Goal: Task Accomplishment & Management: Complete application form

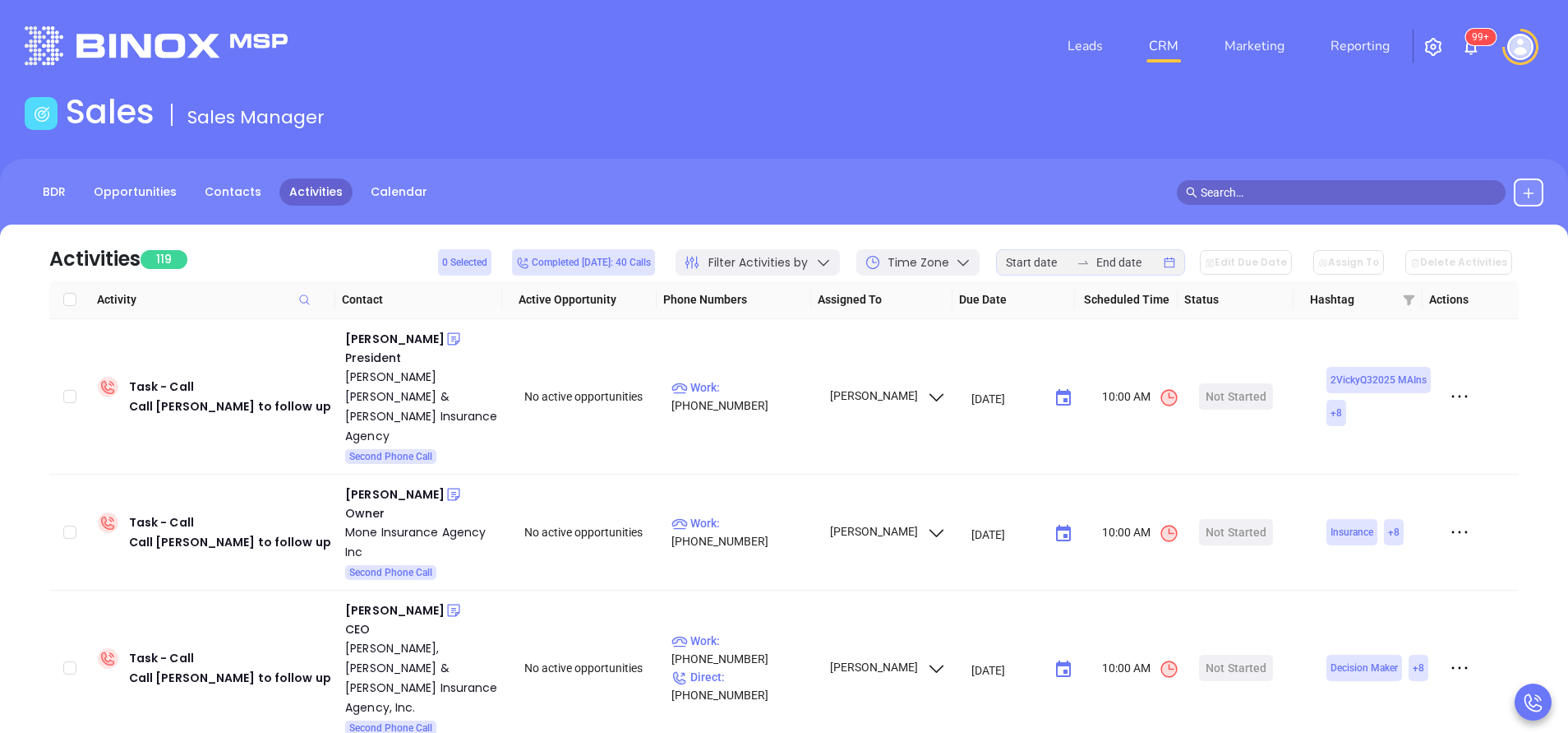
click at [376, 46] on div at bounding box center [271, 45] width 512 height 39
click at [418, 338] on div "David F. Mathews" at bounding box center [395, 339] width 100 height 20
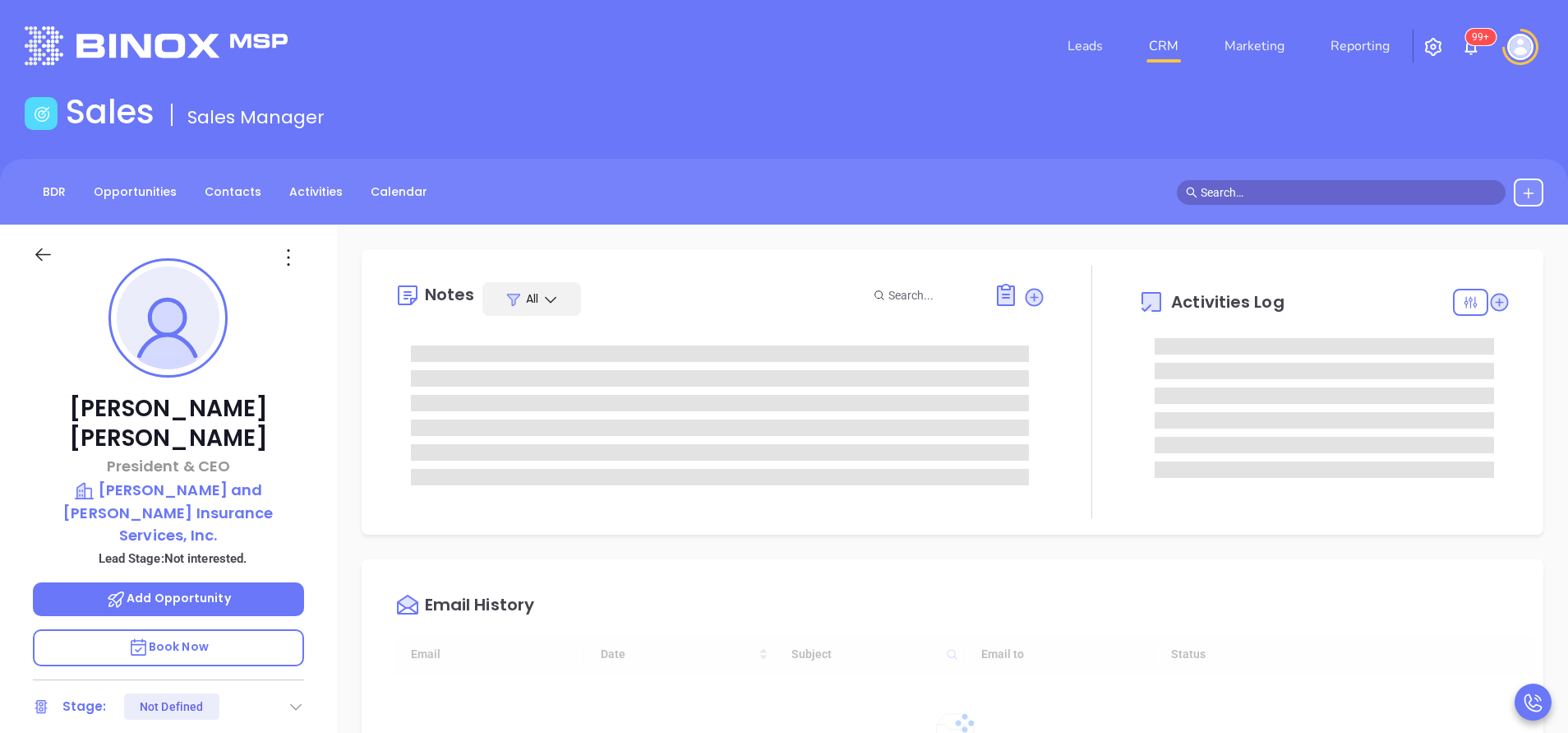
type input "[DATE]"
type input "[PERSON_NAME]"
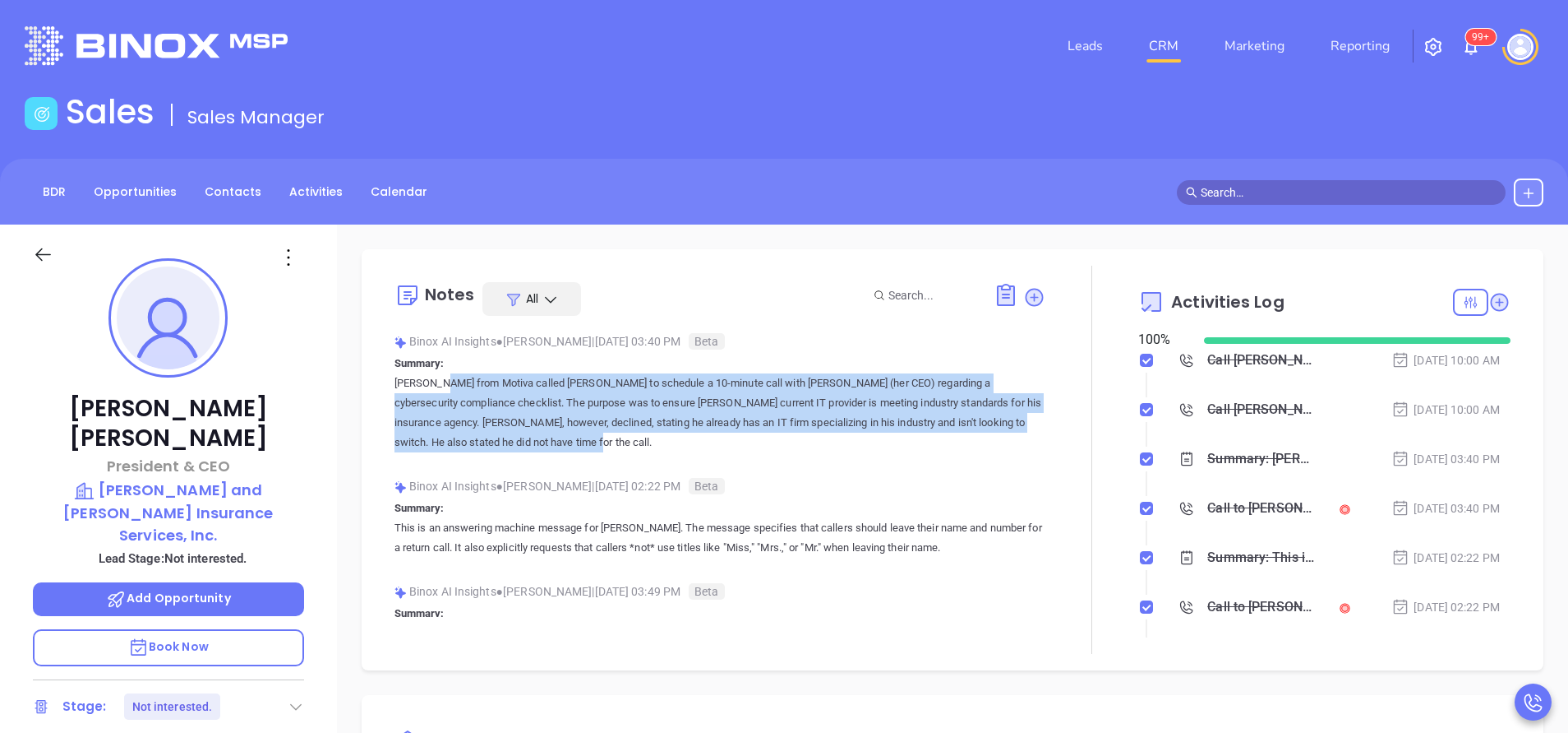
drag, startPoint x: 616, startPoint y: 444, endPoint x: 379, endPoint y: 382, distance: 245.0
click at [379, 382] on div "Notes All Binox AI Insights ● Vicky Mendoza | Oct 8, 2025 03:40 PM Beta Summary…" at bounding box center [953, 459] width 1149 height 388
copy p "Vicky from Motiva called Douglas to schedule a 10-minute call with Walter Contr…"
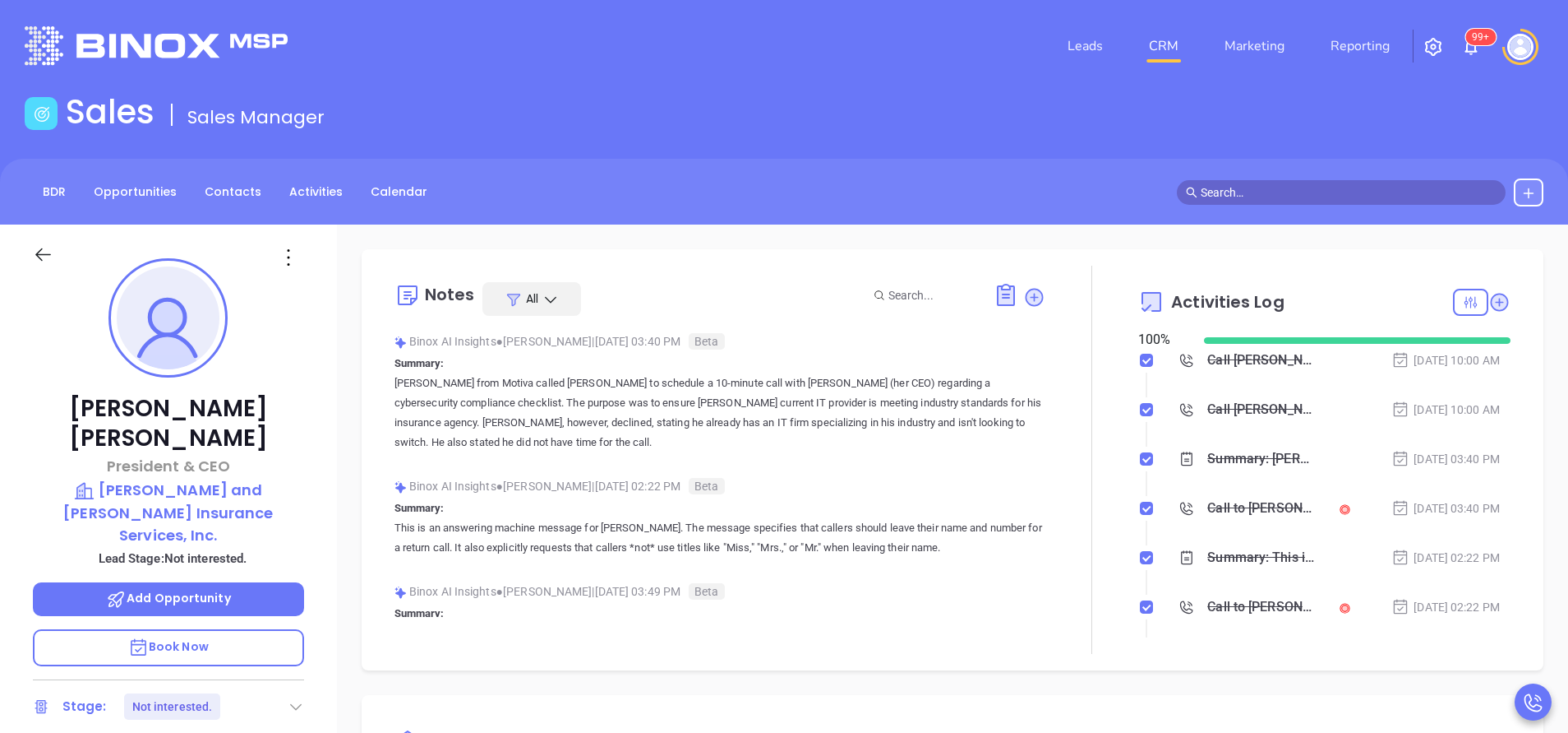
click at [765, 497] on div "Binox AI Insights ● Vicky Mendoza | Oct 8, 2025 02:22 PM Beta" at bounding box center [720, 485] width 651 height 25
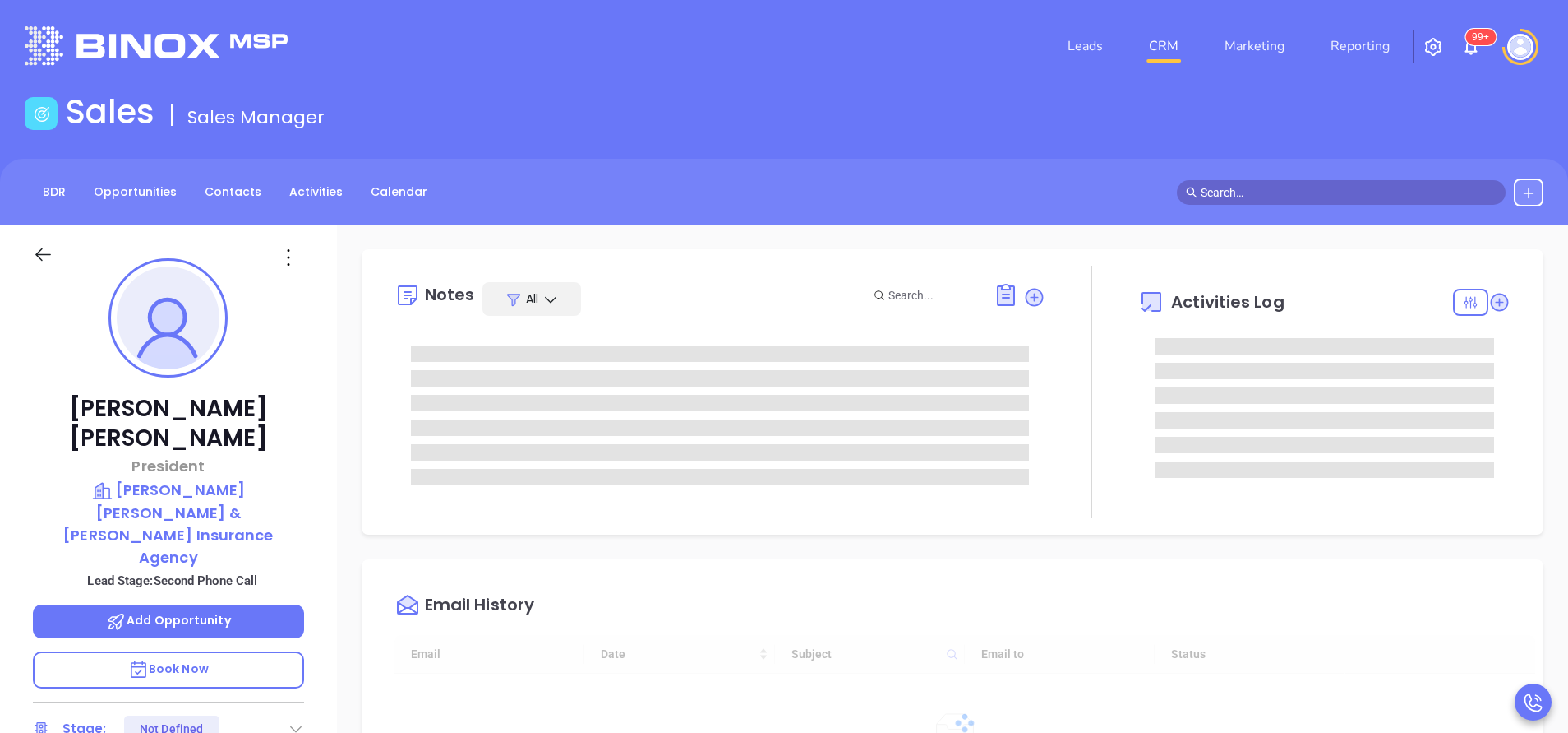
type input "[DATE]"
type input "[PERSON_NAME]"
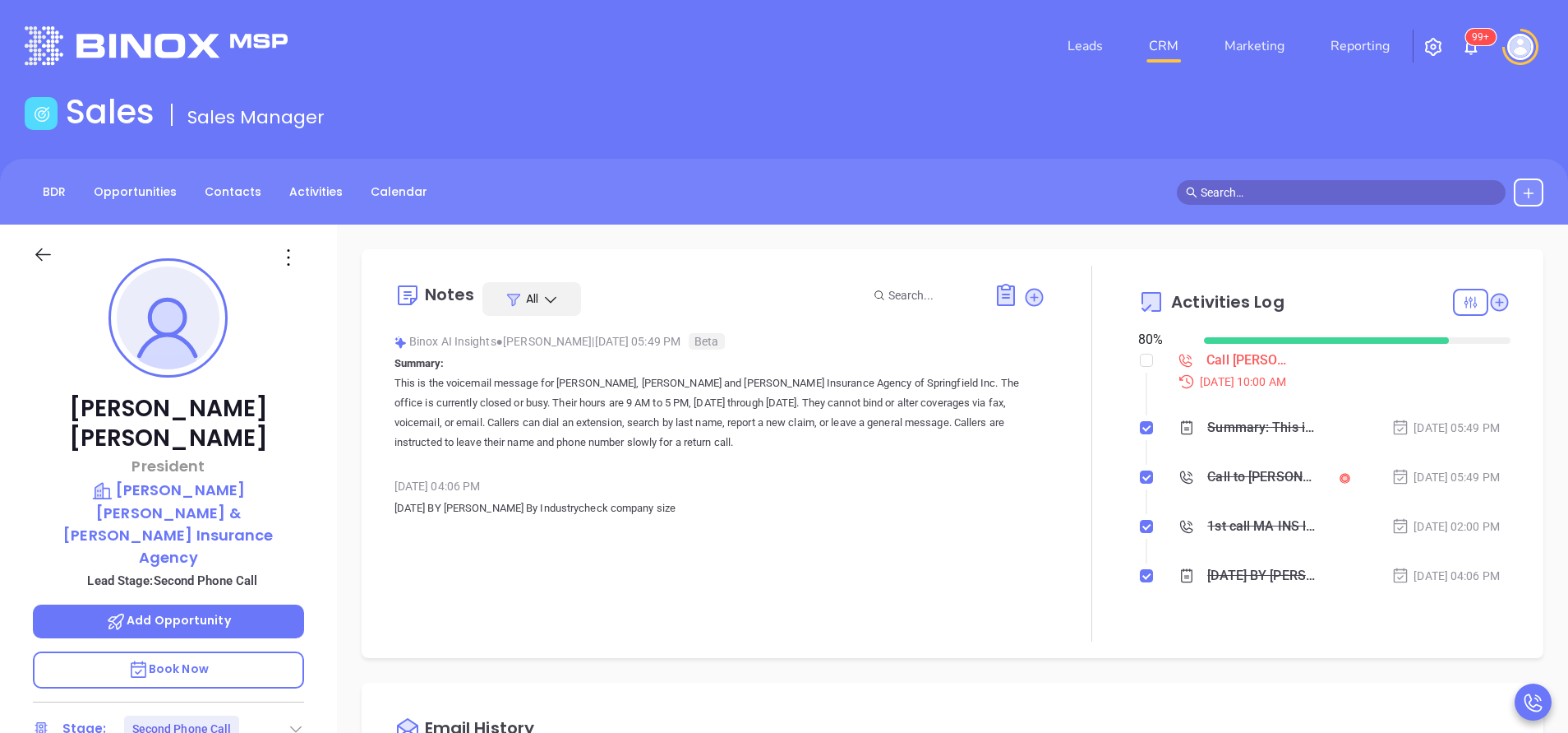
click at [857, 91] on header "Leads CRM Marketing Reporting 99+ Financial Leads Leads" at bounding box center [784, 45] width 1519 height 92
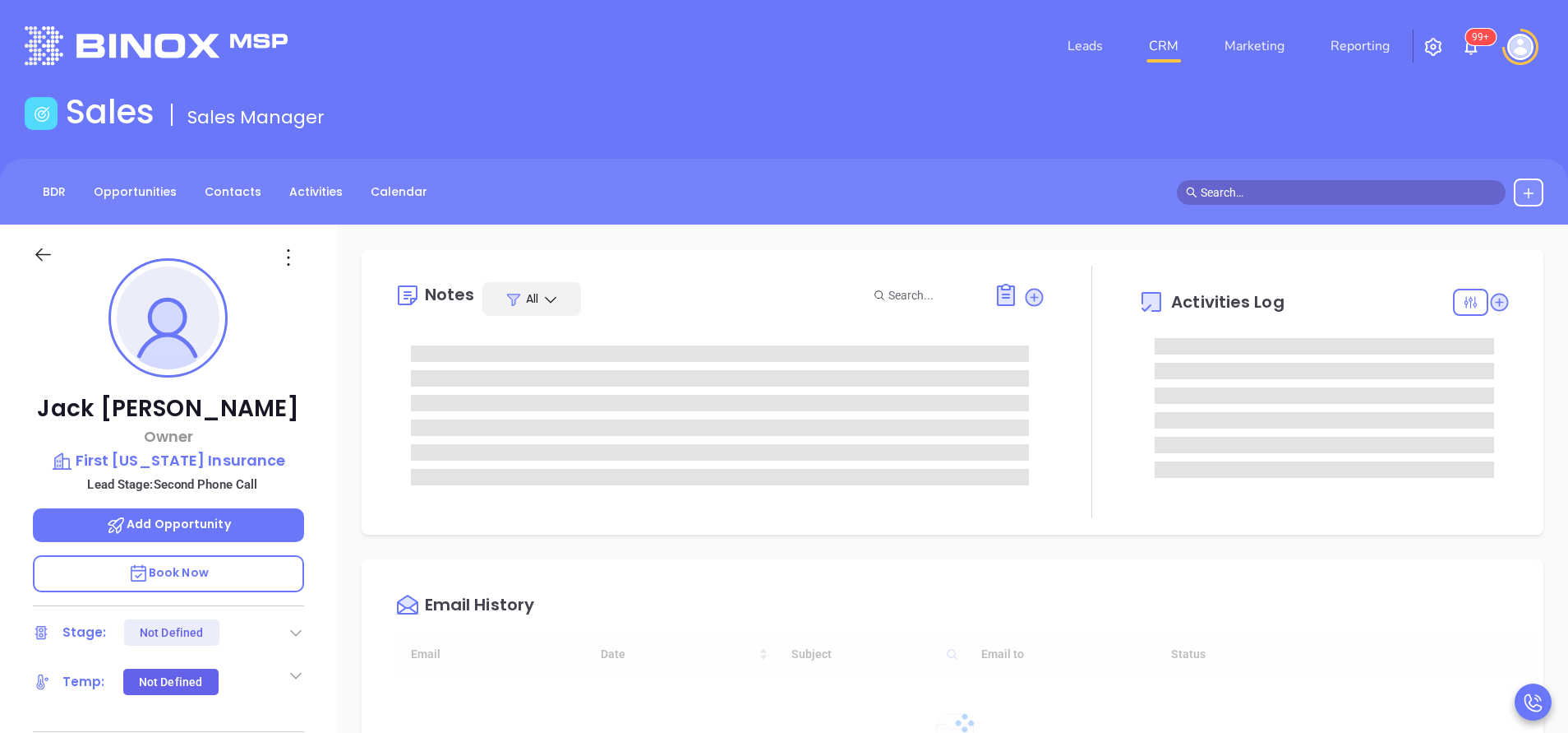
type input "[DATE]"
type input "[PERSON_NAME]"
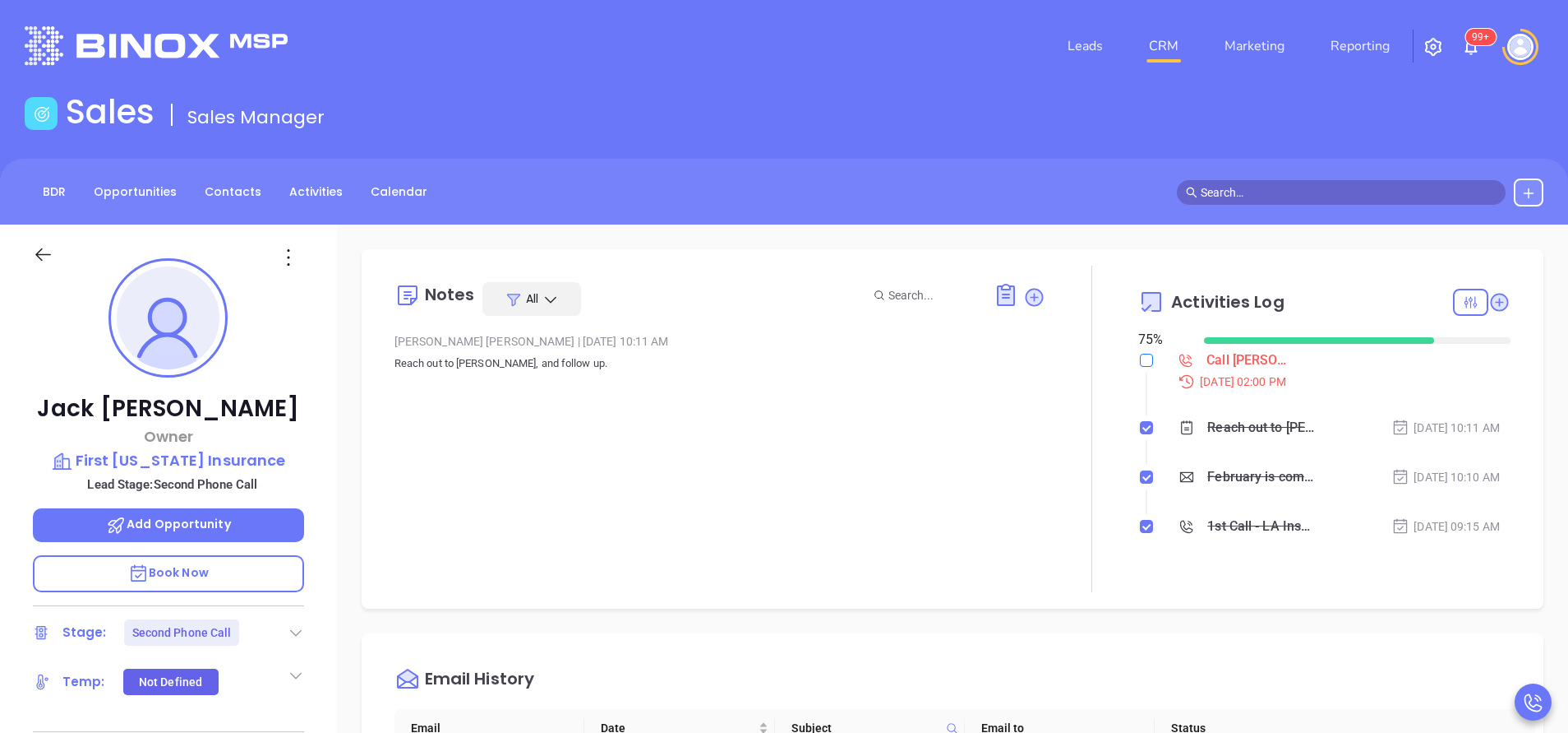
click at [1139, 356] on input "checkbox" at bounding box center [1145, 360] width 13 height 13
checkbox input "true"
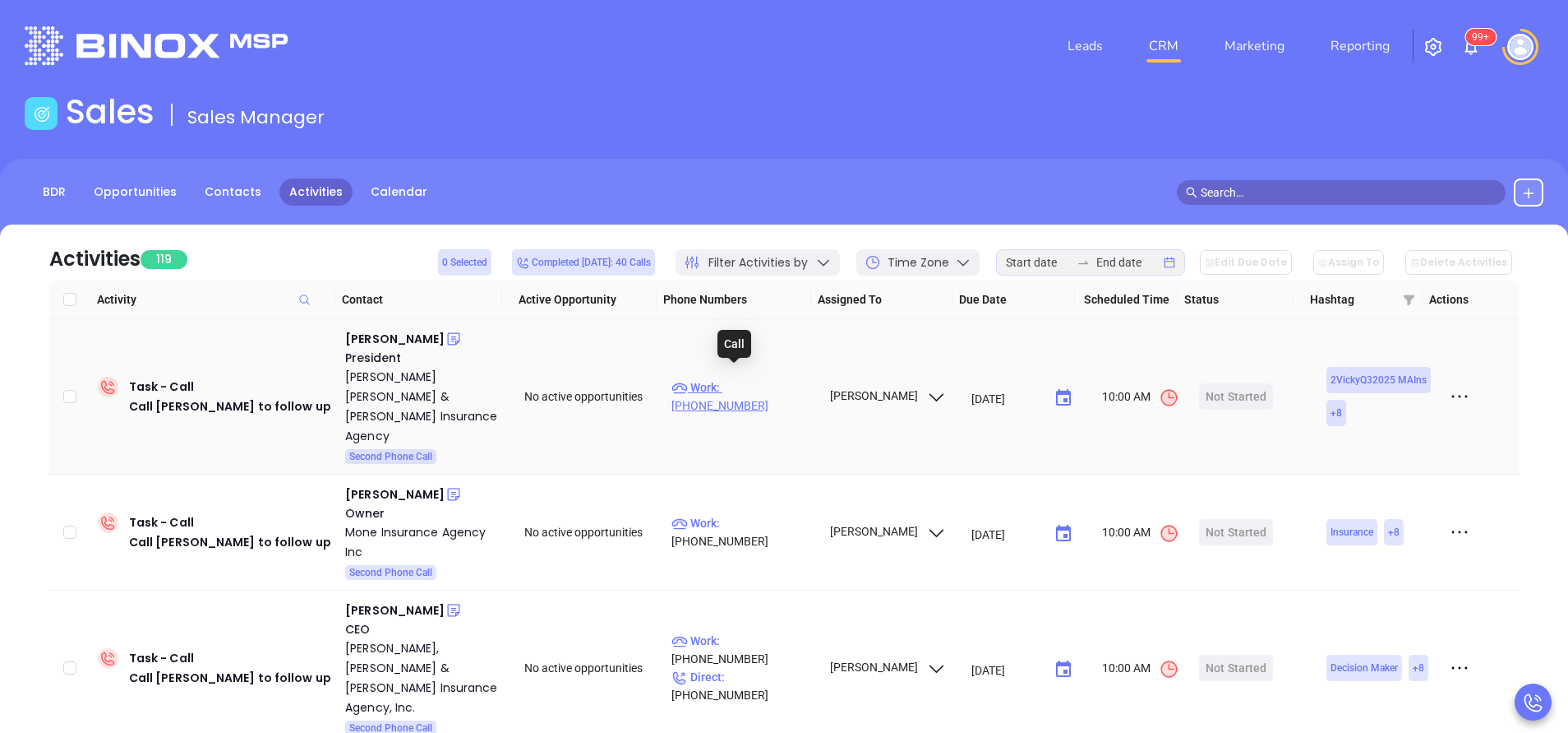
click at [769, 378] on p "Work : (413) 781-5750" at bounding box center [743, 396] width 143 height 37
click at [771, 384] on p "Work : (413) 781-5750" at bounding box center [743, 396] width 143 height 37
click at [763, 378] on p "Work : (413) 781-5750" at bounding box center [743, 396] width 143 height 37
click at [773, 379] on p "Work : (413) 781-5750" at bounding box center [743, 396] width 143 height 37
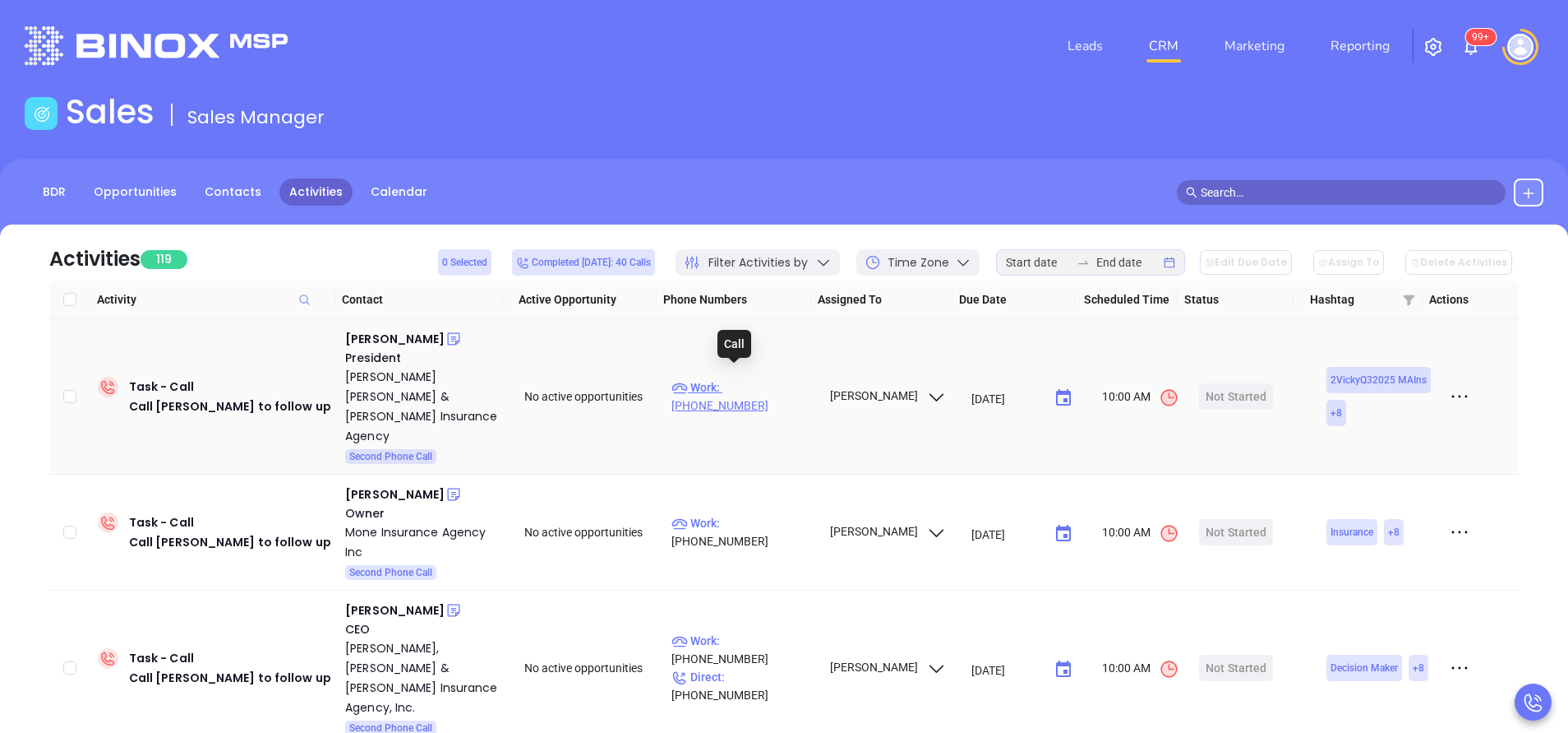
click at [773, 379] on p "Work : (413) 781-5750" at bounding box center [743, 396] width 143 height 37
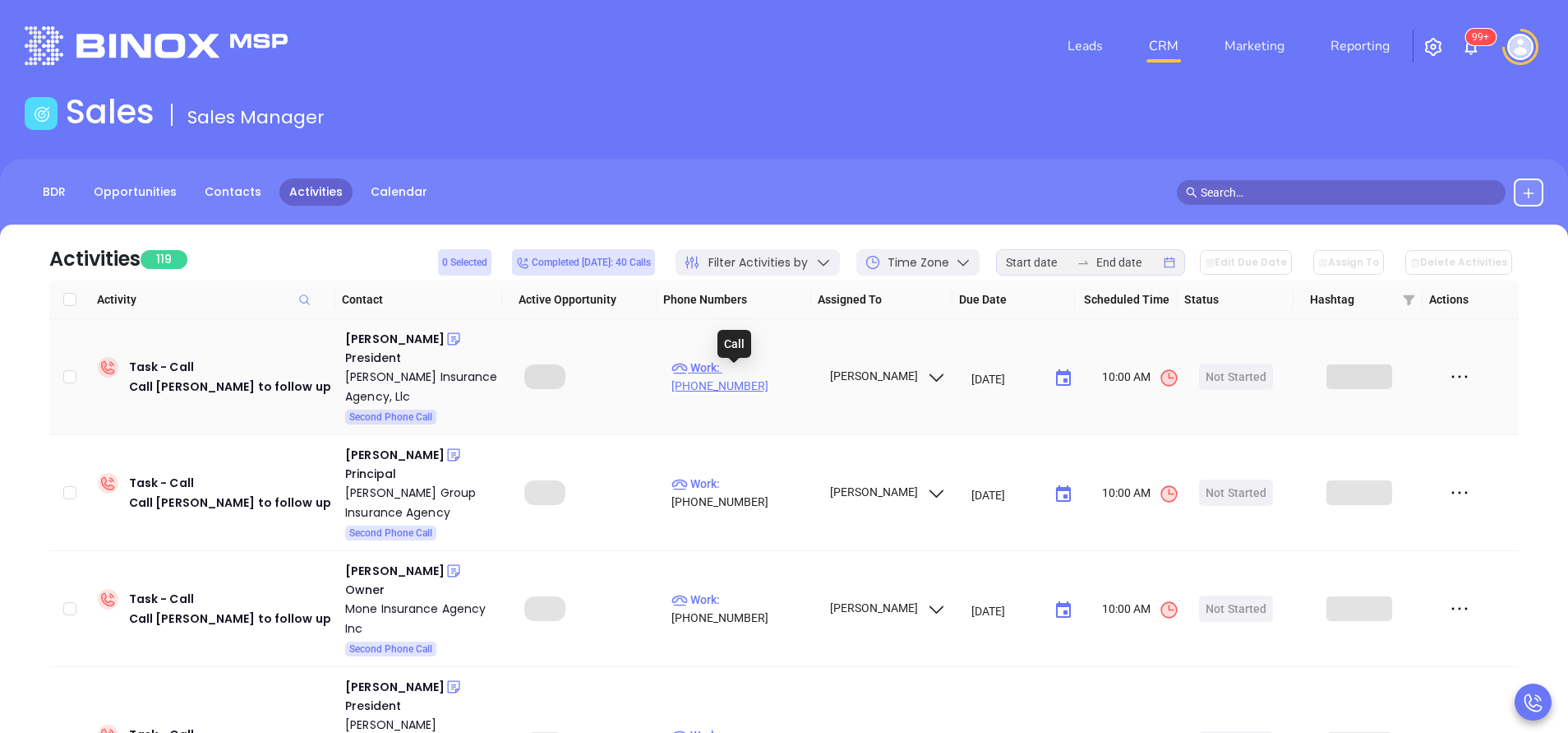
click at [774, 374] on p "Work : [PHONE_NUMBER]" at bounding box center [743, 376] width 143 height 37
type input "(508) 677-0407"
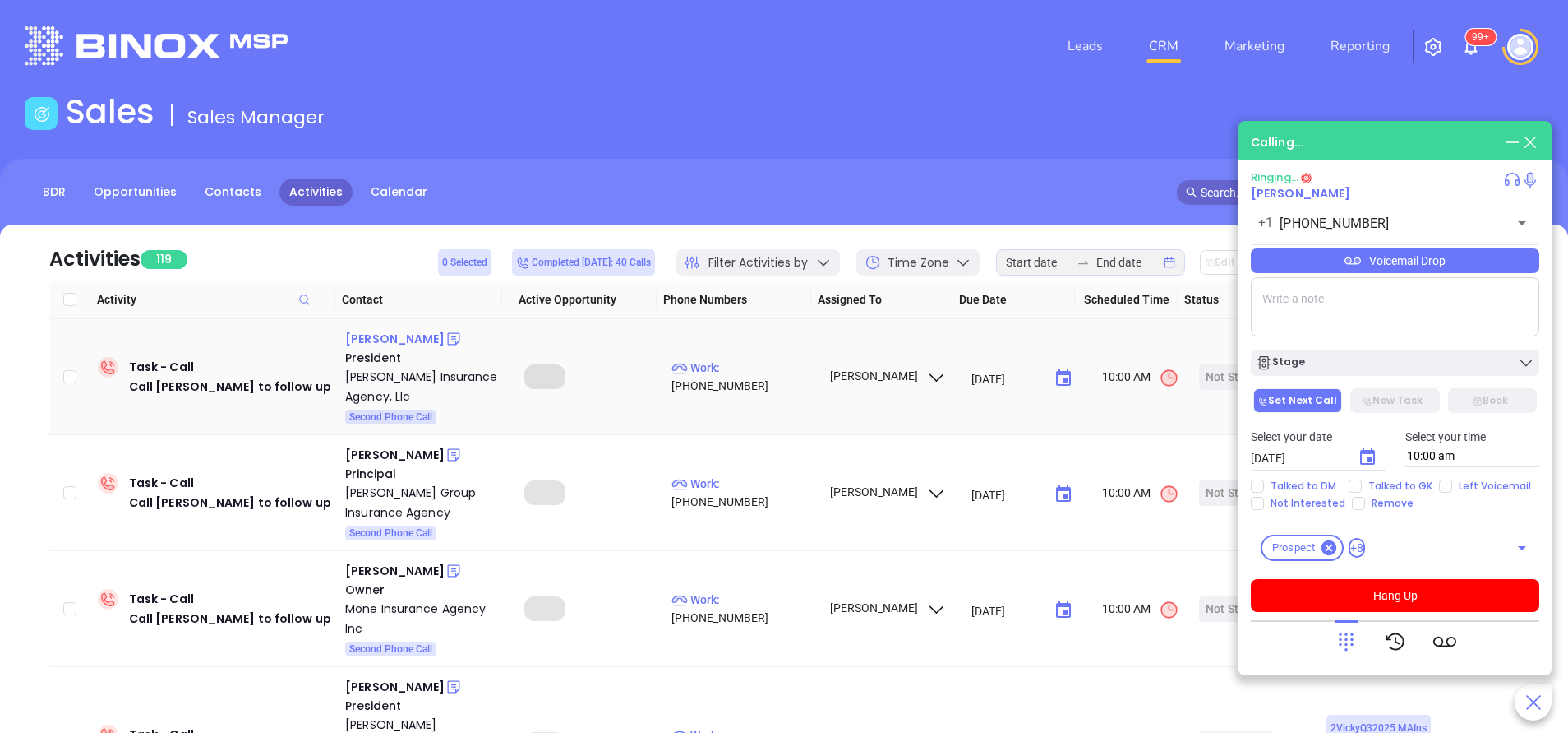
click at [405, 336] on div "Anthony Cordeiro" at bounding box center [395, 339] width 100 height 20
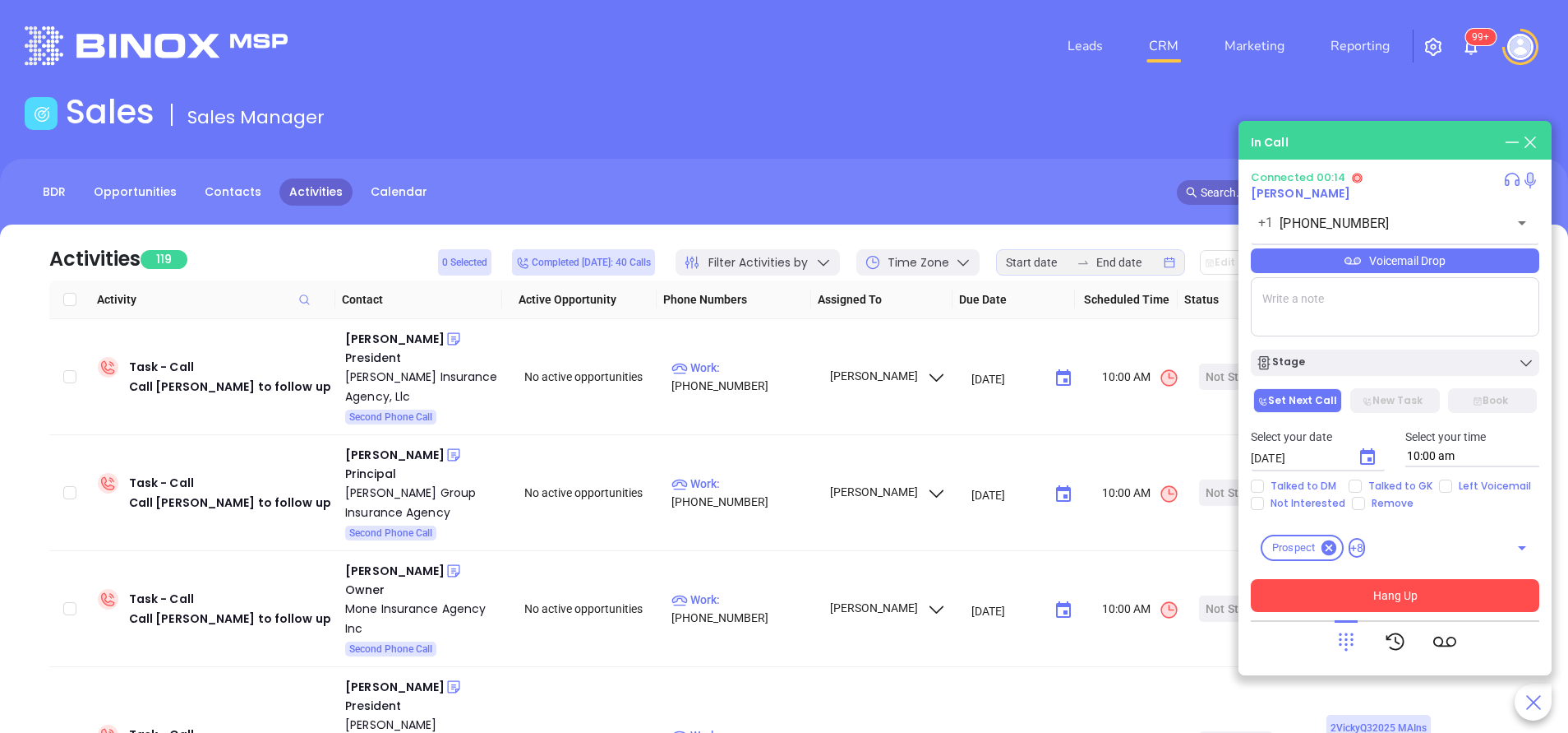
click at [1384, 587] on button "Hang Up" at bounding box center [1395, 595] width 288 height 33
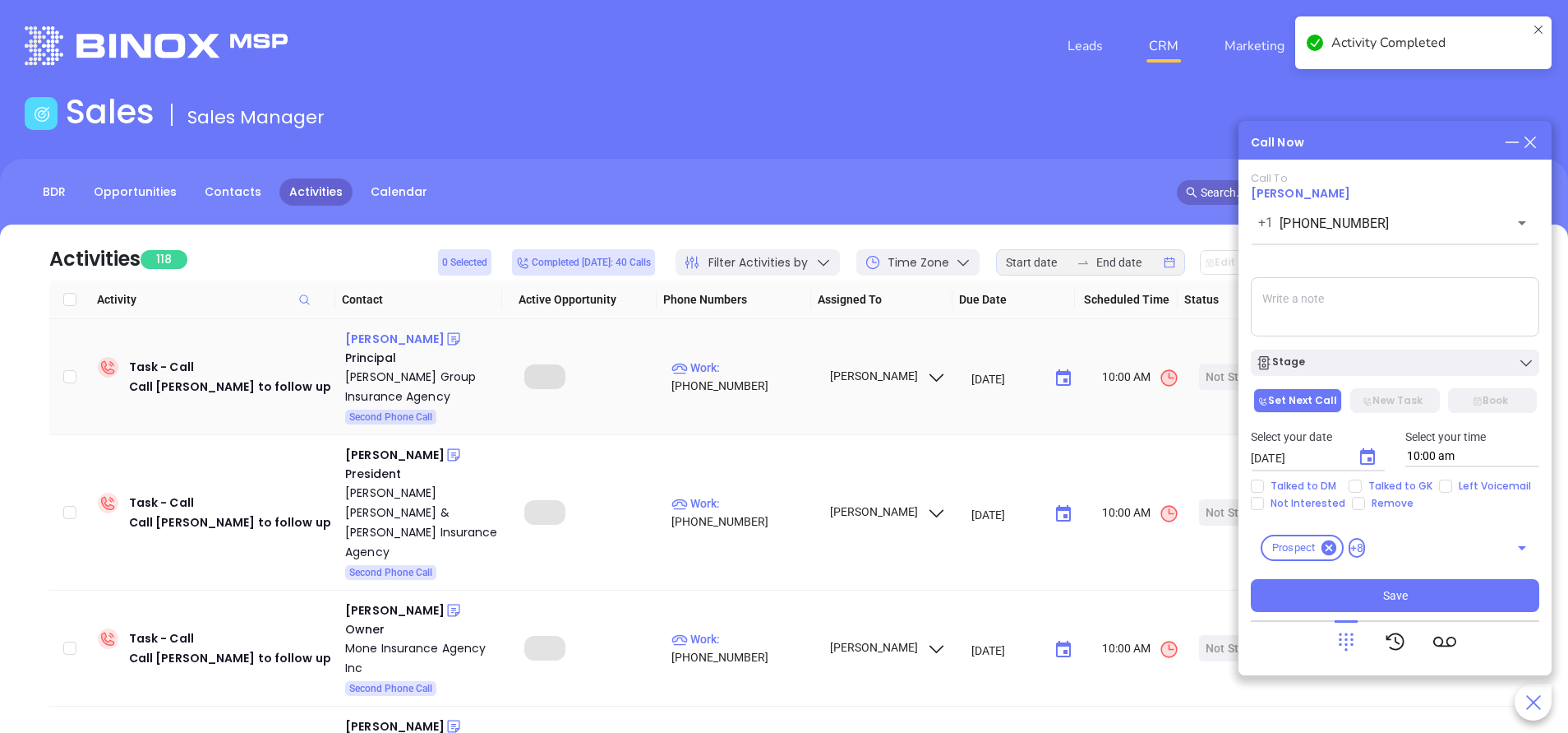
click at [396, 334] on div "Erin Gaffney" at bounding box center [395, 339] width 100 height 20
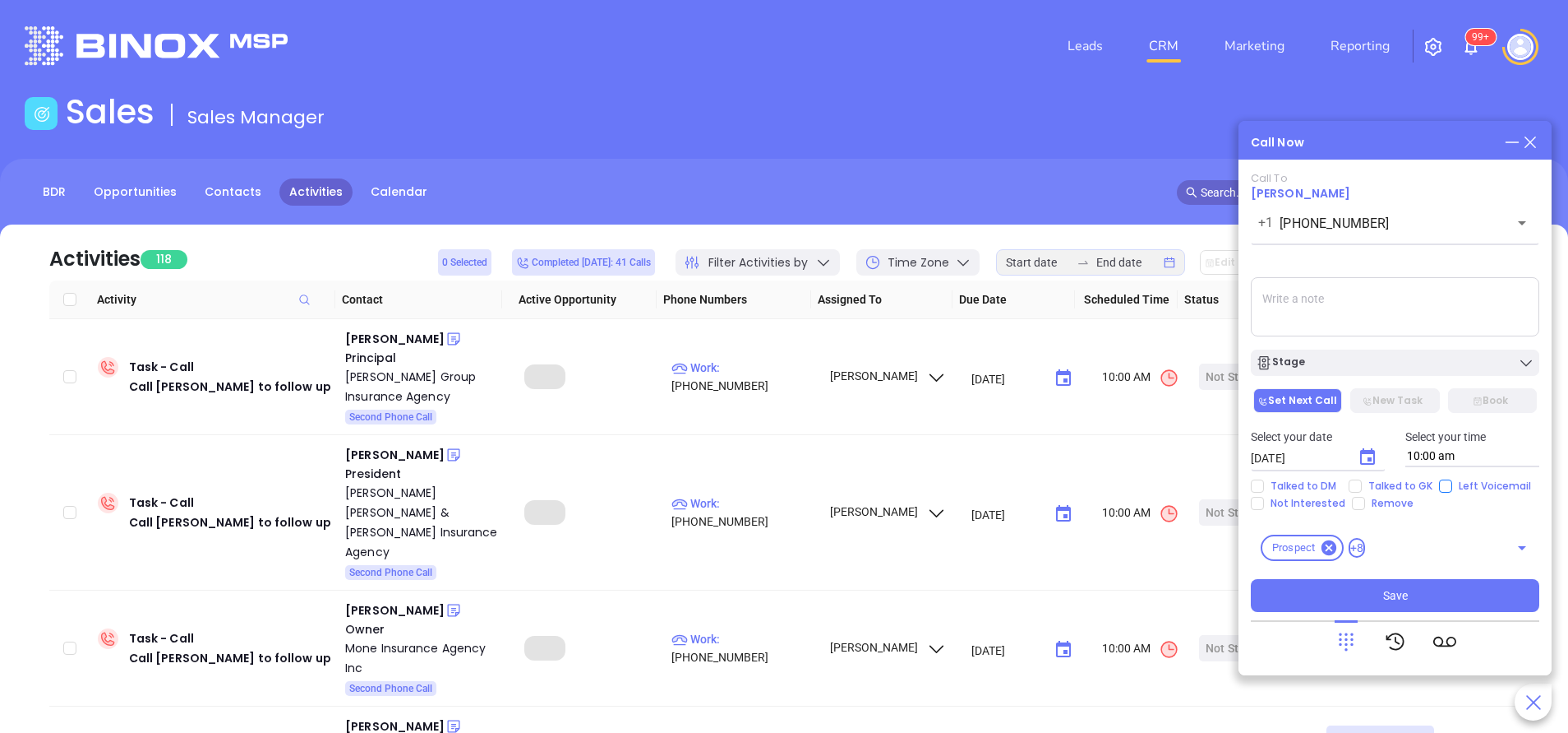
click at [1443, 480] on input "Left Voicemail" at bounding box center [1445, 485] width 13 height 13
checkbox input "true"
click at [1410, 597] on button "Save" at bounding box center [1395, 595] width 288 height 33
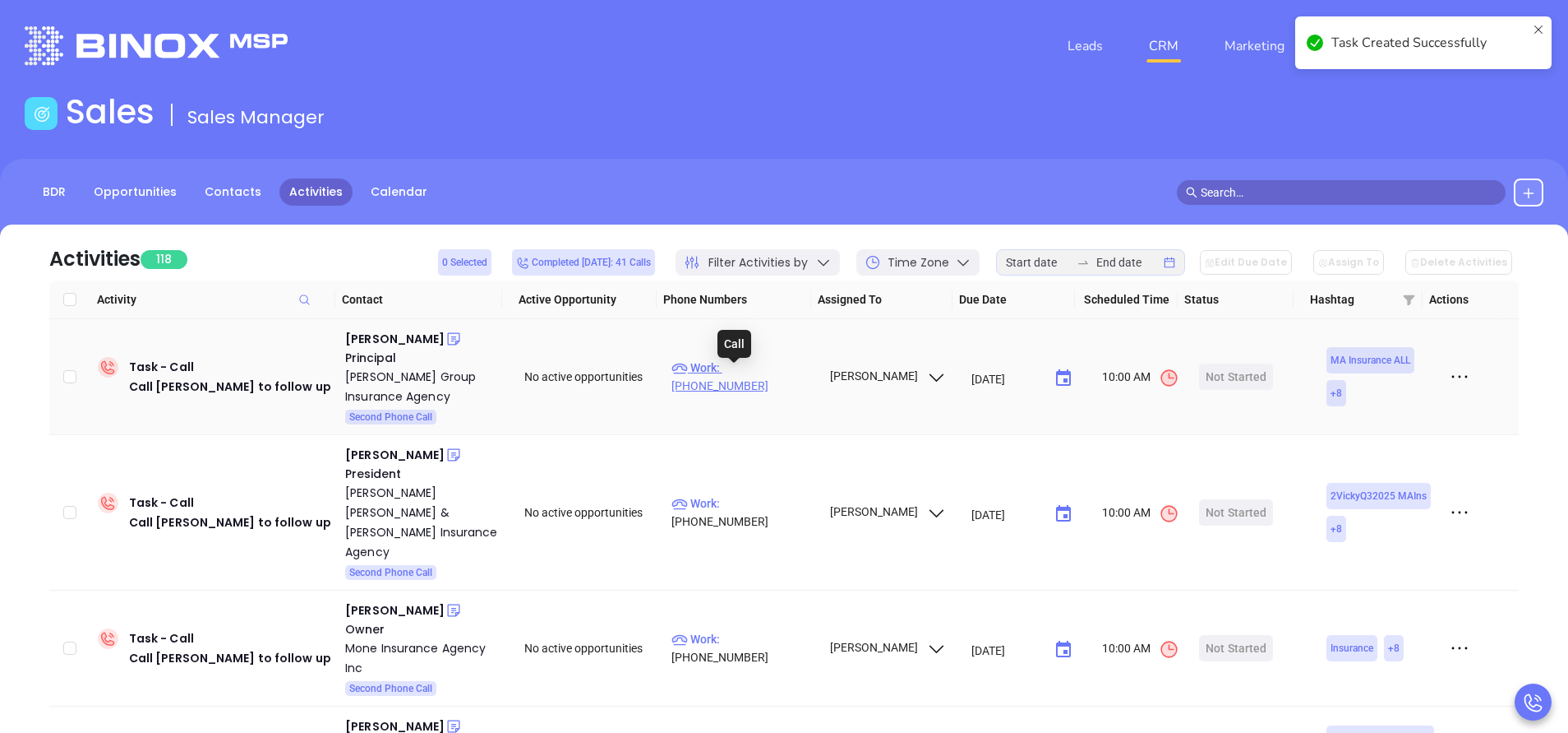
click at [787, 380] on p "Work : (781) 483-3248" at bounding box center [743, 376] width 143 height 37
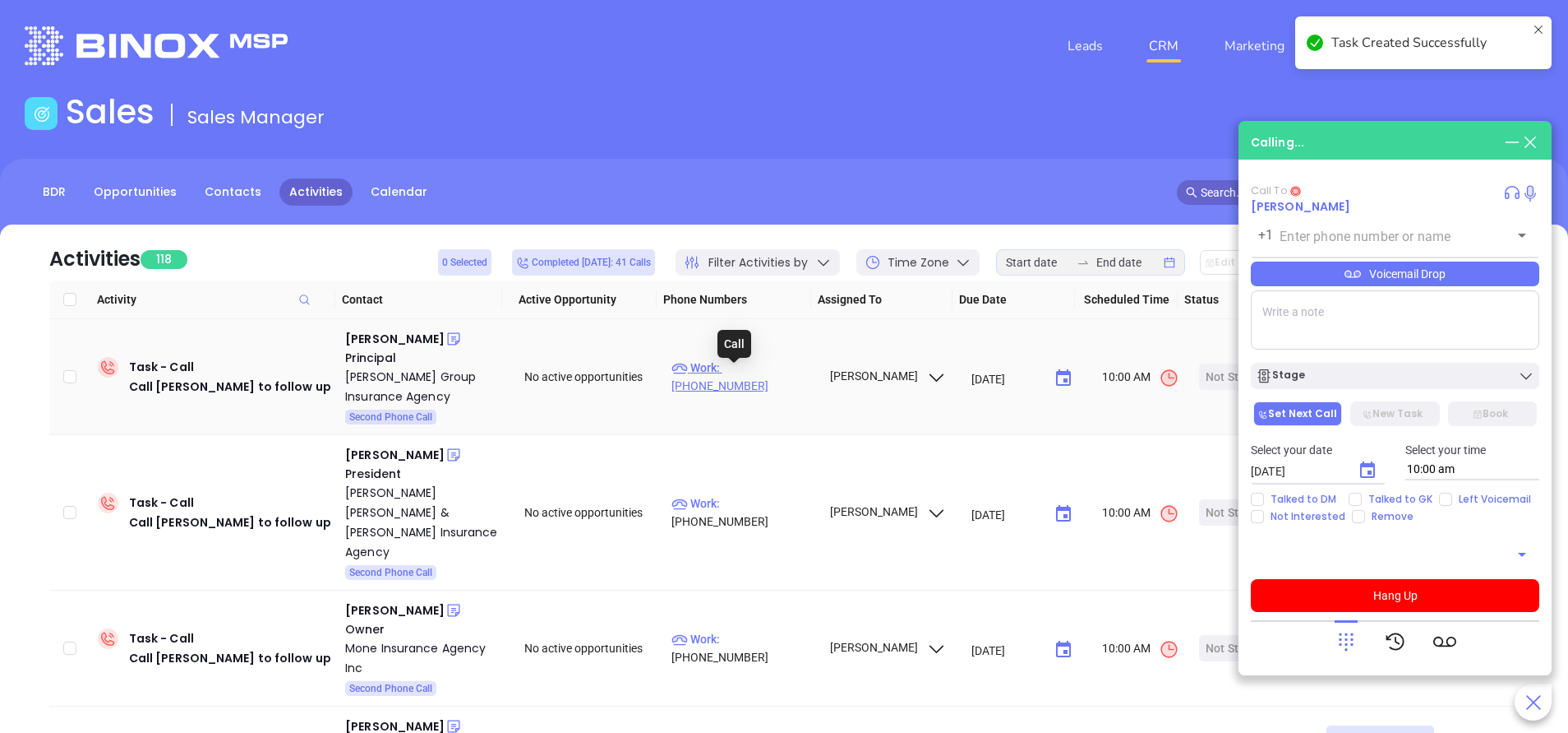
type input "(781) 483-3248"
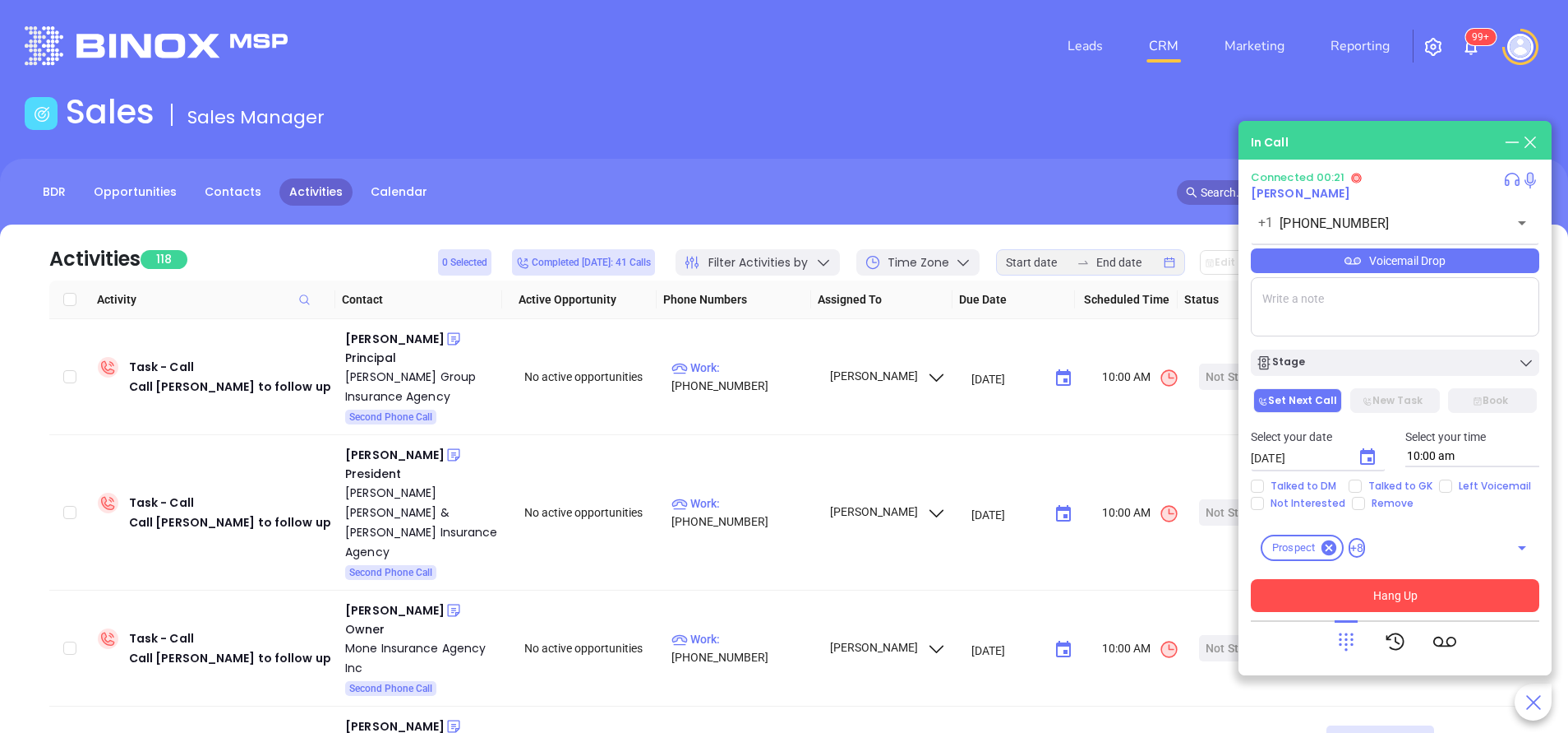
click at [1337, 606] on button "Hang Up" at bounding box center [1395, 595] width 288 height 33
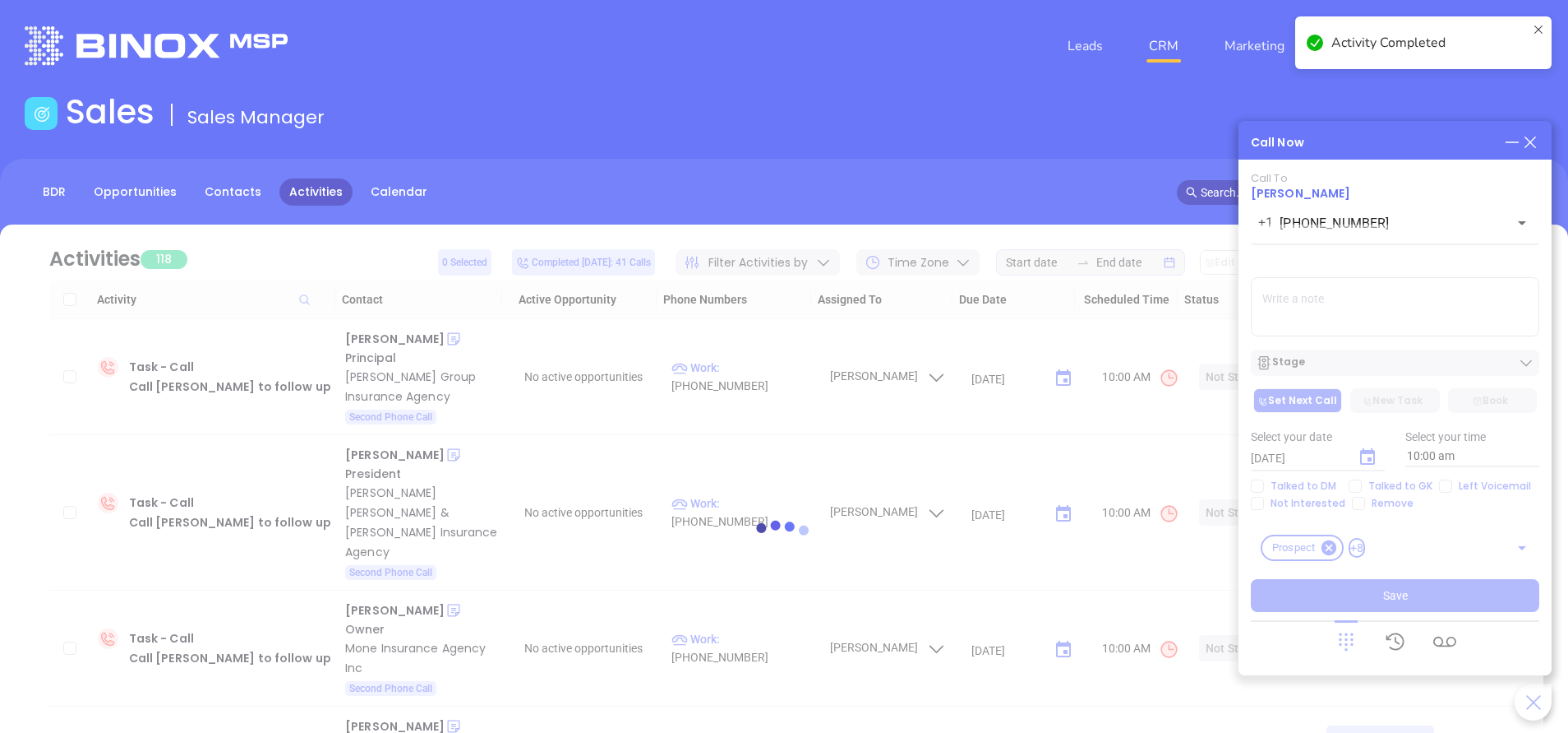
click at [1447, 477] on div at bounding box center [784, 538] width 1519 height 123
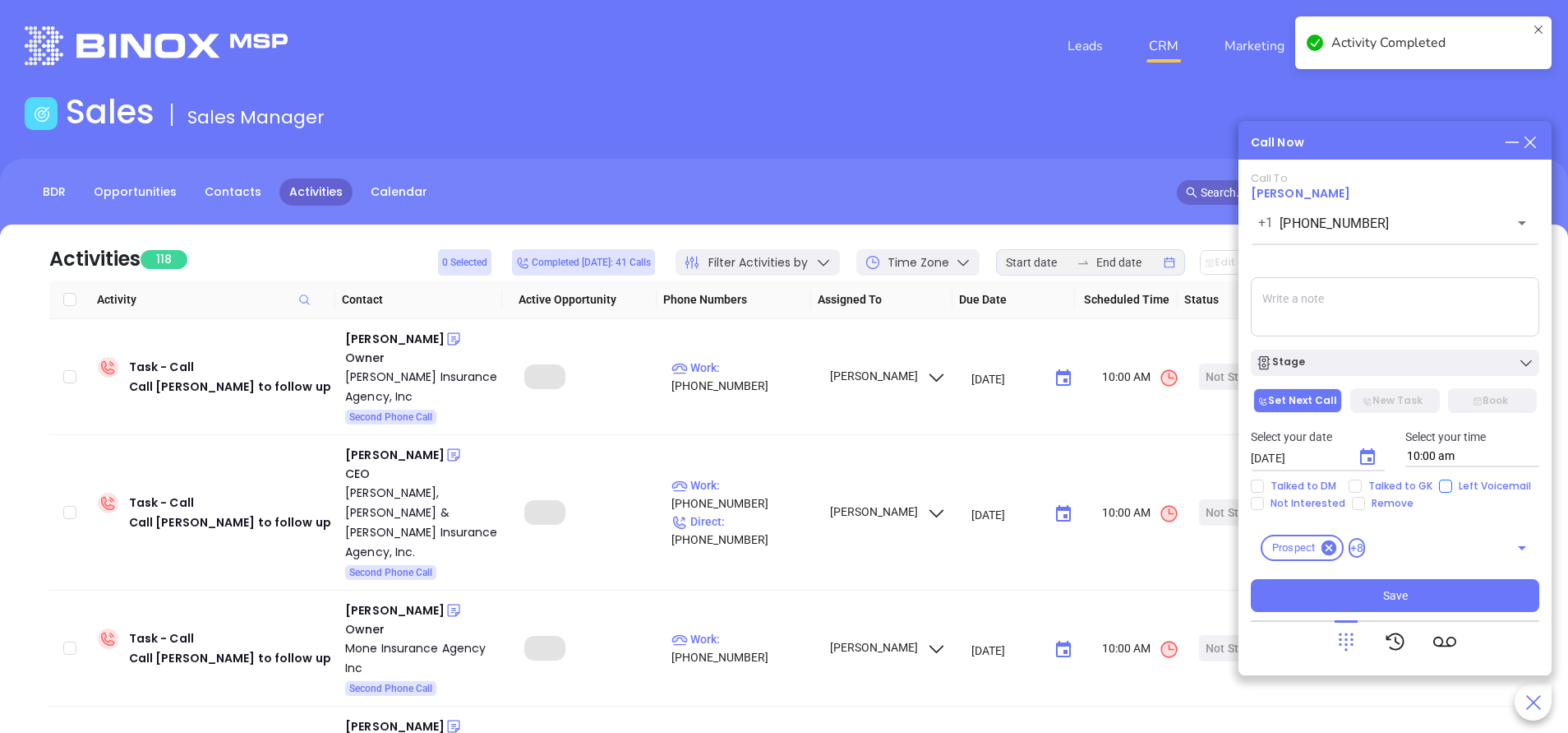
click at [1444, 487] on input "Left Voicemail" at bounding box center [1445, 485] width 13 height 13
checkbox input "true"
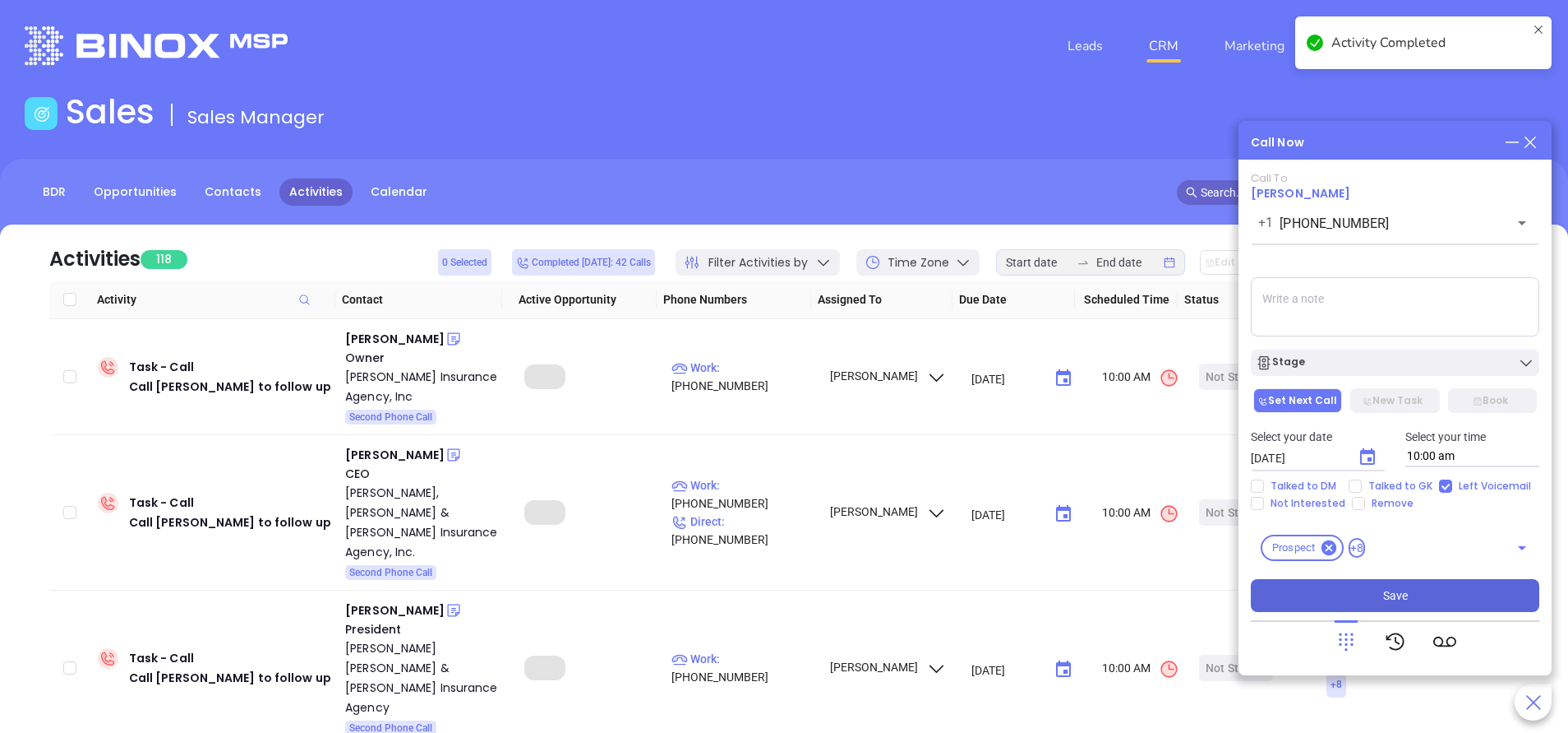
click at [1361, 587] on button "Save" at bounding box center [1395, 595] width 288 height 33
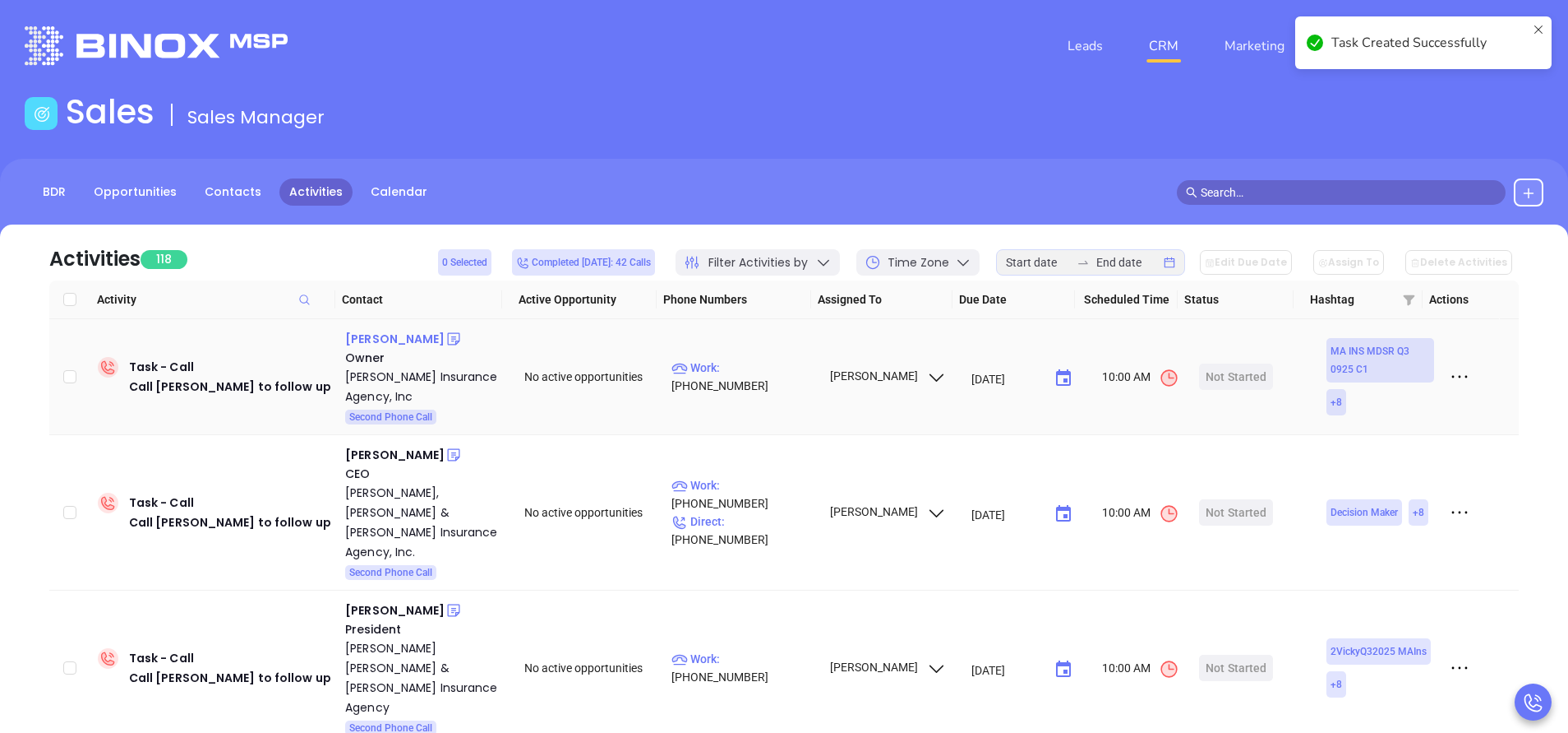
click at [378, 346] on div "John Weiss" at bounding box center [395, 339] width 100 height 20
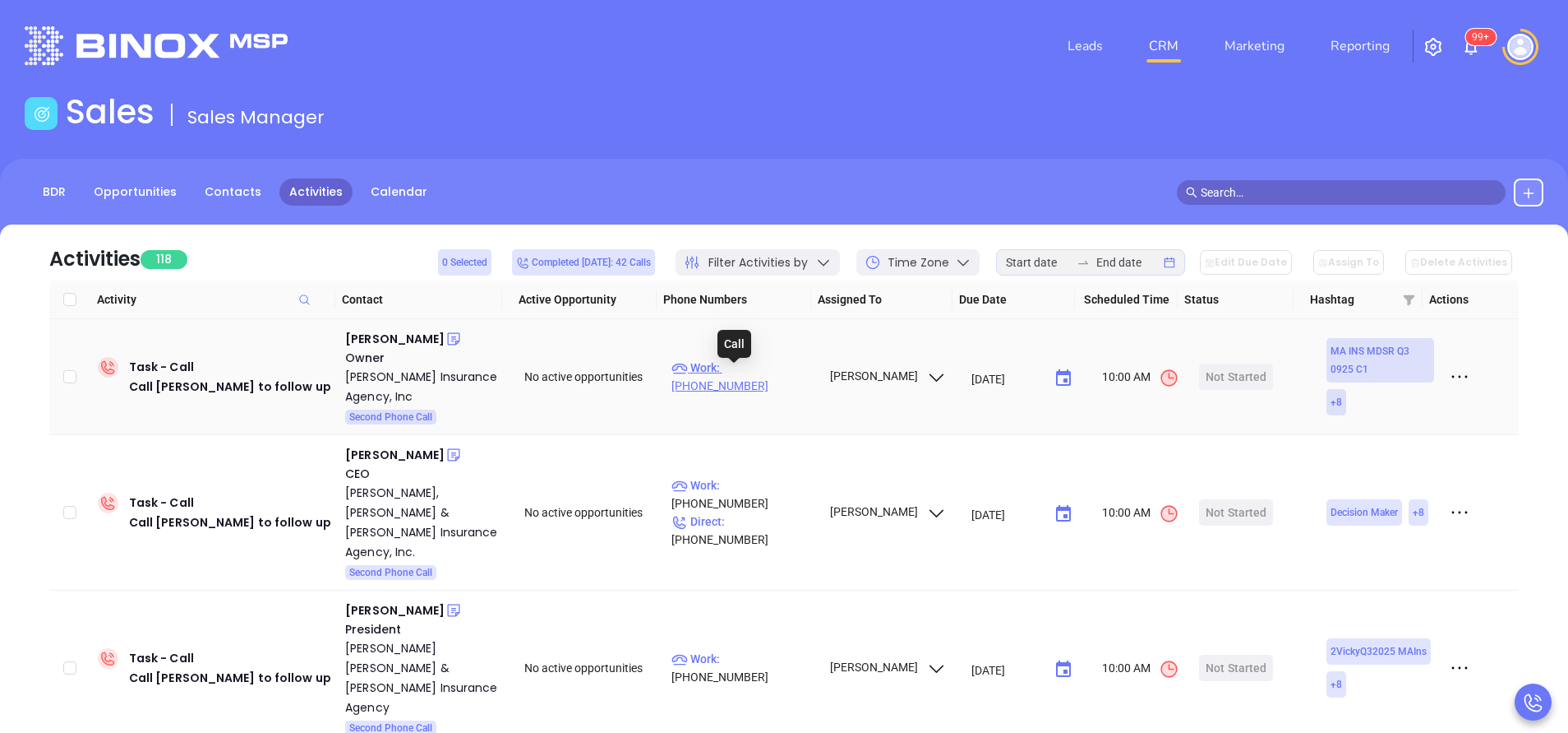
click at [780, 371] on p "Work : (413) 737-0300" at bounding box center [743, 376] width 143 height 37
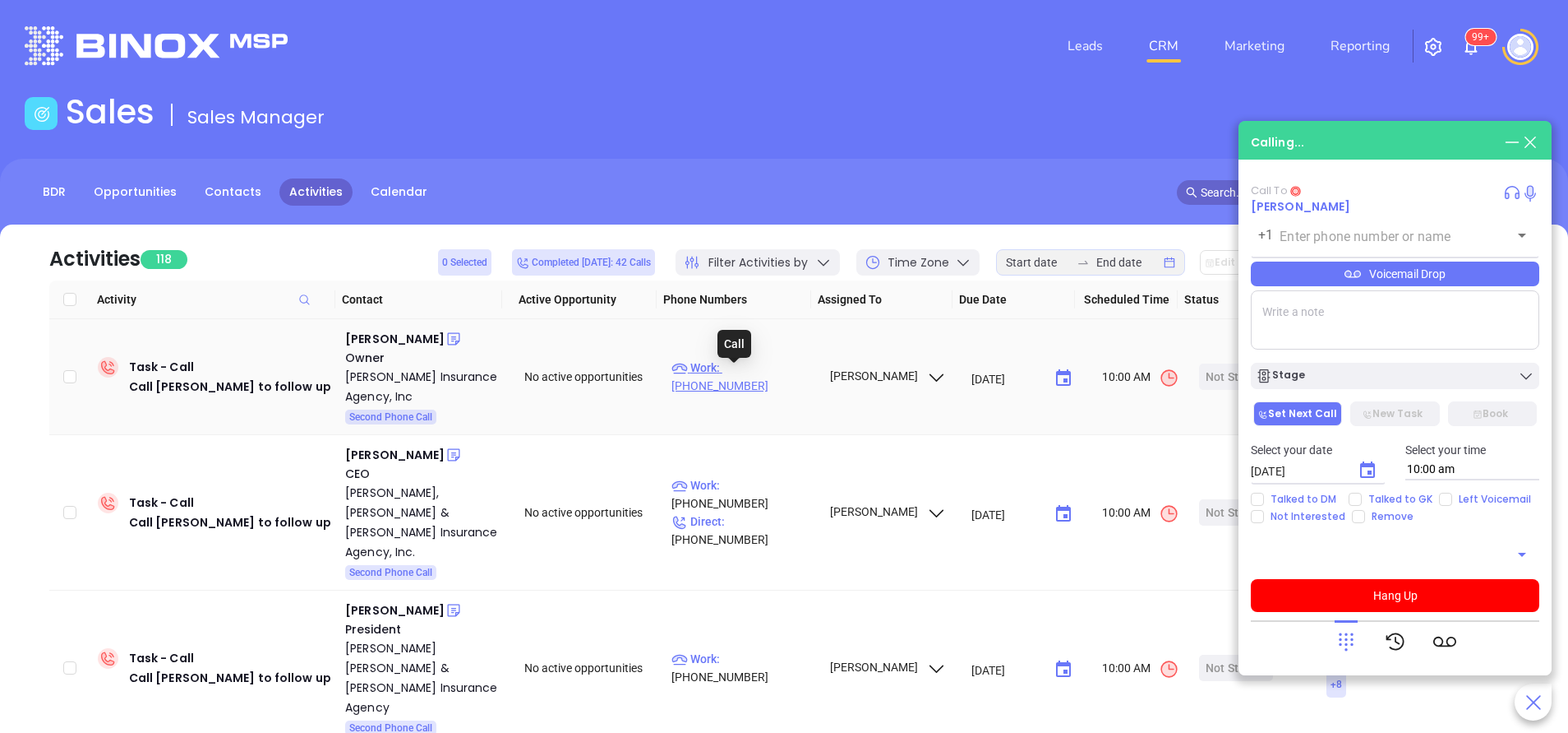
type input "(413) 737-0300"
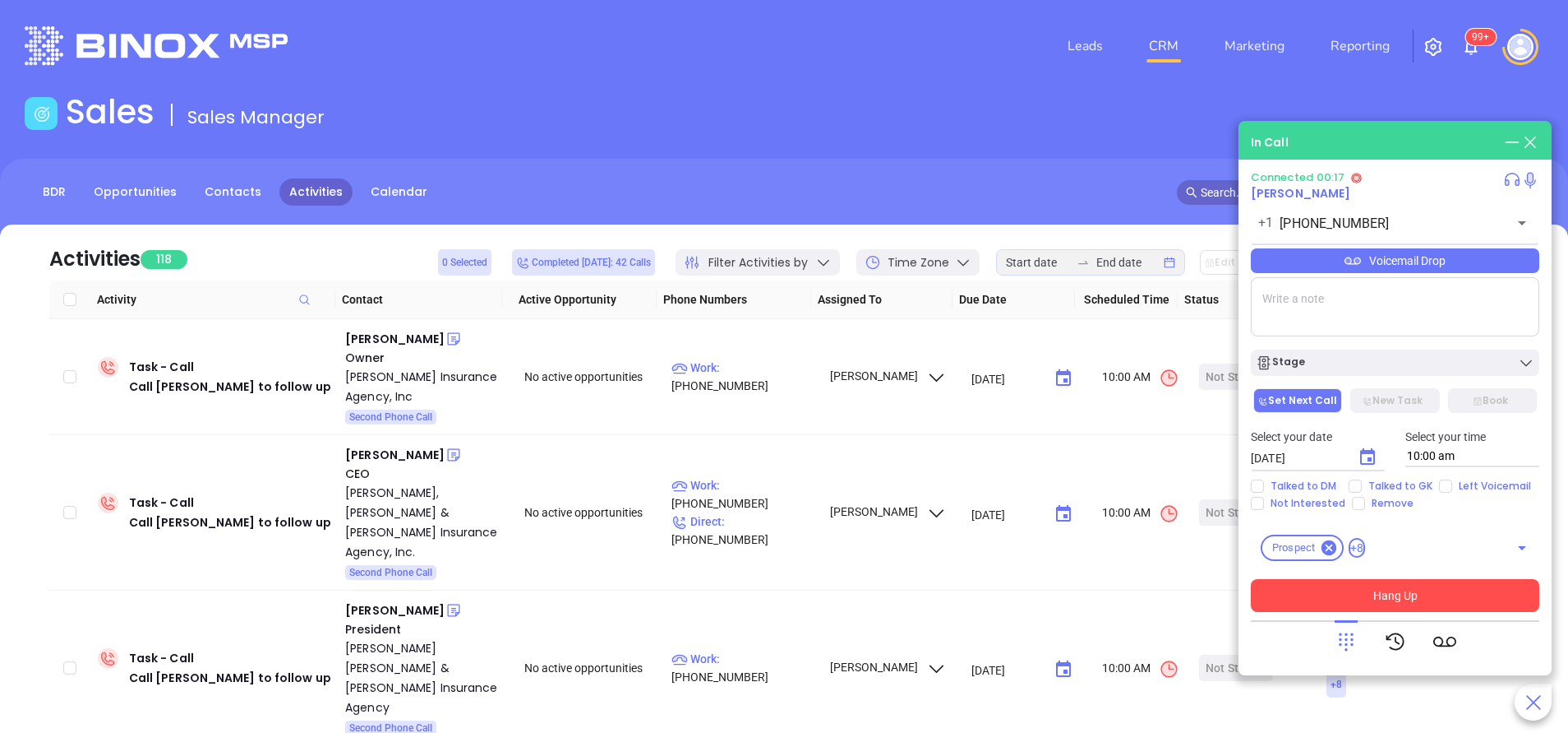
click at [1350, 593] on button "Hang Up" at bounding box center [1395, 595] width 288 height 33
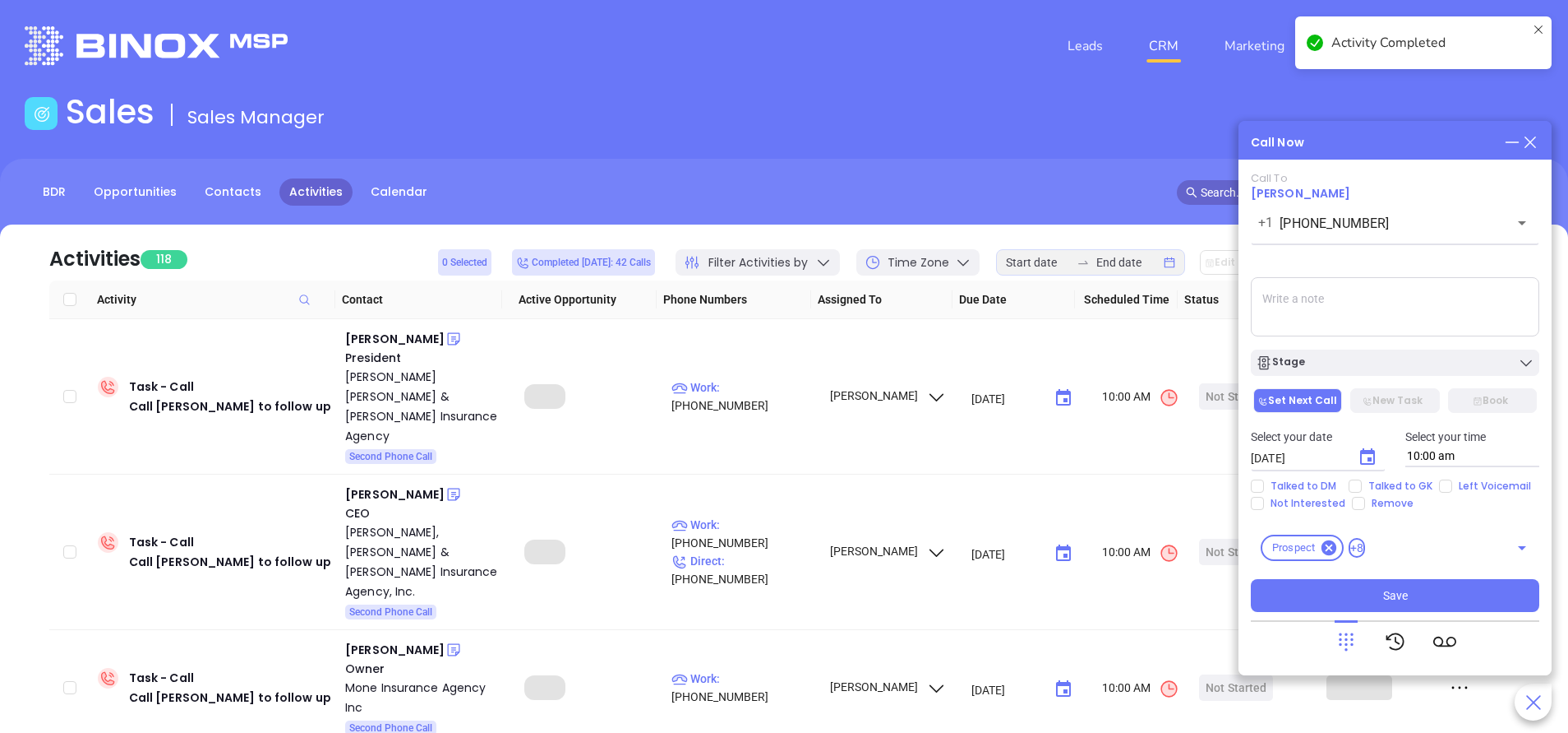
click at [1447, 486] on input "Left Voicemail" at bounding box center [1445, 485] width 13 height 13
checkbox input "true"
click at [1322, 591] on button "Save" at bounding box center [1395, 595] width 288 height 33
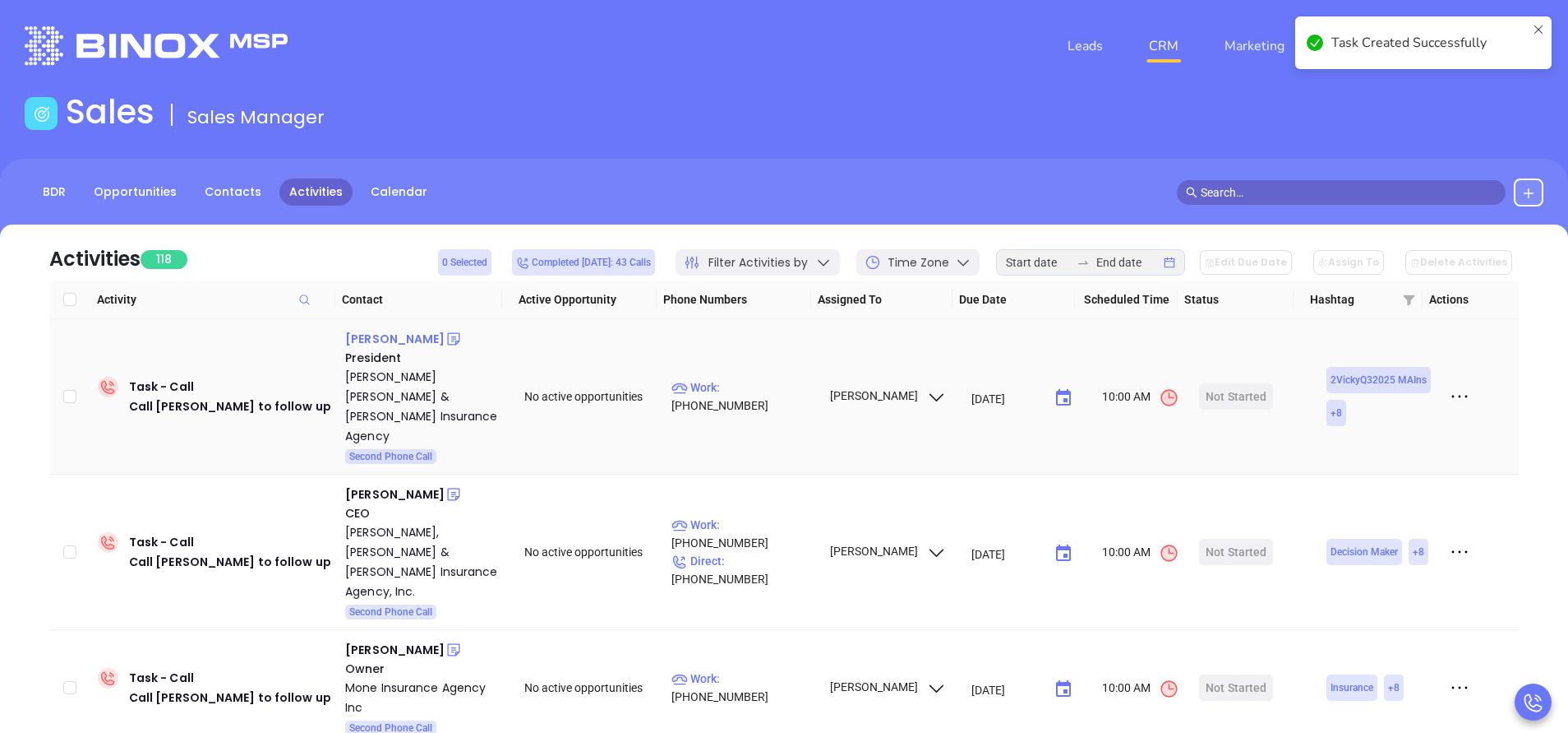
click at [425, 341] on div "David F. Mathews" at bounding box center [395, 339] width 100 height 20
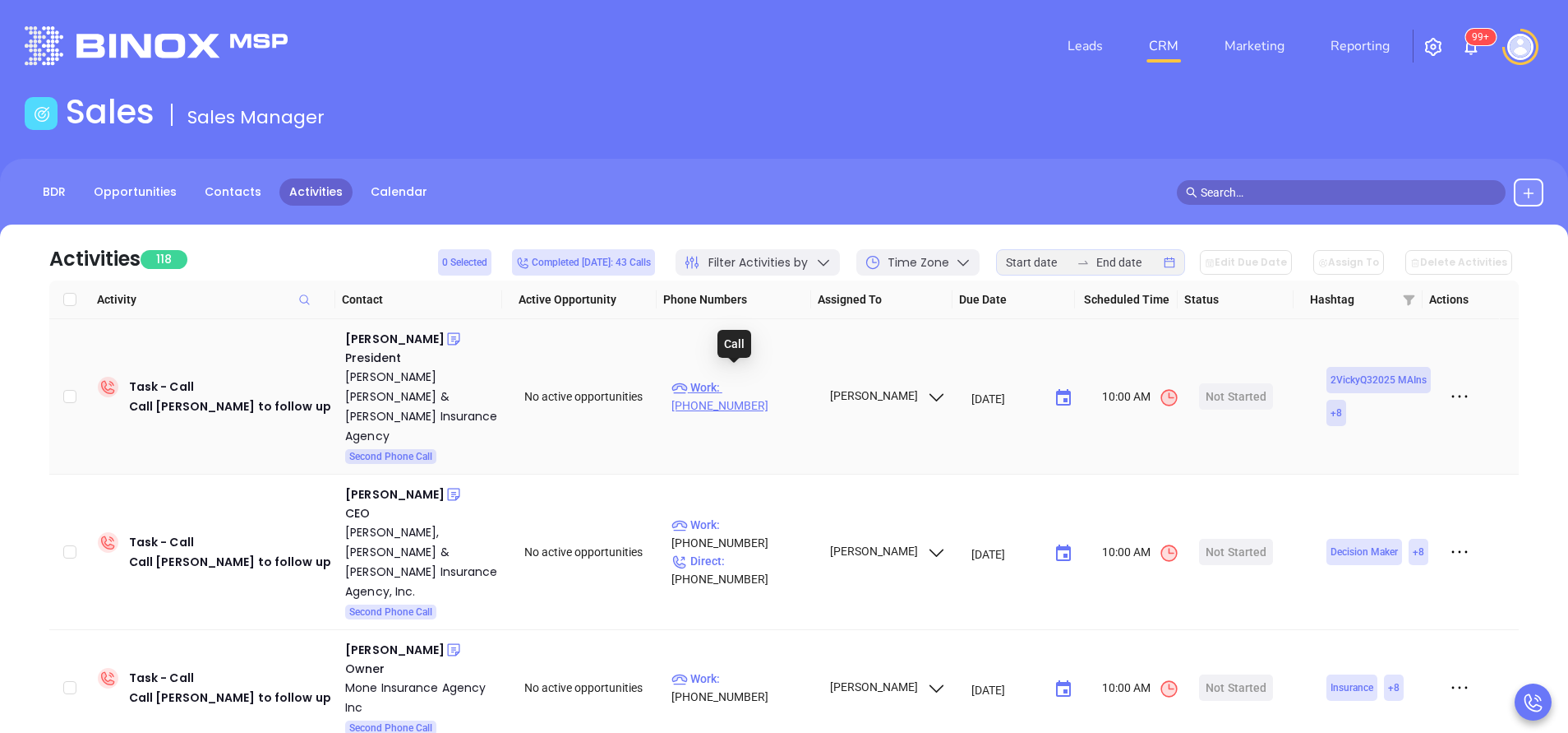
click at [750, 378] on p "Work : (413) 781-5750" at bounding box center [743, 396] width 143 height 37
type input "(413) 781-5750"
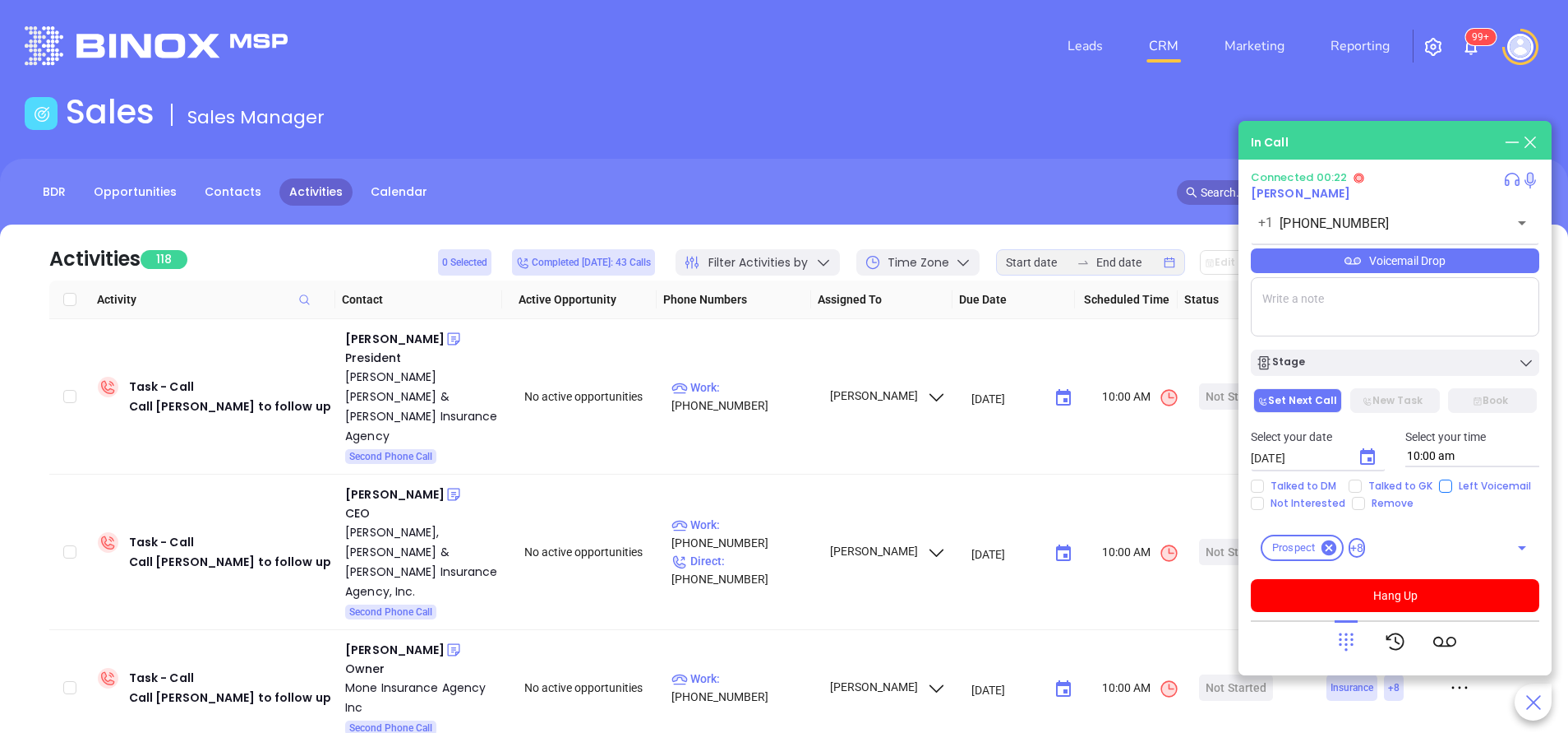
click at [1446, 488] on input "Left Voicemail" at bounding box center [1445, 485] width 13 height 13
checkbox input "true"
click at [1413, 599] on button "Hang Up" at bounding box center [1395, 595] width 288 height 33
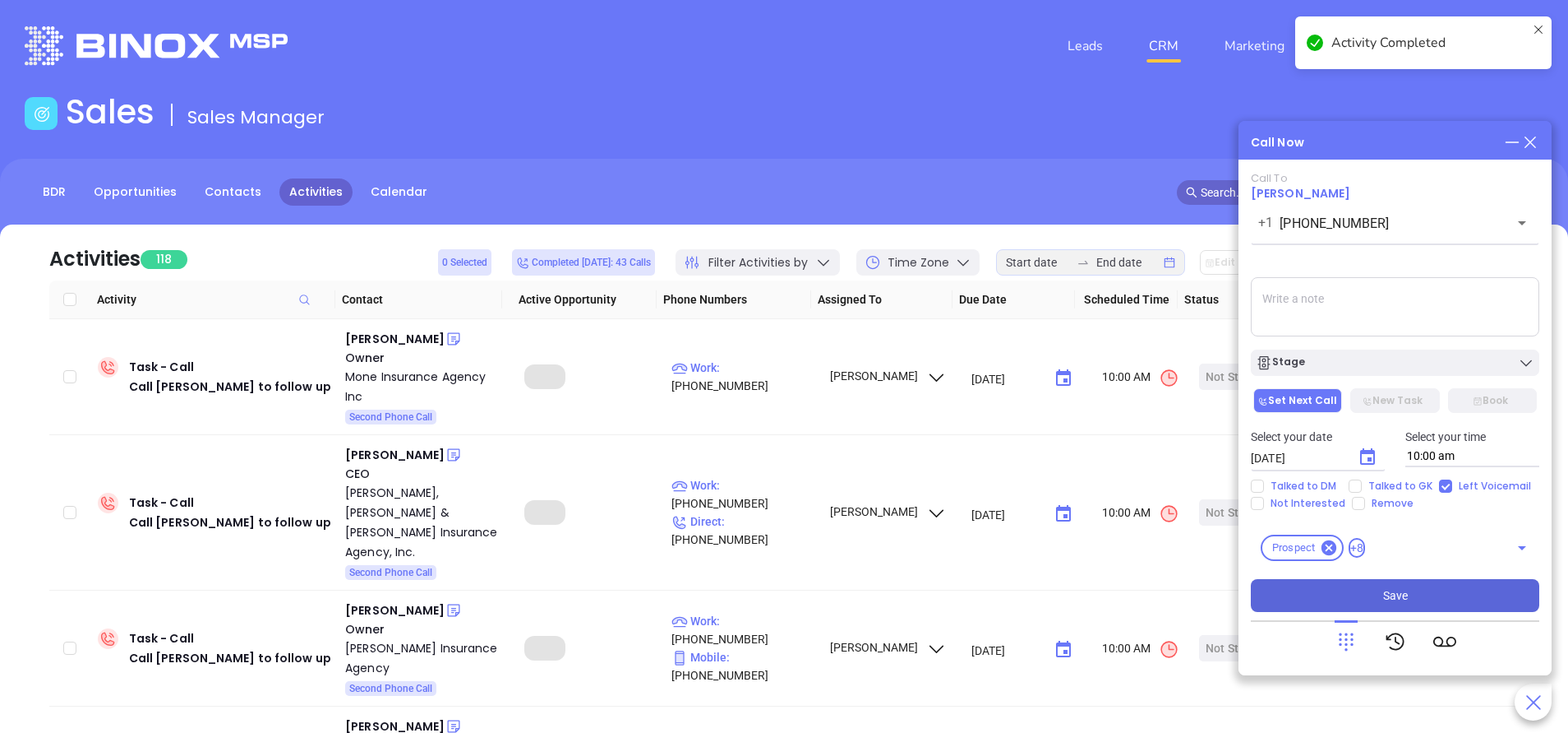
click at [1413, 599] on button "Save" at bounding box center [1395, 595] width 288 height 33
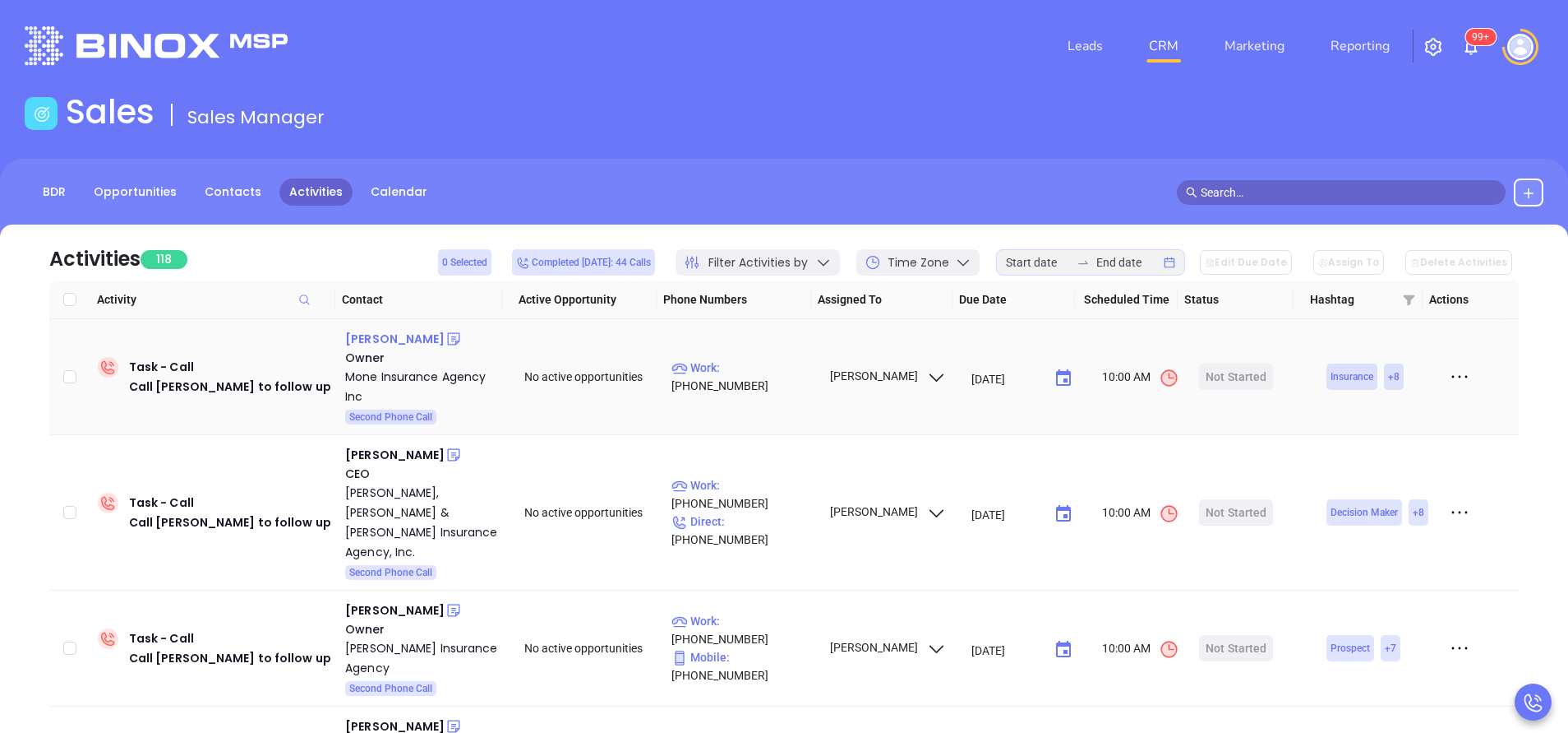
click at [380, 346] on div "Bob Mone" at bounding box center [395, 339] width 100 height 20
click at [765, 377] on p "Work : (508) 693-9111" at bounding box center [743, 376] width 143 height 37
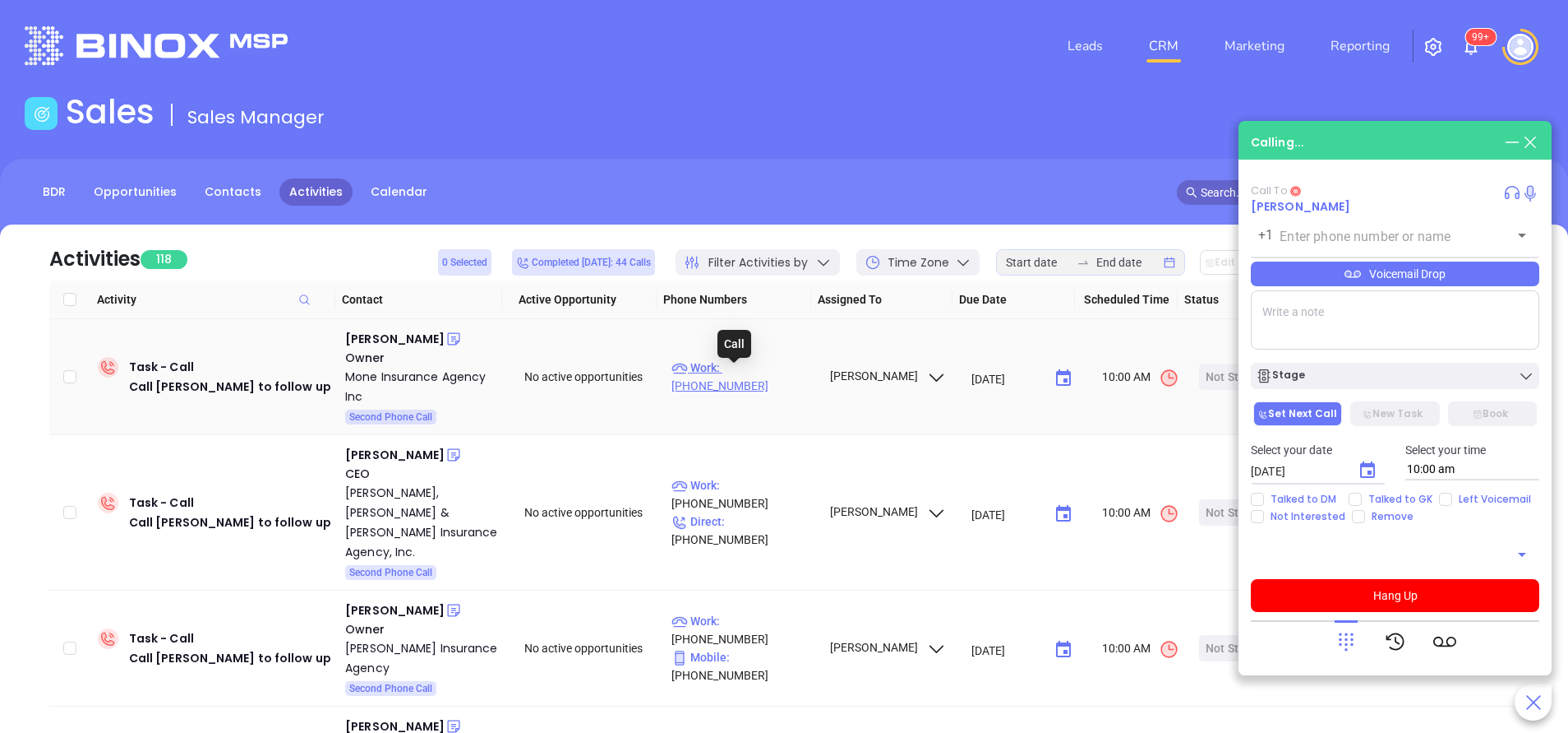
type input "(508) 693-9111"
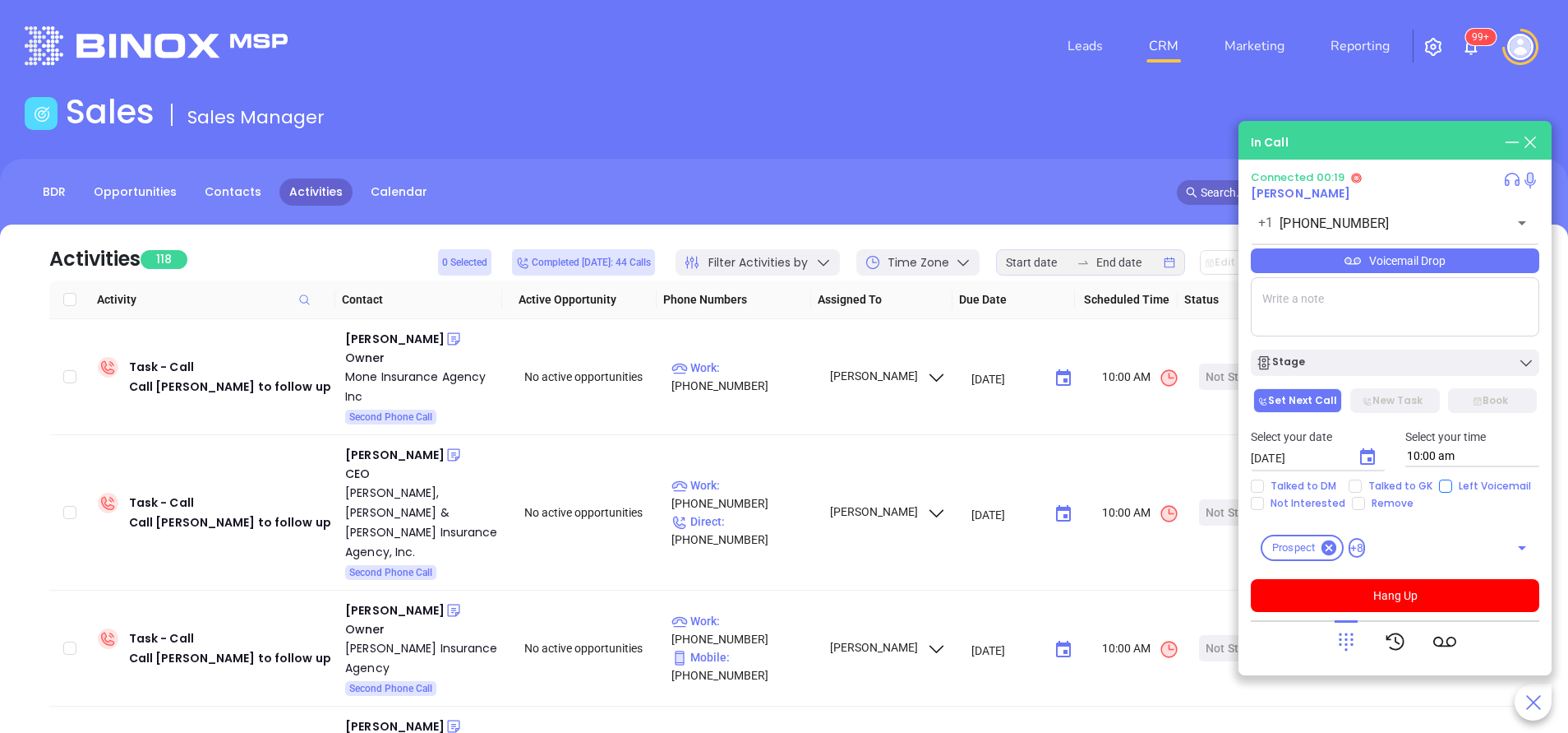
click at [1447, 487] on input "Left Voicemail" at bounding box center [1445, 485] width 13 height 13
checkbox input "true"
click at [1418, 586] on button "Hang Up" at bounding box center [1395, 595] width 288 height 33
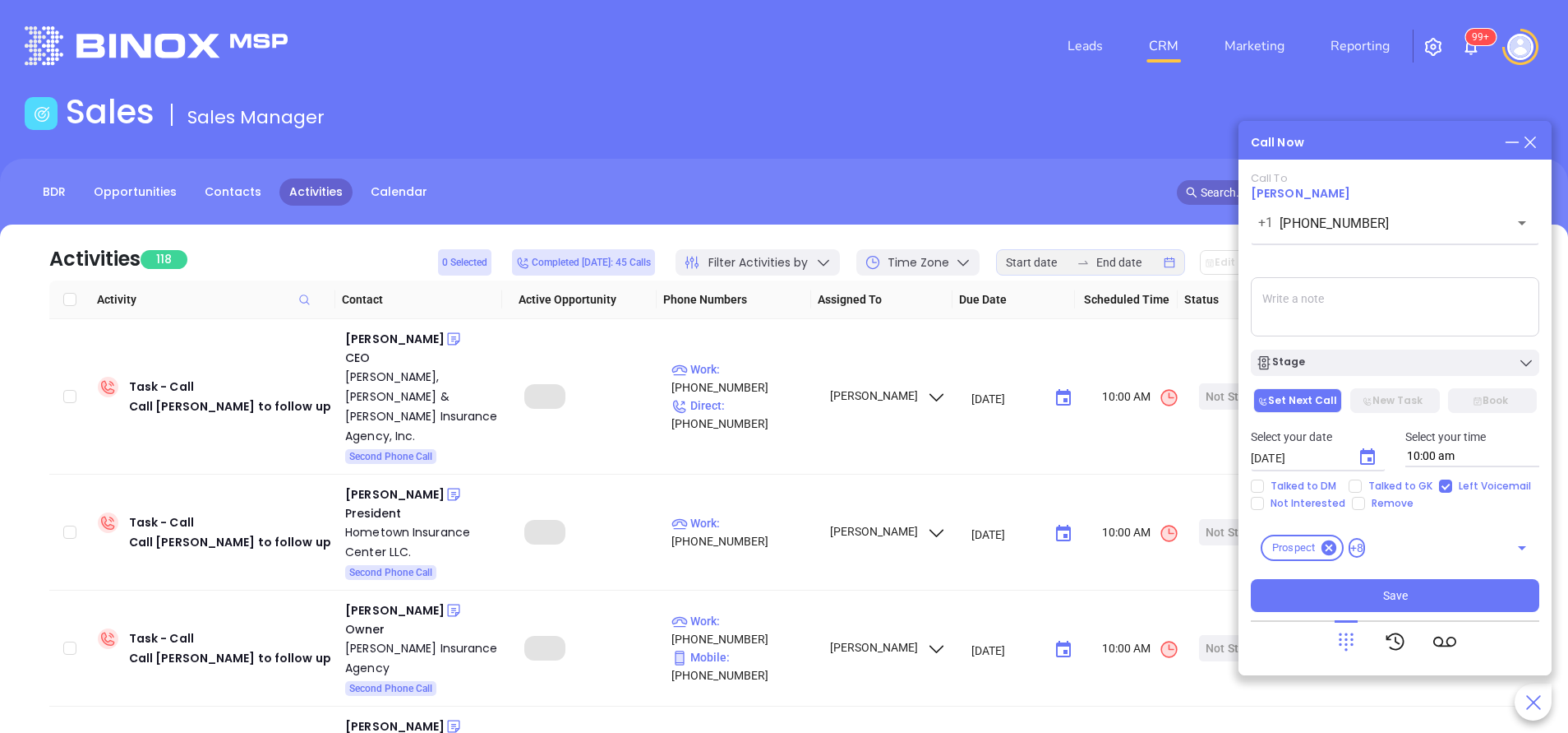
click at [1393, 596] on span "Save" at bounding box center [1395, 595] width 25 height 18
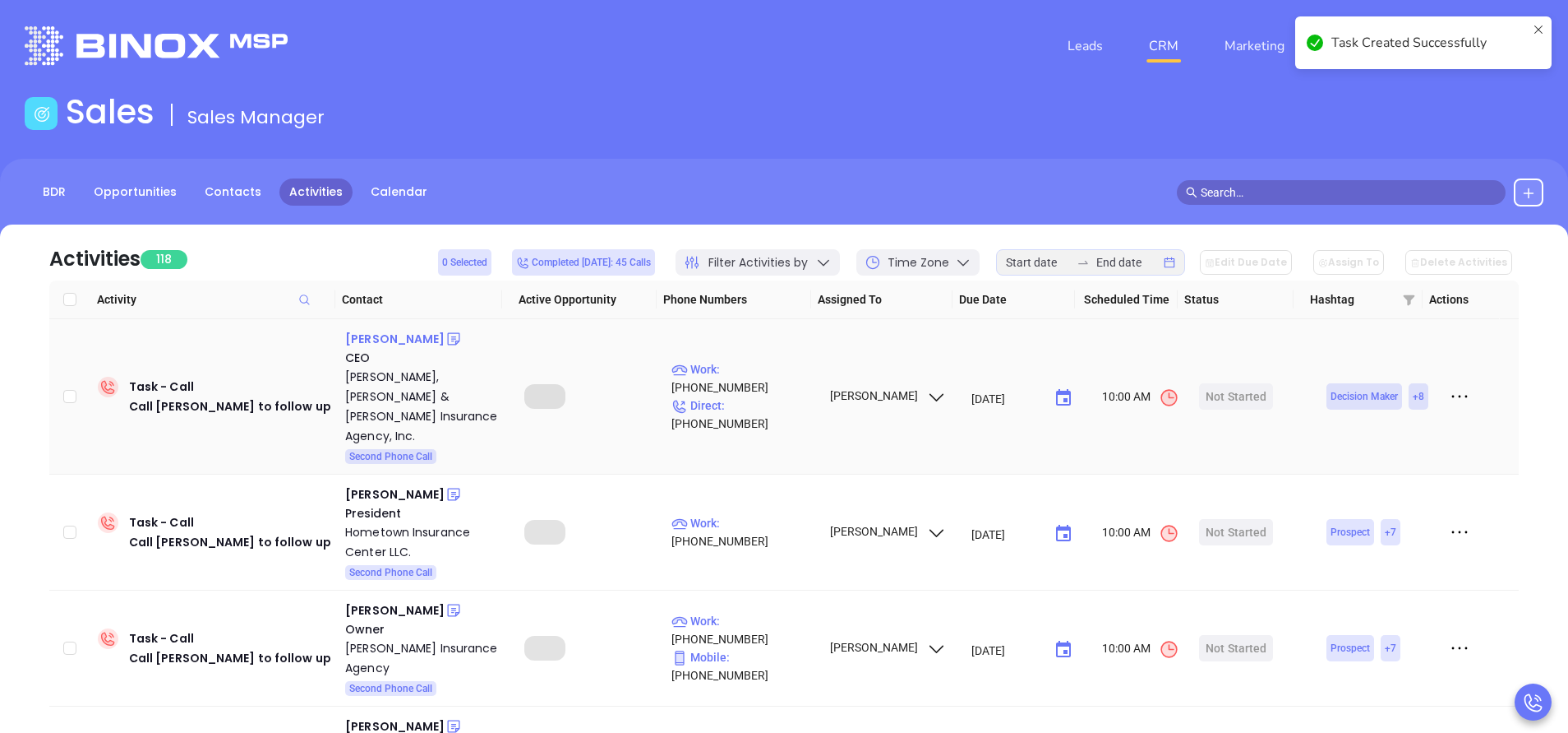
click at [396, 341] on div "Peter Covill" at bounding box center [395, 339] width 100 height 20
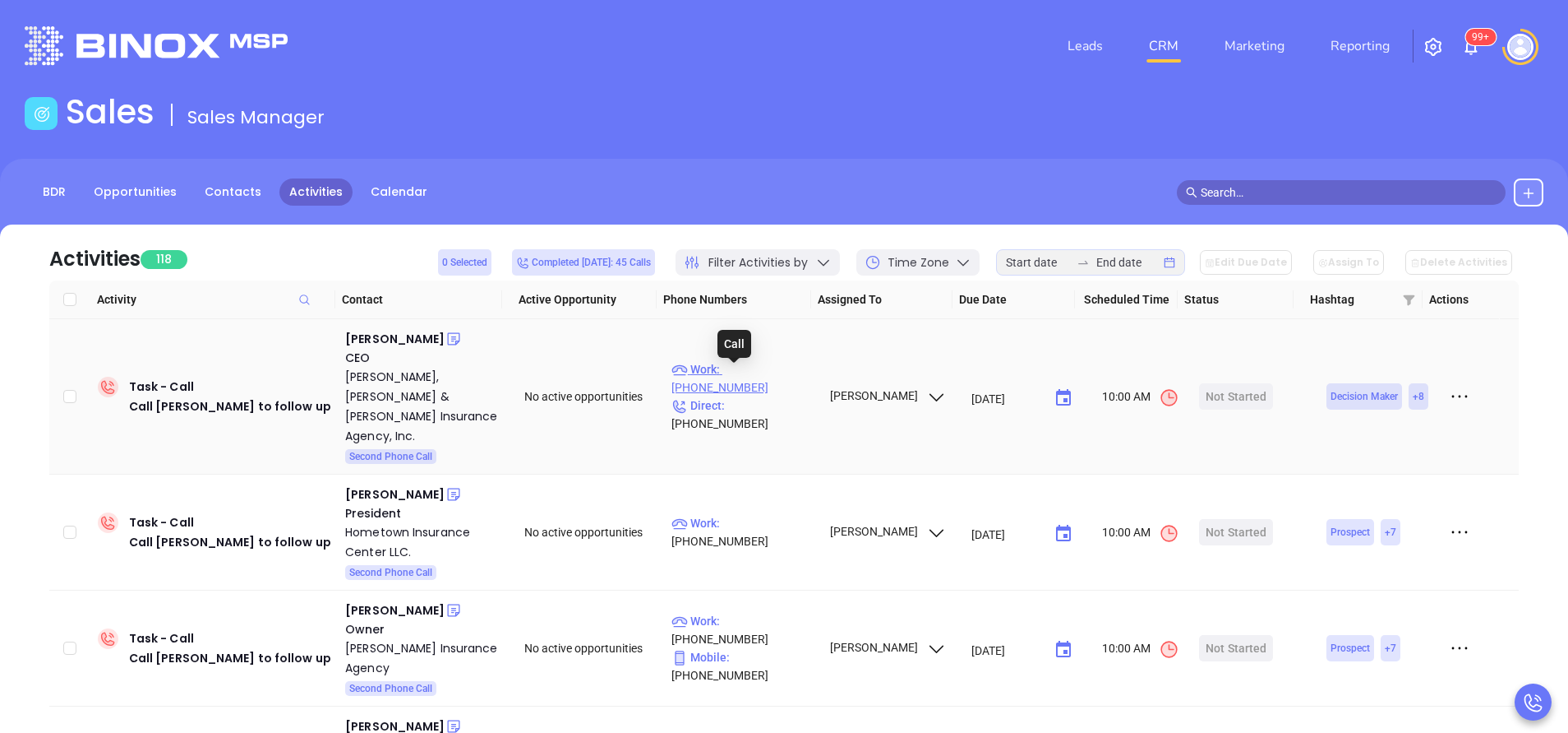
click at [780, 377] on p "Work : (508) 997-3321" at bounding box center [743, 378] width 143 height 37
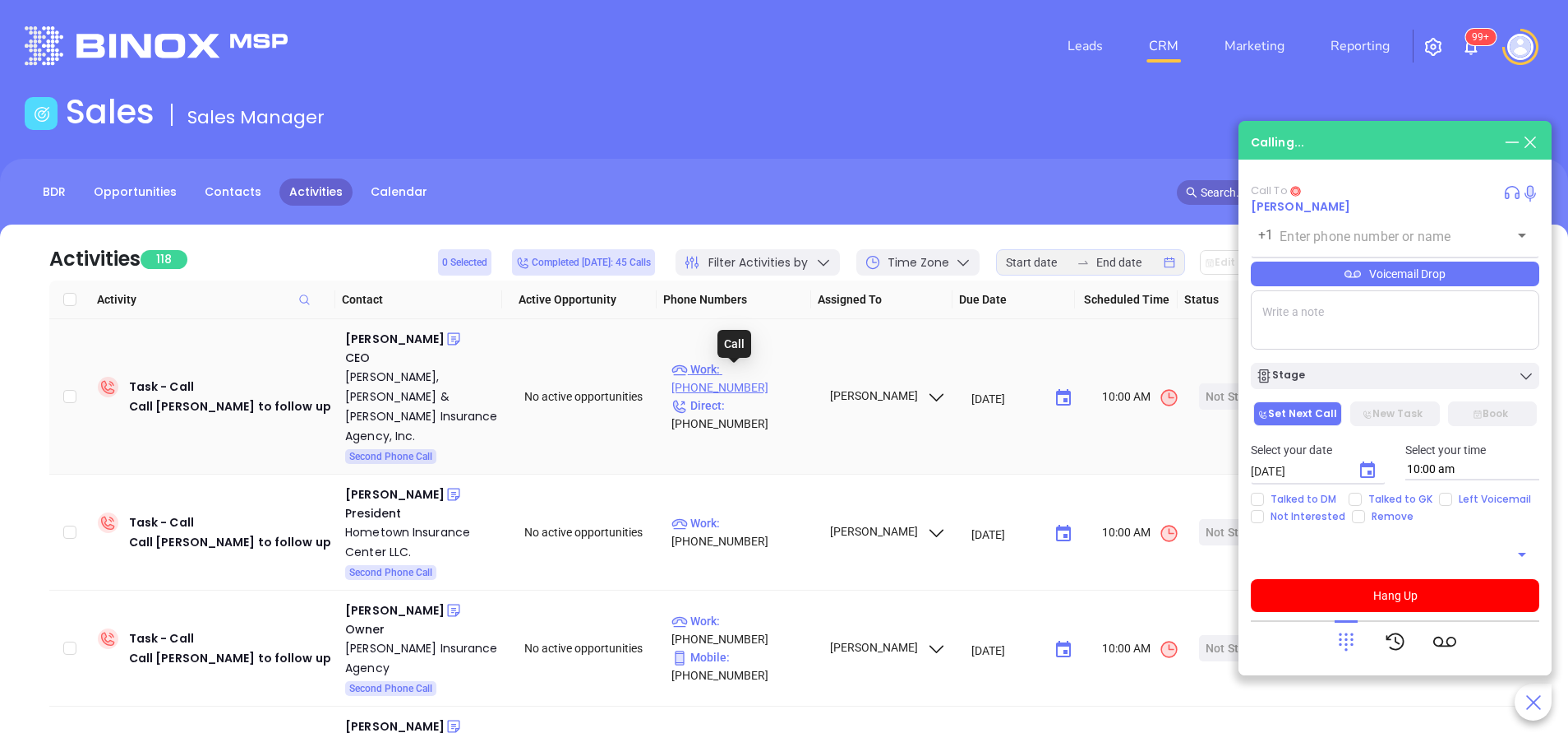
type input "(508) 997-3321"
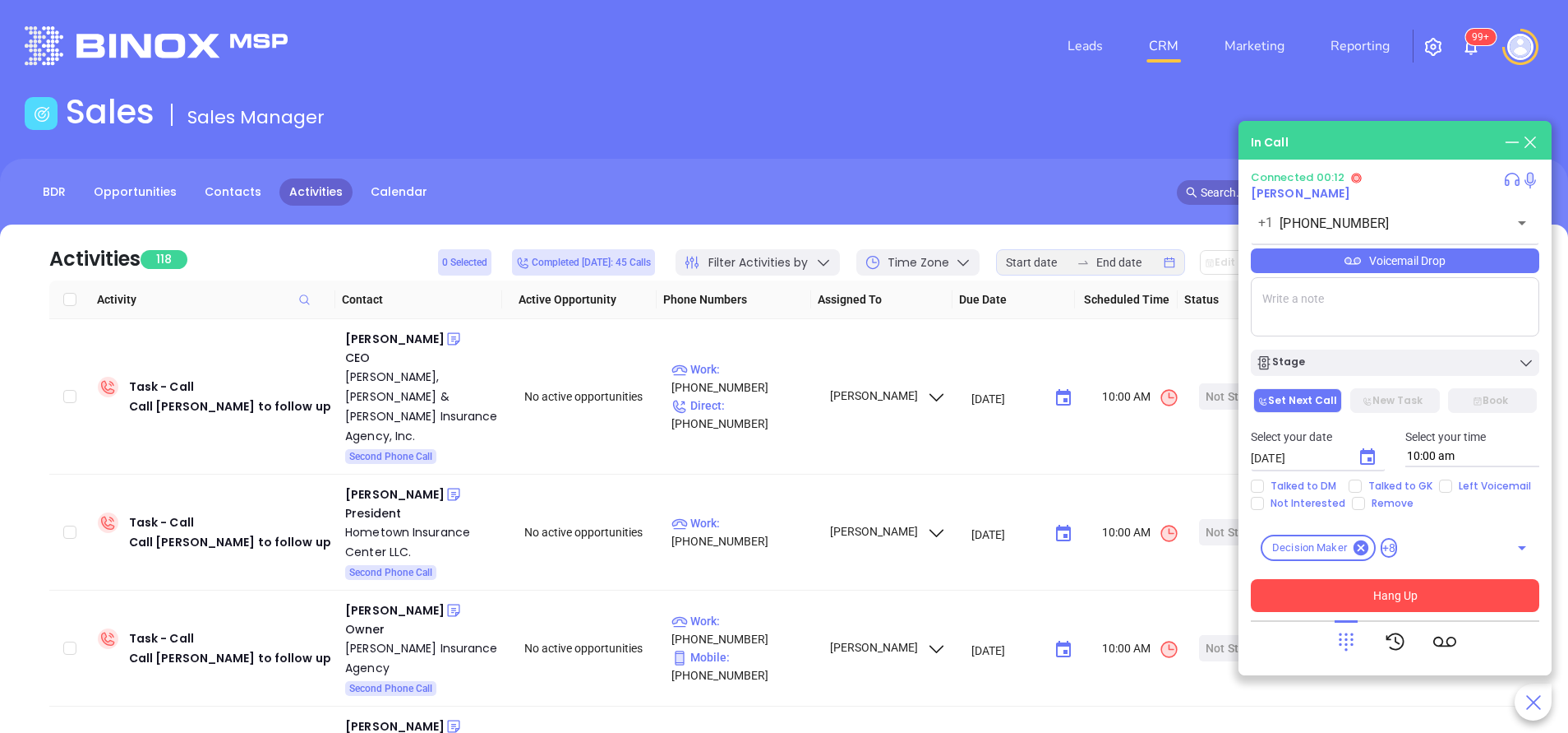
click at [1421, 601] on button "Hang Up" at bounding box center [1395, 595] width 288 height 33
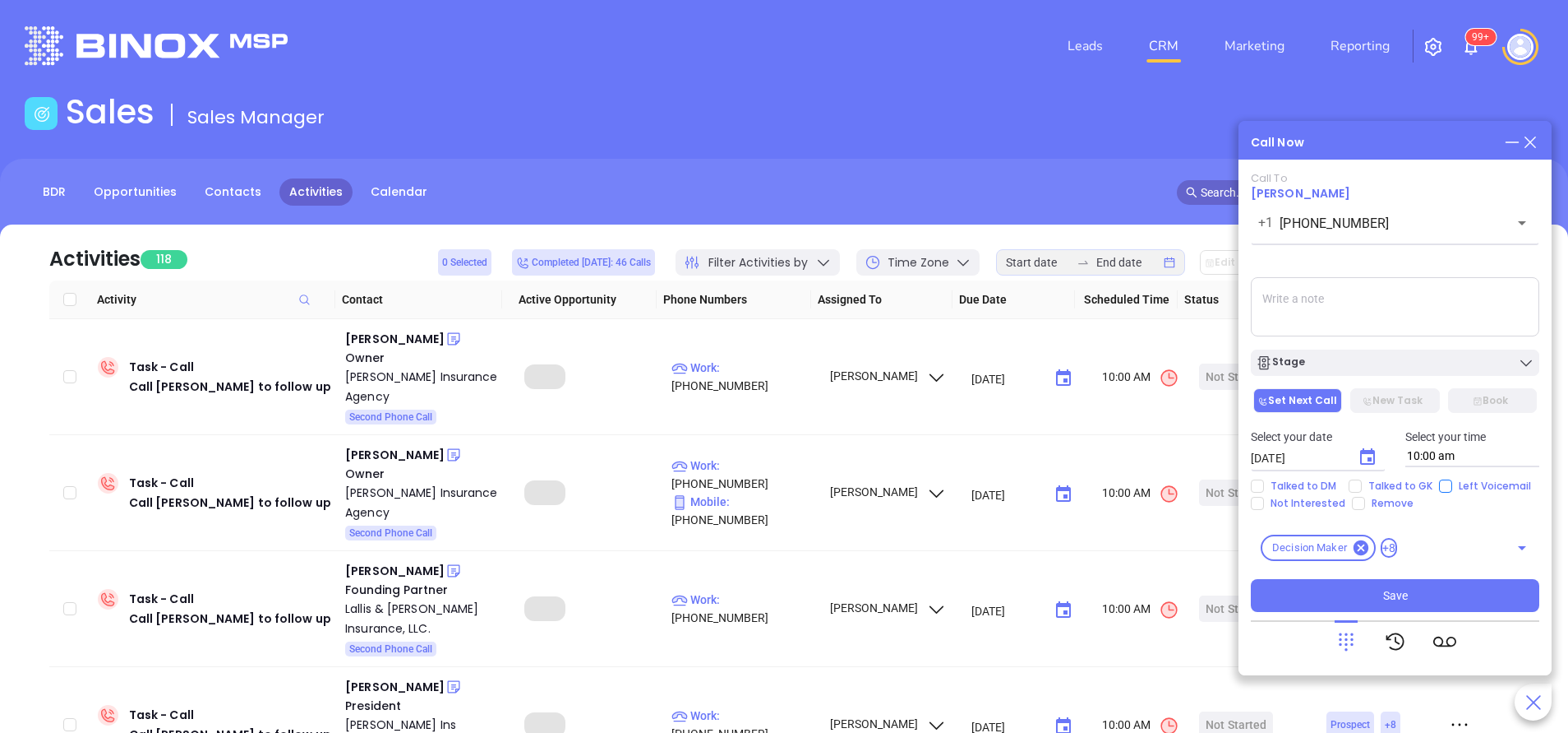
click at [1442, 489] on input "Left Voicemail" at bounding box center [1445, 485] width 13 height 13
checkbox input "true"
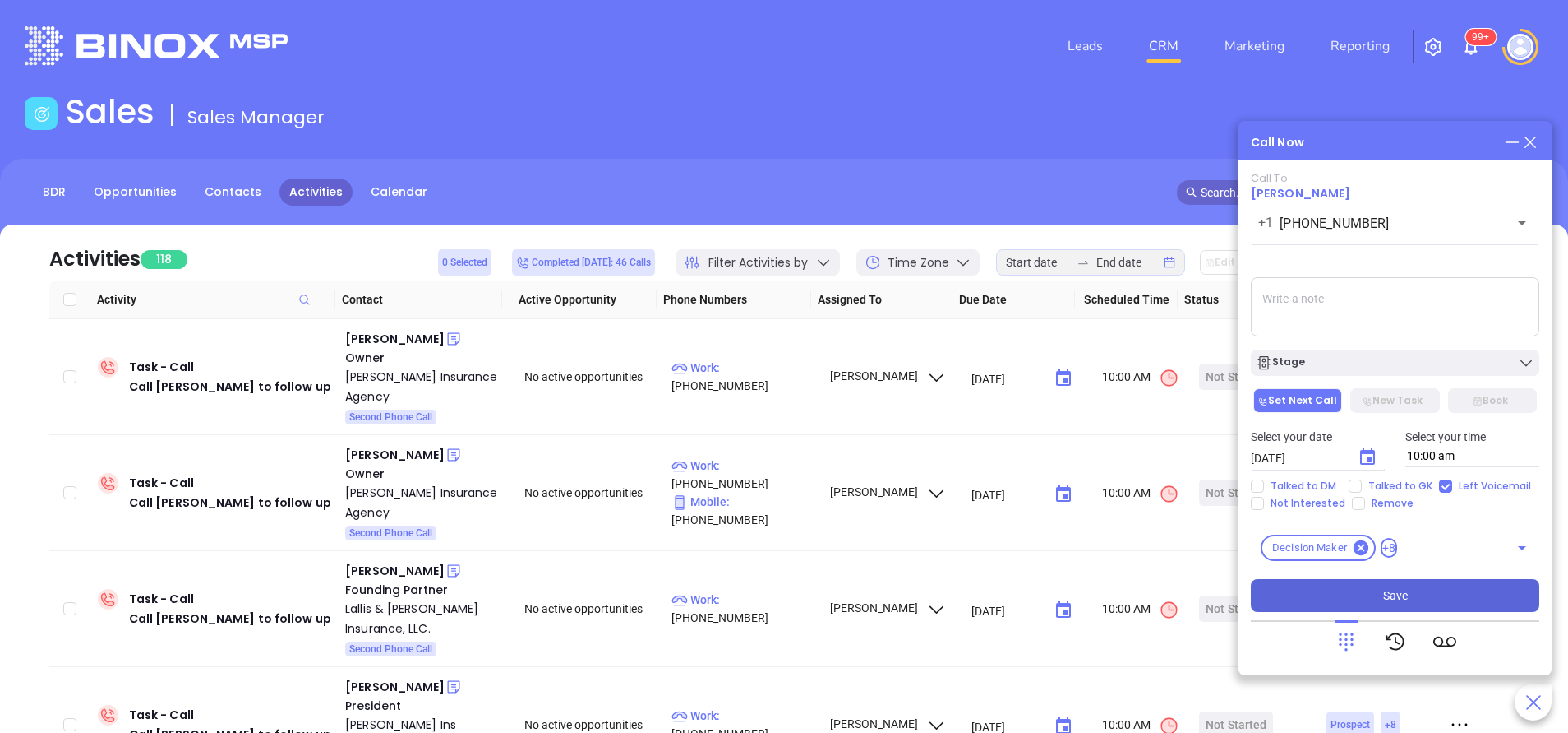
click at [1390, 596] on span "Save" at bounding box center [1395, 595] width 25 height 18
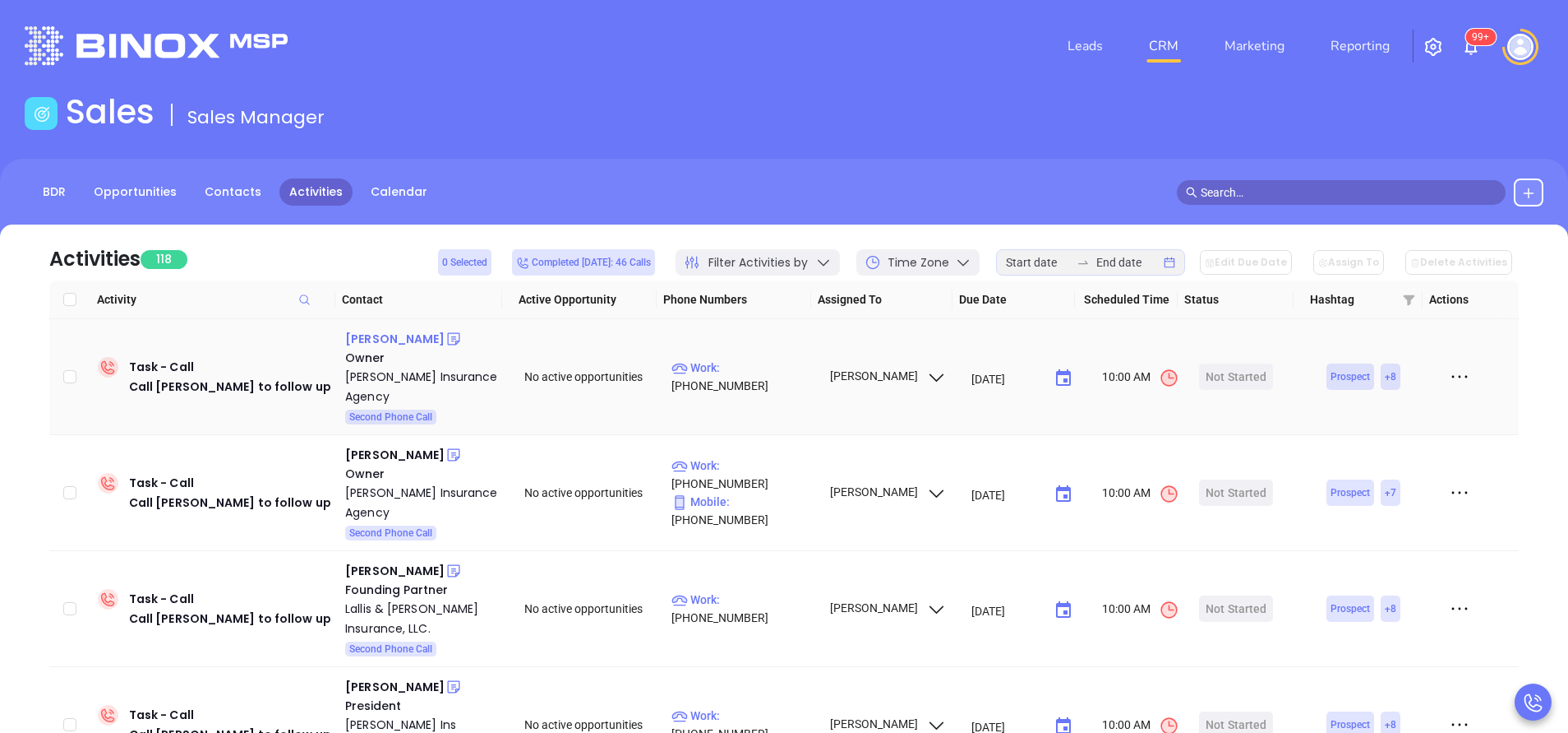
click at [380, 338] on div "Craig Pina" at bounding box center [395, 339] width 100 height 20
click at [782, 369] on p "Work : (508) 217-4440" at bounding box center [743, 376] width 143 height 37
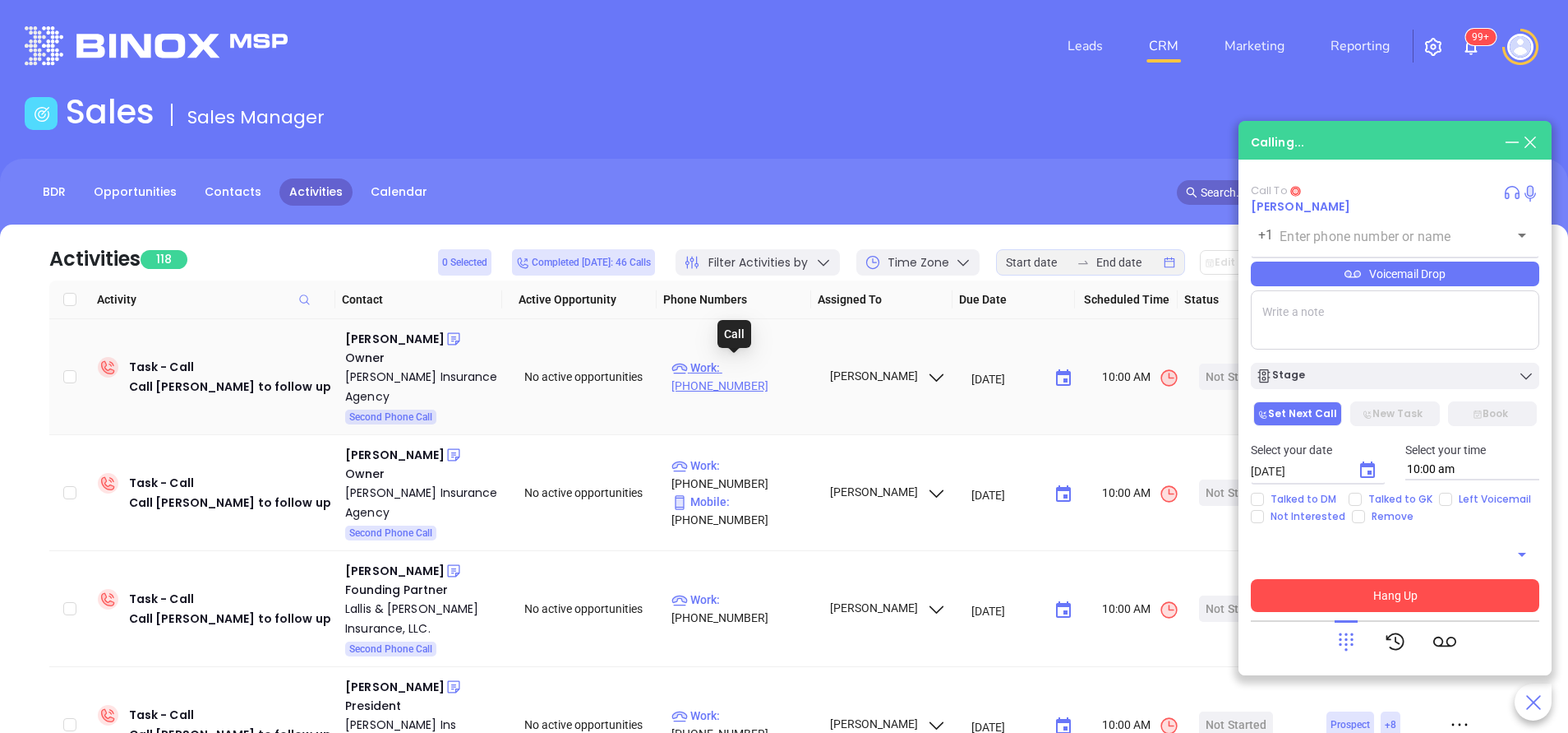
type input "(508) 217-4440"
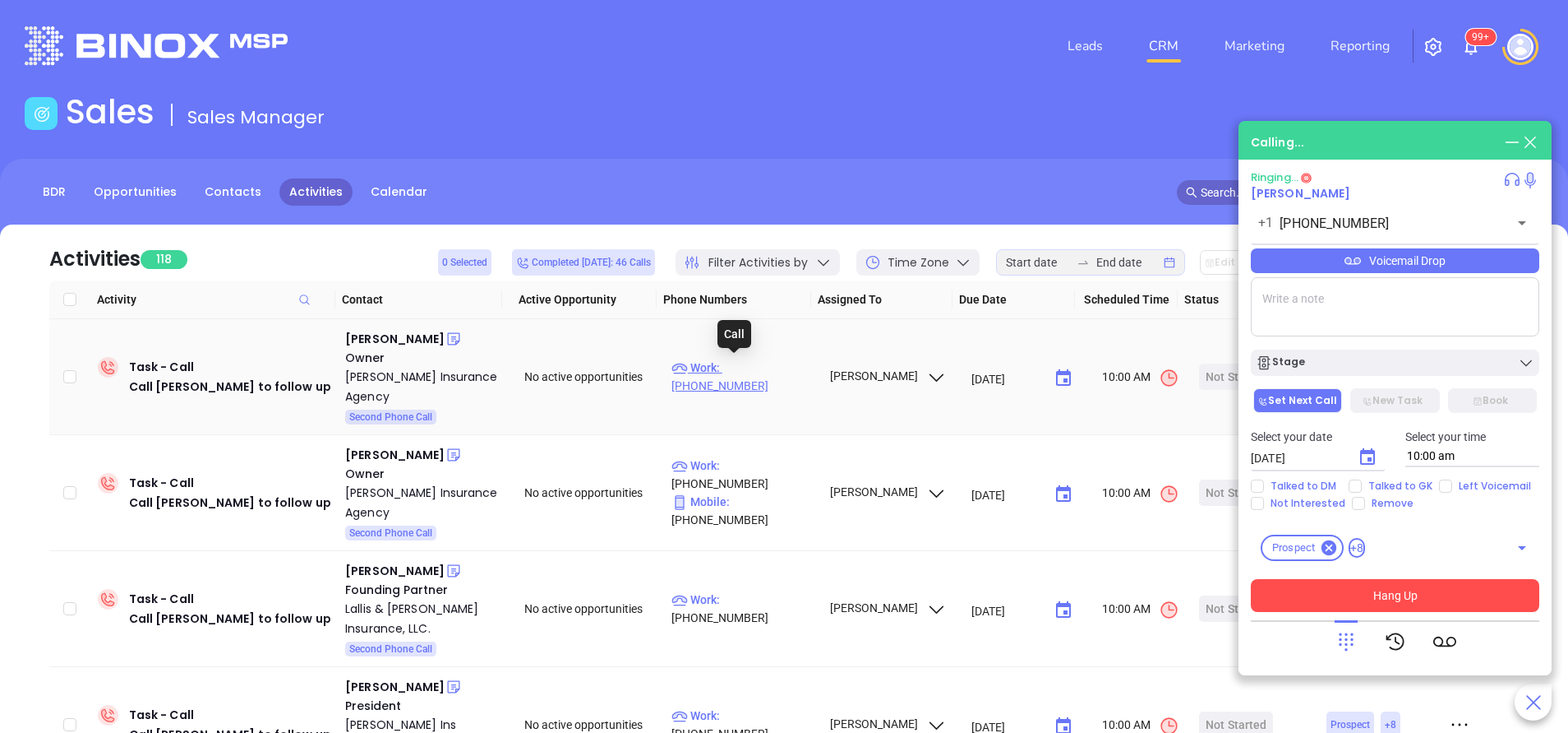
click at [782, 369] on p "Work : (508) 217-4440" at bounding box center [743, 376] width 143 height 37
click at [1416, 579] on button "Hang Up" at bounding box center [1395, 595] width 288 height 33
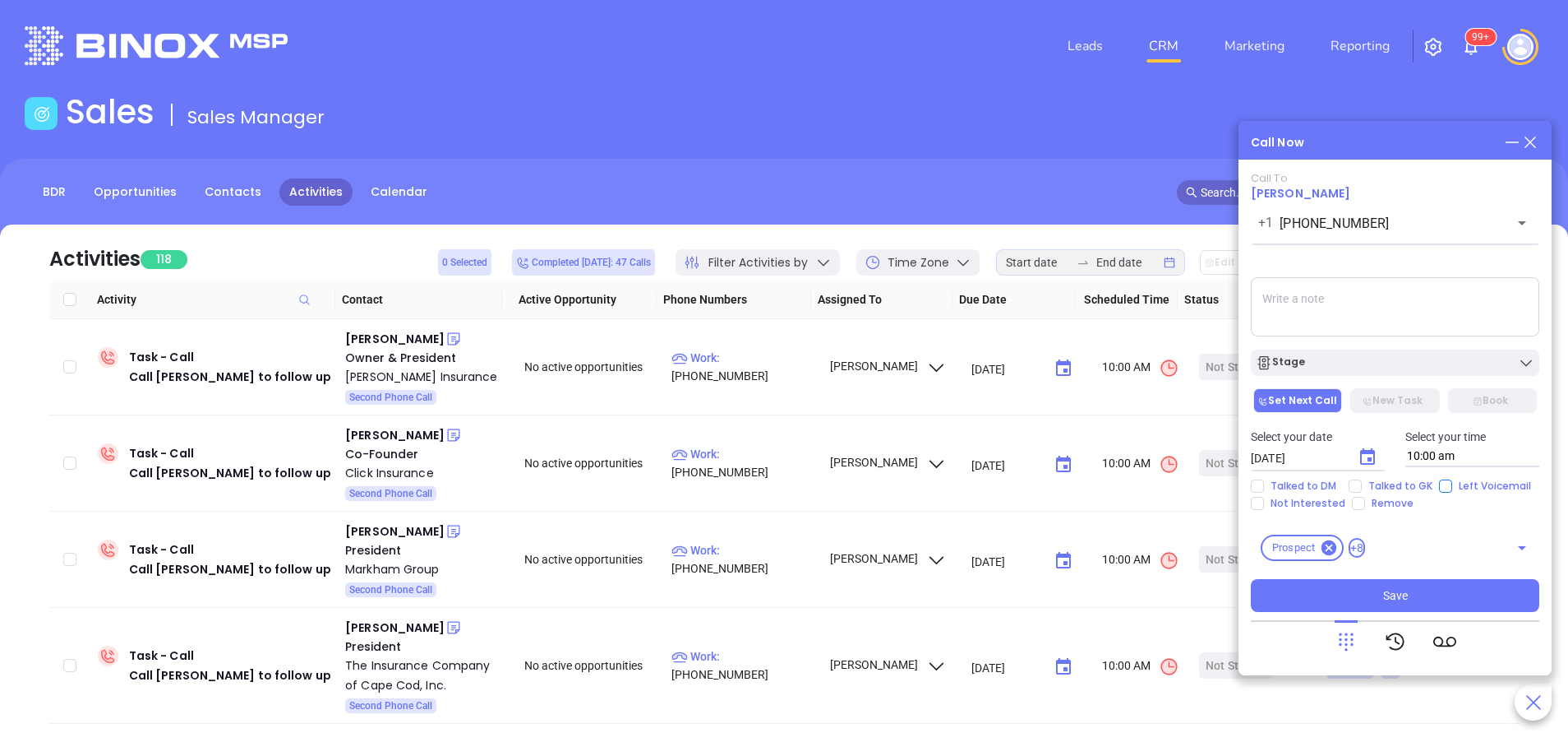
click at [1448, 482] on input "Left Voicemail" at bounding box center [1445, 485] width 13 height 13
checkbox input "true"
click at [1373, 595] on button "Save" at bounding box center [1395, 595] width 288 height 33
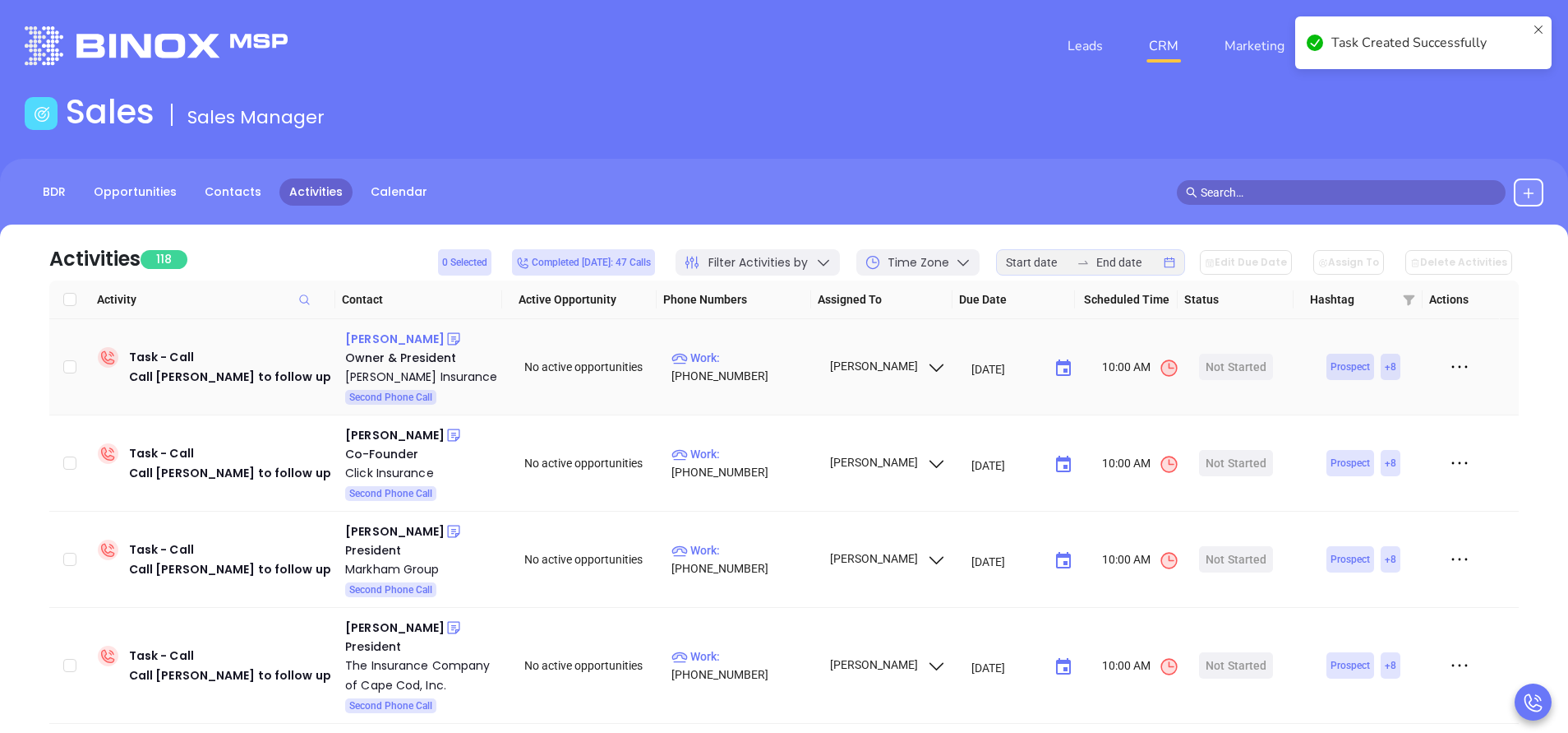
click at [394, 332] on div "John Archer" at bounding box center [395, 339] width 100 height 20
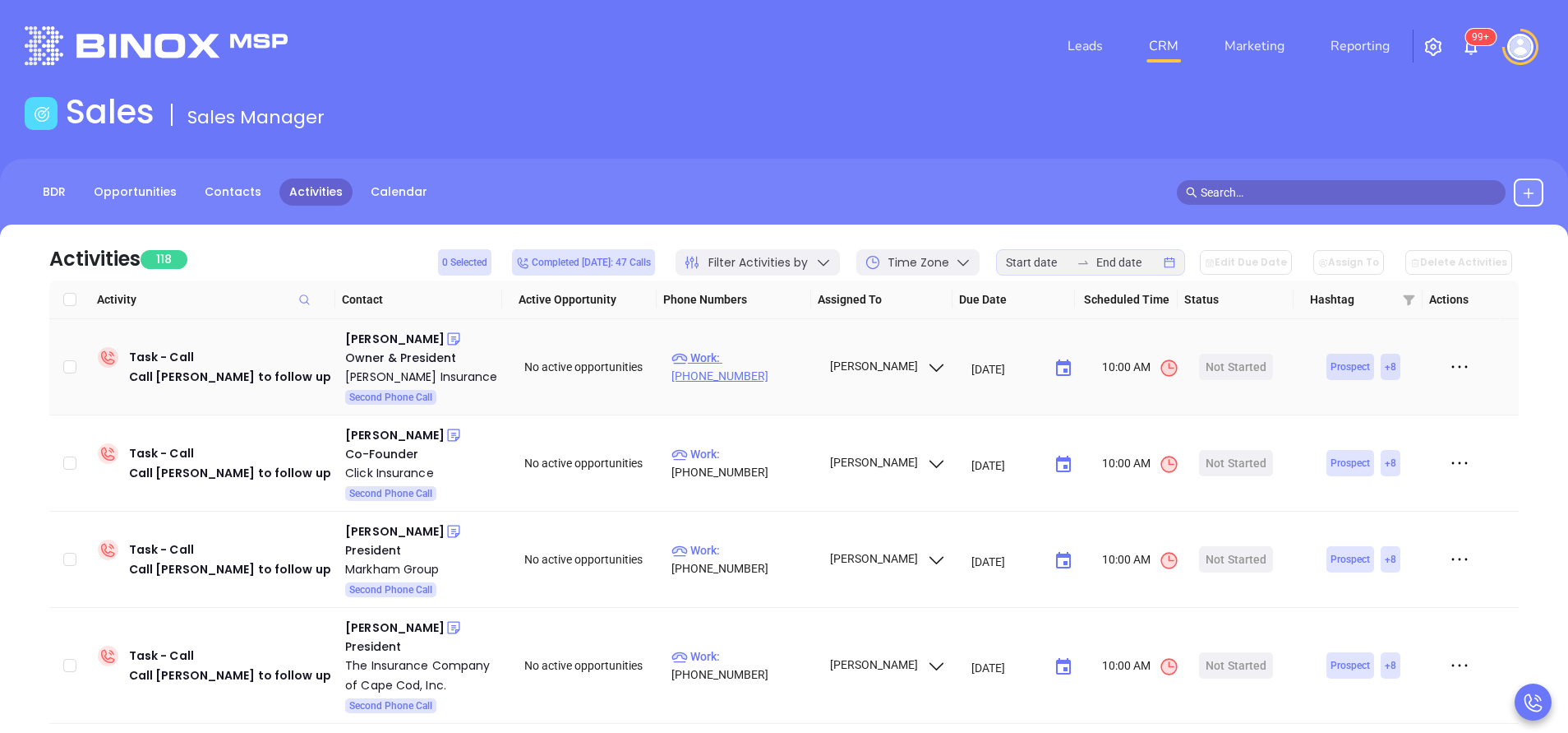
click at [773, 367] on p "Work : (978) 922-4600" at bounding box center [743, 366] width 143 height 37
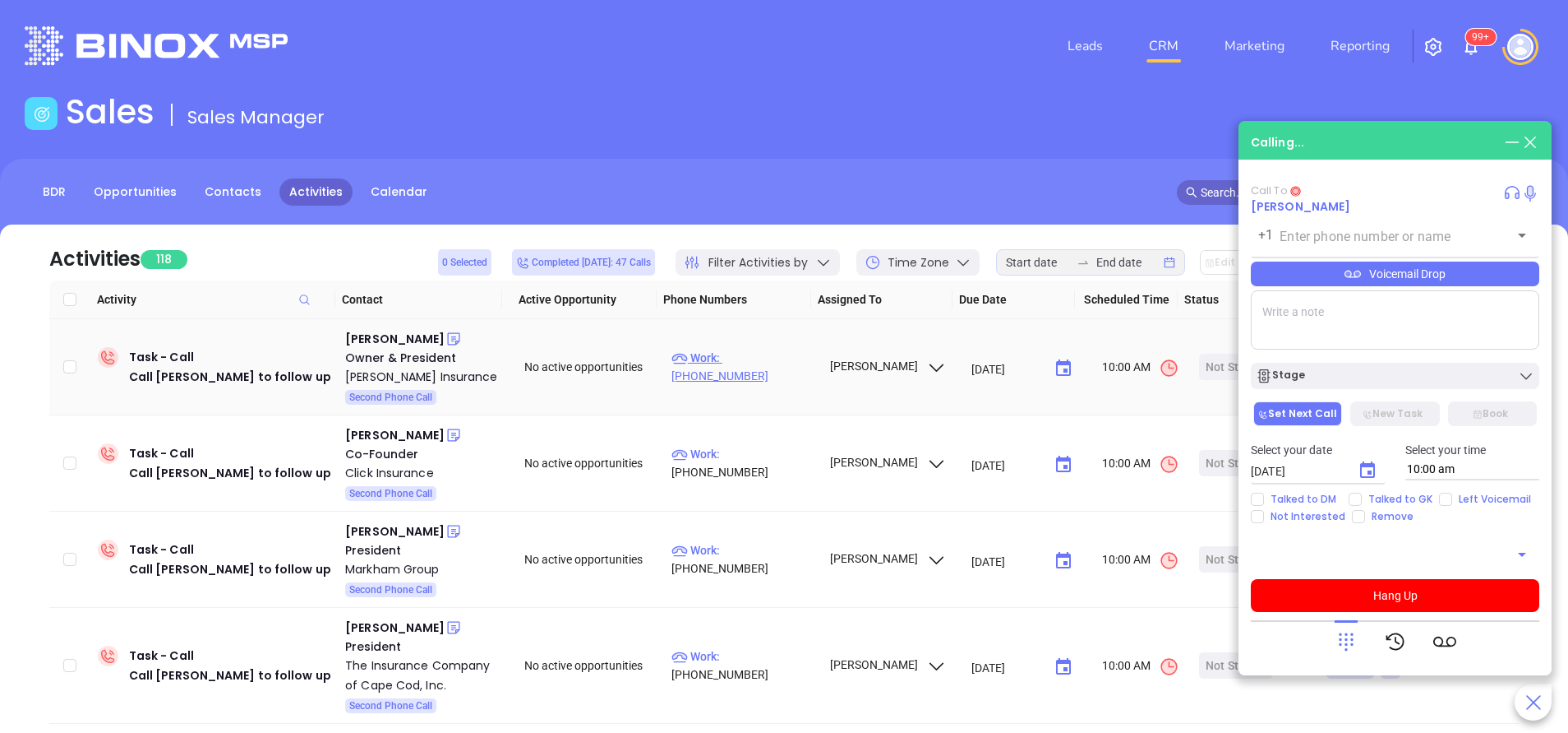
type input "(978) 922-4600"
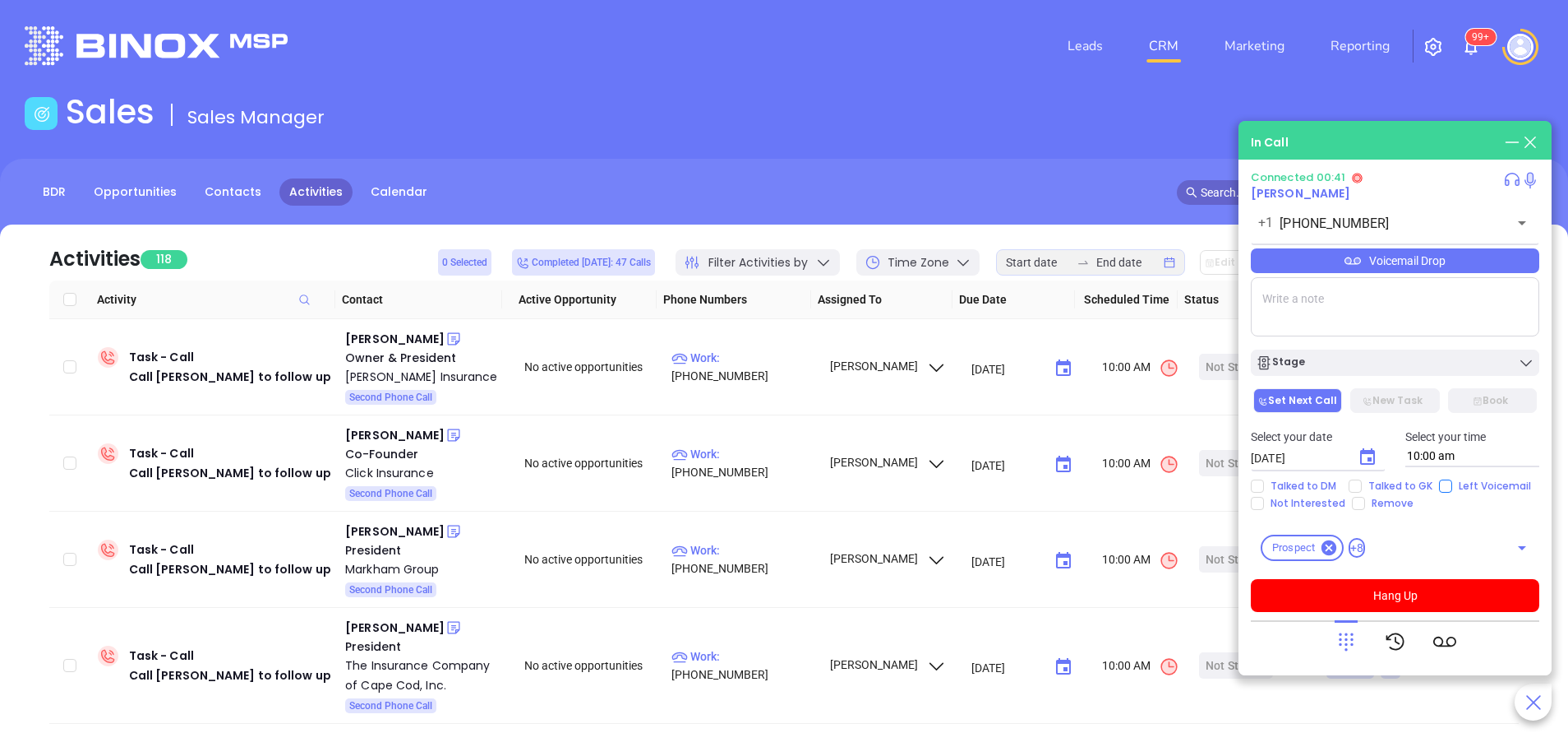
click at [1452, 484] on span "Left Voicemail" at bounding box center [1495, 485] width 86 height 13
click at [1450, 484] on input "Left Voicemail" at bounding box center [1445, 485] width 13 height 13
checkbox input "true"
click at [1396, 600] on button "Hang Up" at bounding box center [1395, 595] width 288 height 33
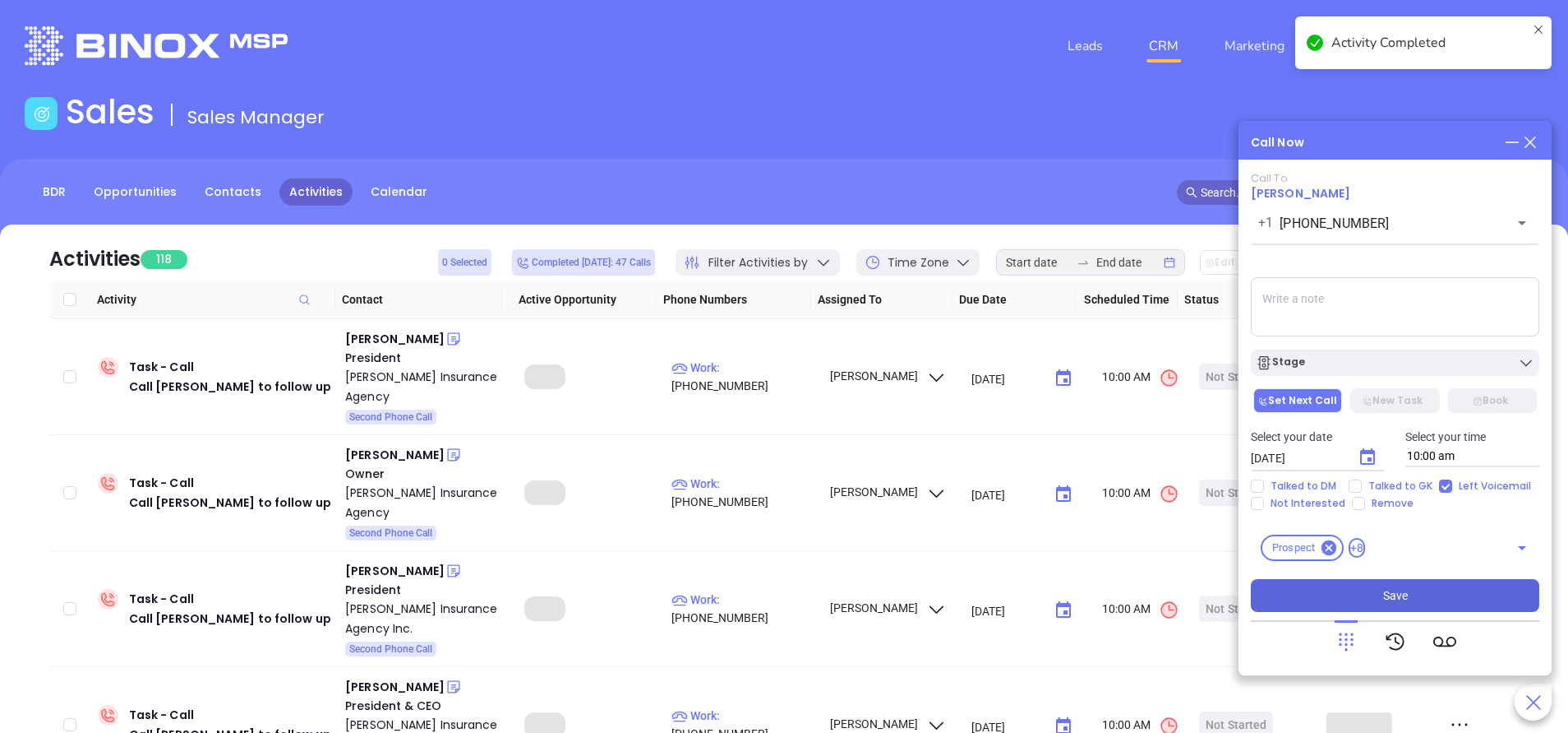
click at [1414, 596] on button "Save" at bounding box center [1395, 595] width 288 height 33
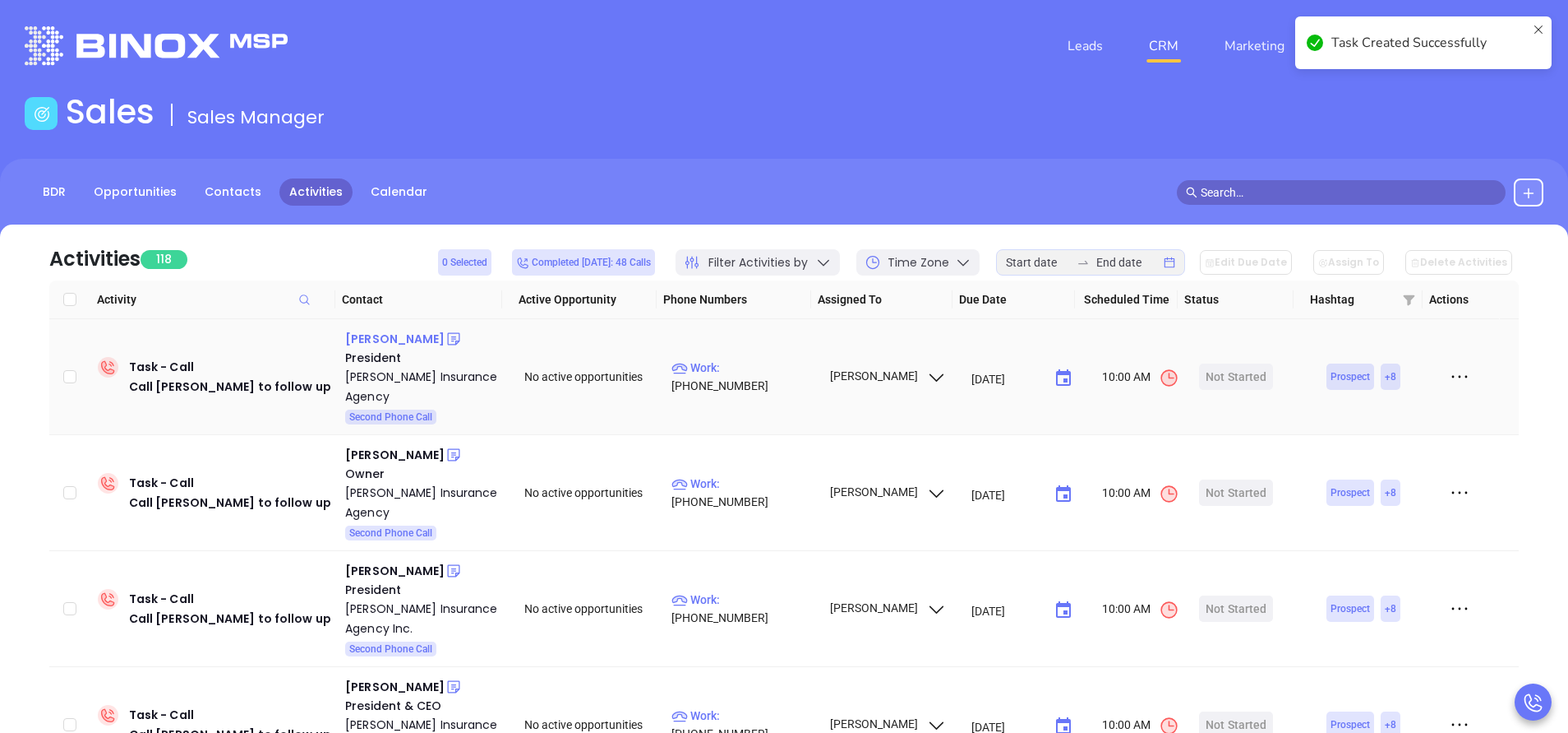
click at [392, 336] on div "Gene Dvorkin" at bounding box center [395, 339] width 100 height 20
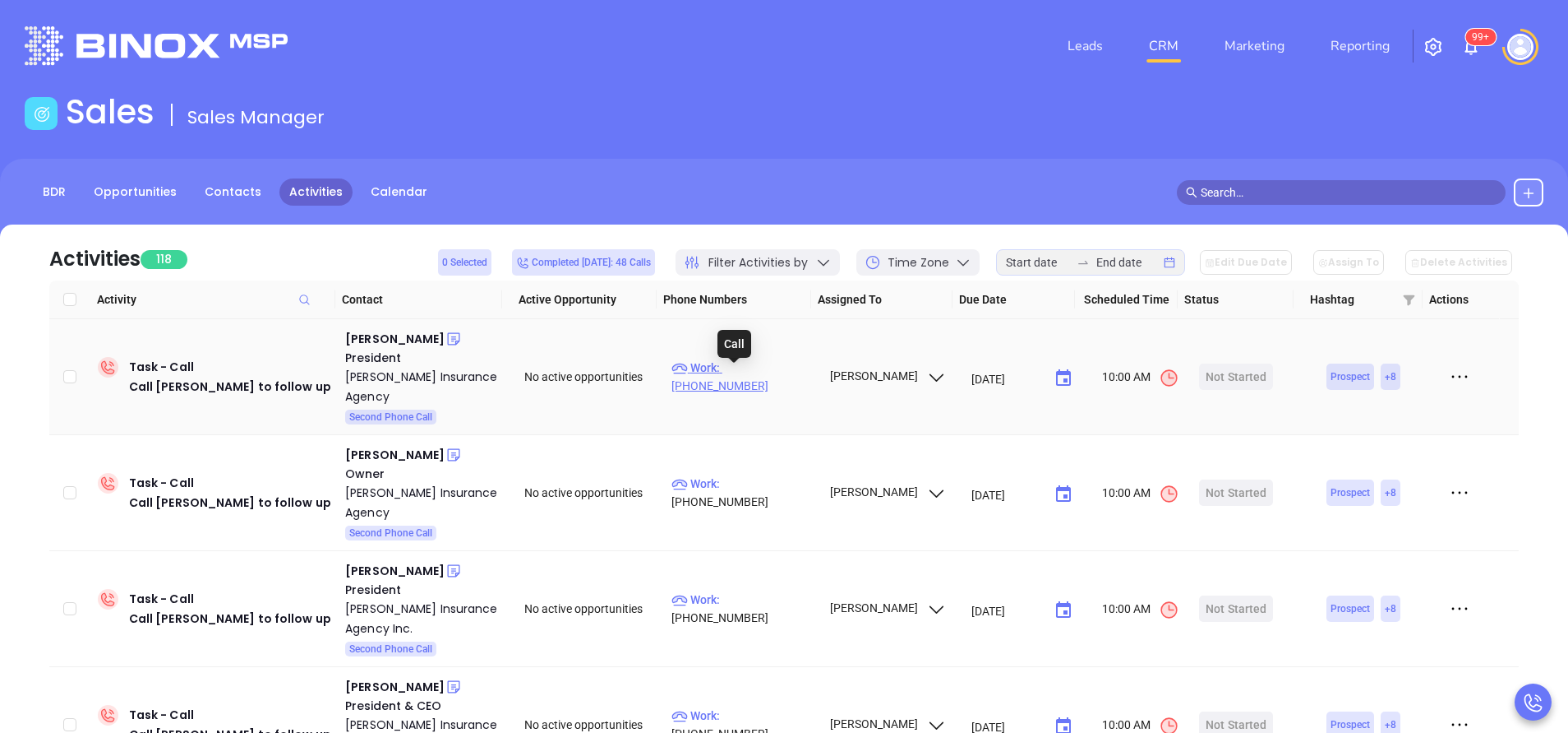
click at [770, 380] on p "Work : (617) 731-4554" at bounding box center [743, 376] width 143 height 37
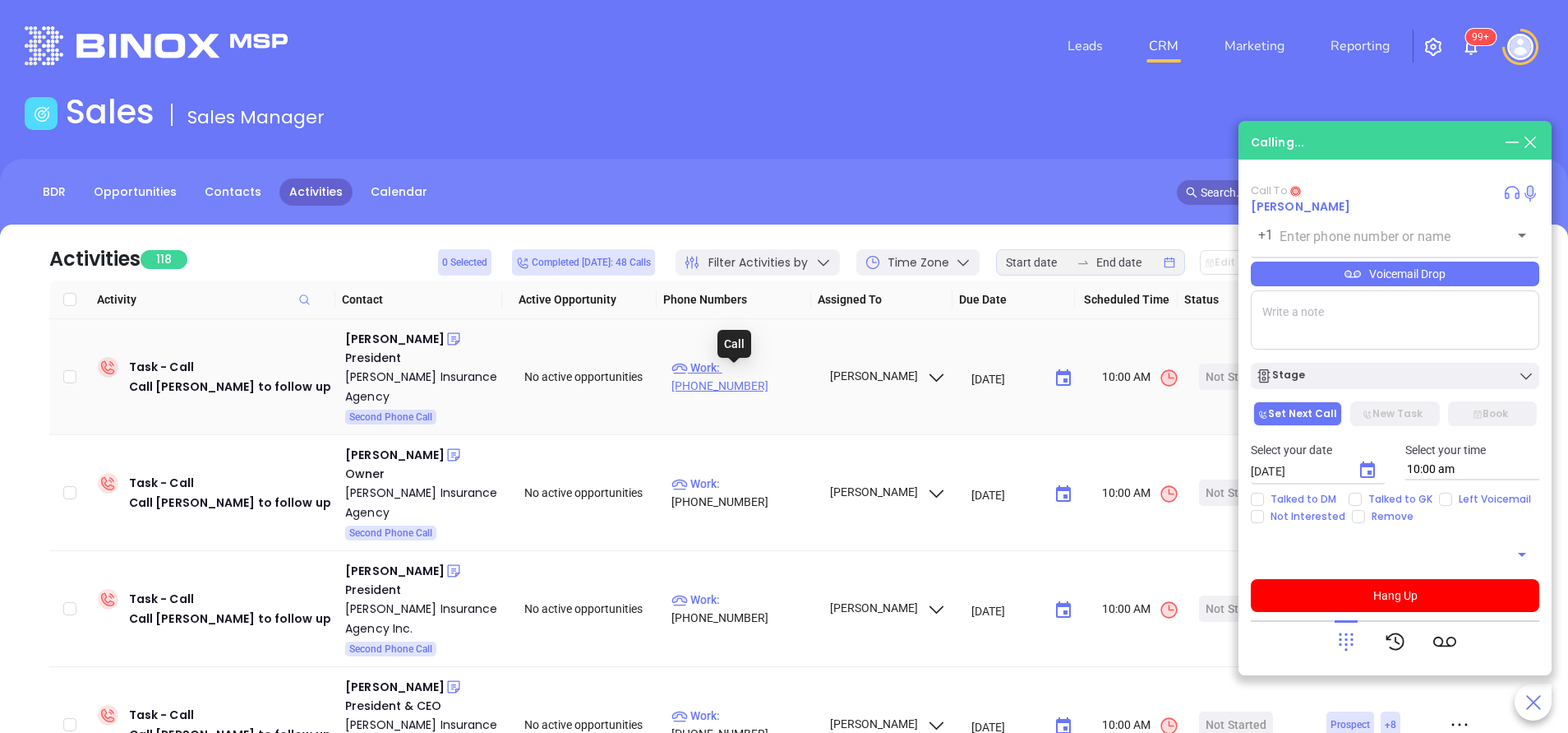
type input "(617) 731-4554"
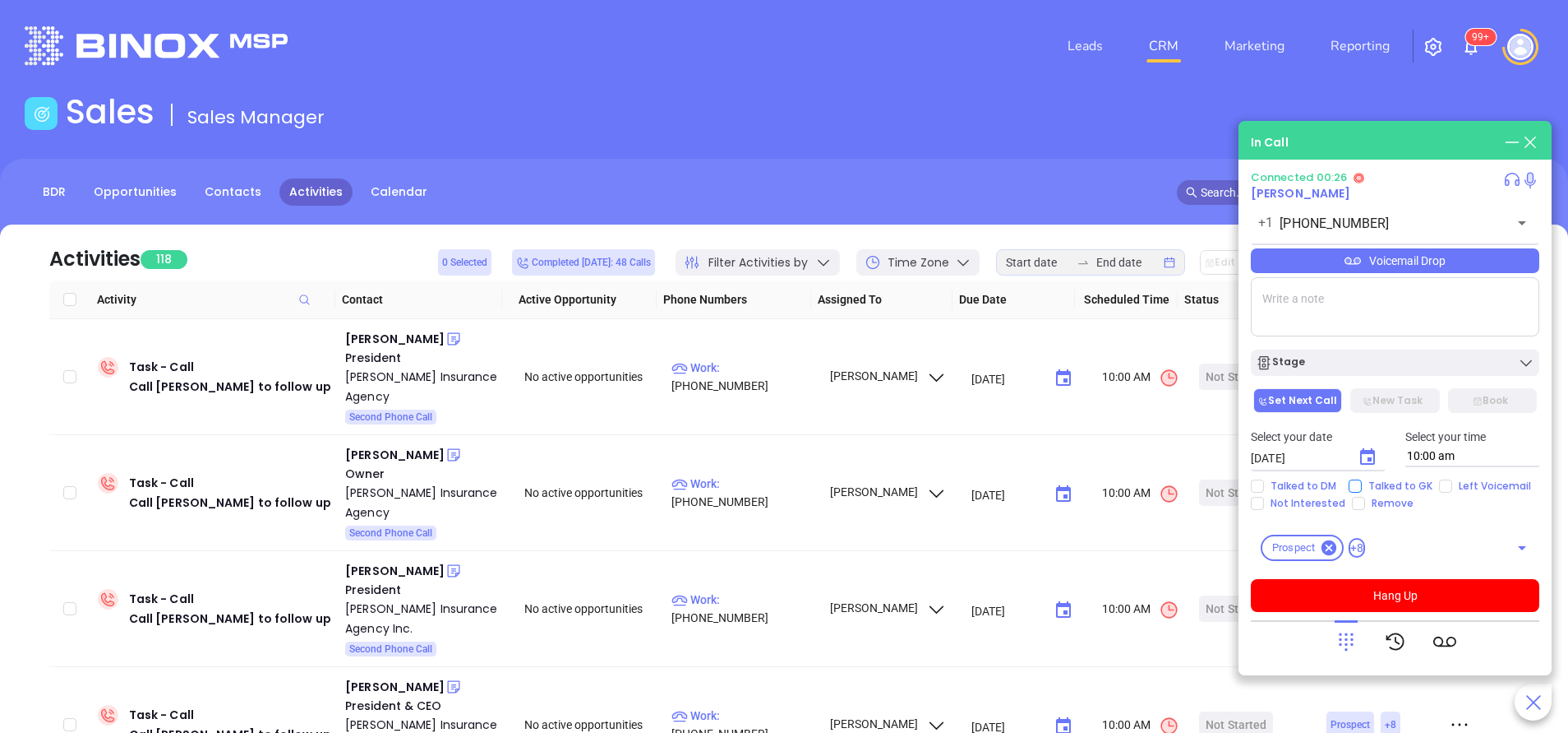
click at [1353, 481] on input "Talked to GK" at bounding box center [1355, 485] width 13 height 13
checkbox input "true"
click at [1402, 602] on button "Hang Up" at bounding box center [1395, 595] width 288 height 33
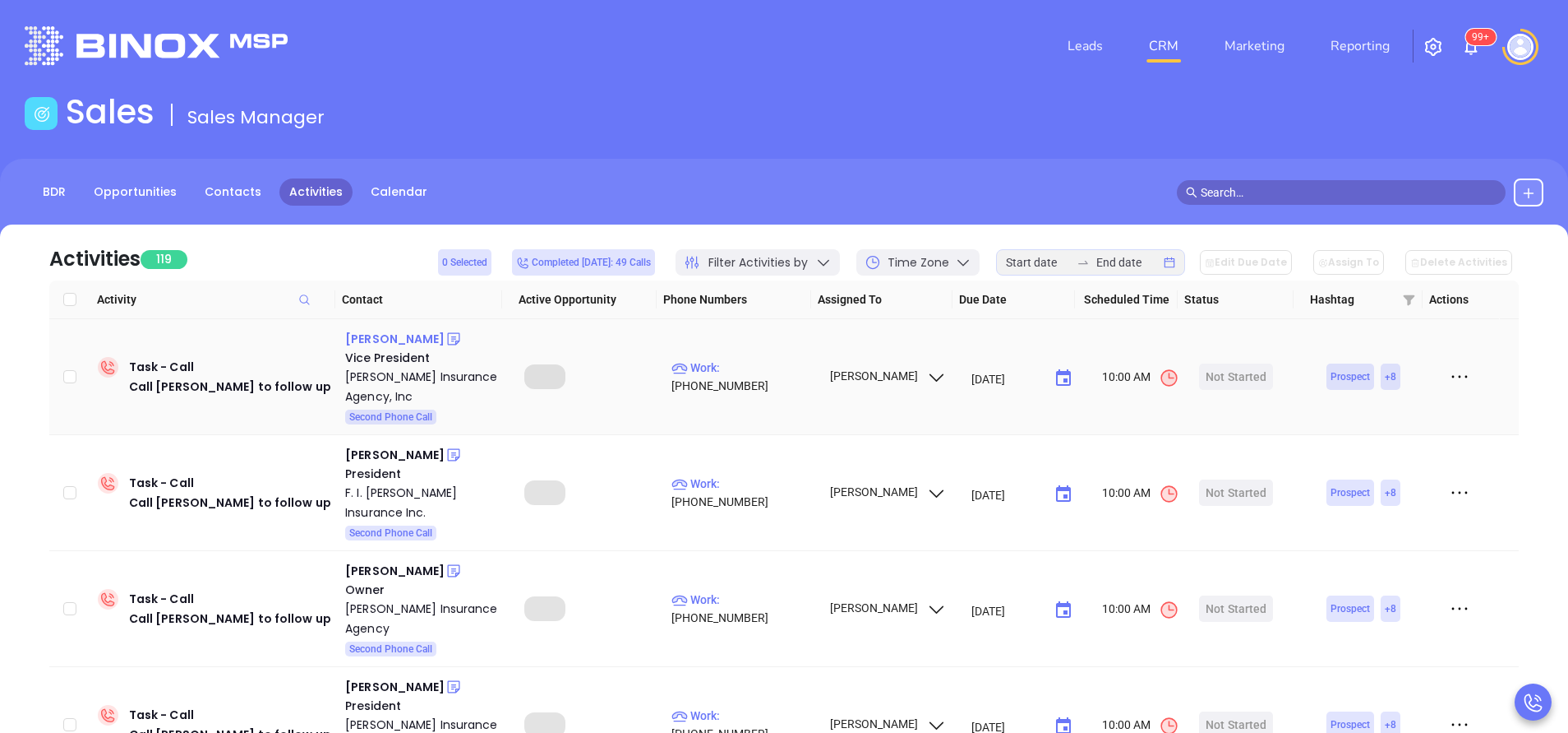
click at [376, 345] on div "Alisa Haughey" at bounding box center [395, 339] width 100 height 20
click at [757, 377] on p "Work : (508) 853-2400" at bounding box center [743, 376] width 143 height 37
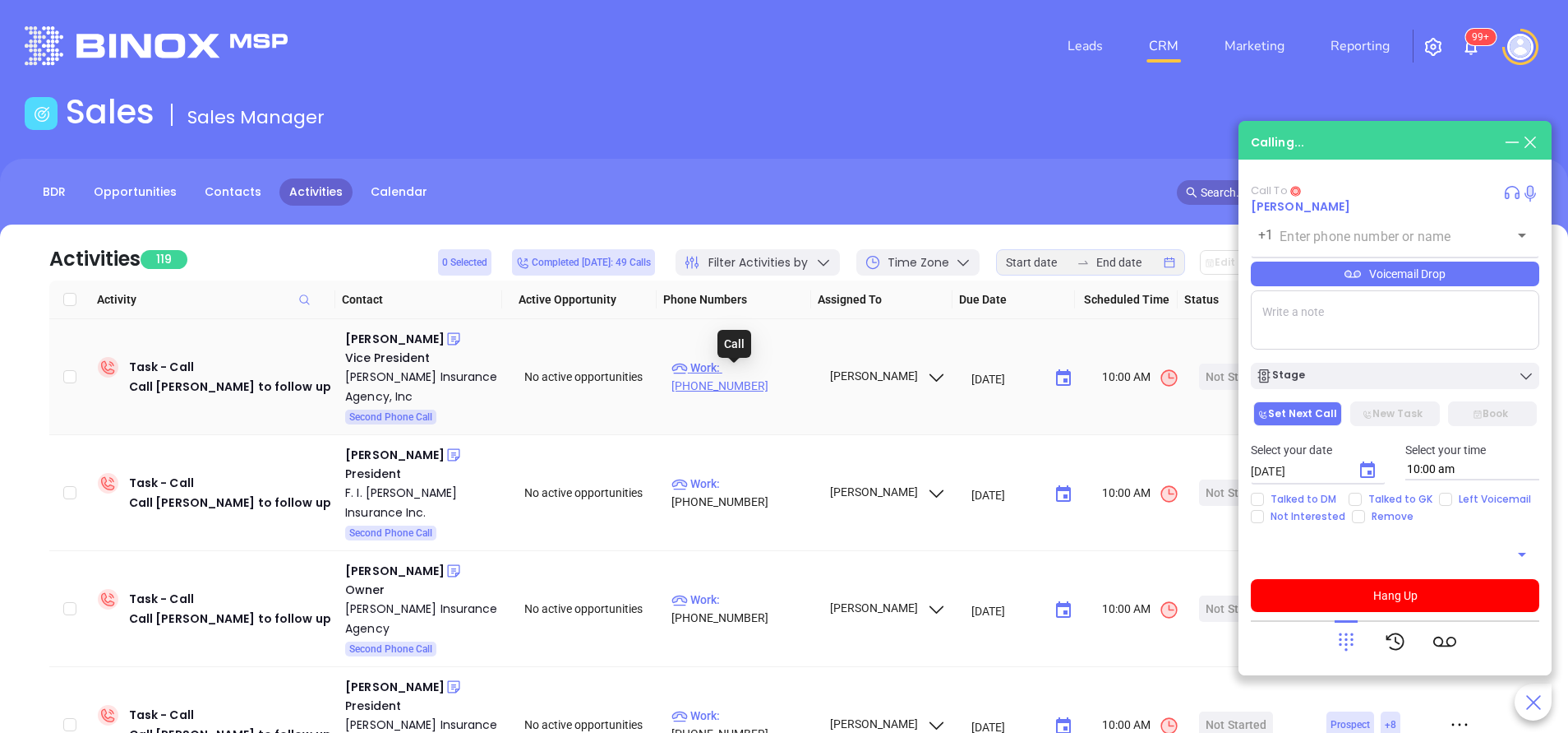
type input "(508) 853-2400"
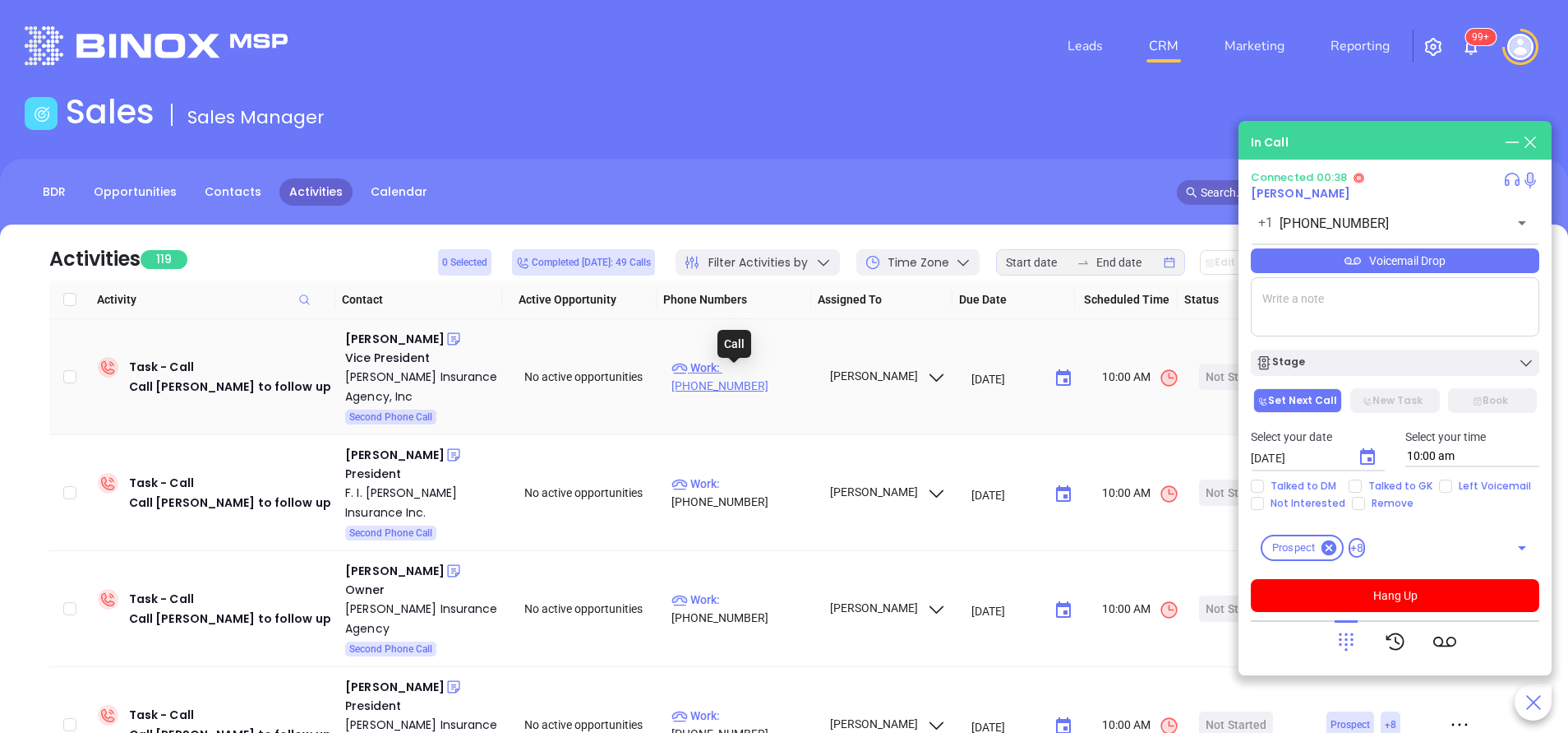
click at [757, 377] on p "Work : (508) 853-2400" at bounding box center [743, 376] width 143 height 37
click at [1443, 485] on input "Left Voicemail" at bounding box center [1445, 485] width 13 height 13
checkbox input "true"
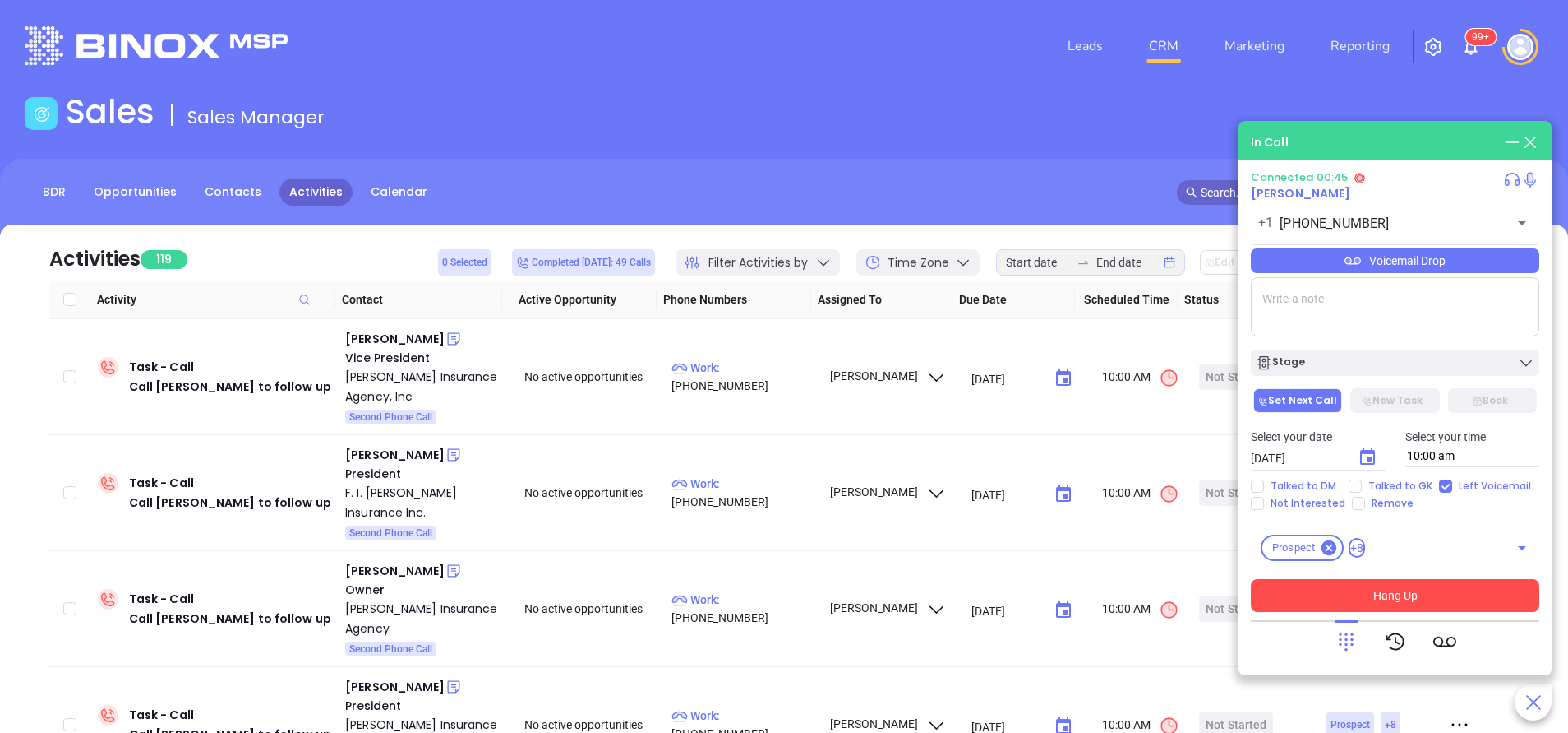
click at [1415, 597] on button "Hang Up" at bounding box center [1395, 595] width 288 height 33
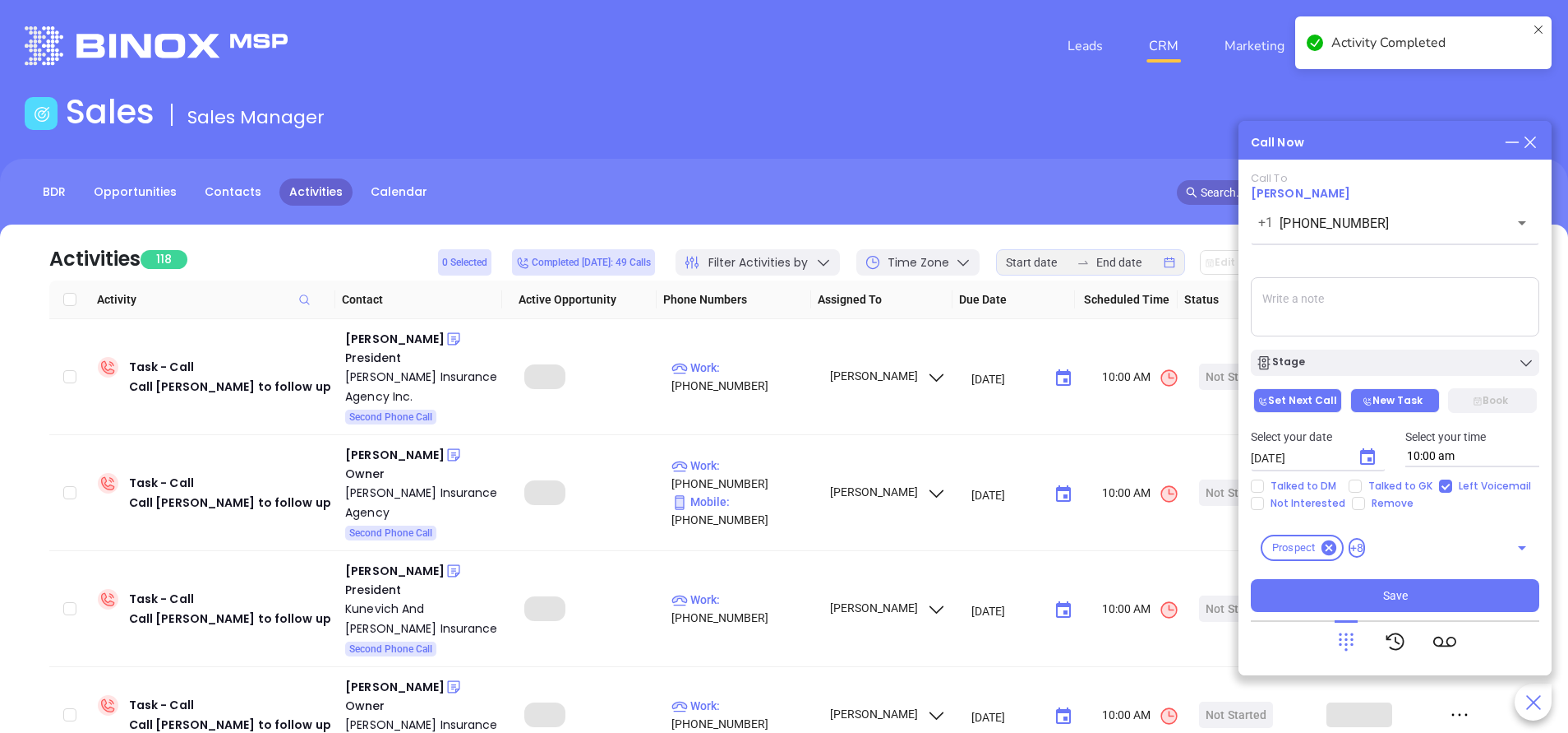
click at [1371, 587] on button "Save" at bounding box center [1395, 595] width 288 height 33
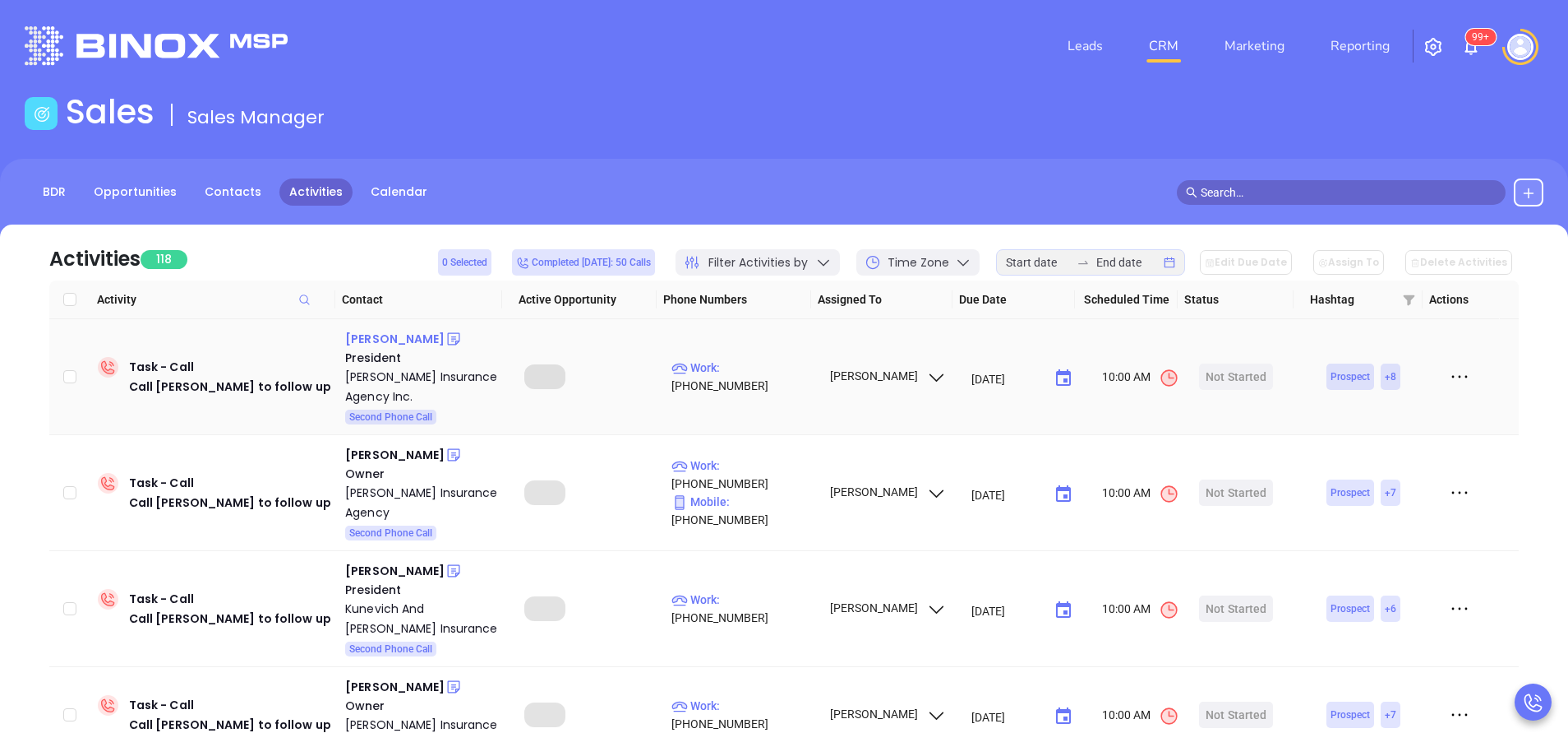
click at [398, 331] on div "Brian Connell" at bounding box center [395, 339] width 100 height 20
click at [719, 380] on p "Work : (978) 372-5921" at bounding box center [743, 376] width 143 height 37
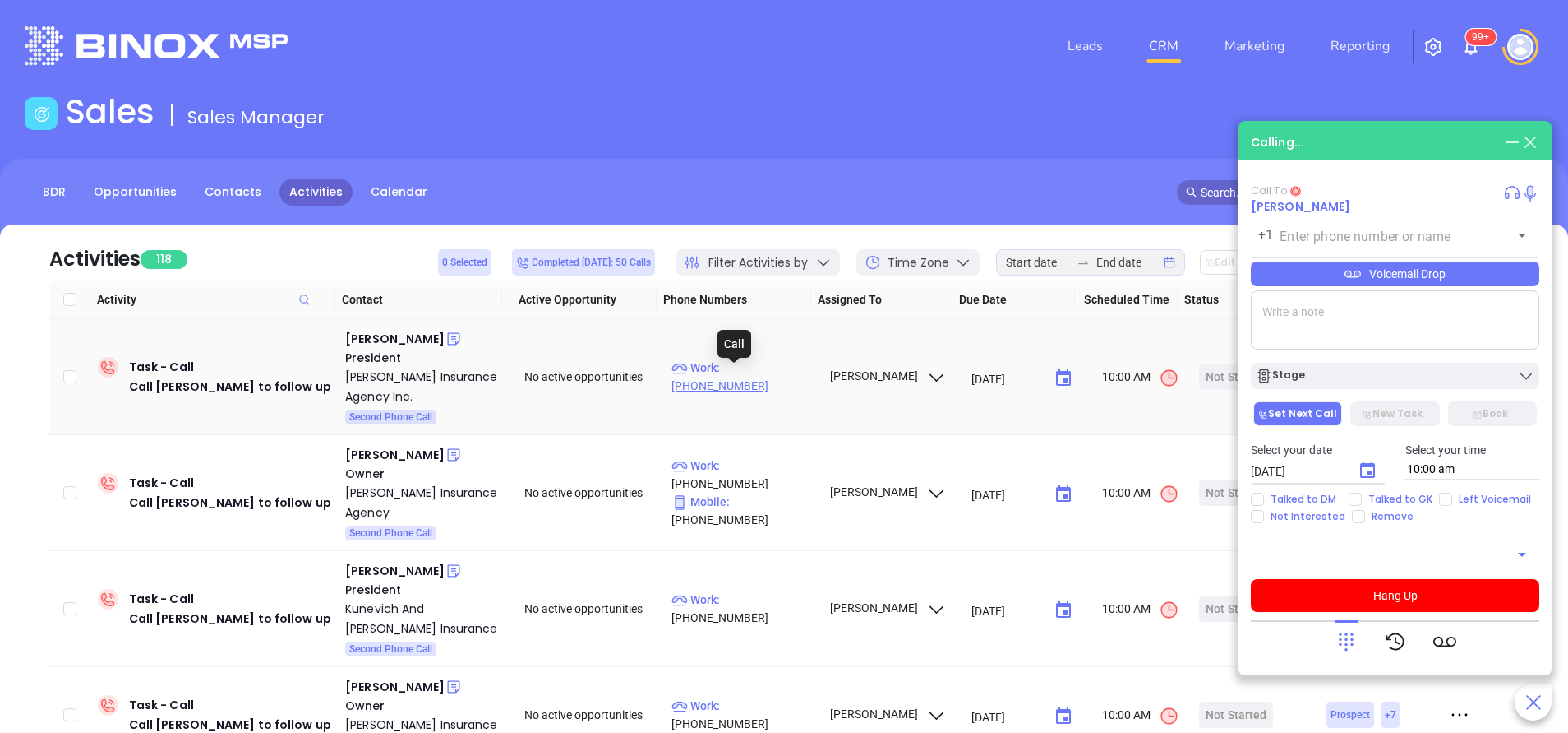
type input "(978) 372-5921"
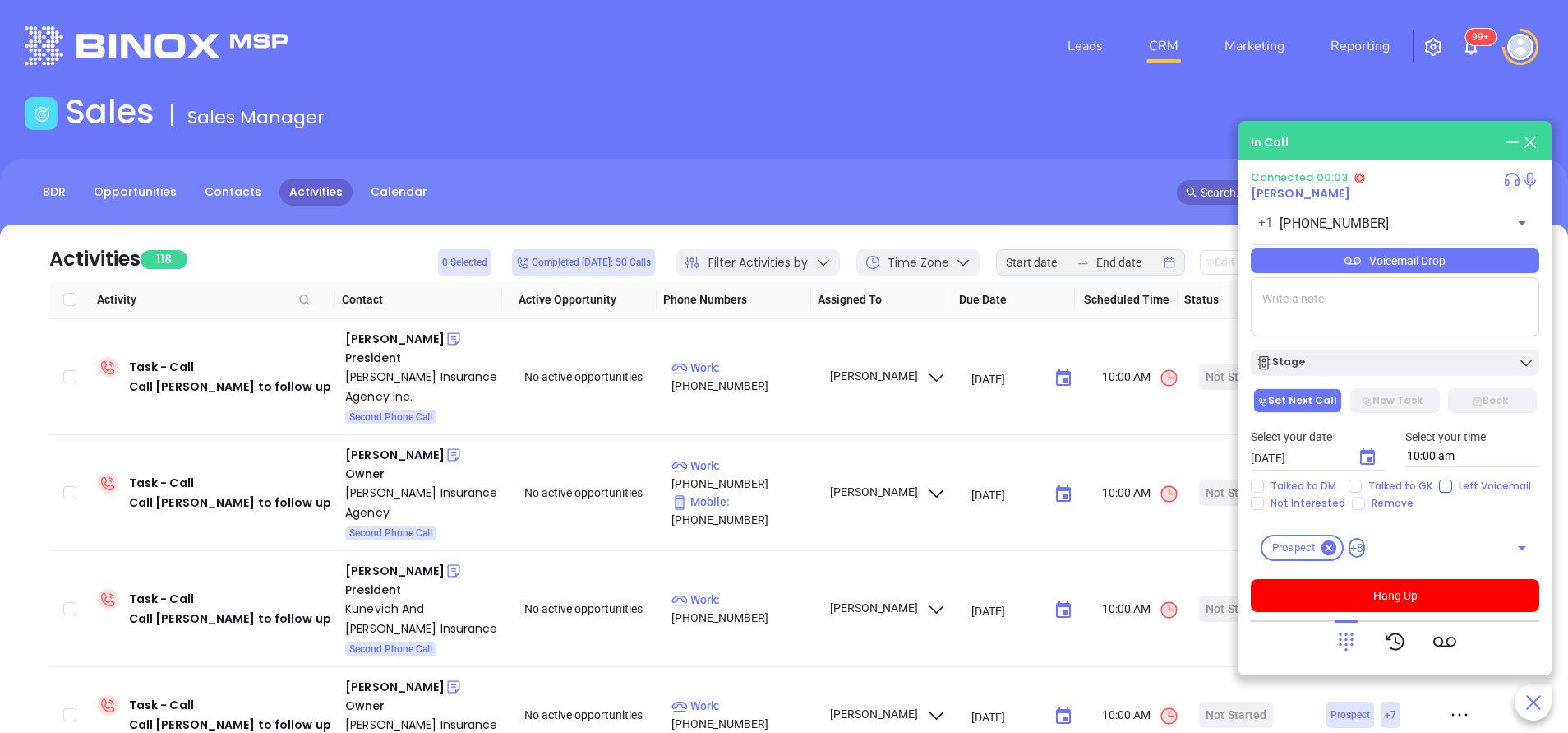
click at [1444, 484] on input "Left Voicemail" at bounding box center [1445, 485] width 13 height 13
checkbox input "true"
click at [1345, 637] on icon at bounding box center [1346, 641] width 23 height 23
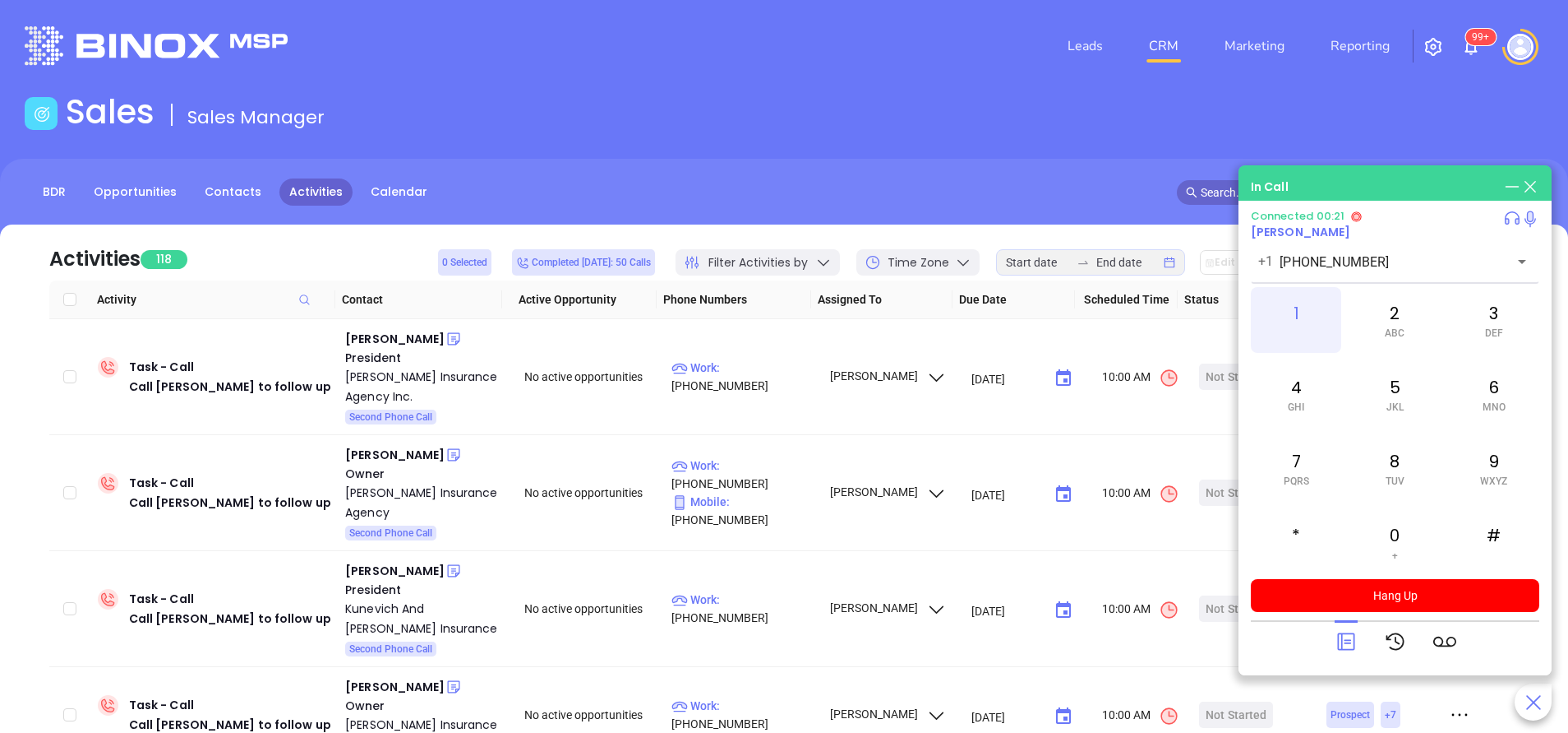
click at [1294, 304] on div "1" at bounding box center [1296, 319] width 91 height 66
click at [1399, 537] on div "0 +" at bounding box center [1395, 541] width 91 height 66
click at [1303, 337] on div "1" at bounding box center [1296, 319] width 91 height 66
click at [1344, 637] on icon at bounding box center [1346, 641] width 23 height 23
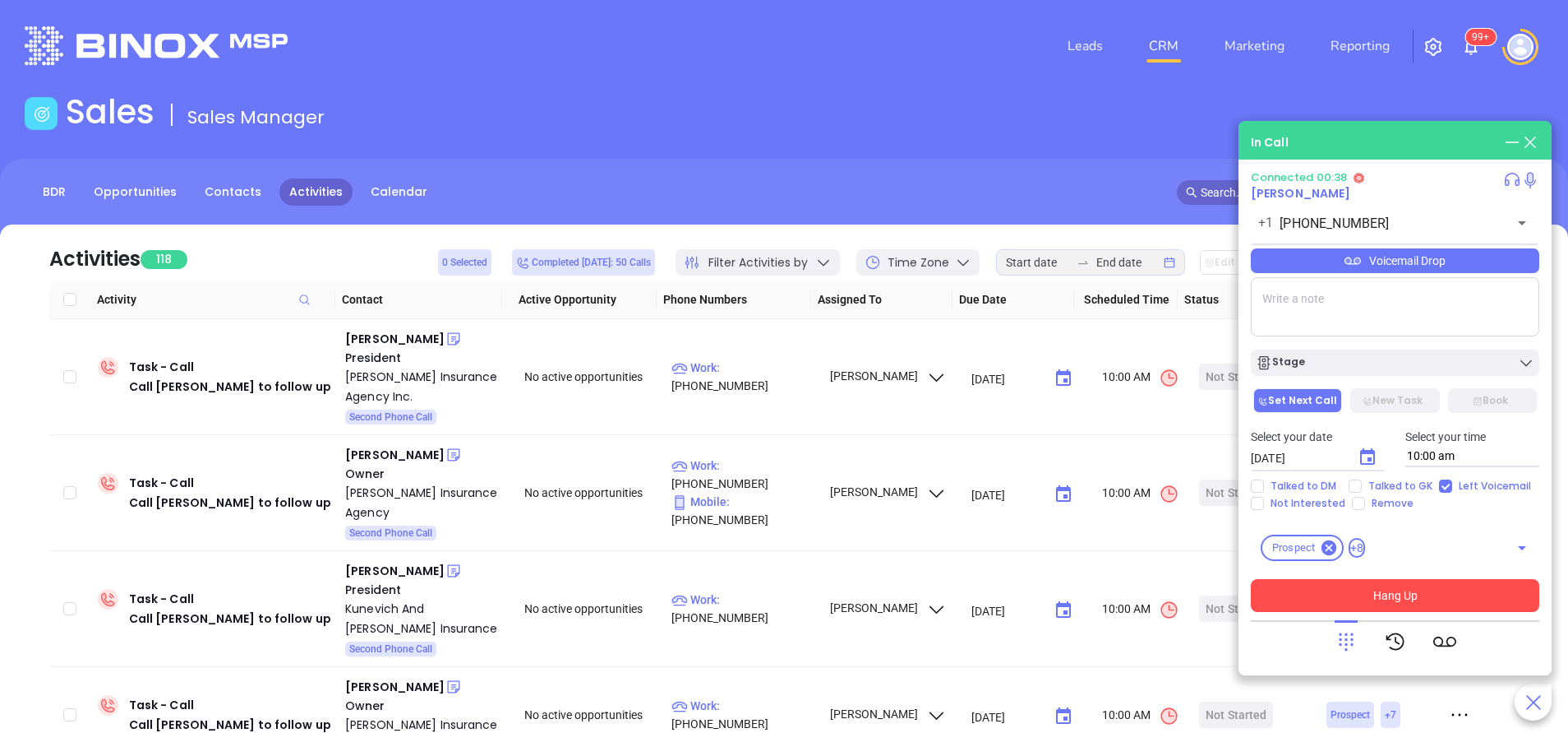
click at [1406, 598] on button "Hang Up" at bounding box center [1395, 595] width 288 height 33
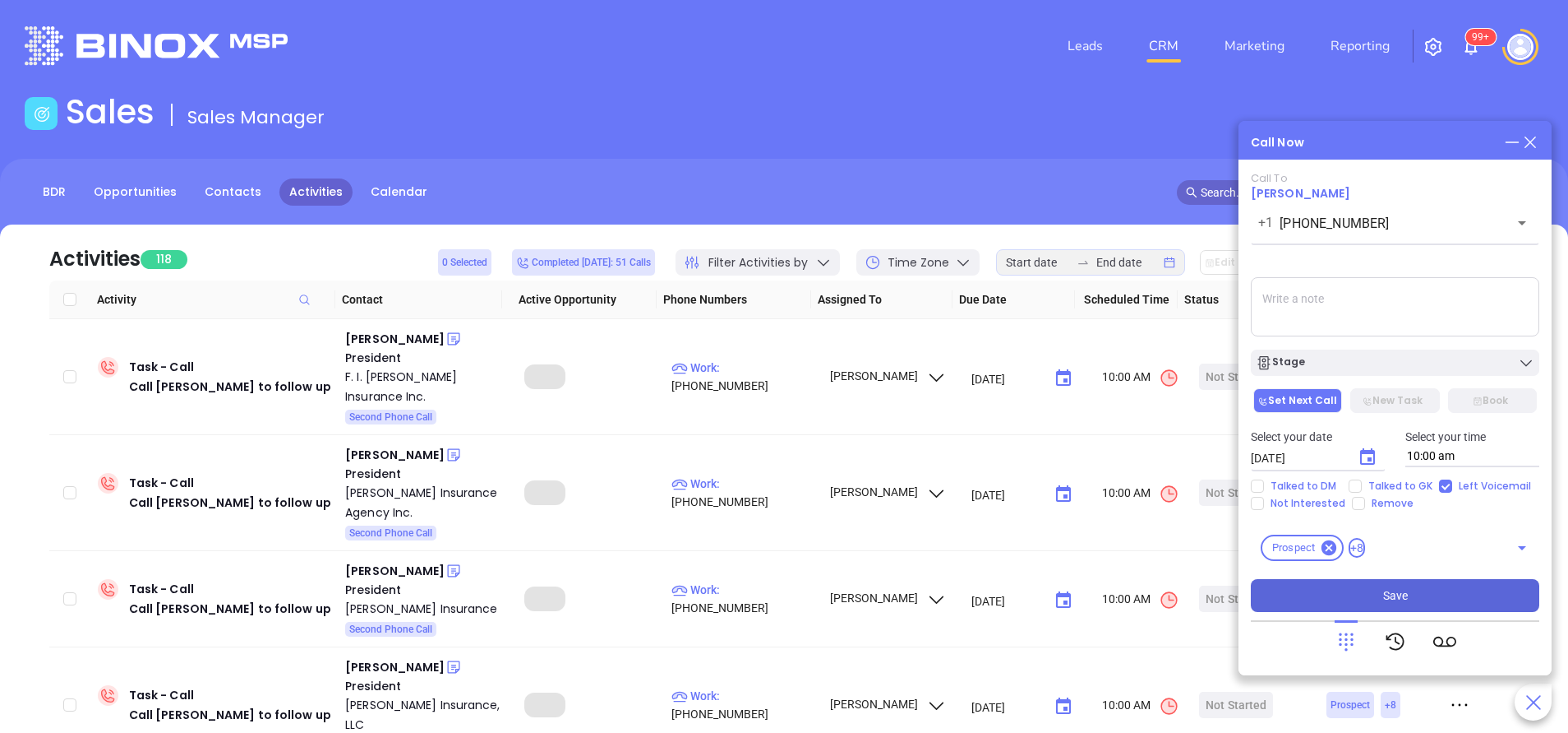
click at [1312, 596] on button "Save" at bounding box center [1395, 595] width 288 height 33
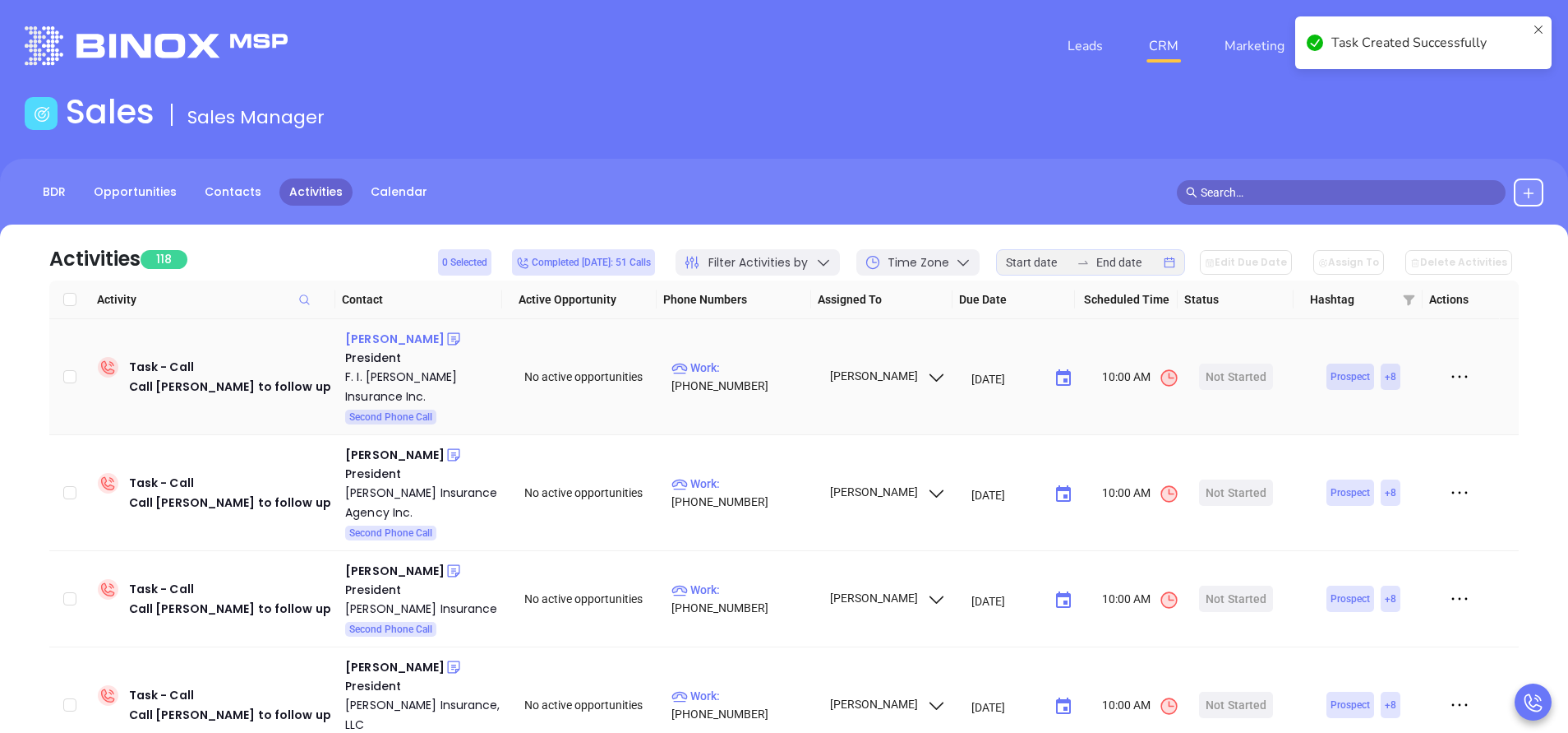
click at [421, 336] on div "Richard Patnode" at bounding box center [395, 339] width 100 height 20
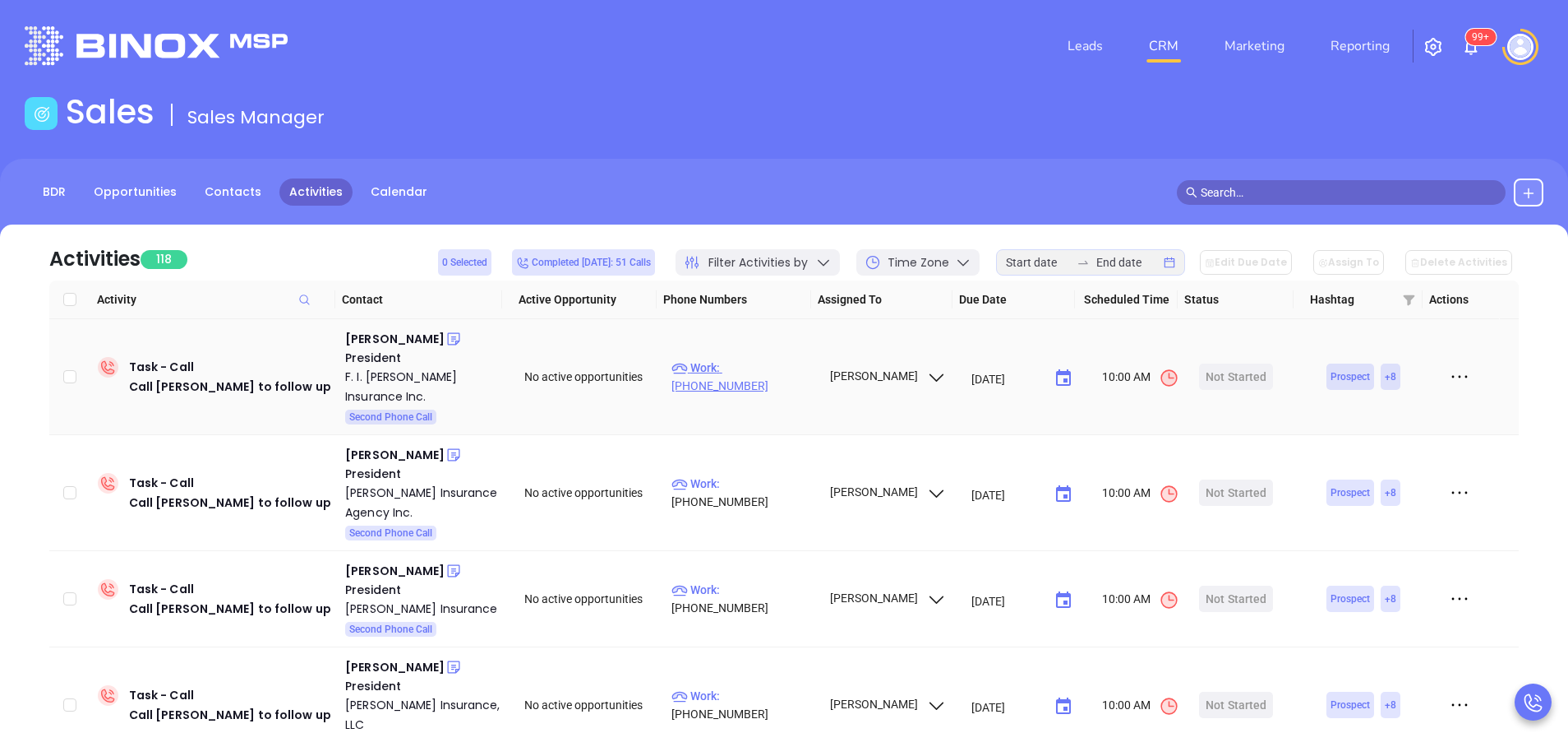
click at [767, 361] on p "Work : (800) 696-1404" at bounding box center [743, 376] width 143 height 37
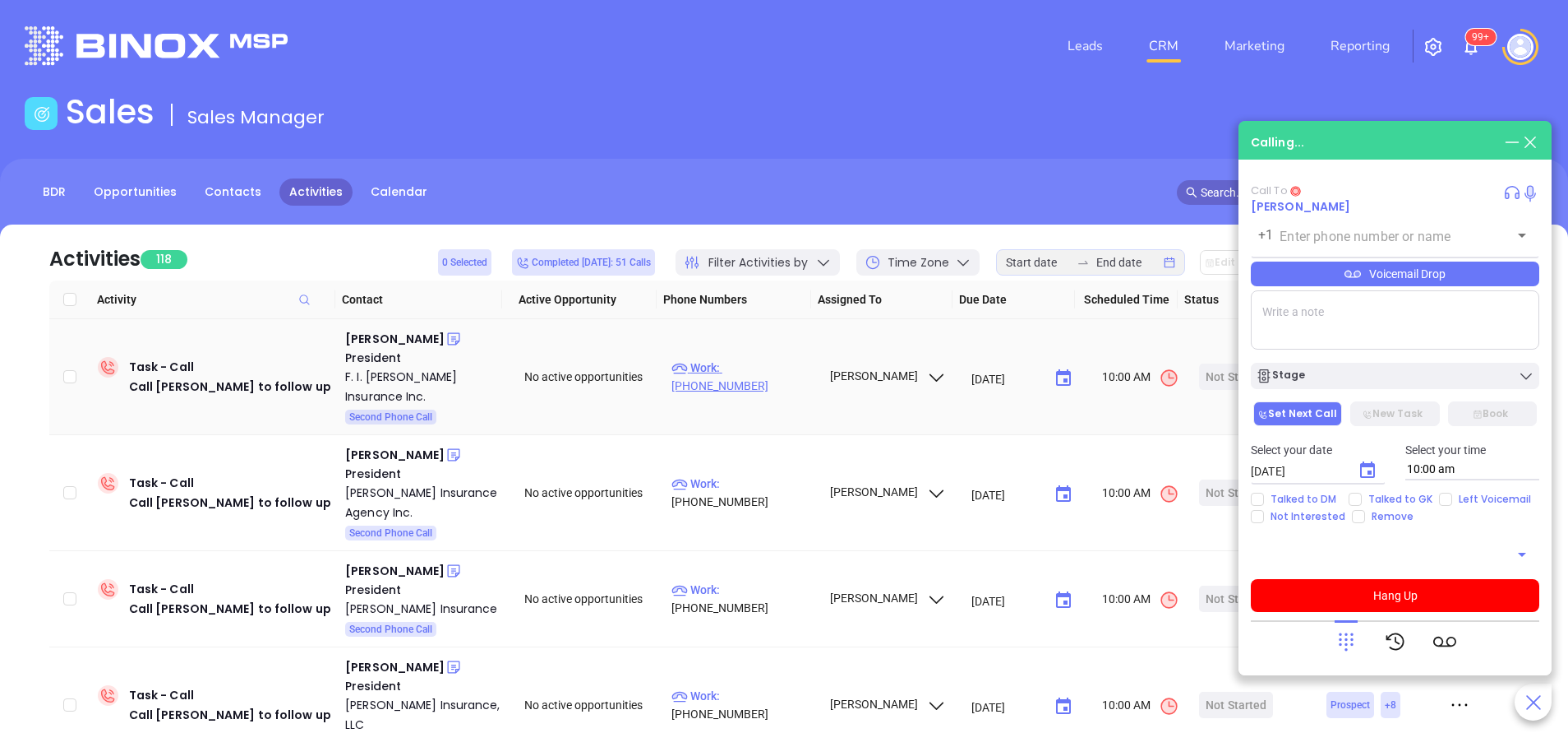
type input "(800) 696-1404"
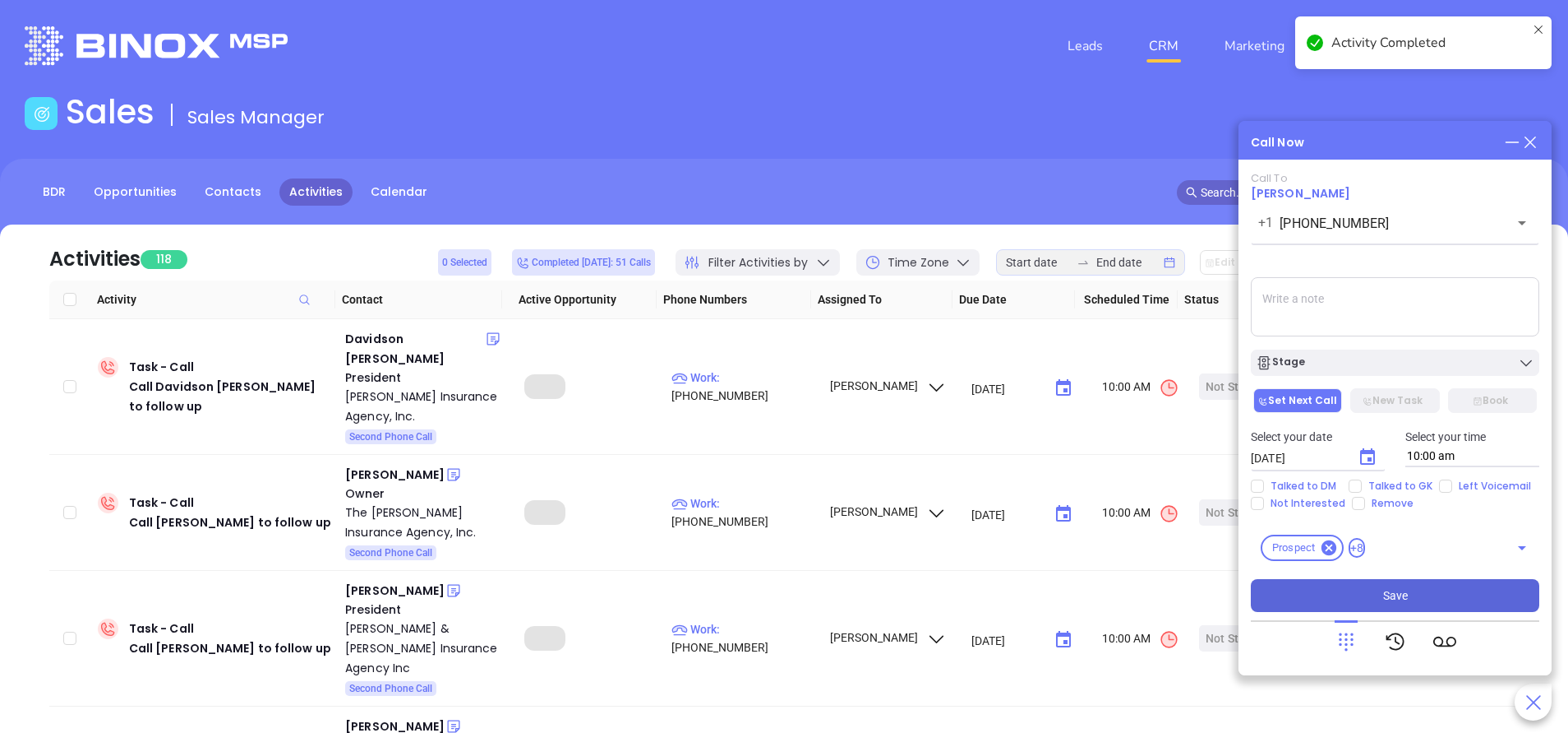
click at [1372, 586] on button "Save" at bounding box center [1395, 595] width 288 height 33
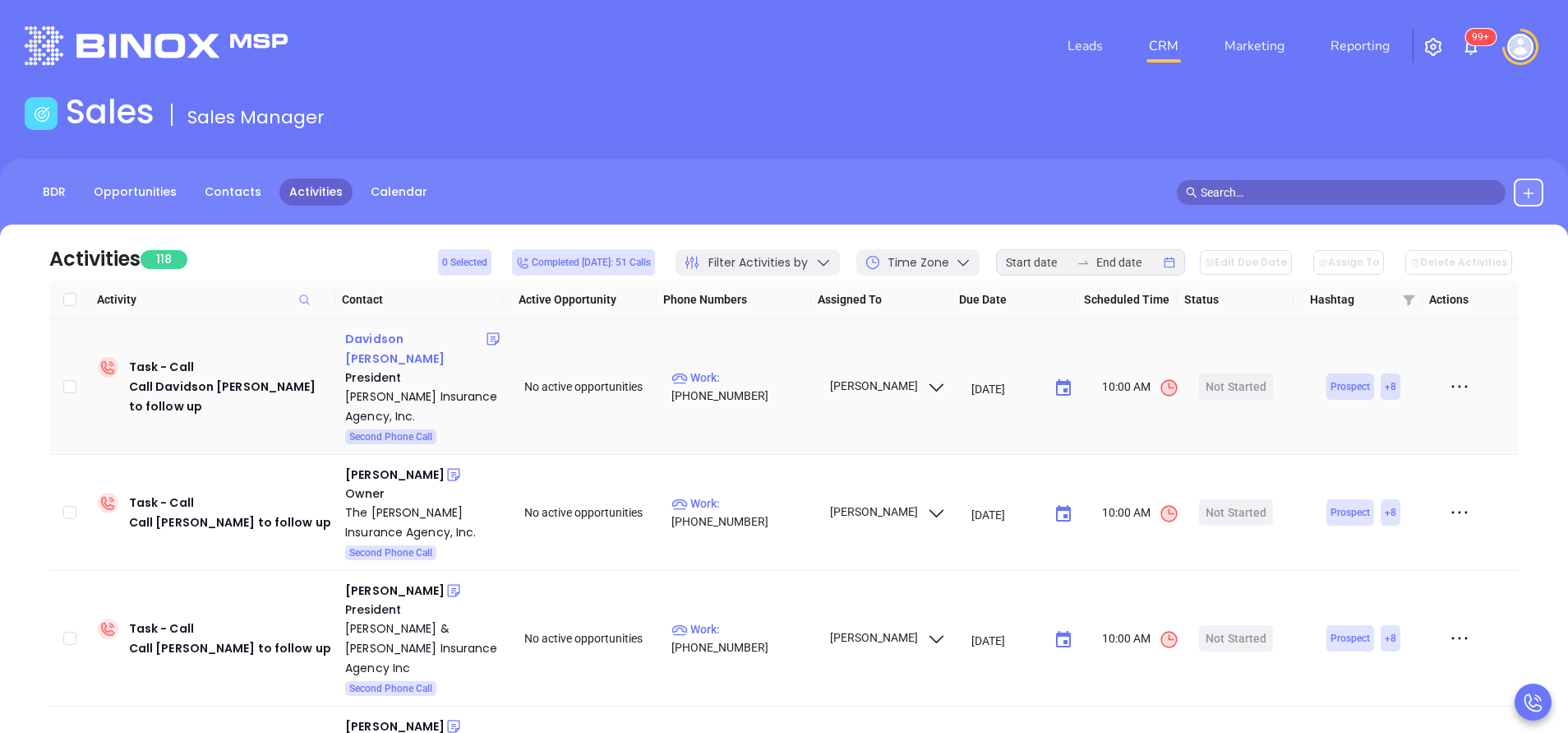
click at [426, 342] on div "Davidson O. Calfee" at bounding box center [416, 349] width 140 height 40
click at [752, 380] on p "Work : (508) 540-2601" at bounding box center [743, 386] width 143 height 37
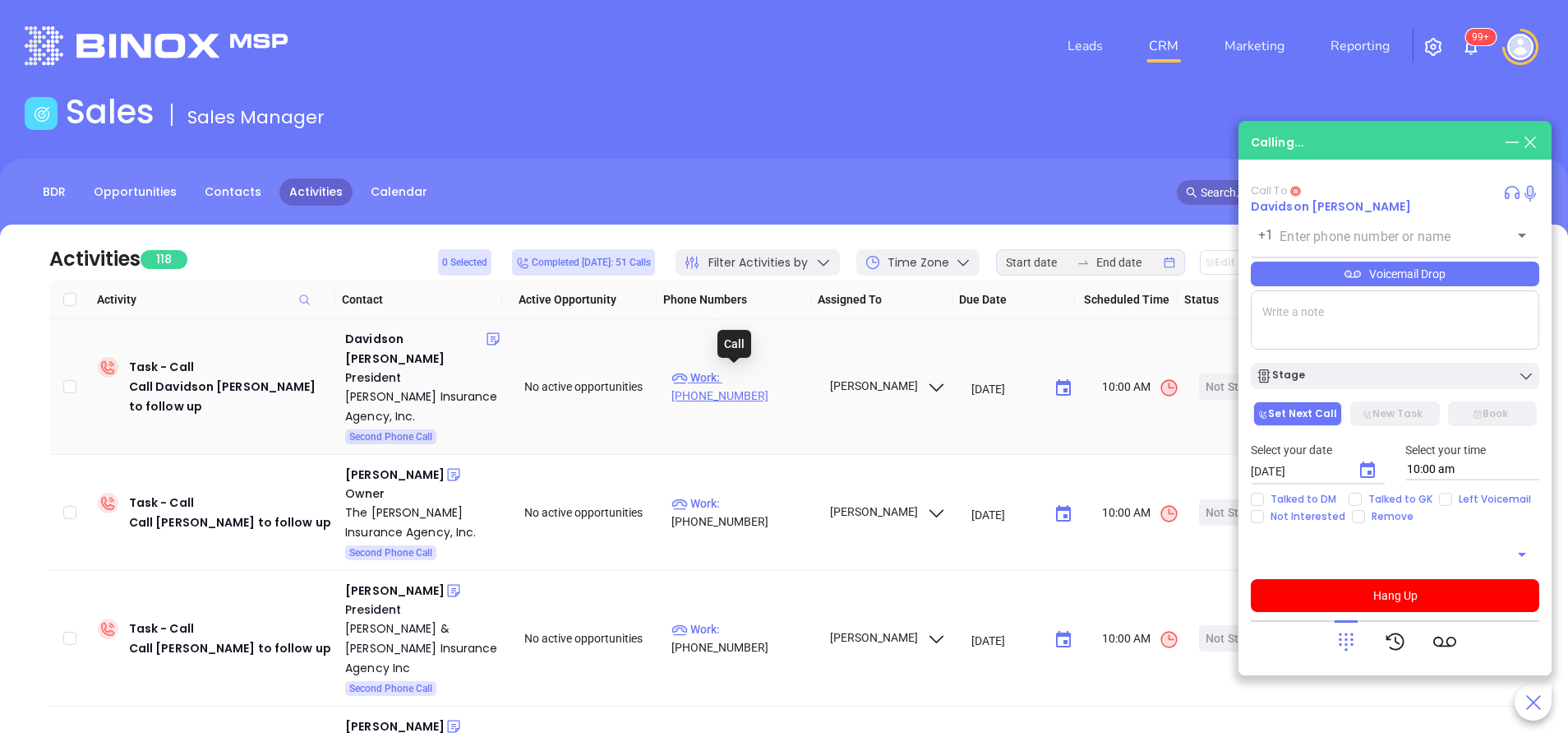
type input "(508) 540-2601"
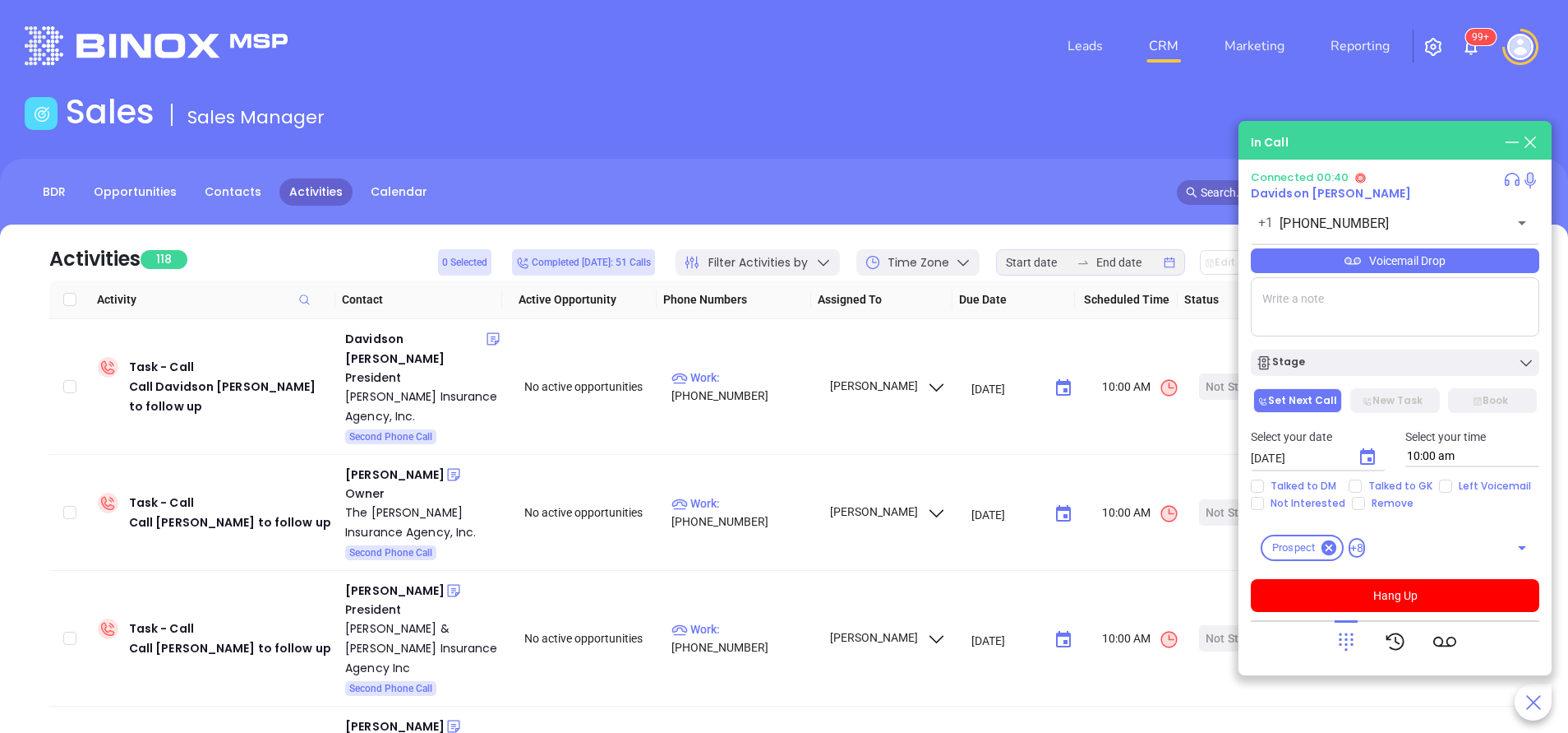
click at [1440, 494] on div "Talked to DM Talked to GK Left Voicemail Not Interested Remove" at bounding box center [1395, 494] width 308 height 31
click at [1439, 489] on input "Left Voicemail" at bounding box center [1445, 485] width 13 height 13
checkbox input "true"
click at [1351, 632] on icon at bounding box center [1346, 641] width 23 height 23
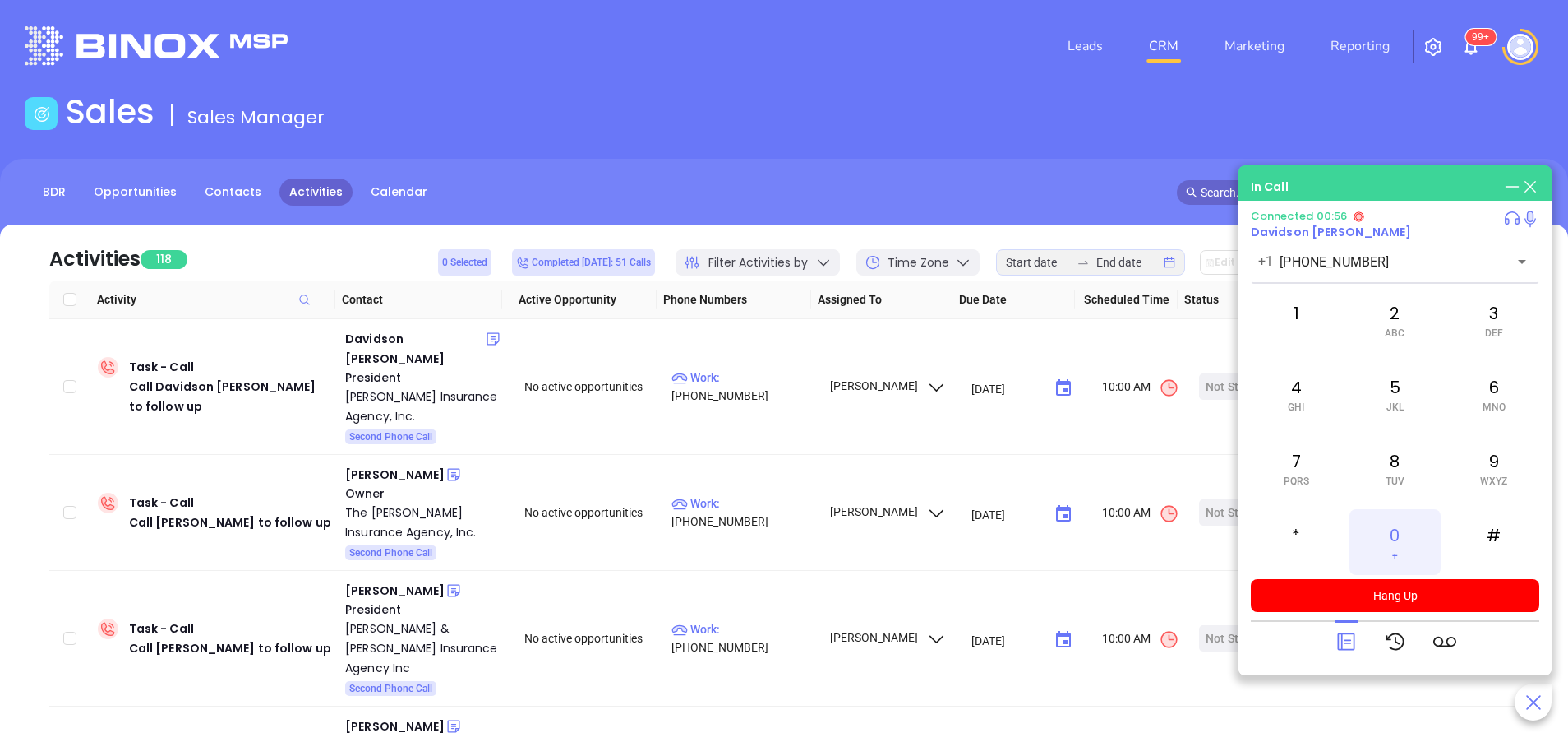
click at [1409, 534] on div "0 +" at bounding box center [1395, 541] width 91 height 66
click at [1351, 645] on icon at bounding box center [1346, 641] width 23 height 23
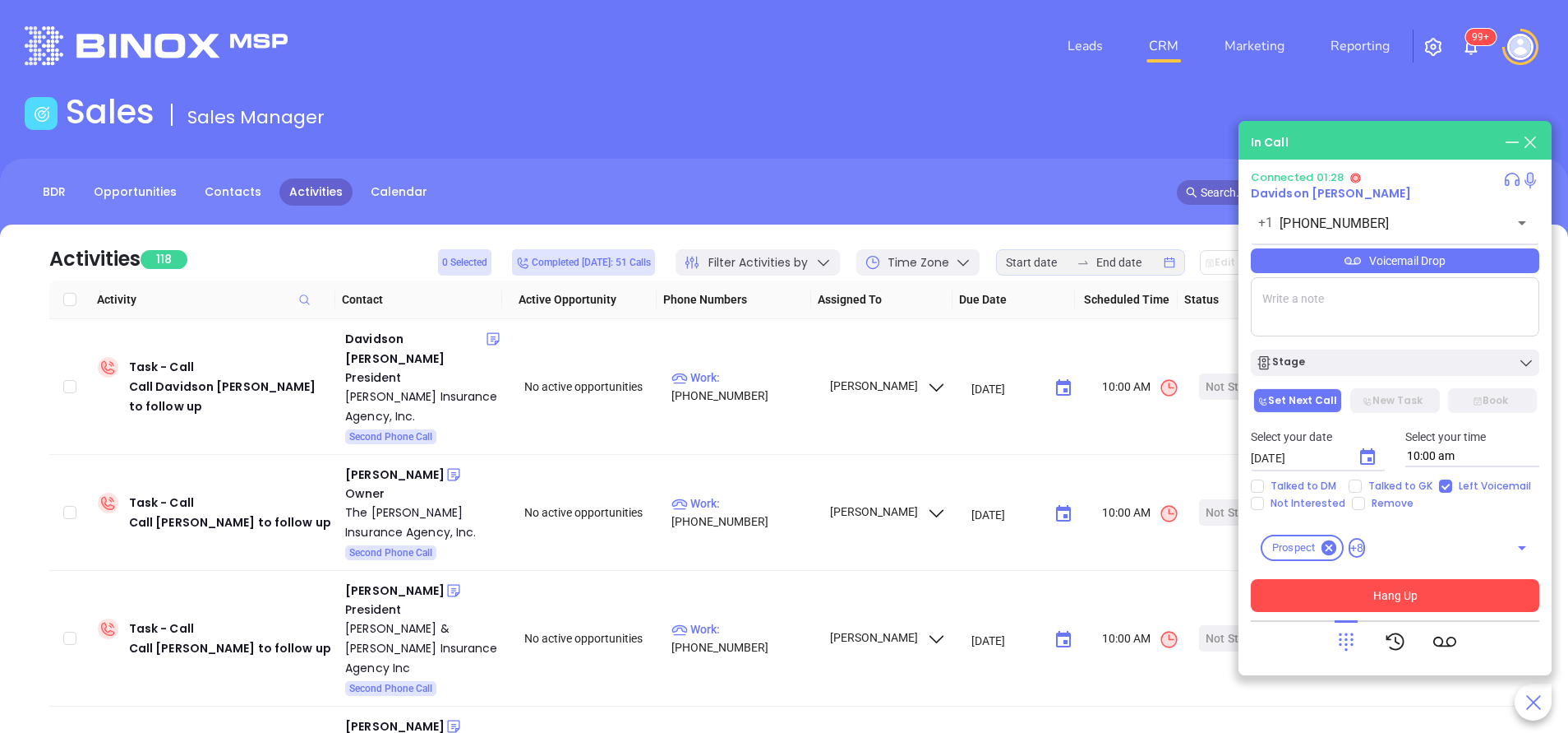
click at [1395, 591] on button "Hang Up" at bounding box center [1395, 595] width 288 height 33
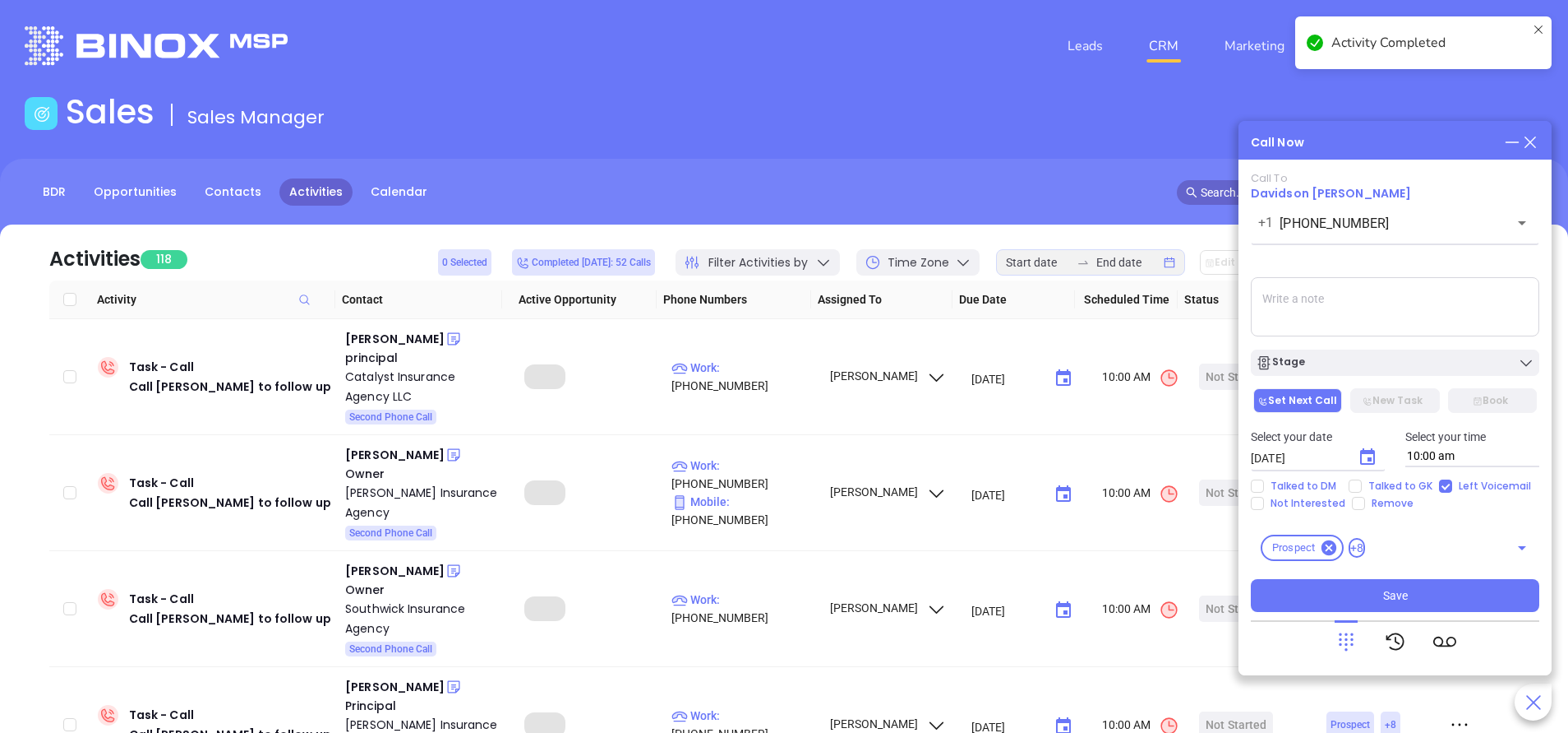
click at [1382, 601] on button "Save" at bounding box center [1395, 595] width 288 height 33
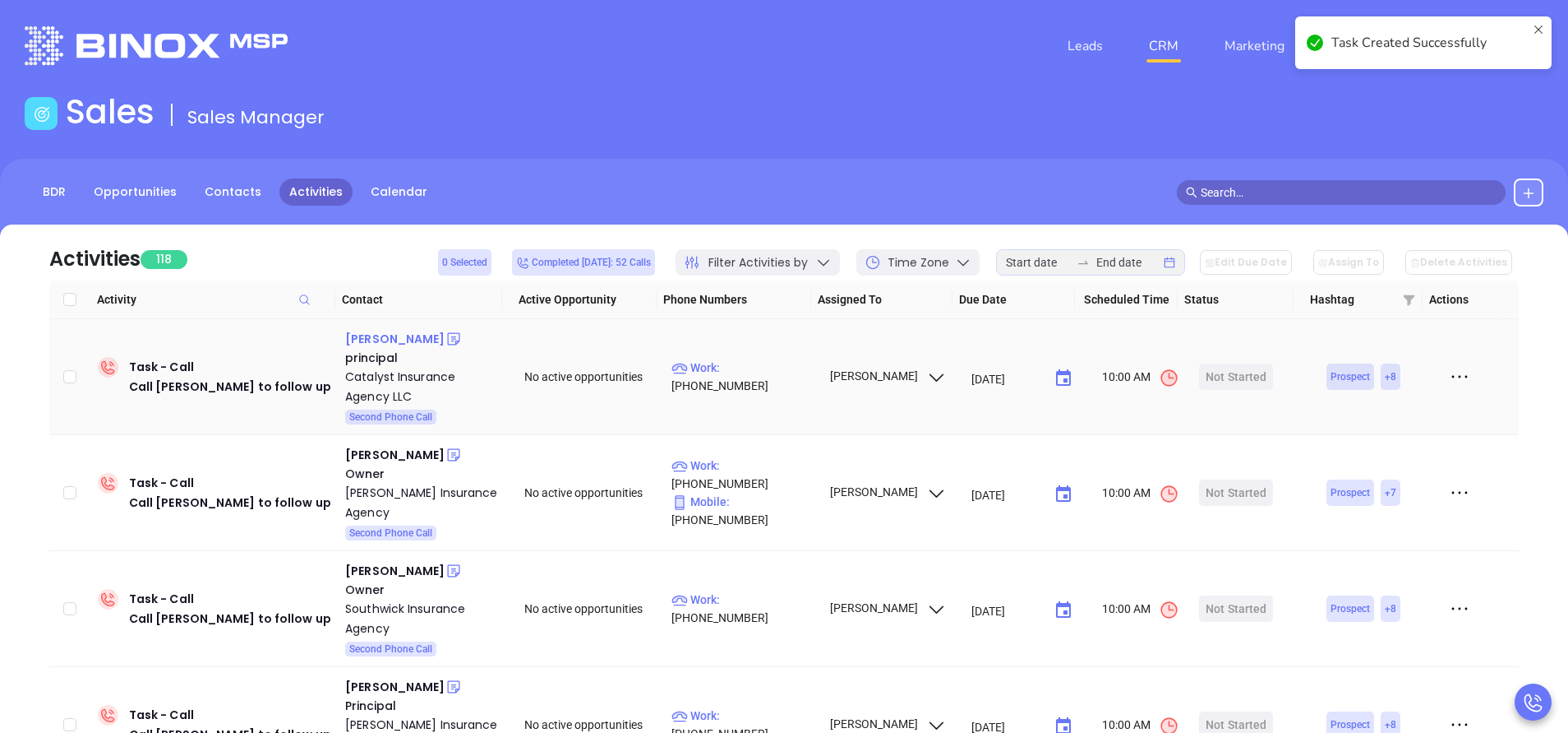
click at [394, 337] on div "Irida Tollkuci" at bounding box center [395, 339] width 100 height 20
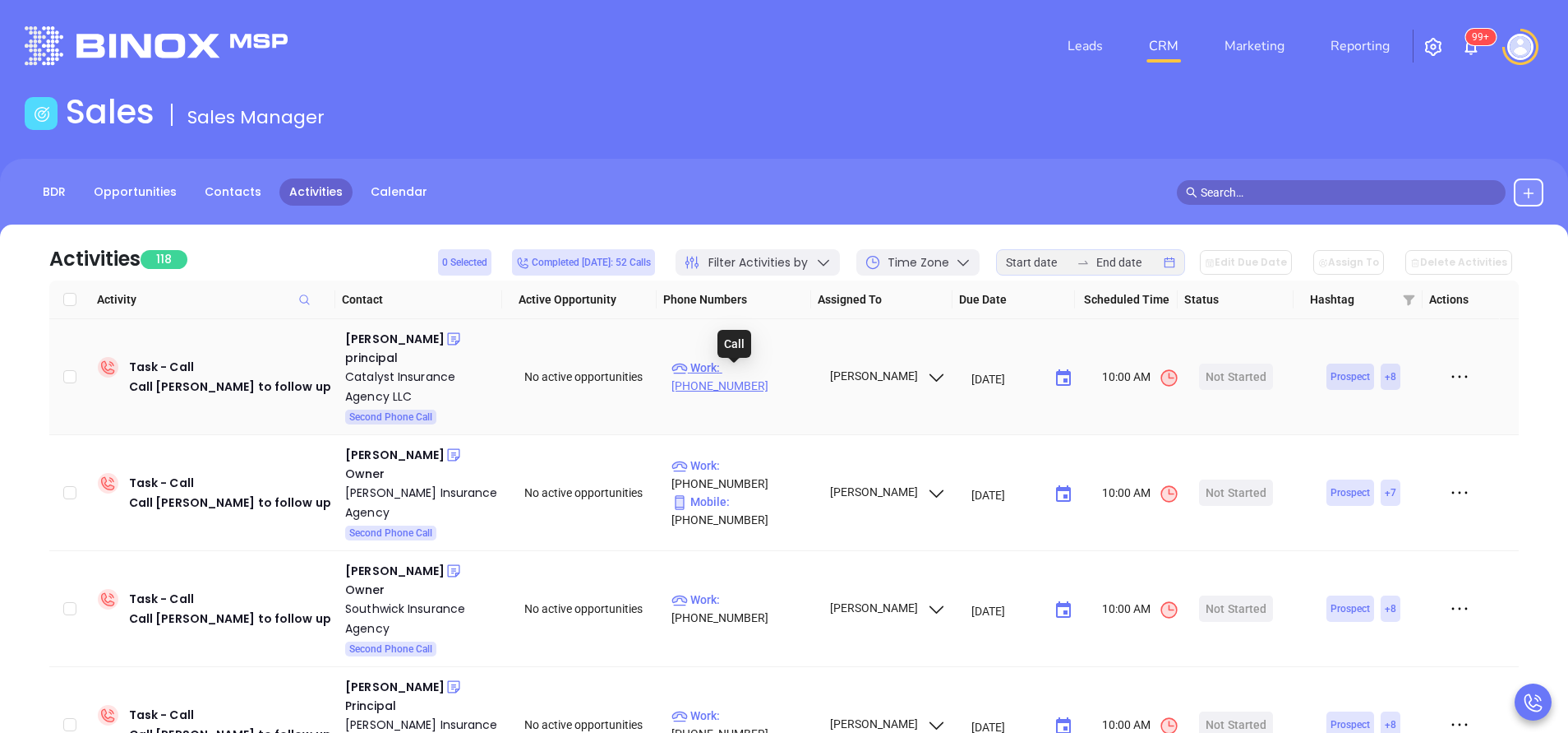
click at [752, 372] on p "Work : (508) 925-5267" at bounding box center [743, 376] width 143 height 37
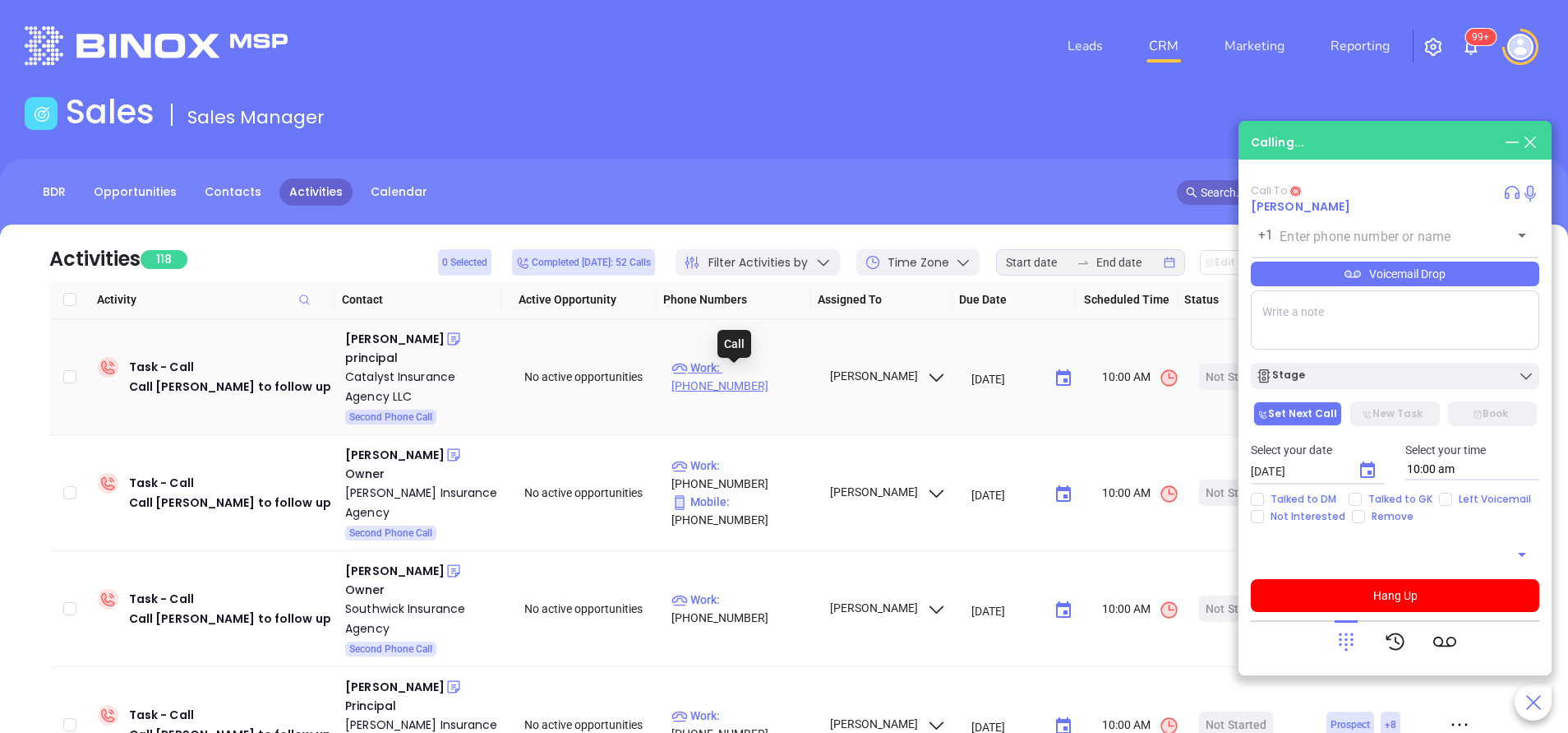
type input "(508) 925-5267"
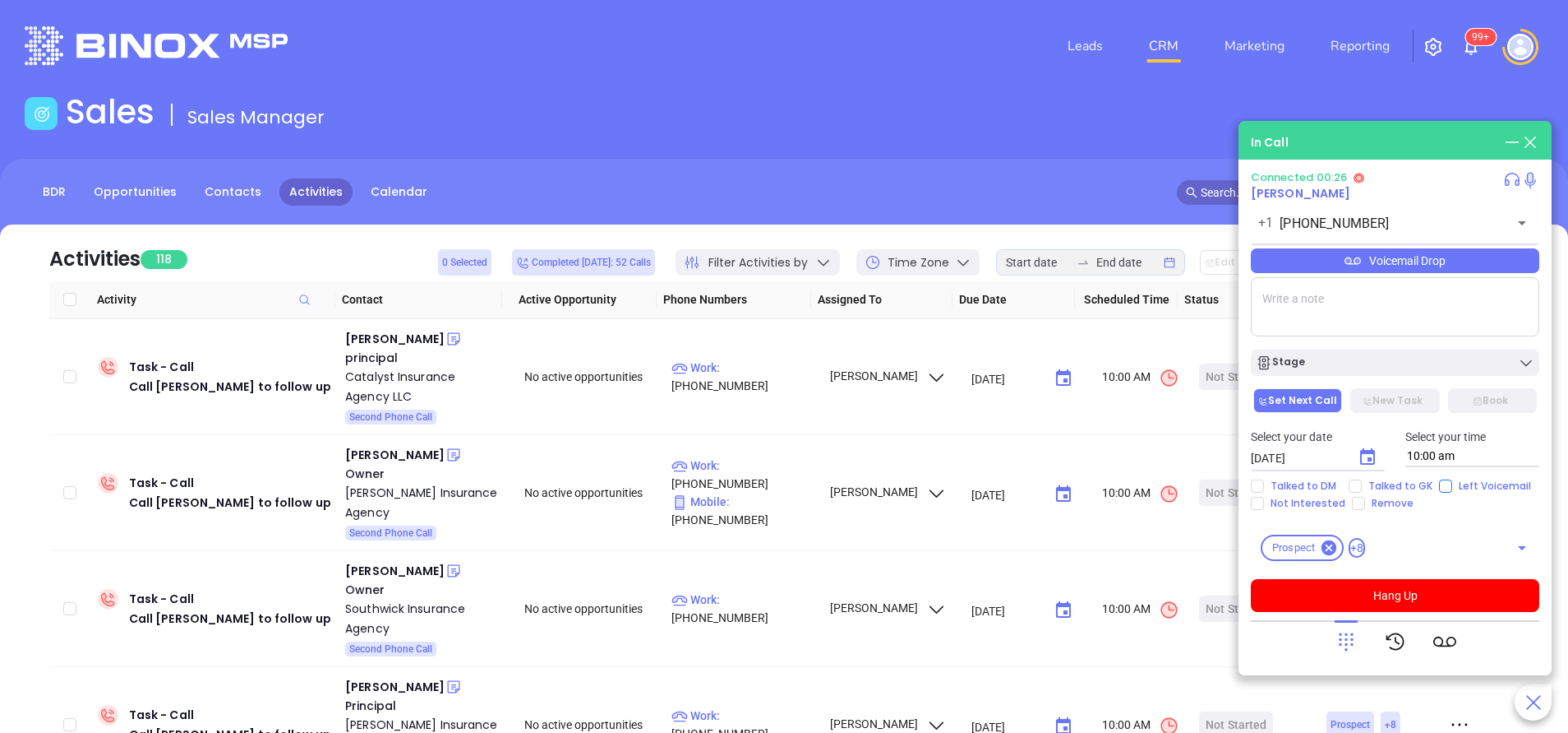
click at [1441, 485] on input "Left Voicemail" at bounding box center [1445, 485] width 13 height 13
checkbox input "true"
click at [1445, 584] on button "Hang Up" at bounding box center [1395, 595] width 288 height 33
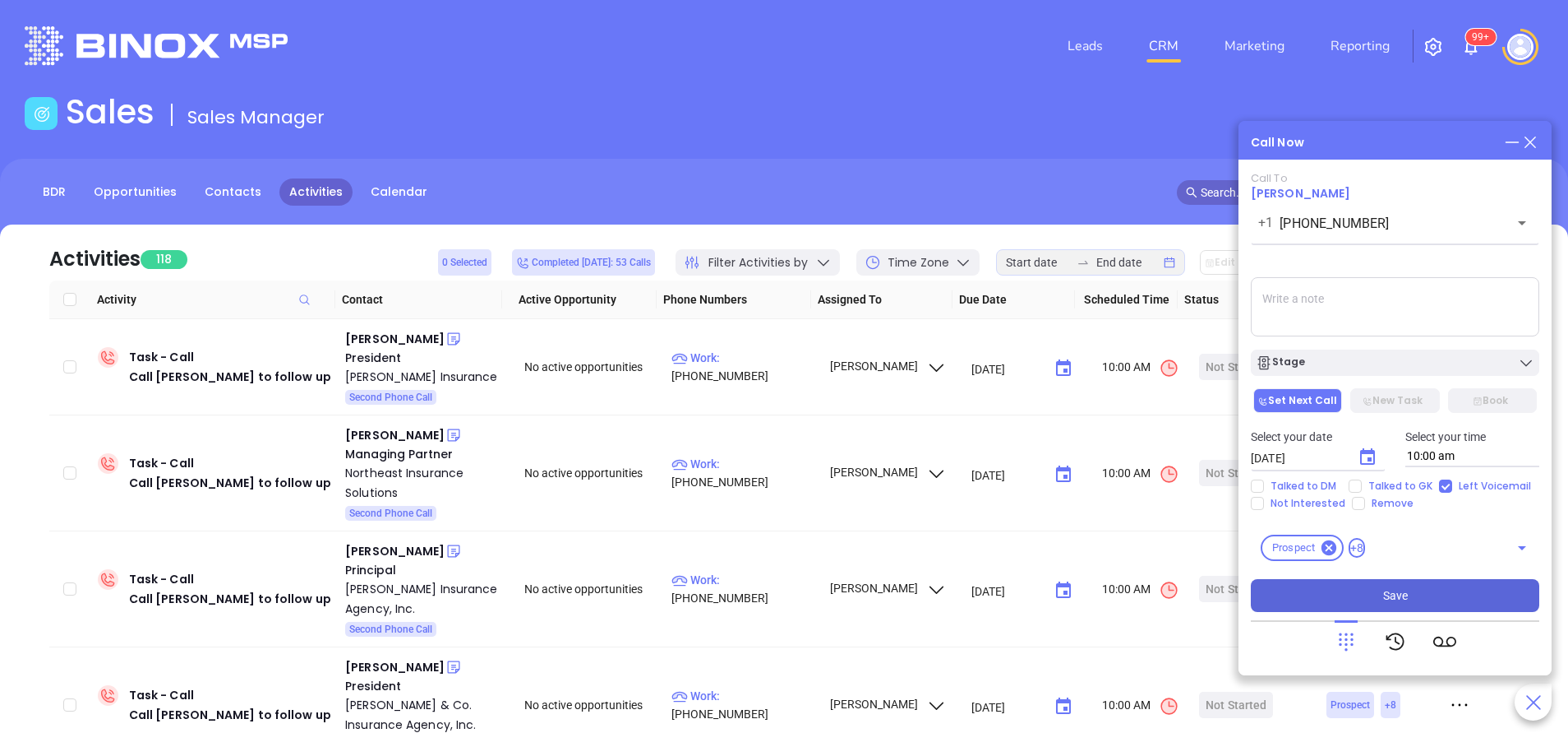
click at [1443, 586] on button "Save" at bounding box center [1395, 595] width 288 height 33
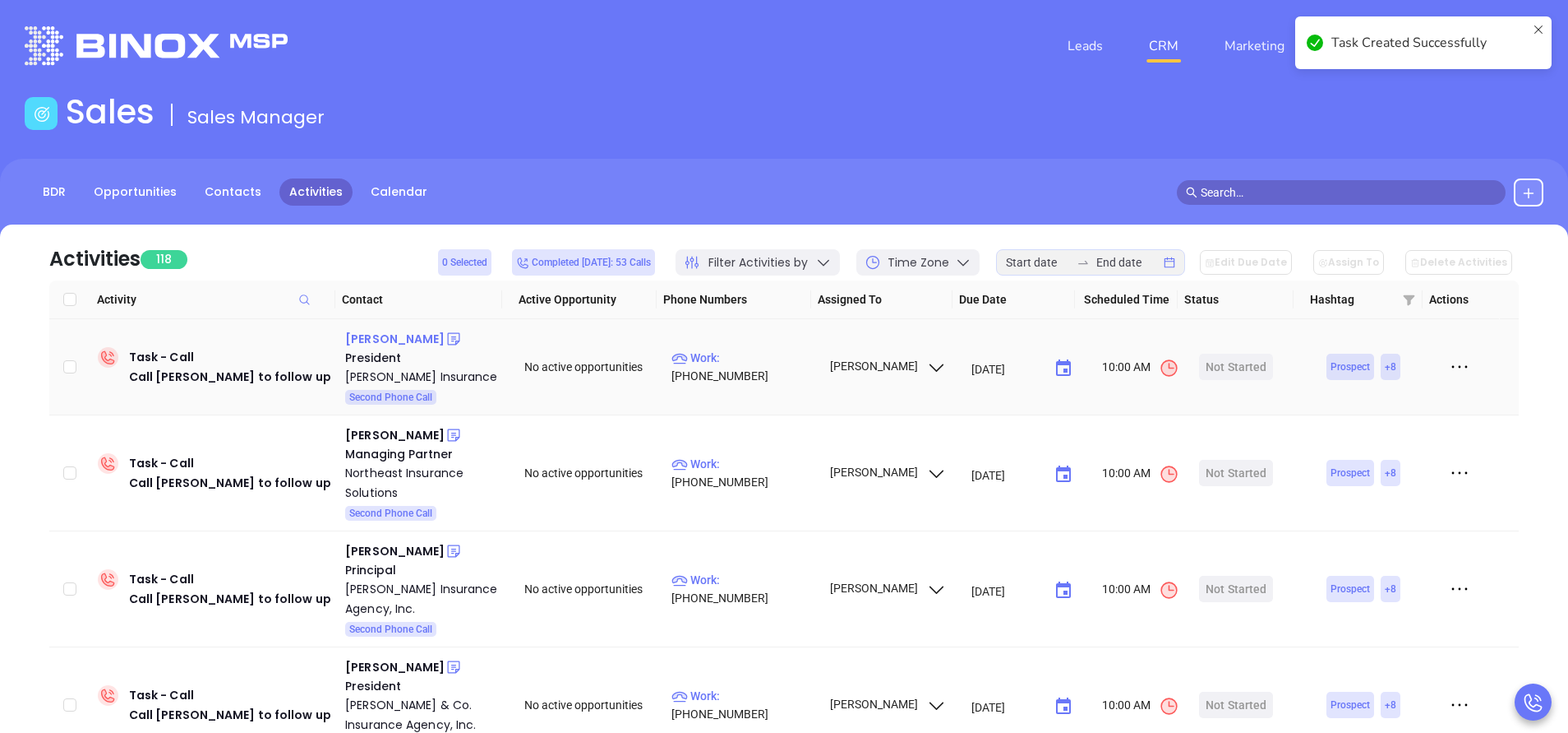
click at [381, 340] on div "Jim Traver" at bounding box center [395, 339] width 100 height 20
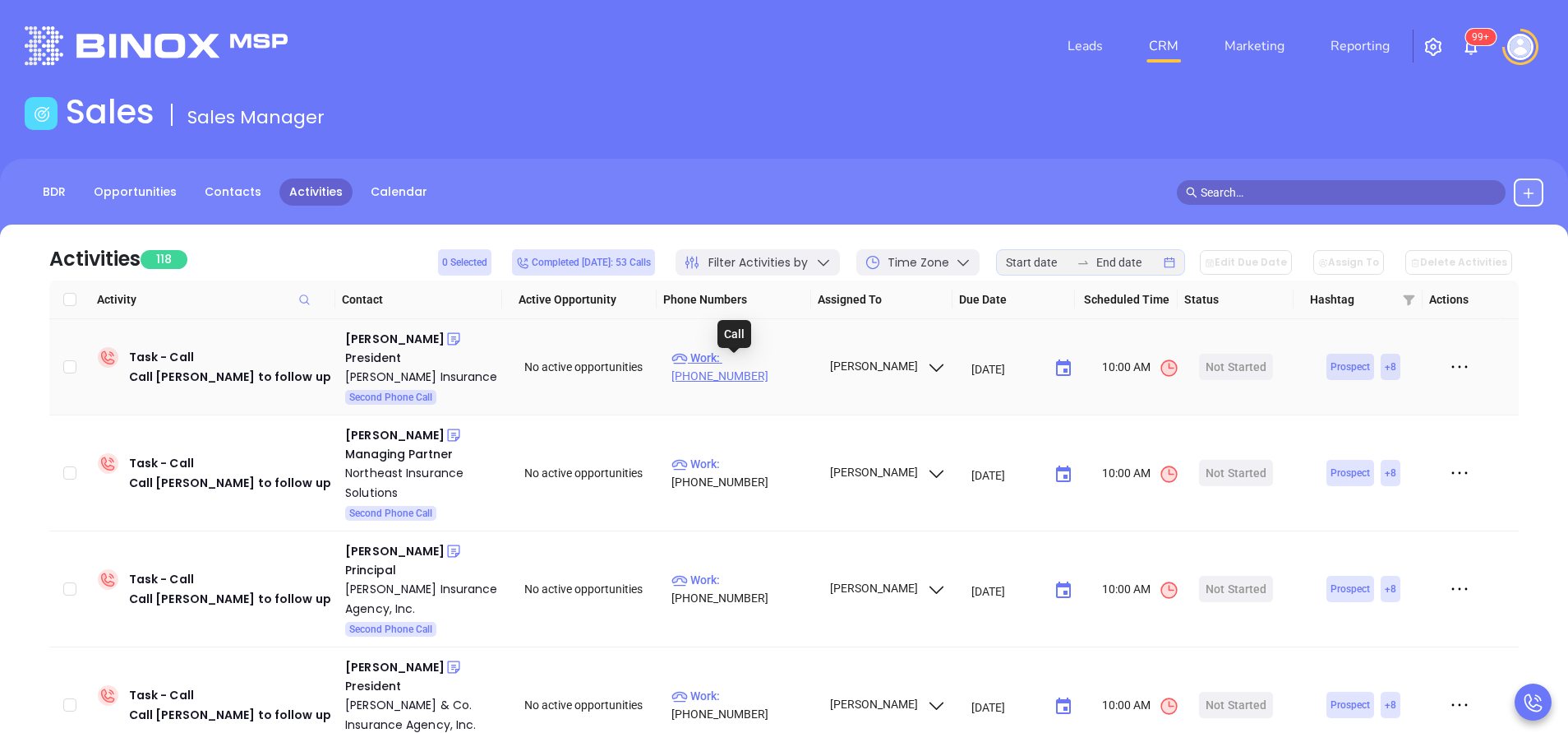
click at [752, 371] on p "Work : (978) 373-3893" at bounding box center [743, 366] width 143 height 37
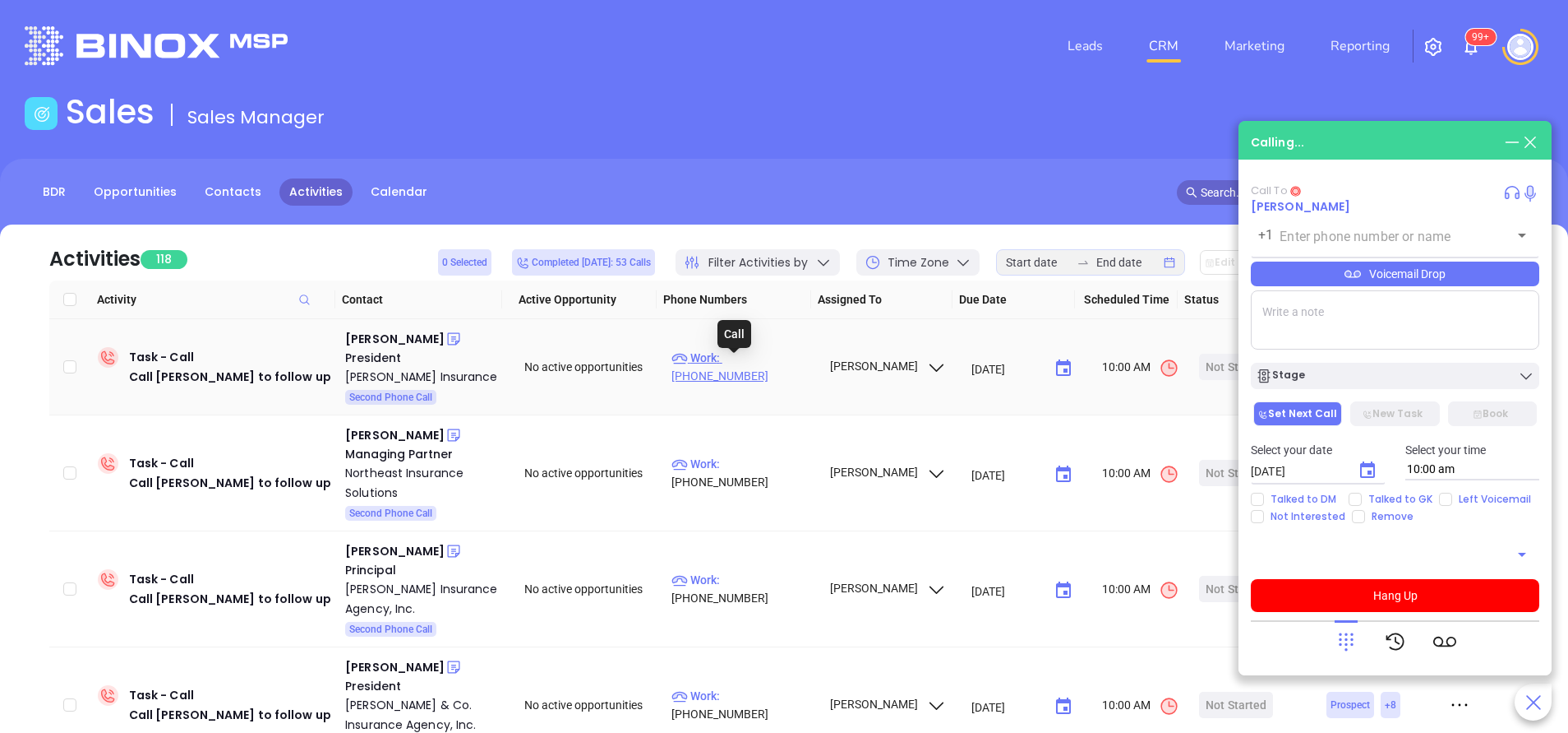
type input "(978) 373-3893"
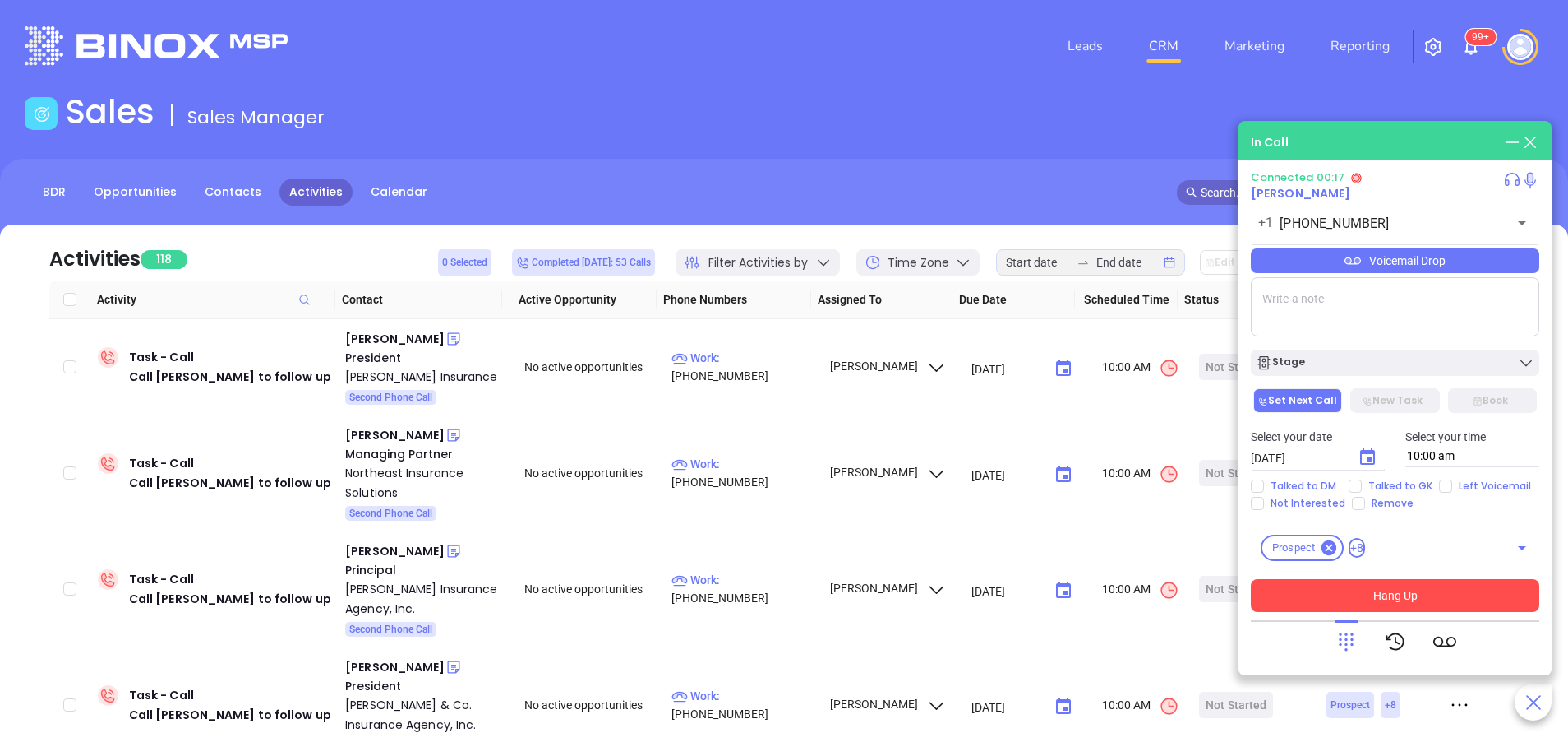
click at [1480, 583] on button "Hang Up" at bounding box center [1395, 595] width 288 height 33
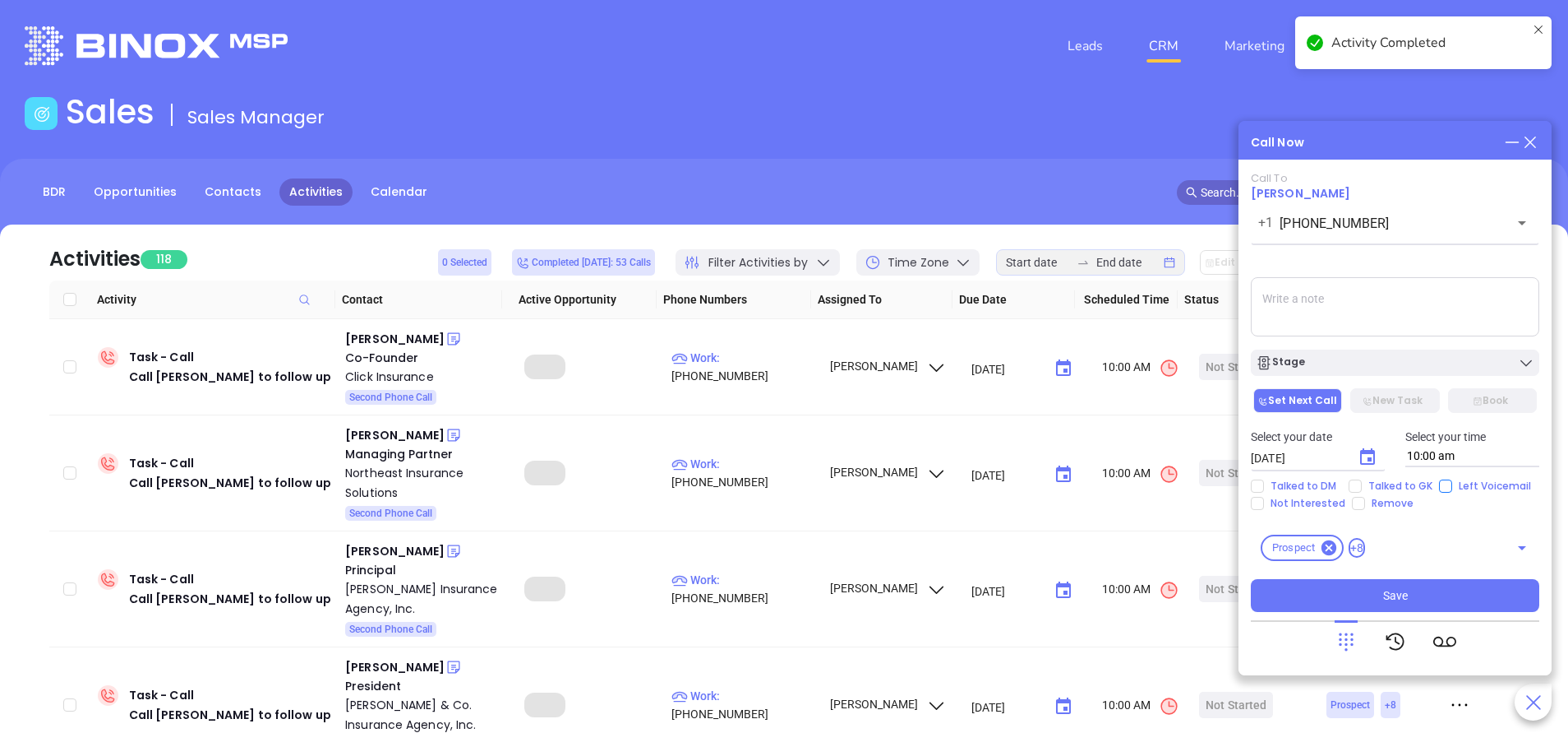
click at [1446, 488] on input "Left Voicemail" at bounding box center [1445, 485] width 13 height 13
checkbox input "true"
click at [1366, 599] on button "Save" at bounding box center [1395, 595] width 288 height 33
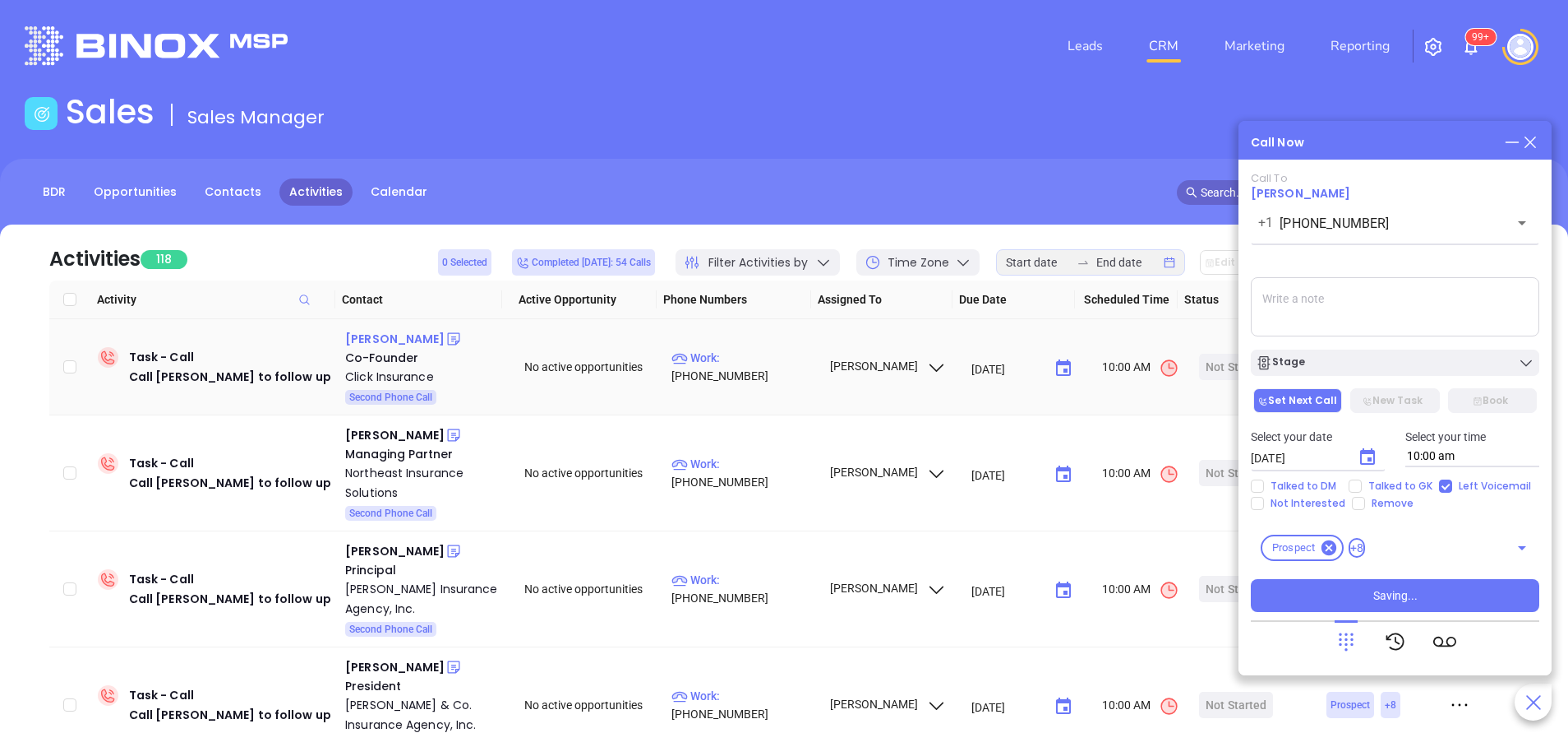
click at [408, 332] on div "Dmitry Dukhon" at bounding box center [395, 339] width 100 height 20
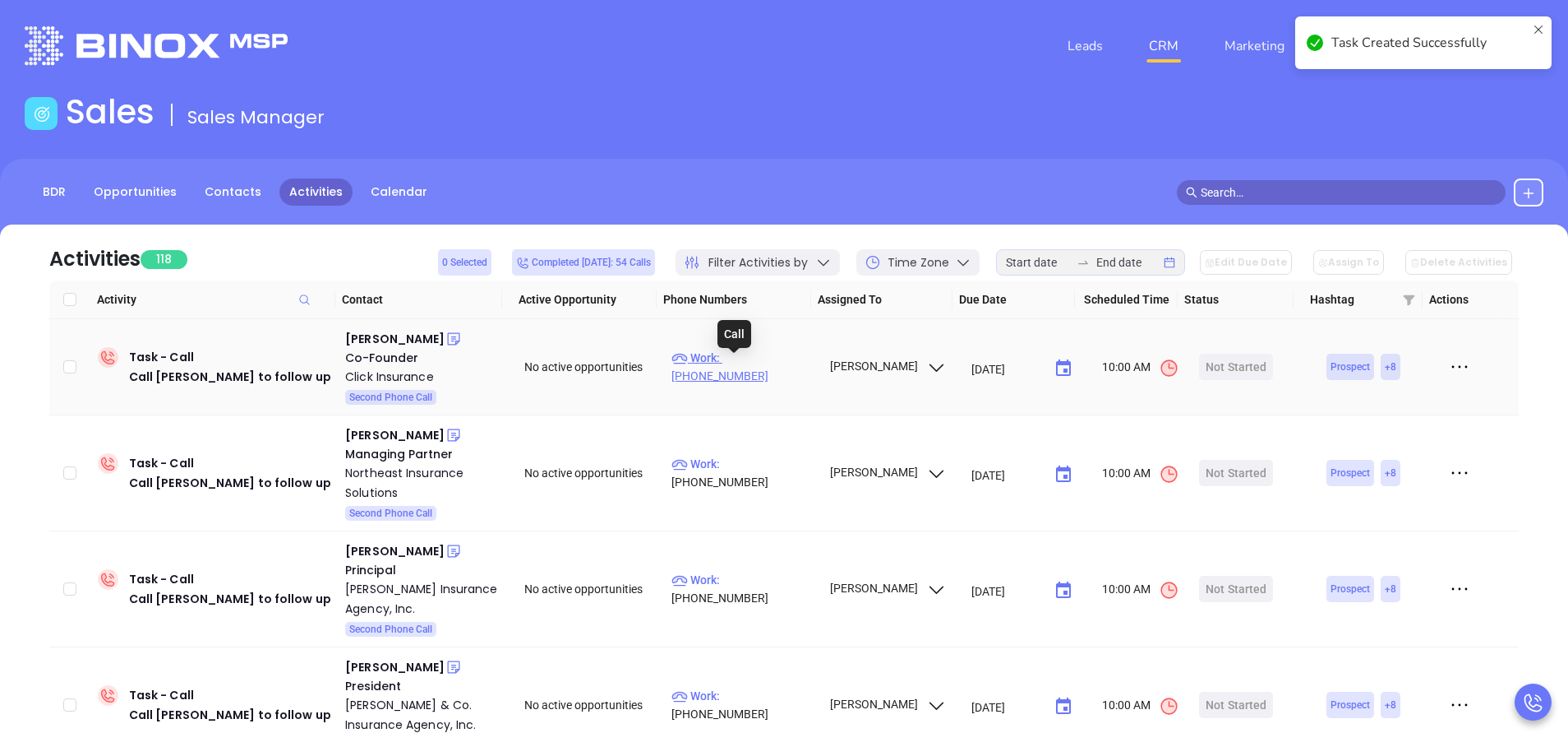
click at [769, 367] on p "Work : (617) 580-3499" at bounding box center [743, 366] width 143 height 37
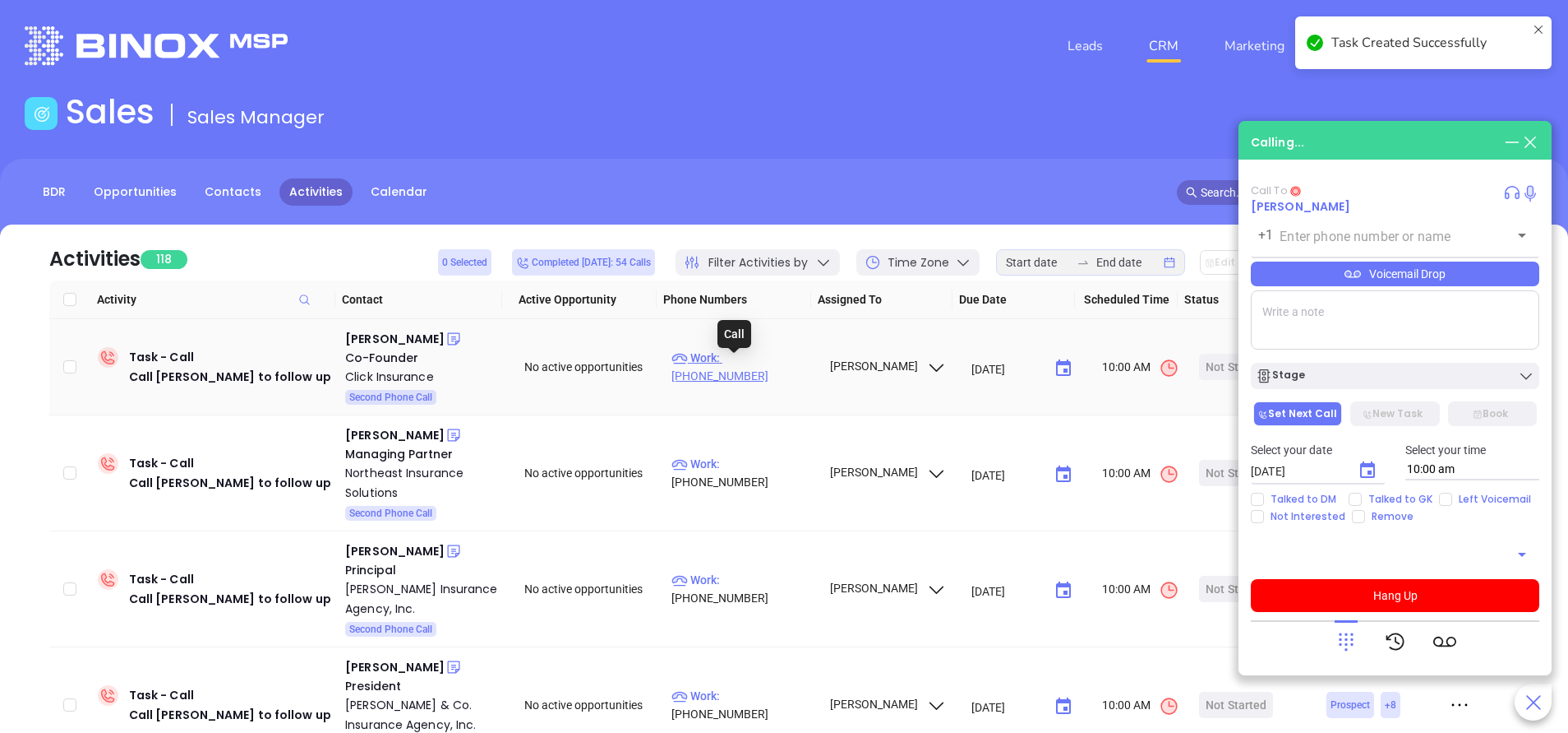
type input "(617) 580-3499"
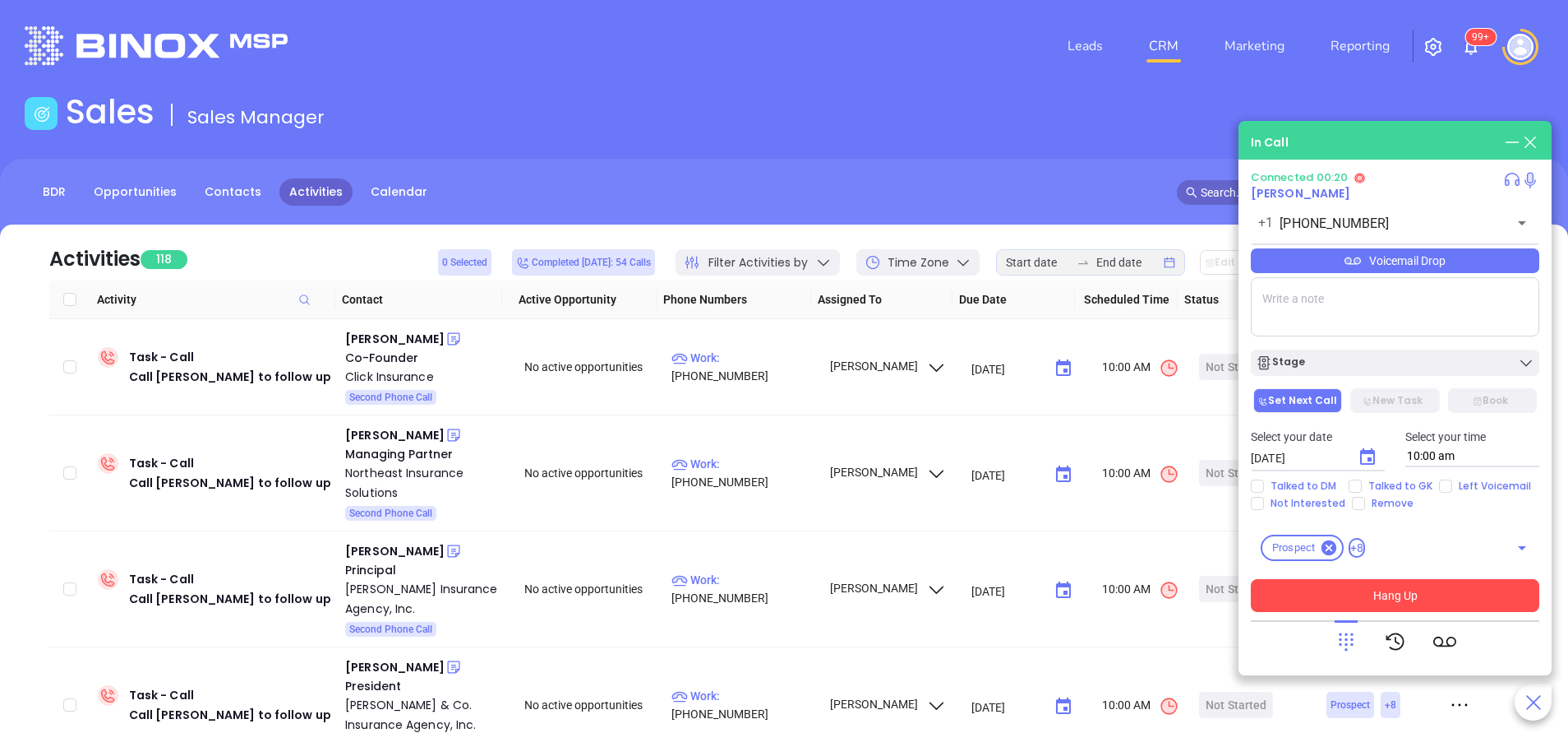
click at [1414, 590] on button "Hang Up" at bounding box center [1395, 595] width 288 height 33
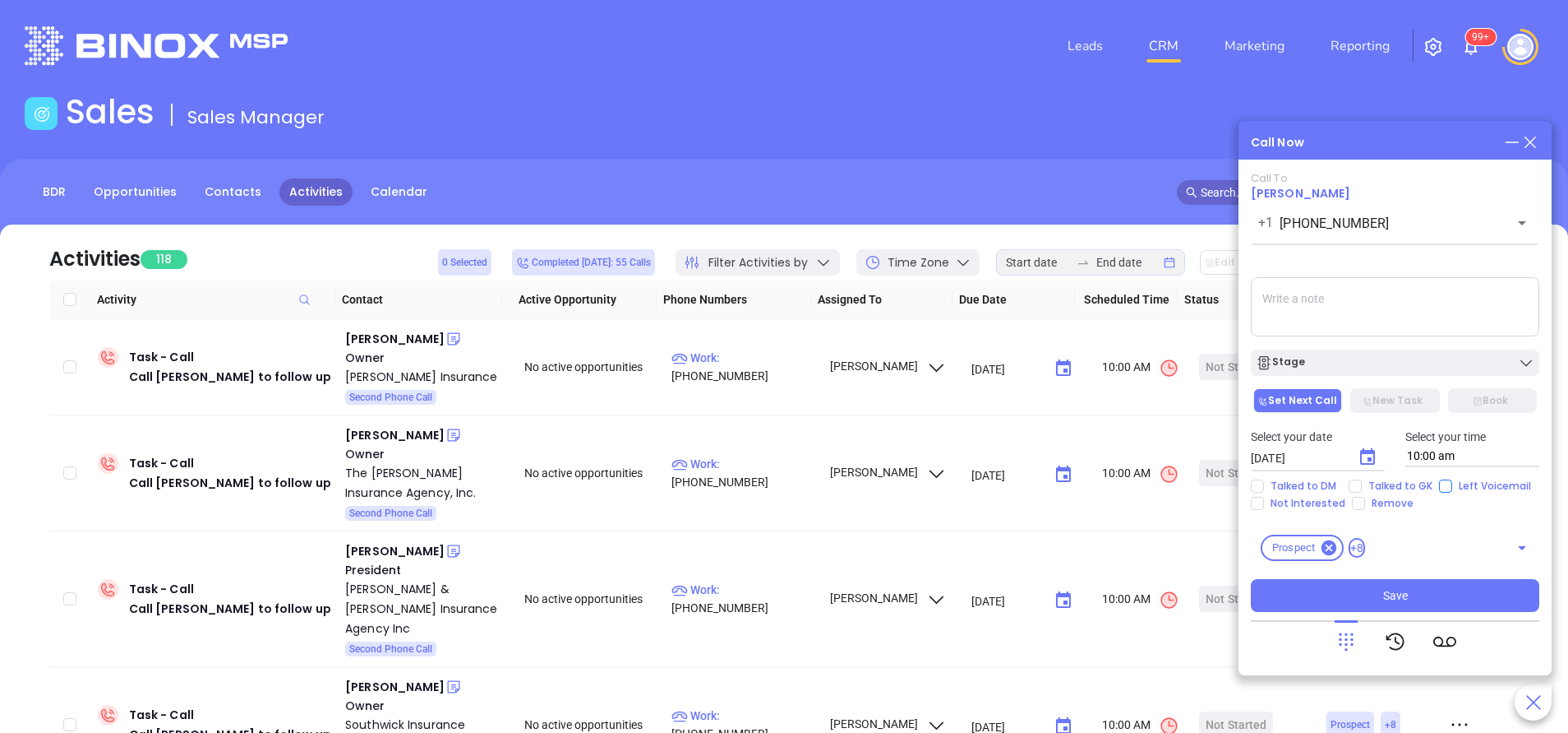
click at [1439, 486] on input "Left Voicemail" at bounding box center [1445, 485] width 13 height 13
checkbox input "true"
click at [1397, 584] on button "Save" at bounding box center [1395, 595] width 288 height 33
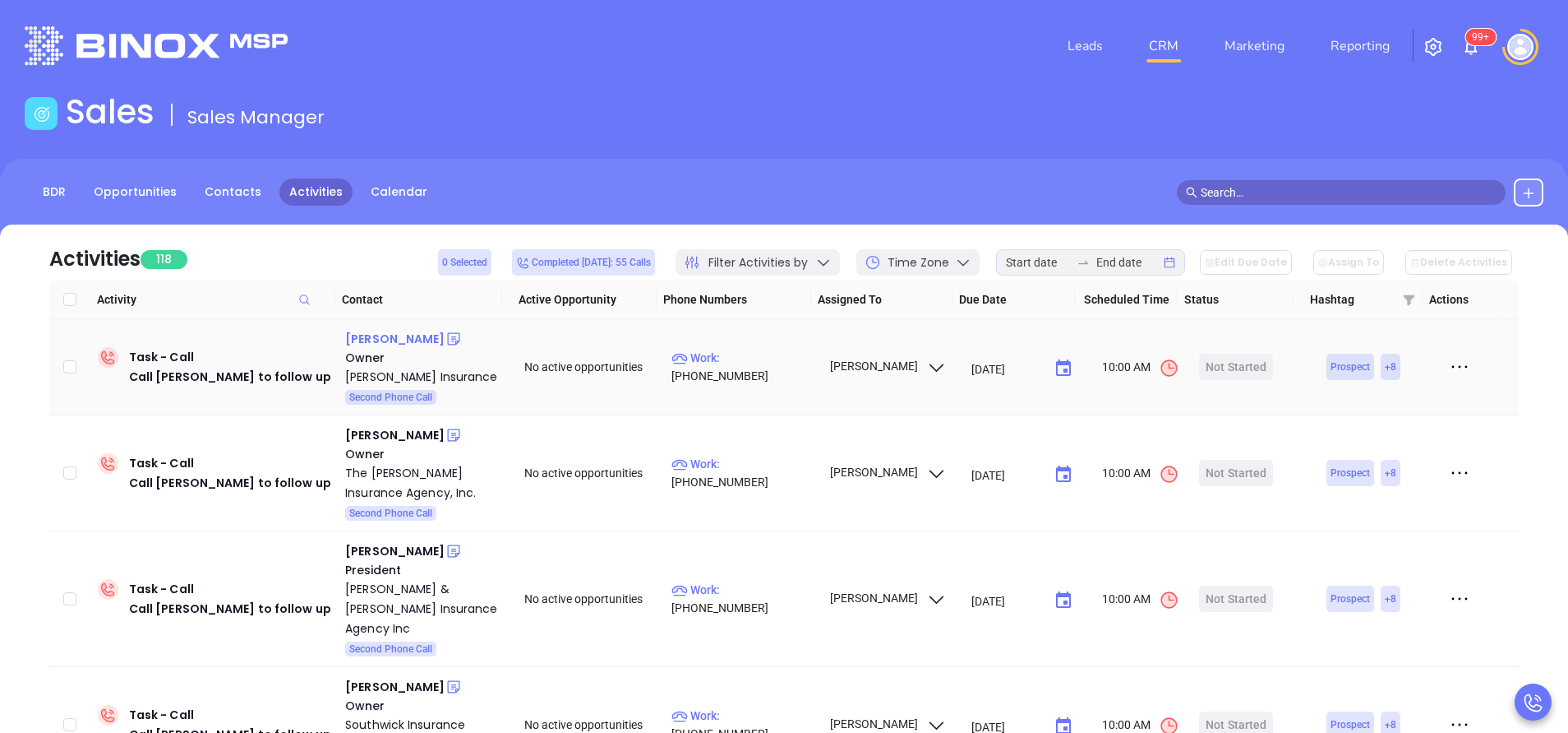
click at [375, 337] on div "John J. Doyle" at bounding box center [395, 339] width 100 height 20
click at [757, 370] on p "Work : (978) 777-6344" at bounding box center [743, 366] width 143 height 37
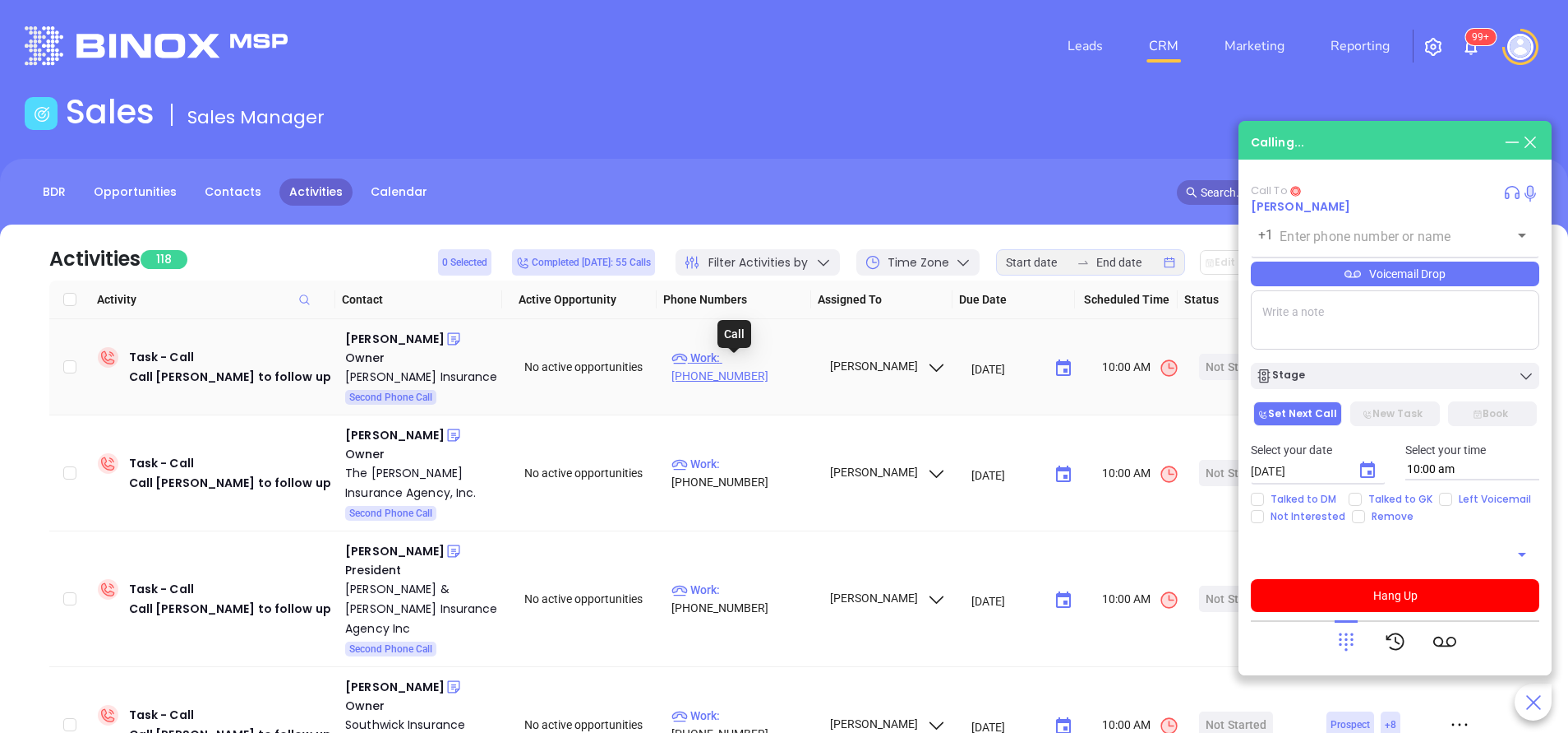
type input "(978) 777-6344"
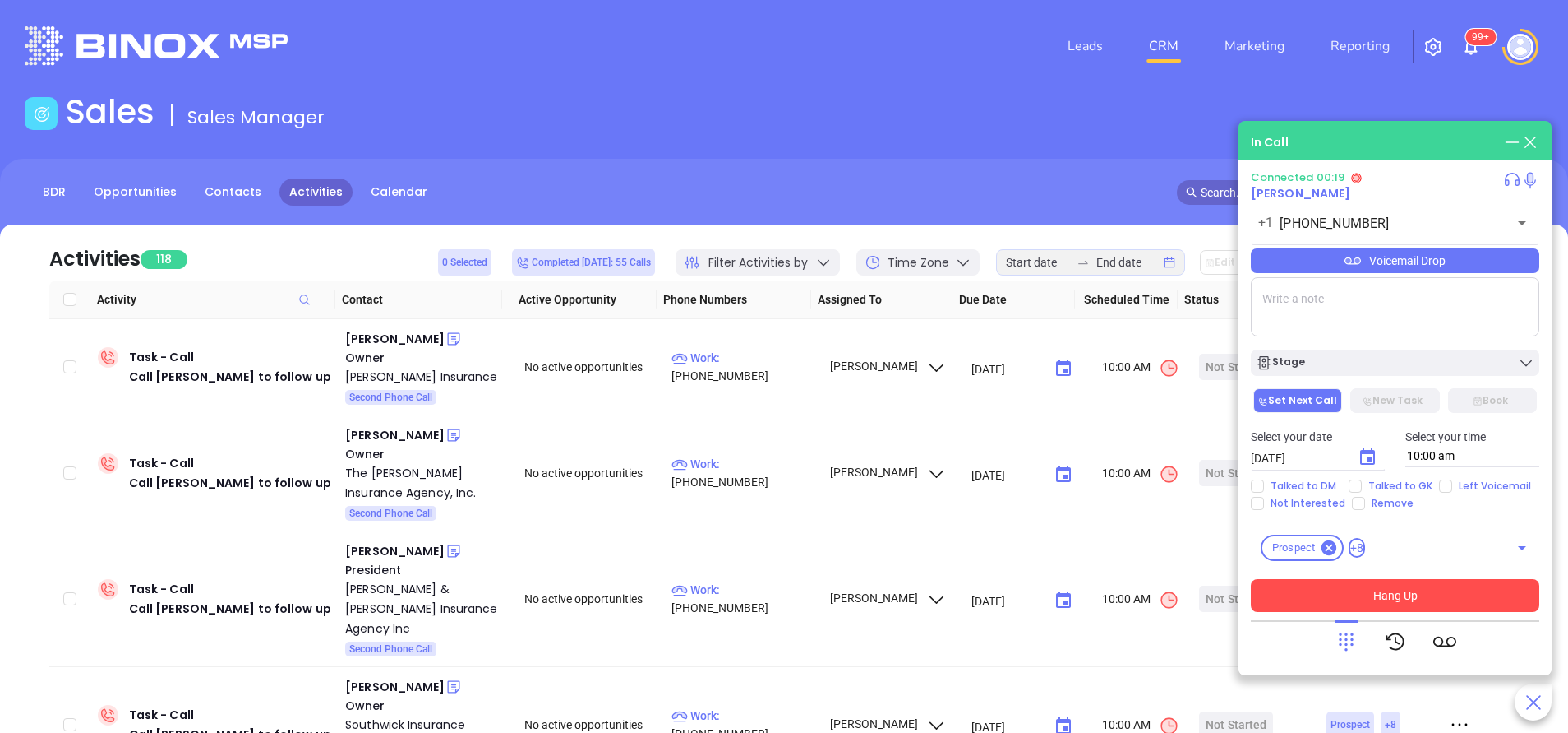
click at [1424, 589] on button "Hang Up" at bounding box center [1395, 595] width 288 height 33
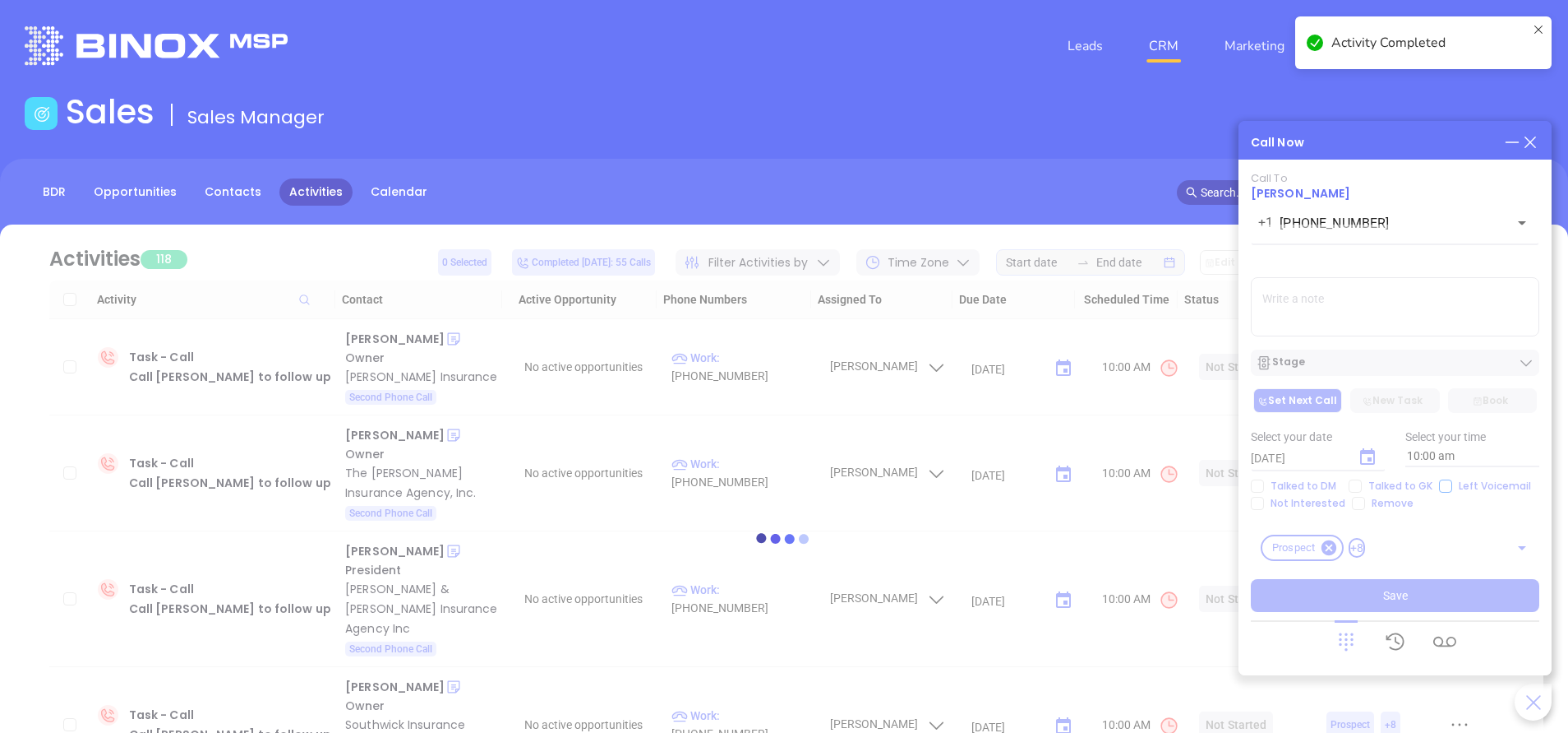
click at [1444, 485] on div at bounding box center [784, 538] width 1519 height 123
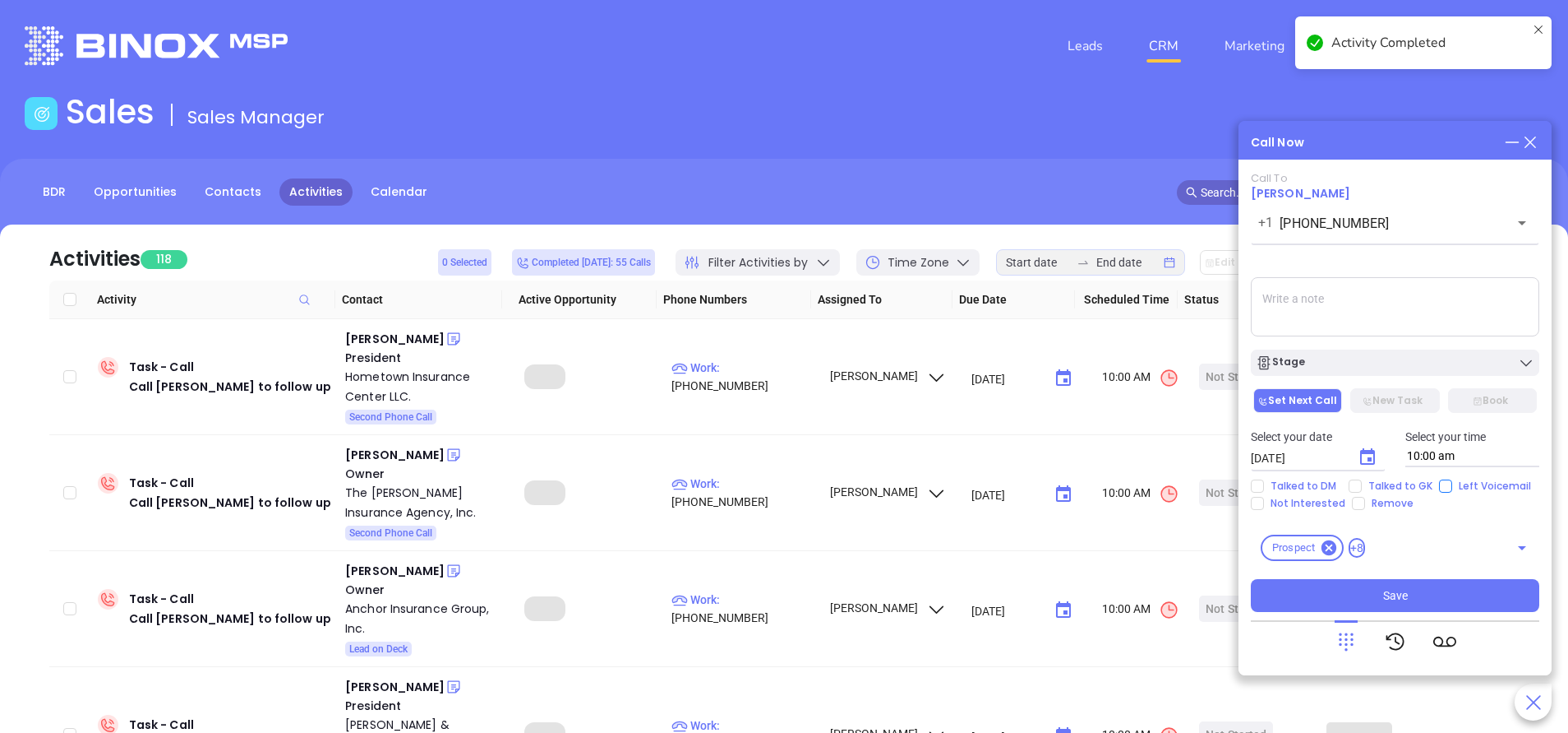
click at [1444, 485] on input "Left Voicemail" at bounding box center [1445, 485] width 13 height 13
checkbox input "true"
click at [1388, 586] on button "Save" at bounding box center [1395, 595] width 288 height 33
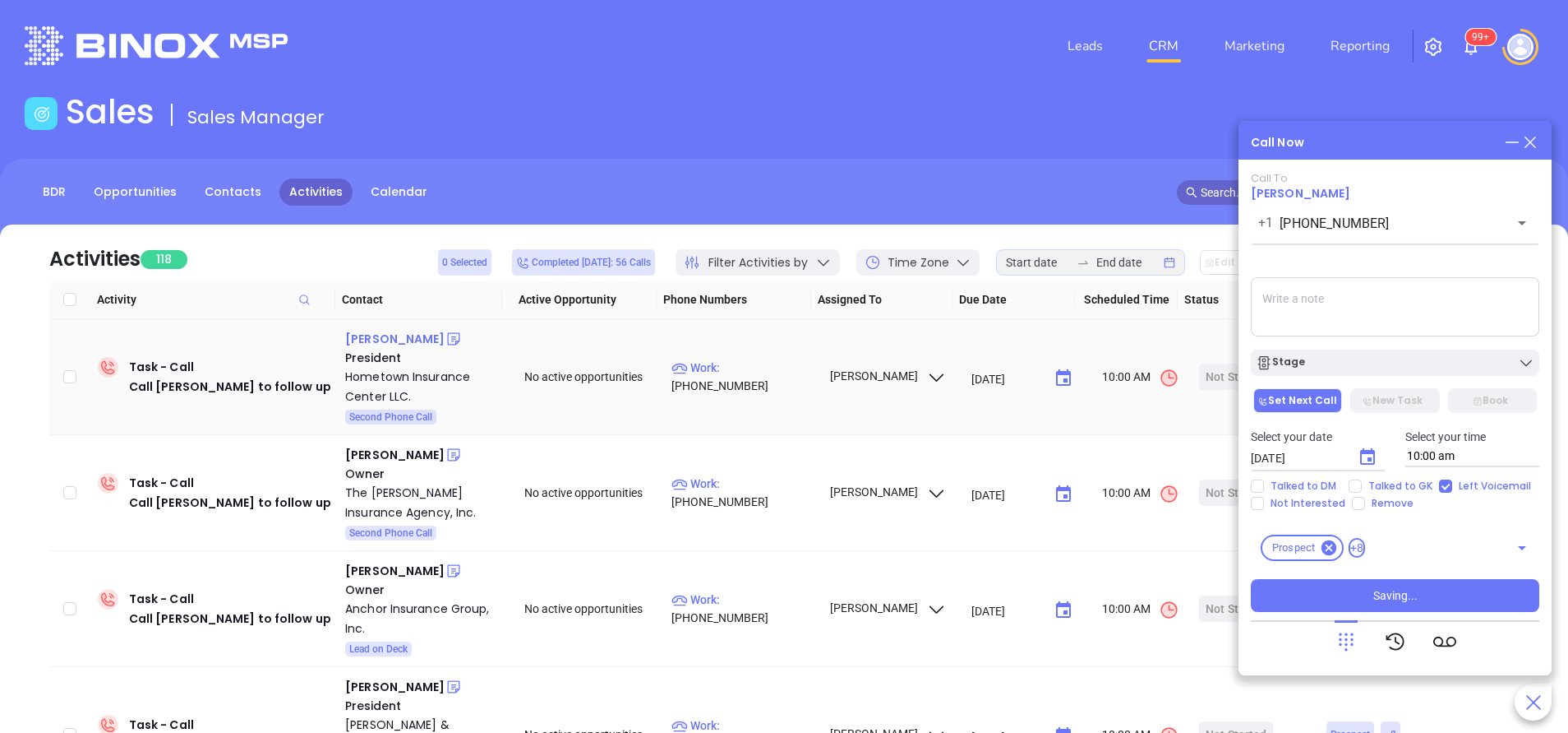
click at [365, 345] on div "Jim Stochaj" at bounding box center [395, 339] width 100 height 20
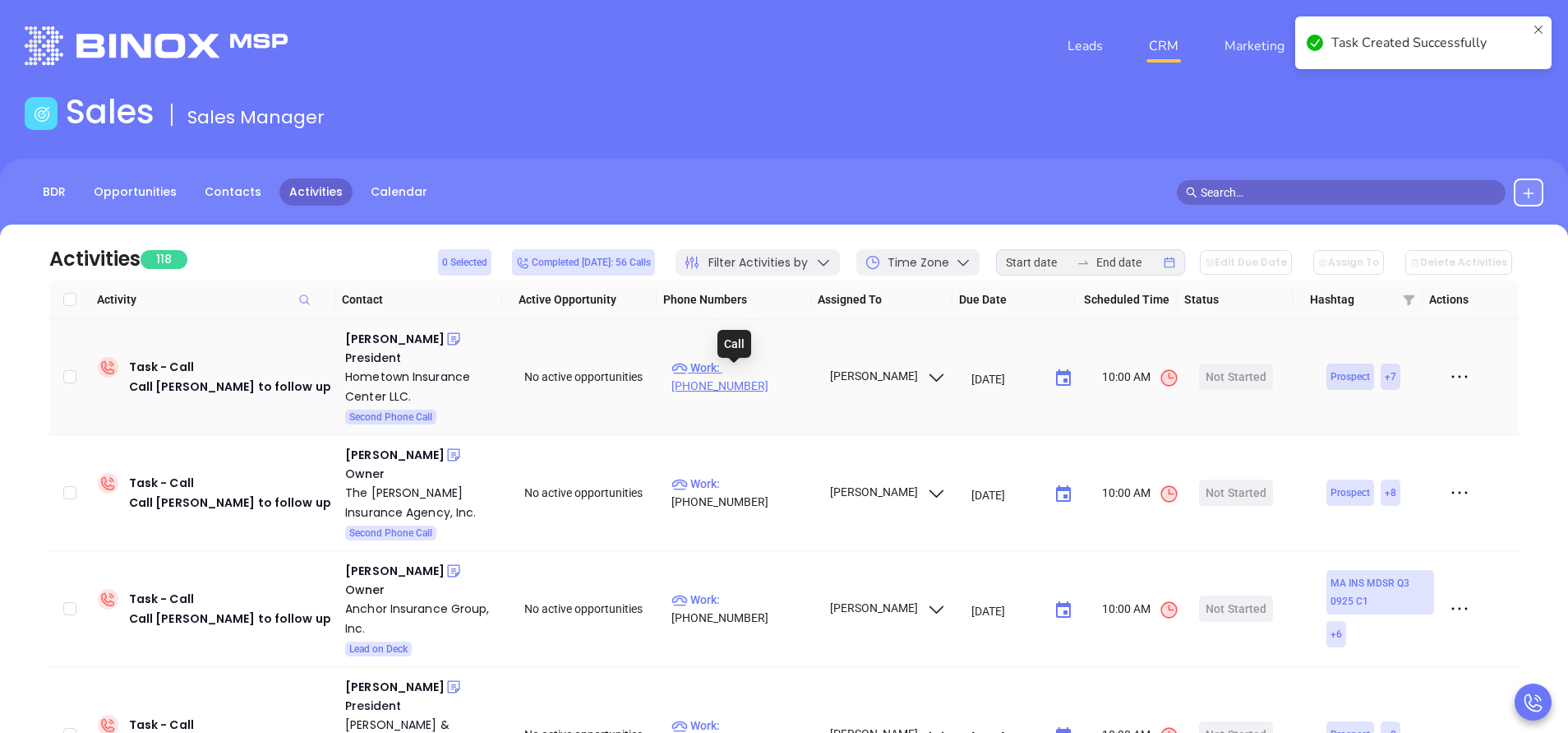
click at [757, 372] on p "Work : (508) 347-9394" at bounding box center [743, 376] width 143 height 37
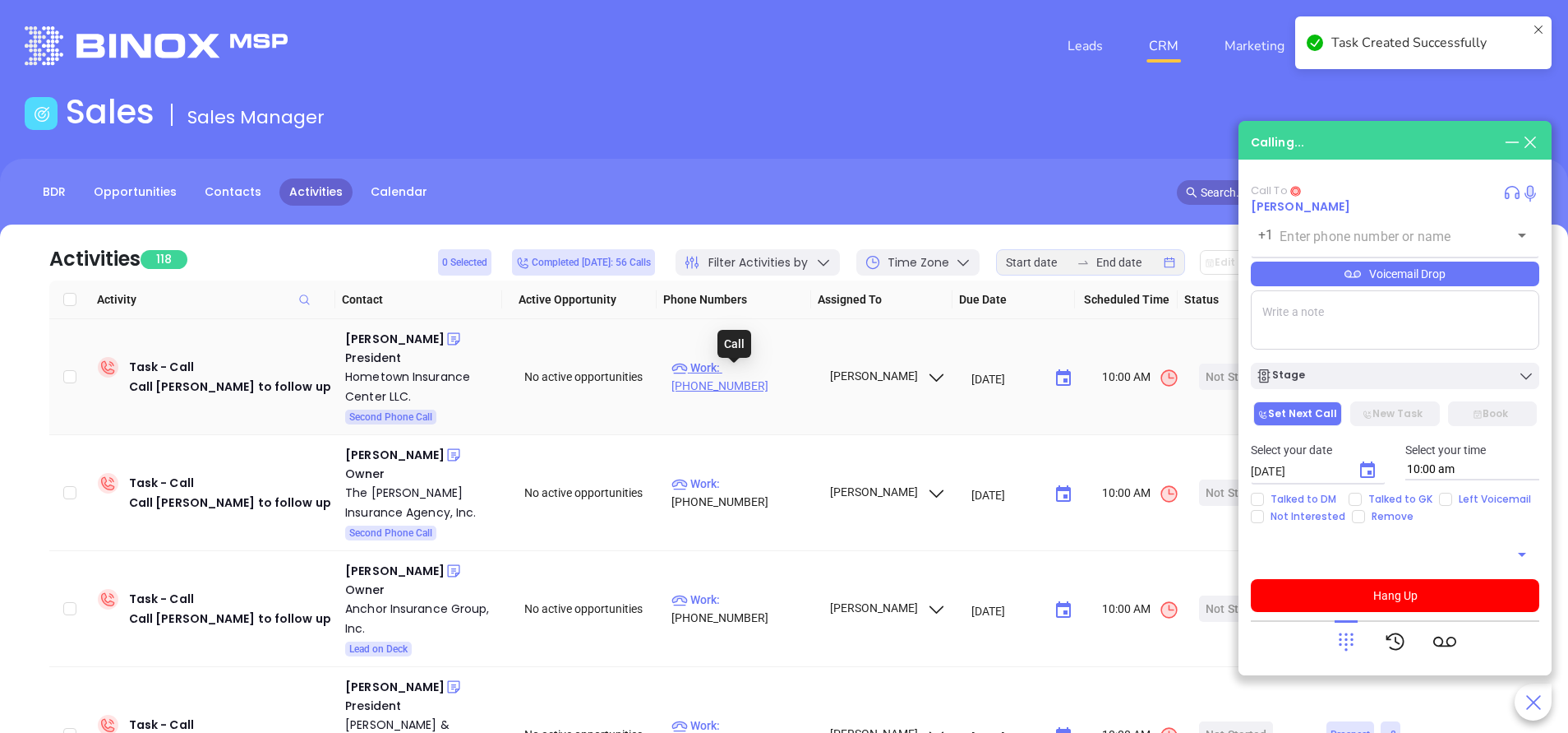
type input "(508) 347-9394"
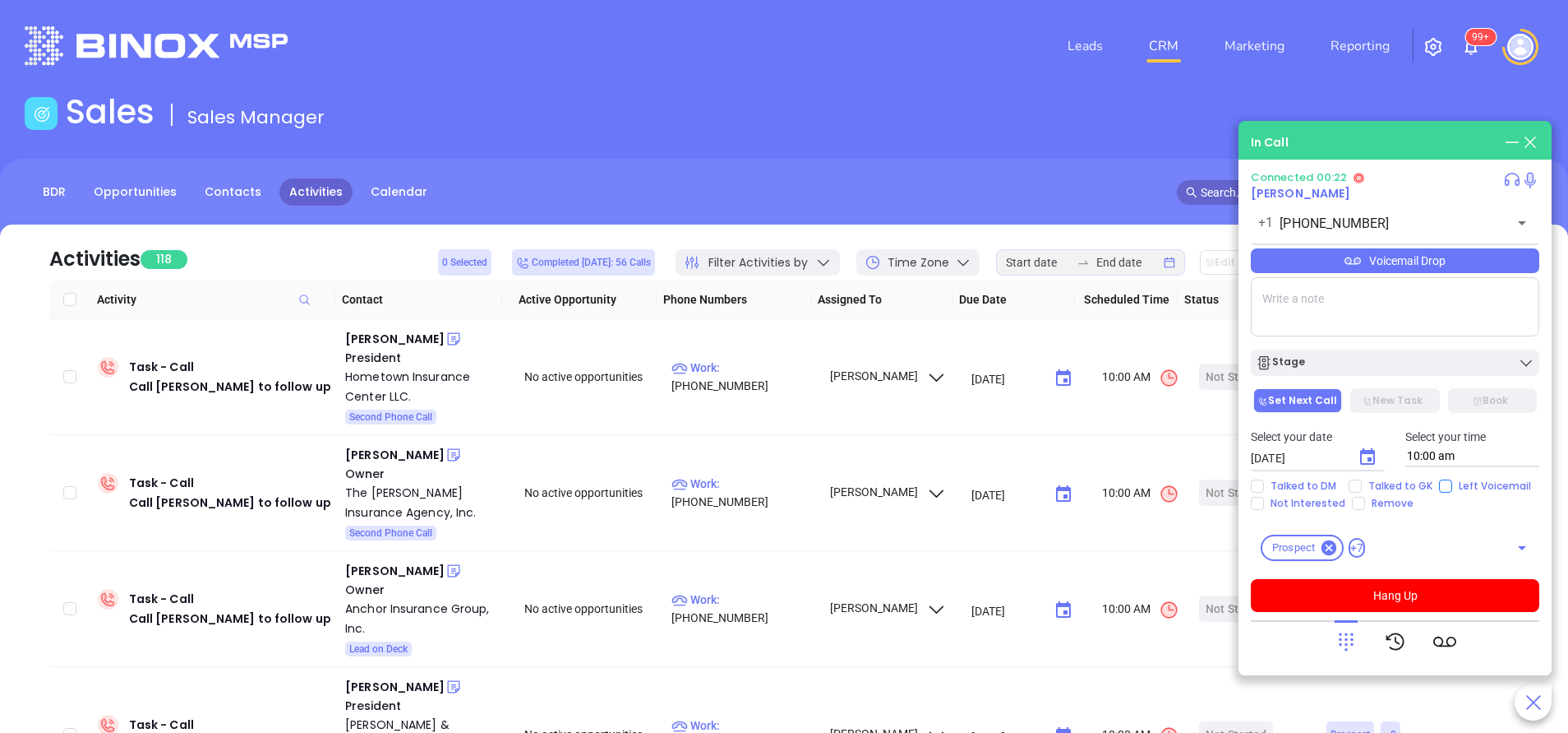
click at [1448, 484] on input "Left Voicemail" at bounding box center [1445, 485] width 13 height 13
checkbox input "true"
click at [1395, 586] on button "Hang Up" at bounding box center [1395, 595] width 288 height 33
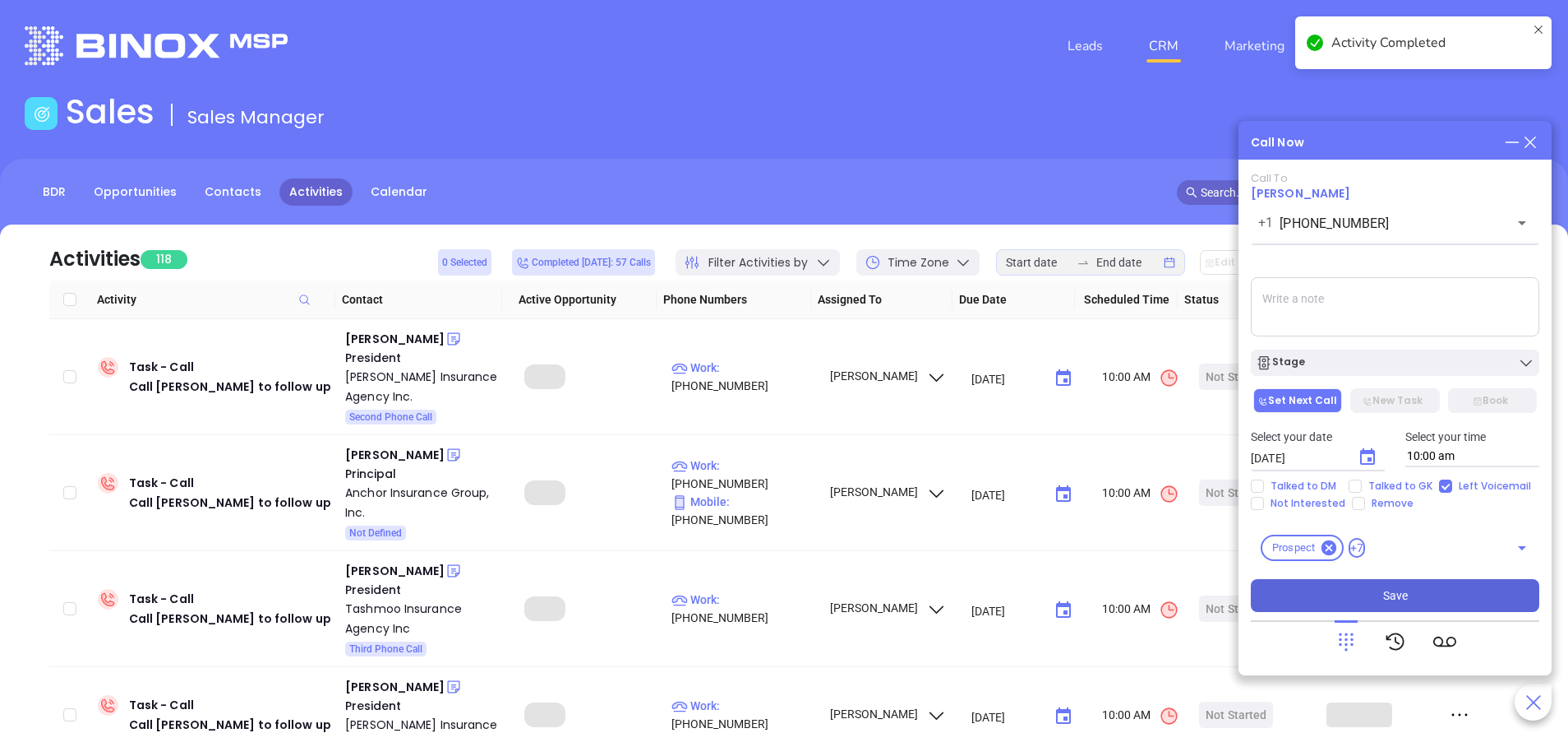
click at [1395, 586] on span "Save" at bounding box center [1395, 595] width 25 height 18
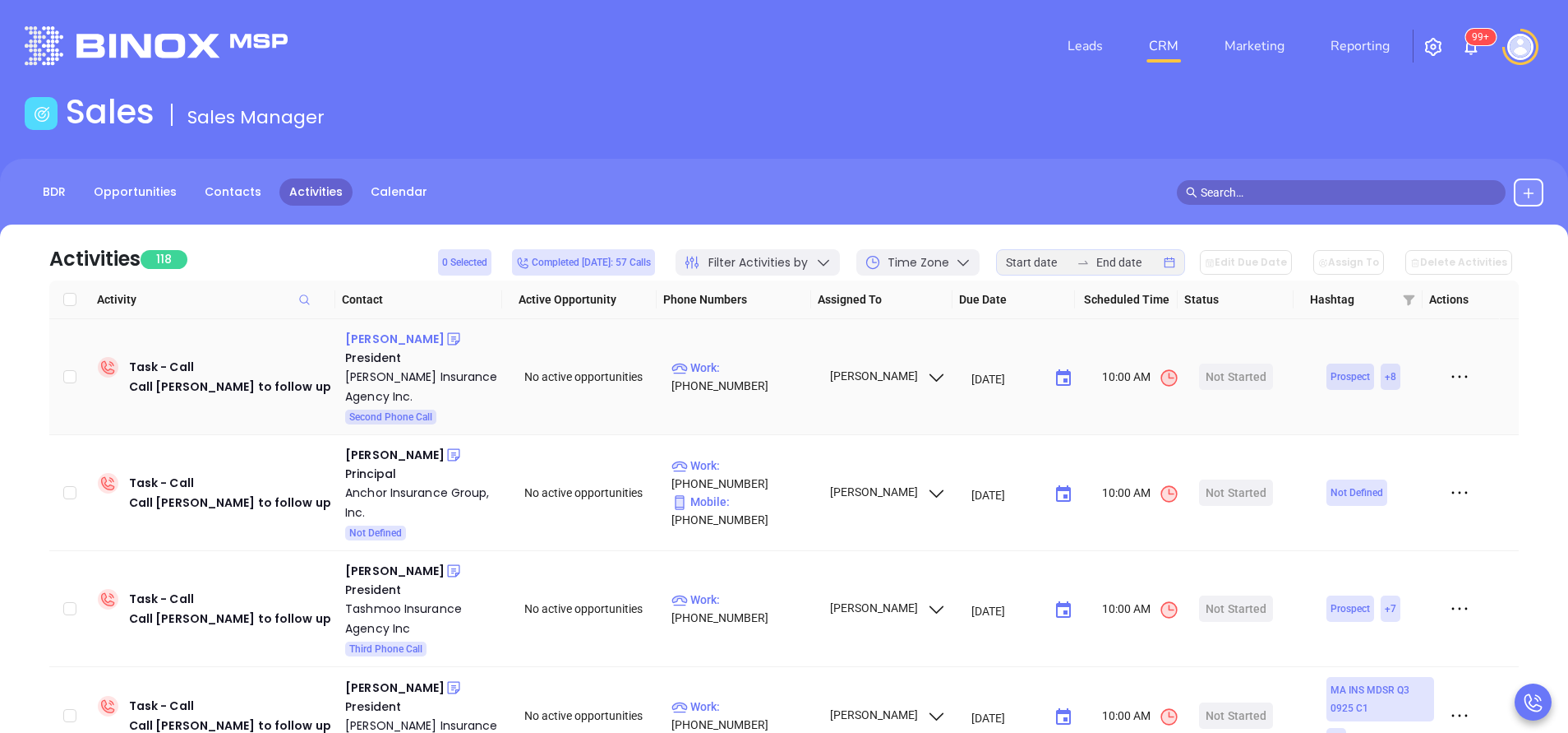
click at [383, 334] on div "Bill Nolan" at bounding box center [395, 339] width 100 height 20
click at [745, 372] on p "Work : (508) 746-6099" at bounding box center [743, 376] width 143 height 37
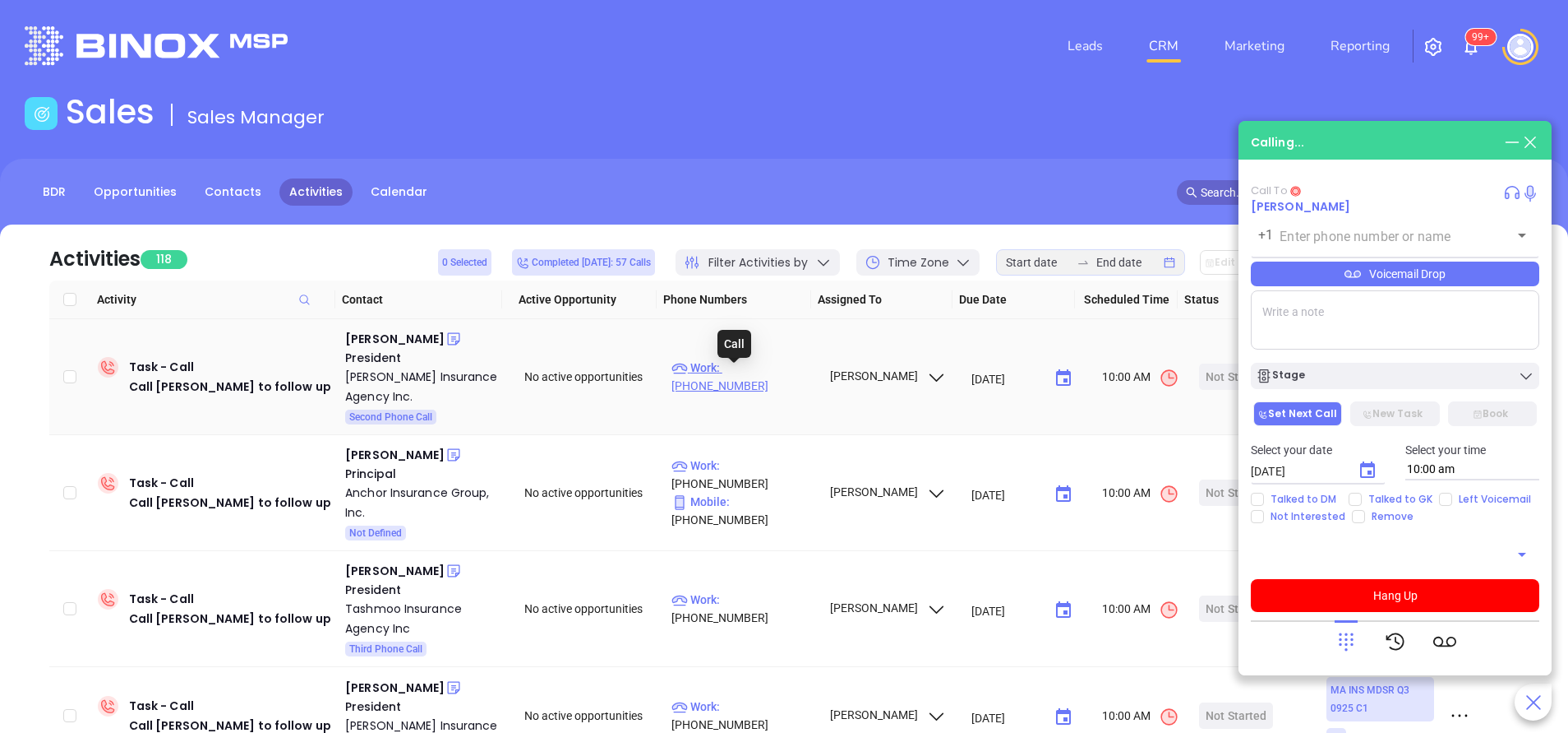
type input "(508) 746-6099"
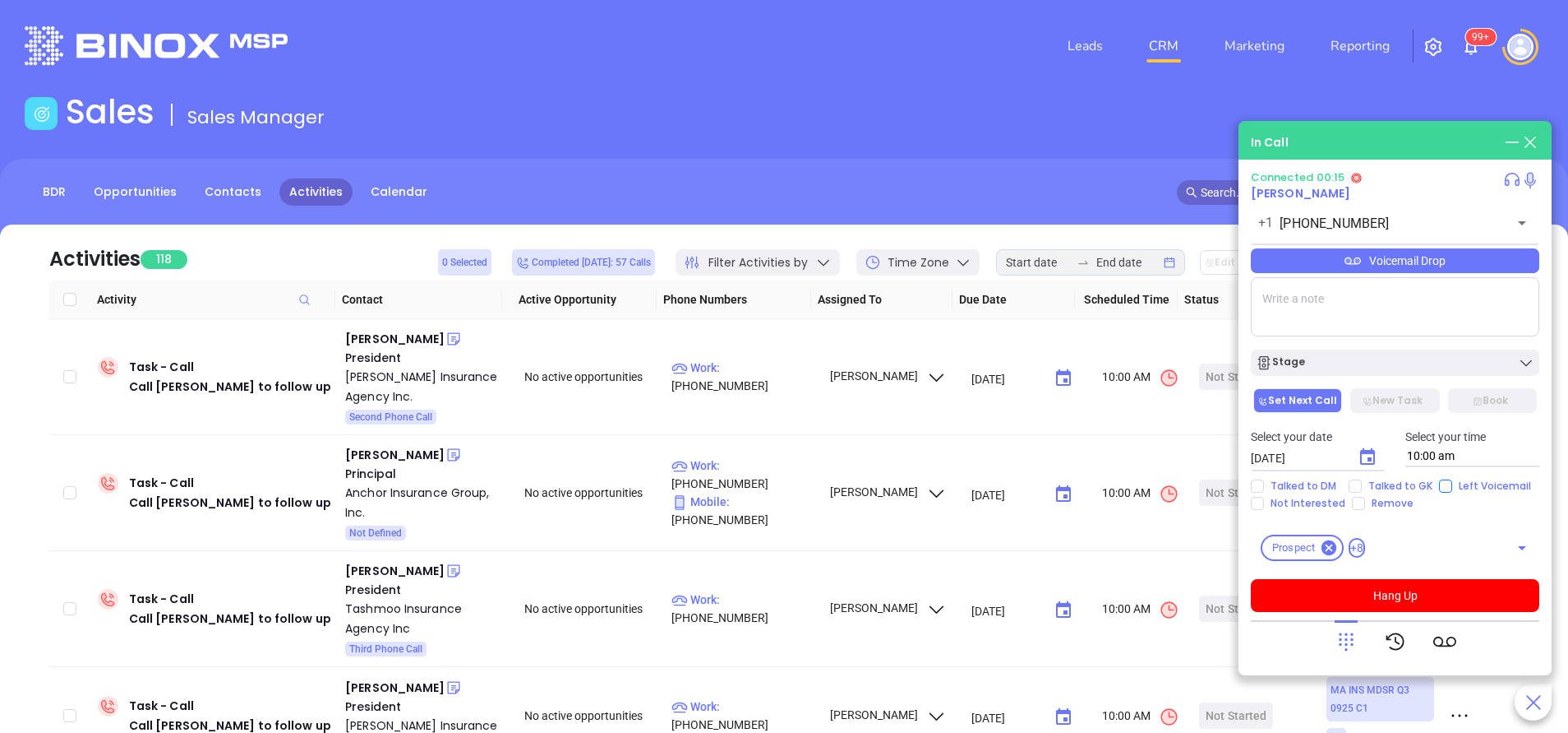
click at [1441, 484] on input "Left Voicemail" at bounding box center [1445, 485] width 13 height 13
checkbox input "true"
click at [1393, 591] on button "Hang Up" at bounding box center [1395, 595] width 288 height 33
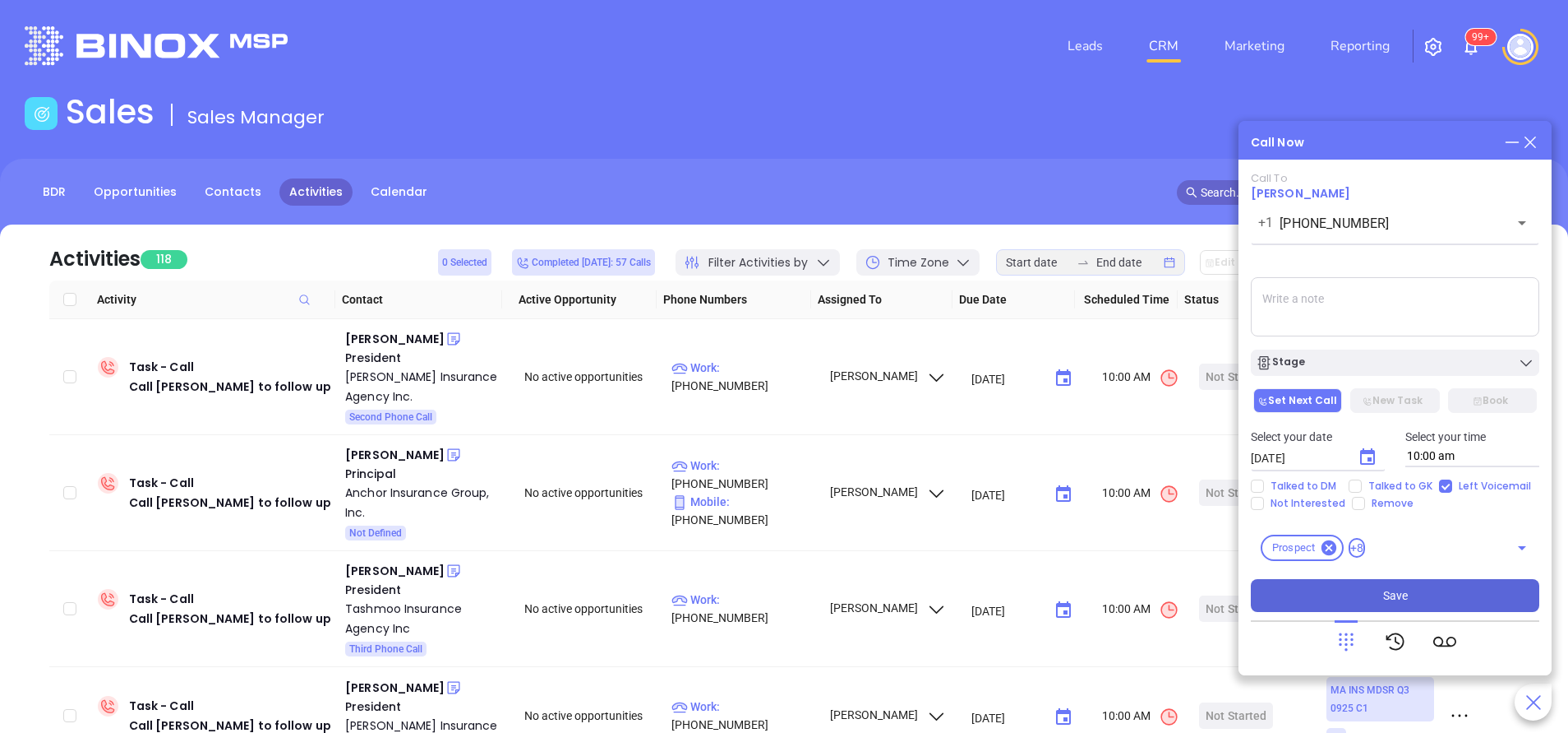
click at [1393, 591] on span "Save" at bounding box center [1395, 595] width 25 height 18
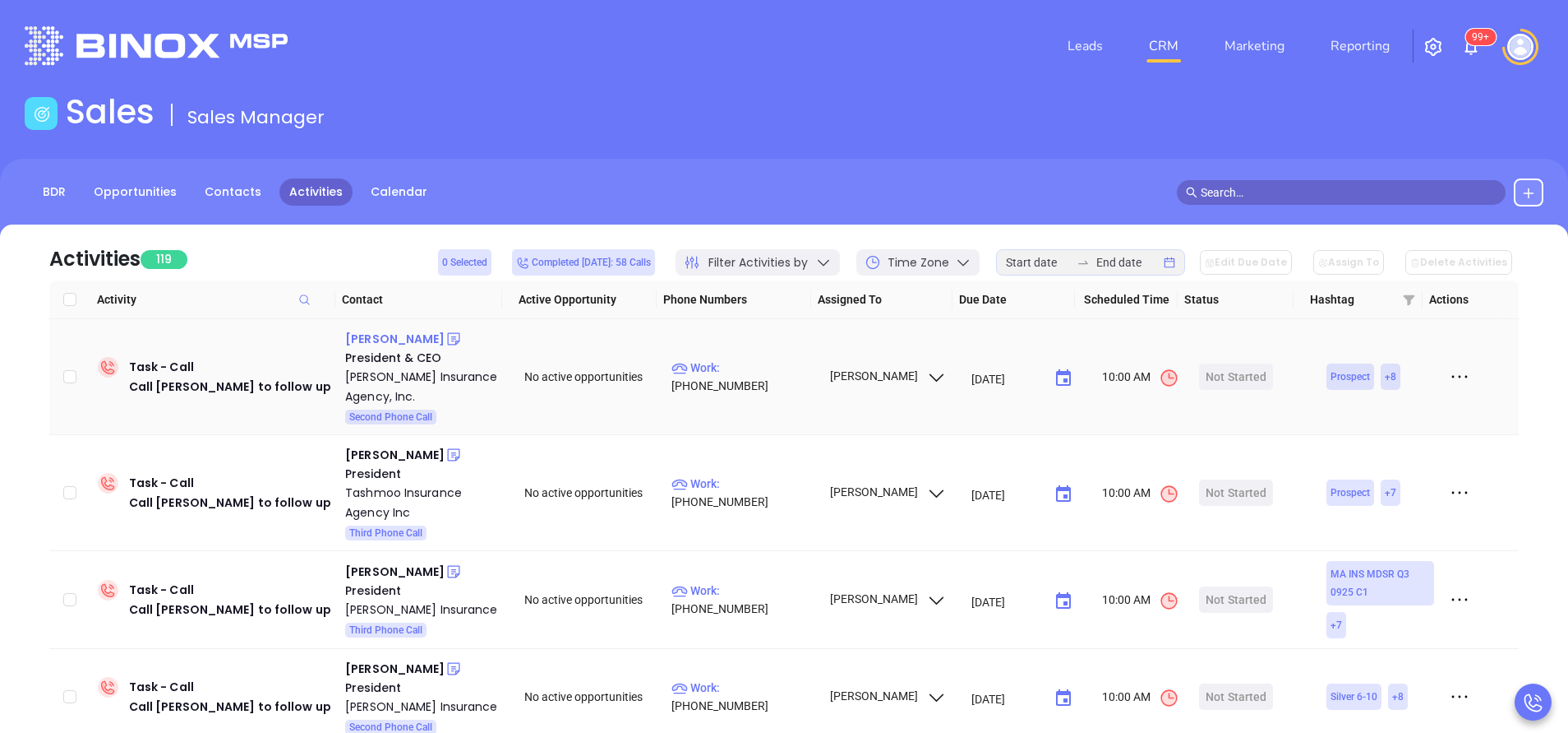
click at [353, 330] on div "Bob Bouchie" at bounding box center [395, 339] width 100 height 20
click at [765, 371] on p "Work : (508) 564-5560" at bounding box center [743, 376] width 143 height 37
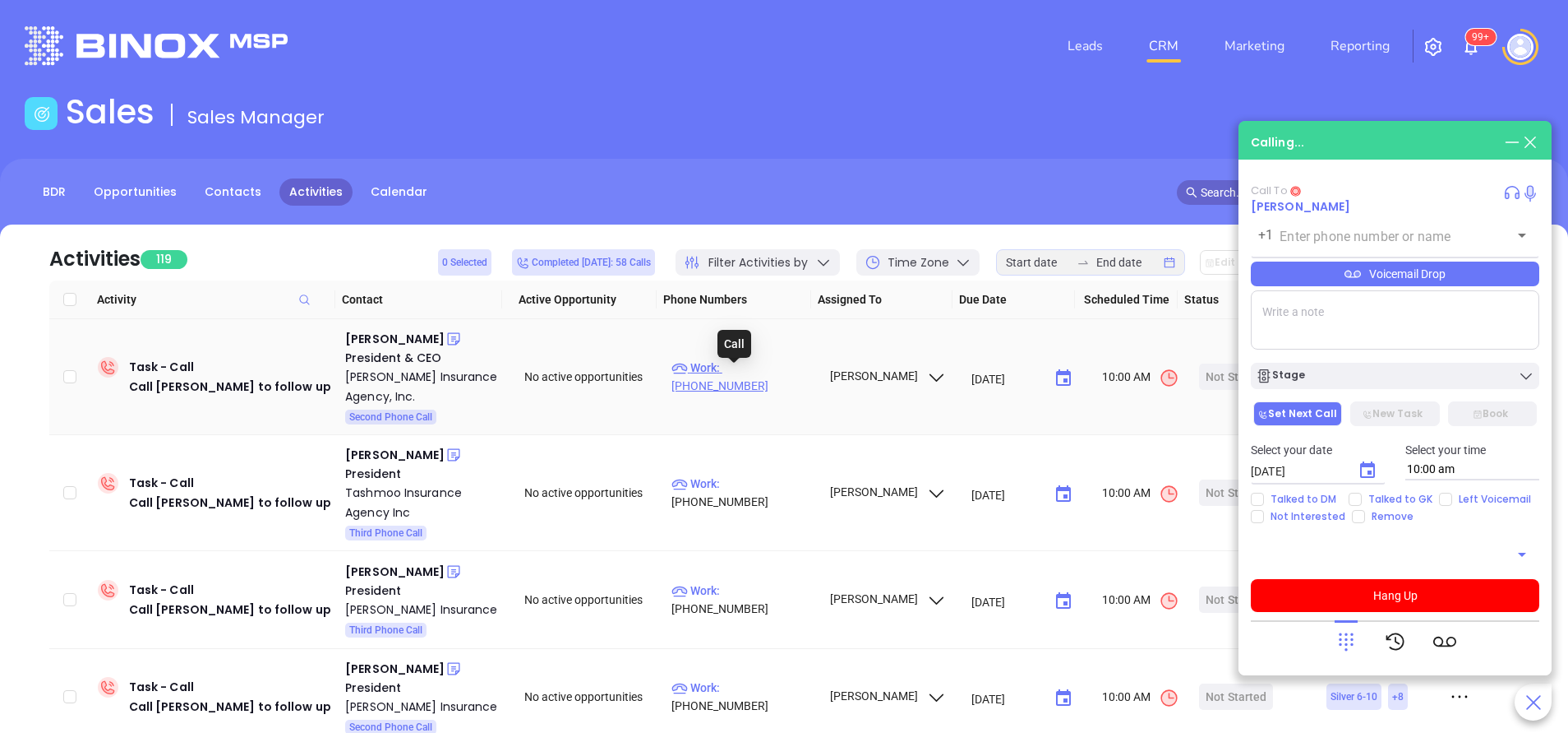
type input "(508) 564-5560"
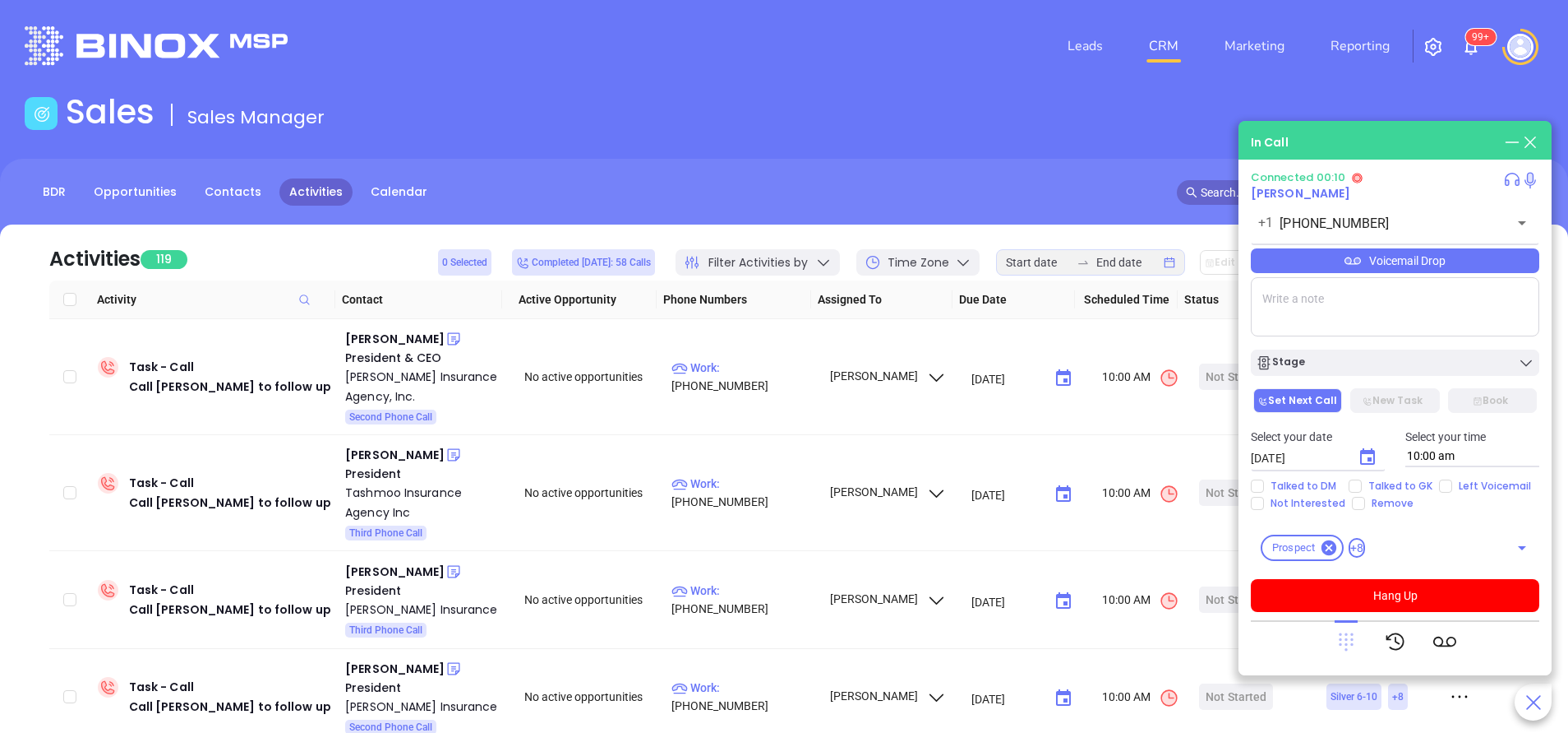
click at [1346, 648] on icon at bounding box center [1346, 642] width 15 height 18
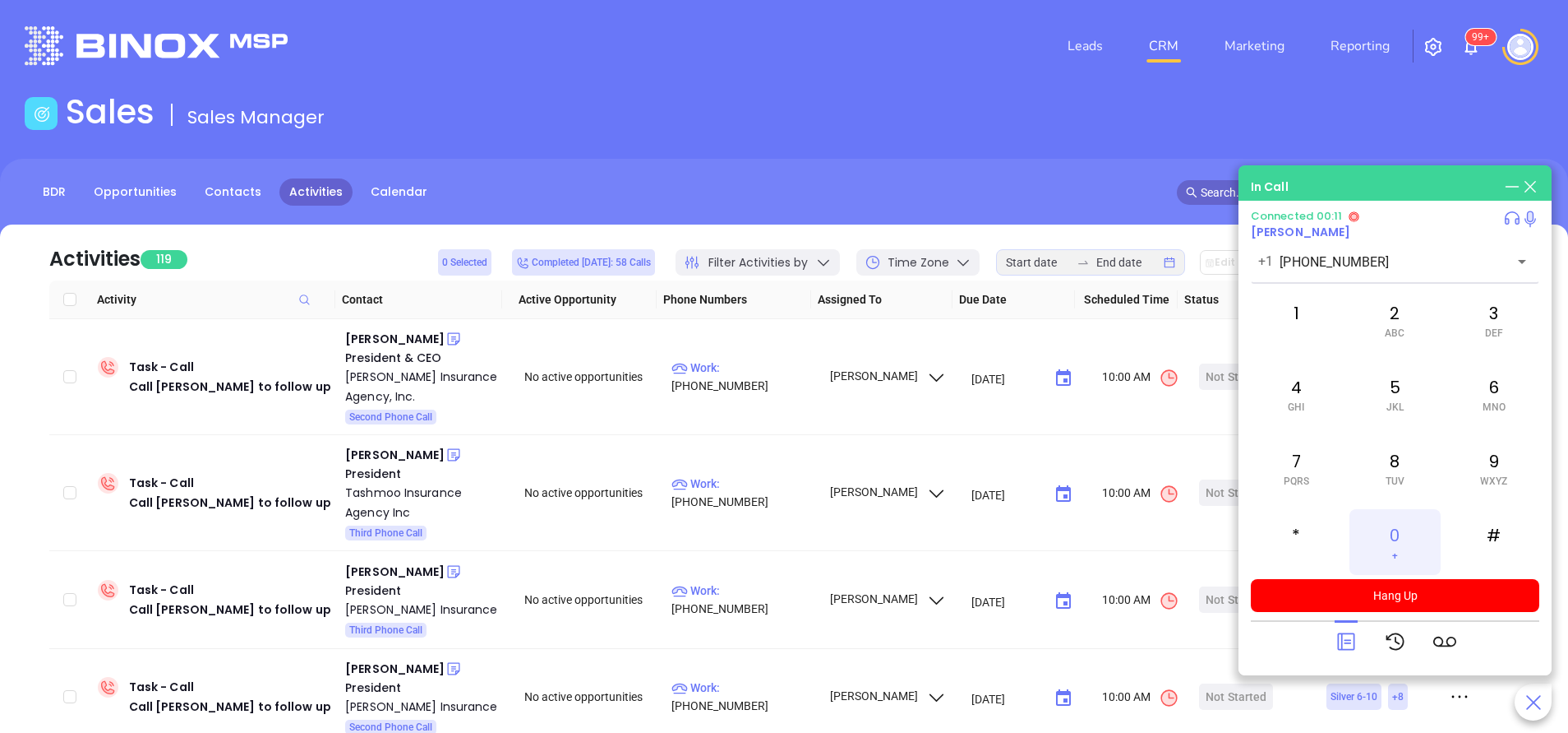
click at [1392, 547] on div "0 +" at bounding box center [1395, 541] width 91 height 66
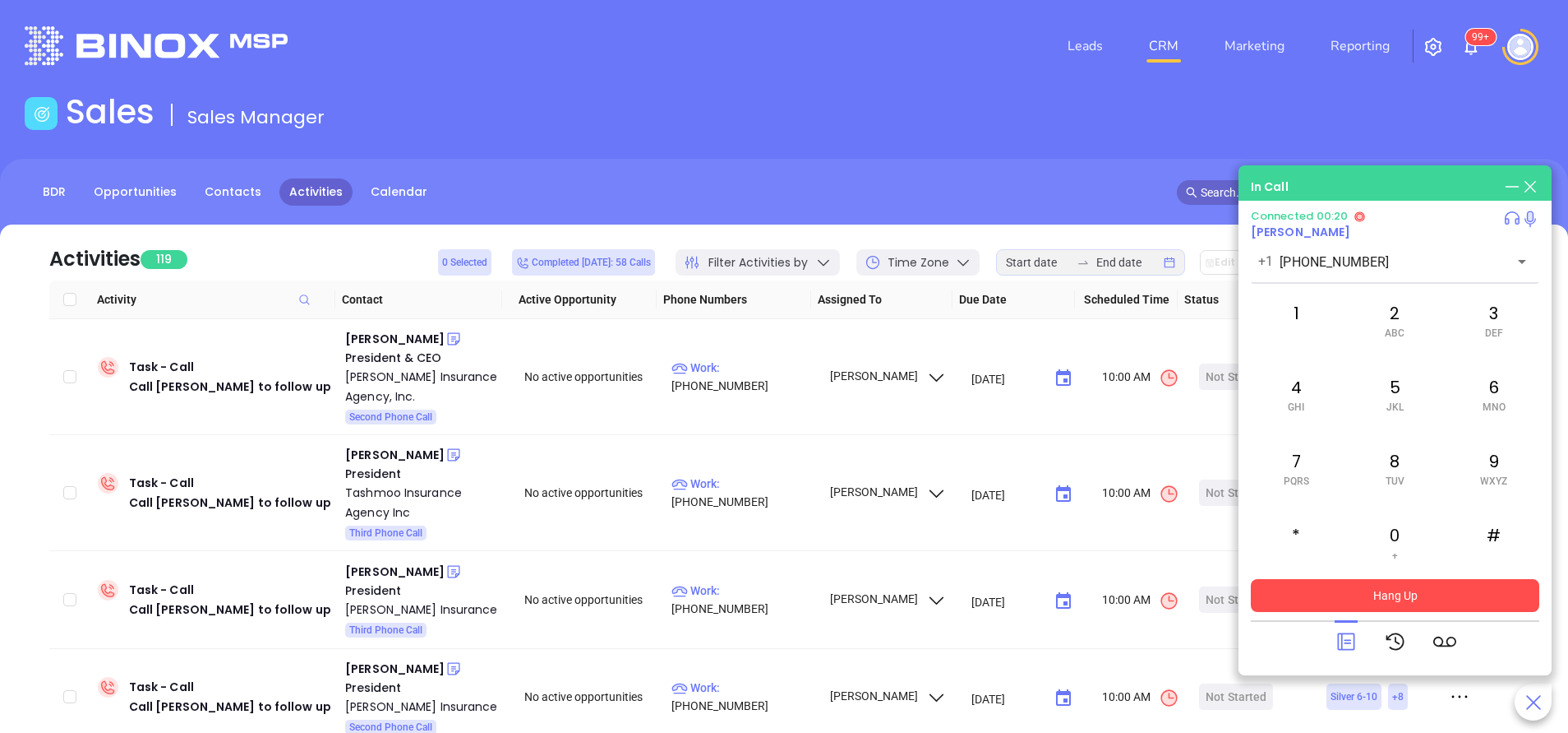
click at [1428, 589] on button "Hang Up" at bounding box center [1395, 595] width 288 height 33
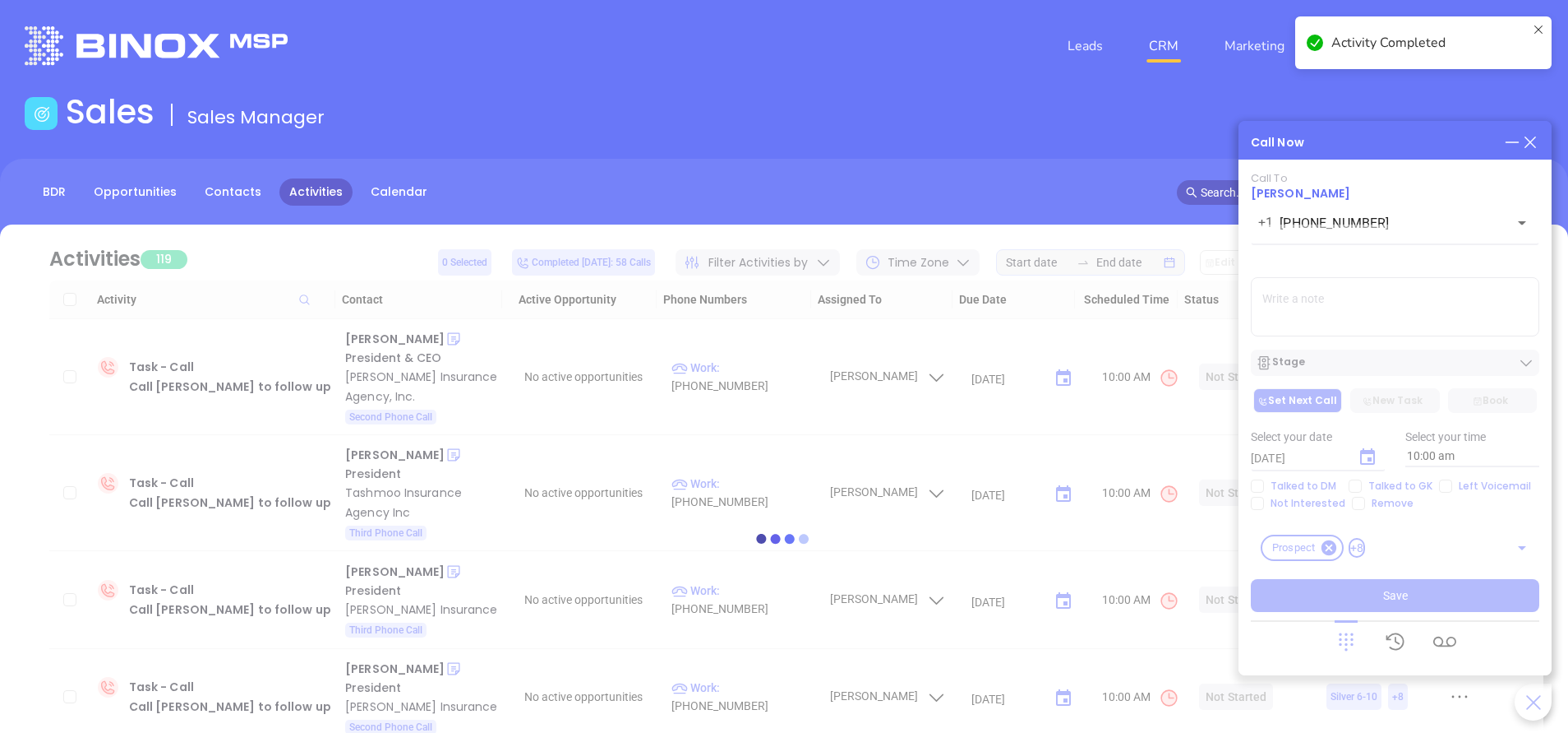
click at [1447, 484] on div at bounding box center [784, 538] width 1519 height 123
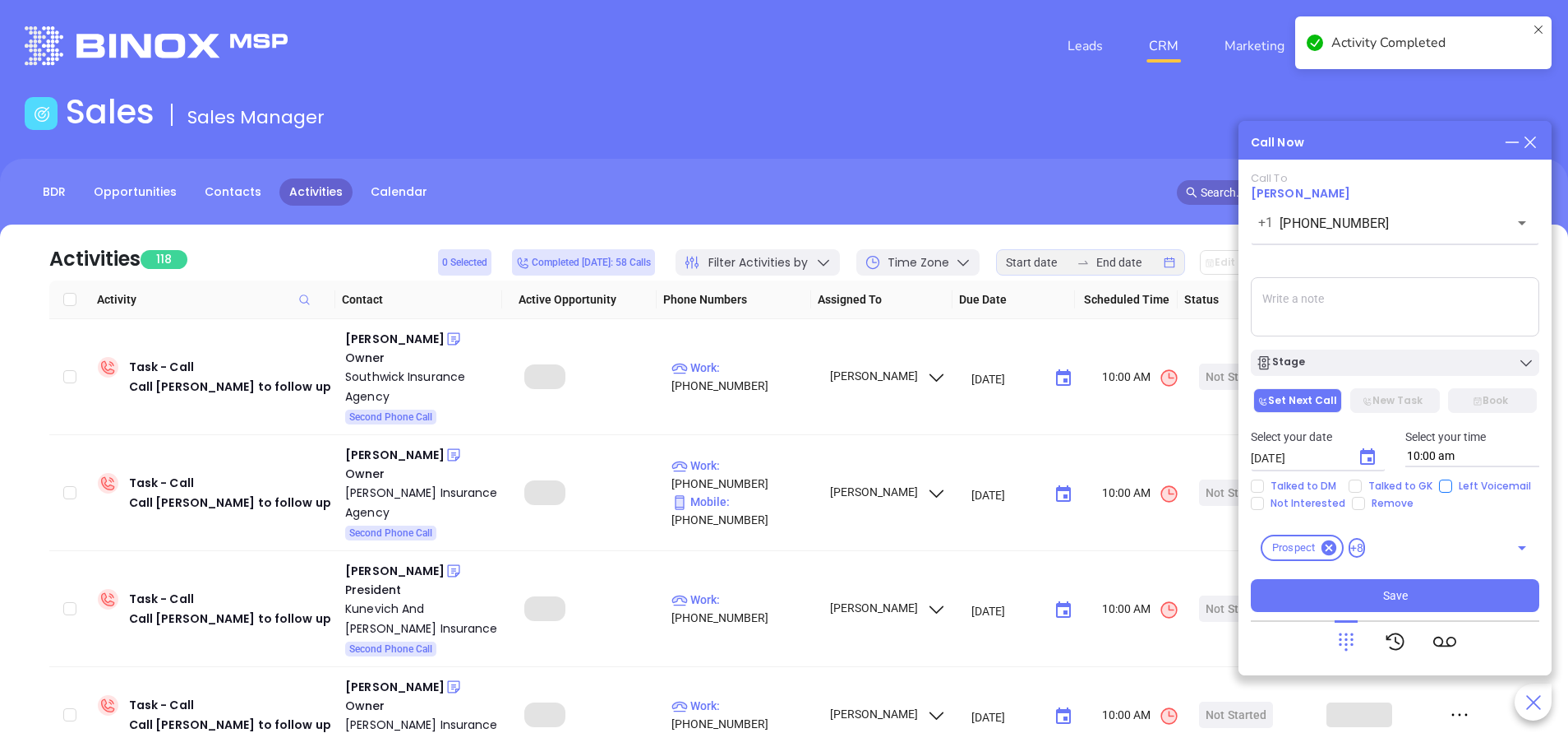
click at [1443, 488] on input "Left Voicemail" at bounding box center [1445, 485] width 13 height 13
checkbox input "true"
click at [1380, 604] on button "Save" at bounding box center [1395, 595] width 288 height 33
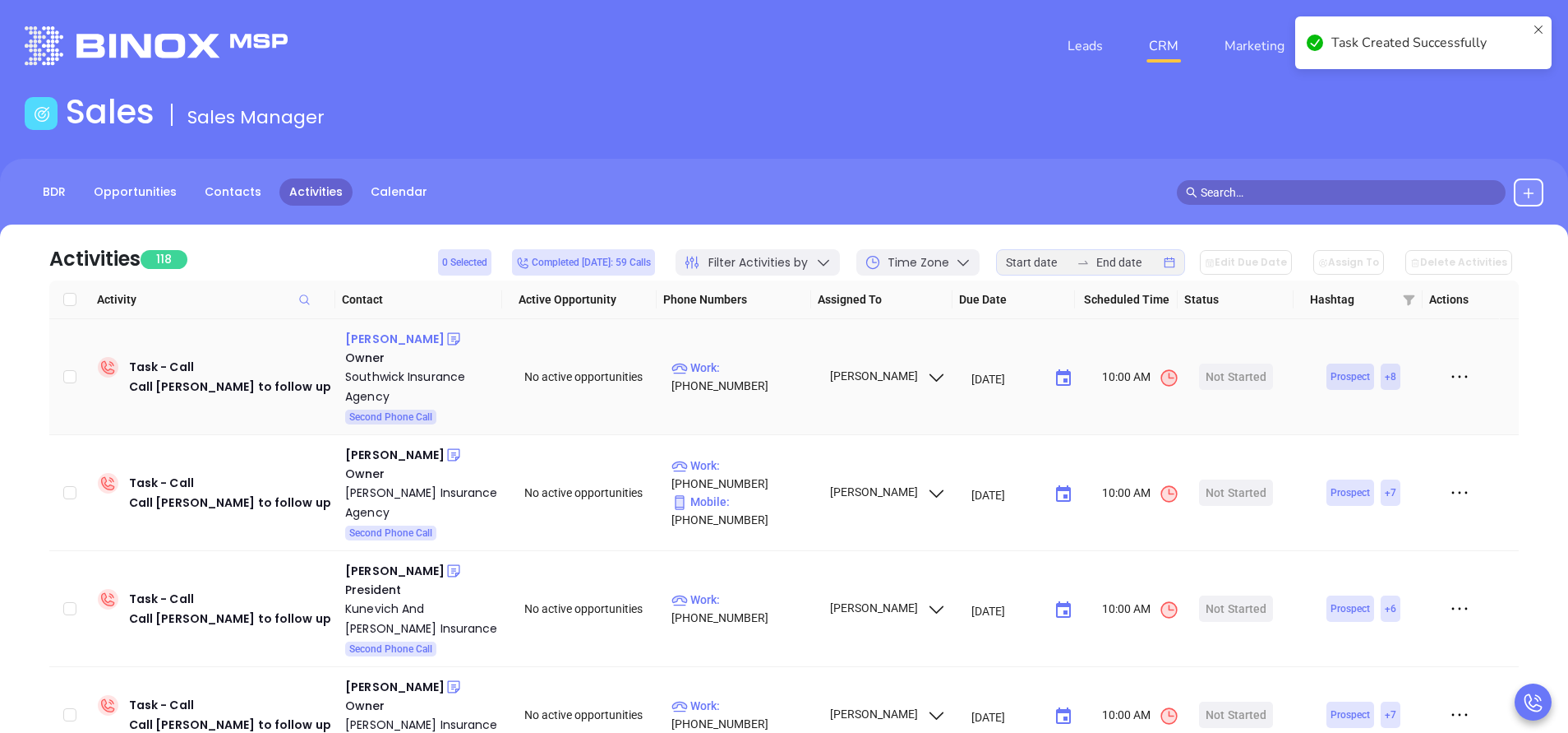
click at [390, 335] on div "Daniel Hess" at bounding box center [395, 339] width 100 height 20
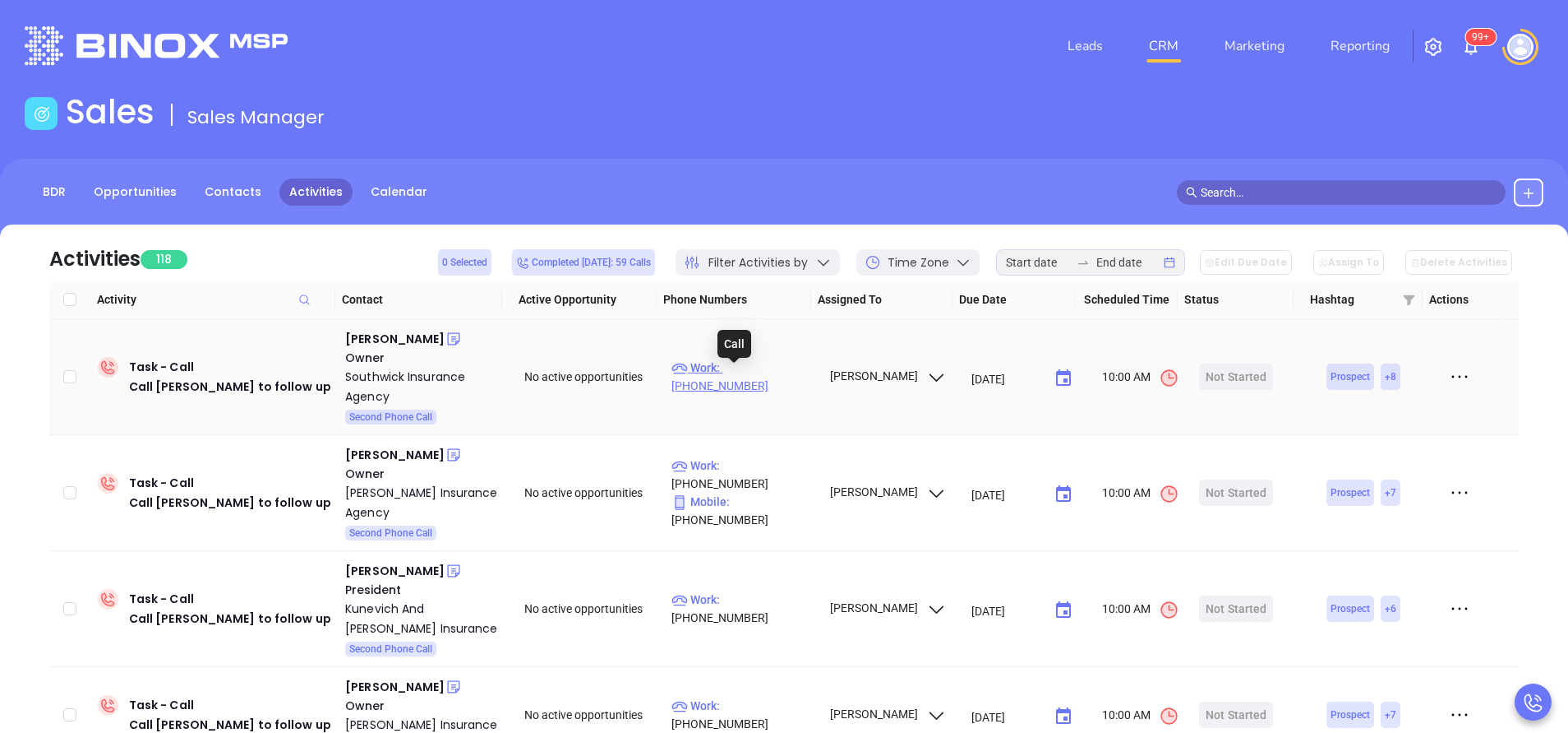
click at [756, 369] on p "Work : (413) 569-5541" at bounding box center [743, 376] width 143 height 37
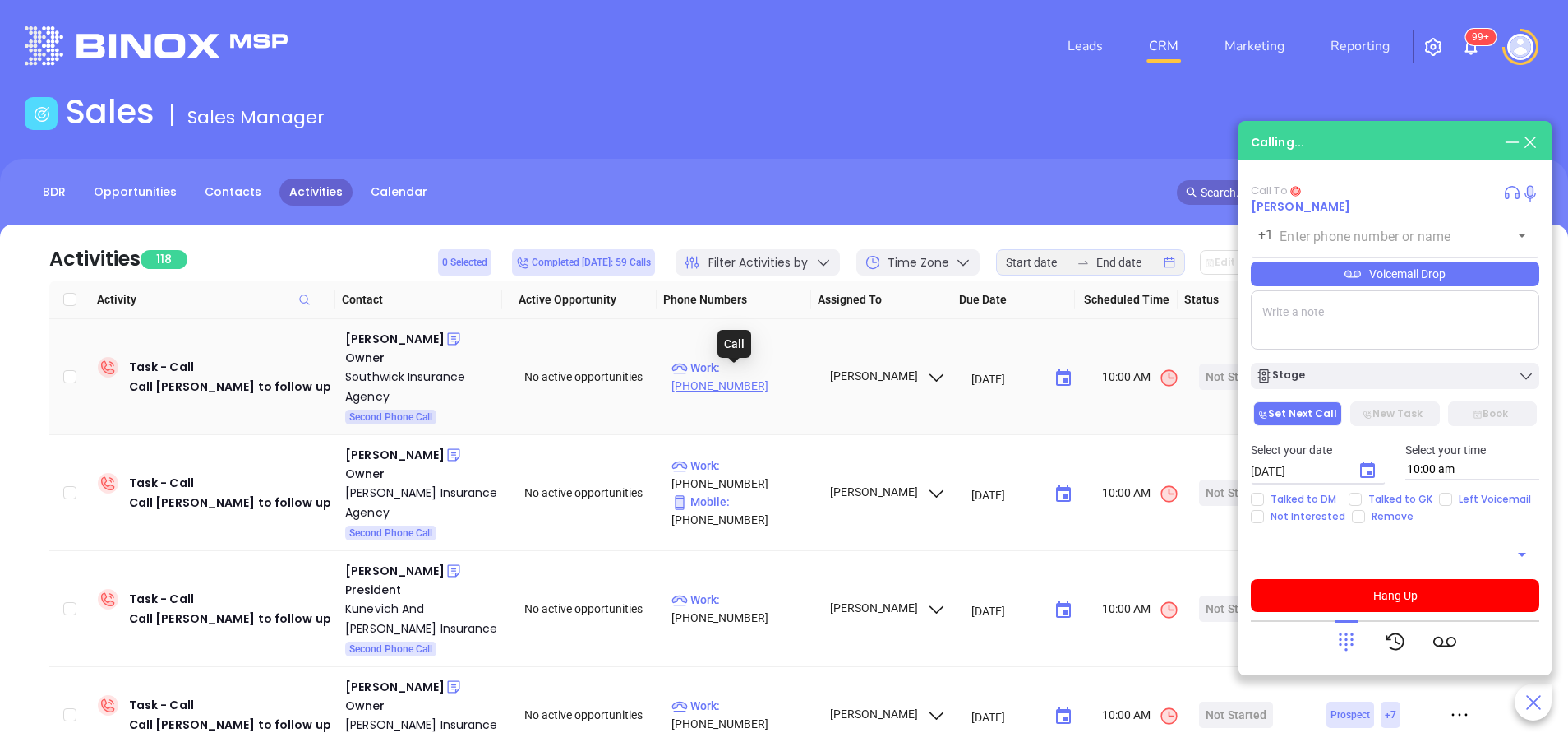
type input "(413) 569-5541"
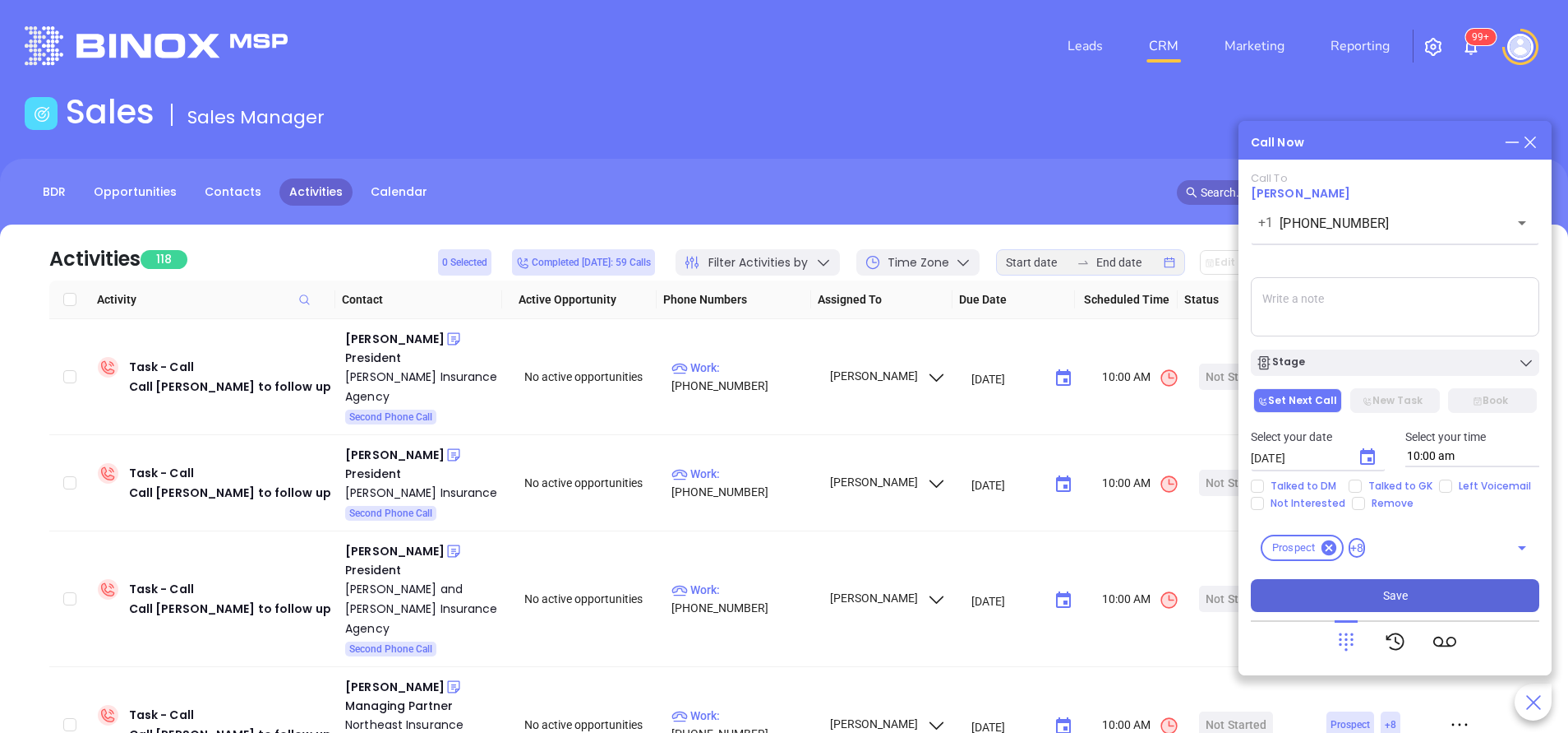
click at [1409, 600] on button "Save" at bounding box center [1395, 595] width 288 height 33
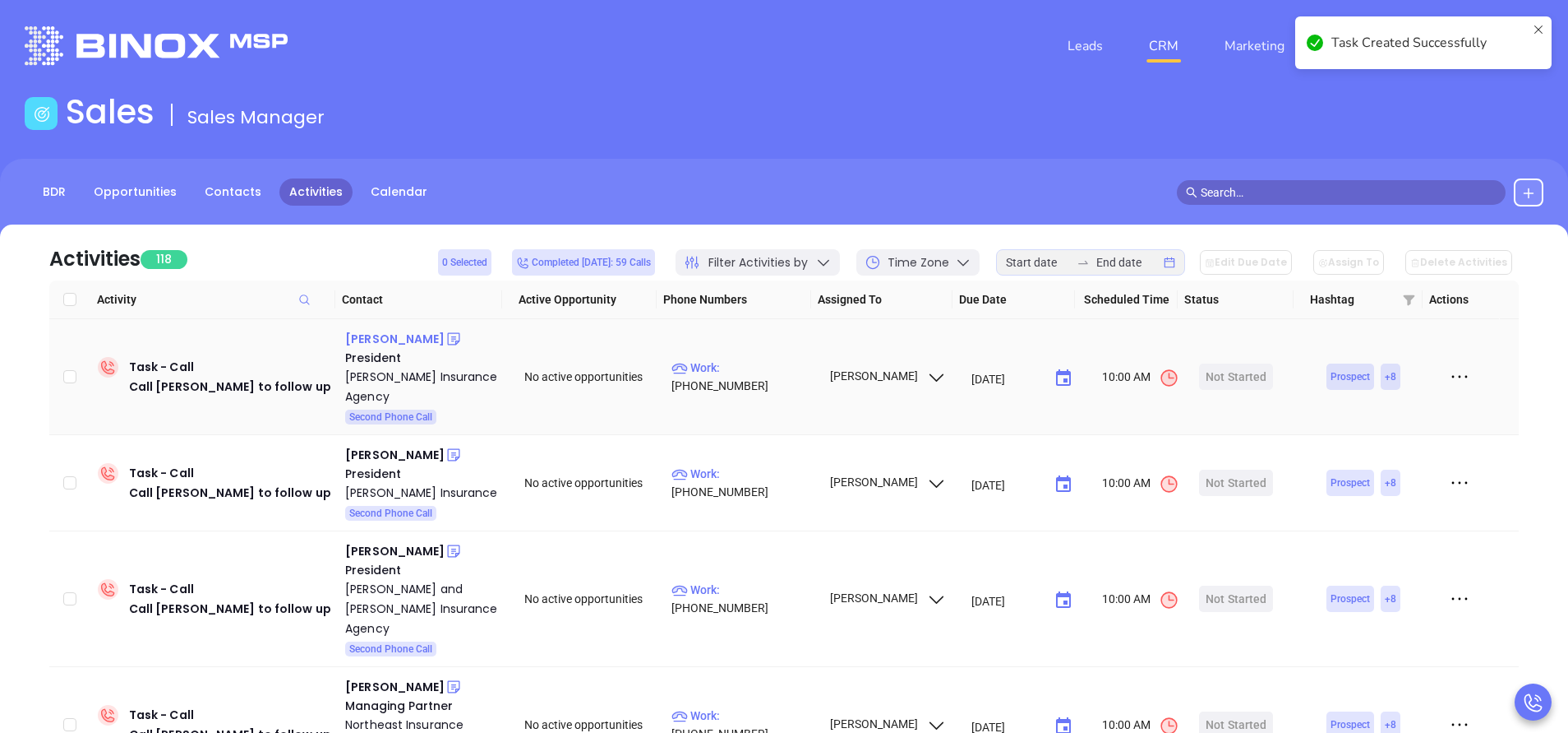
click at [390, 343] on div "Brian Thomas" at bounding box center [395, 339] width 100 height 20
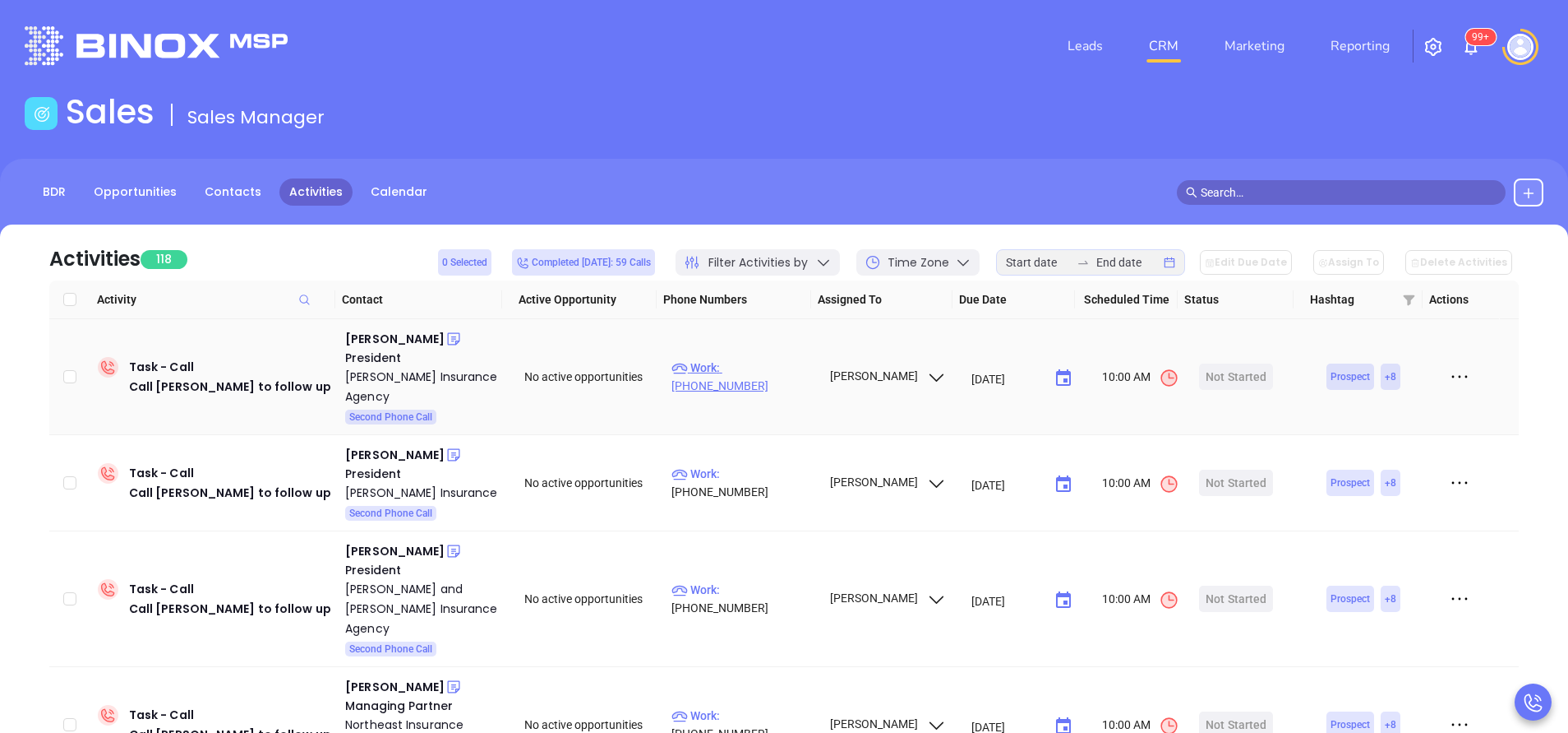
click at [767, 360] on p "Work : (508) 435-6388" at bounding box center [743, 376] width 143 height 37
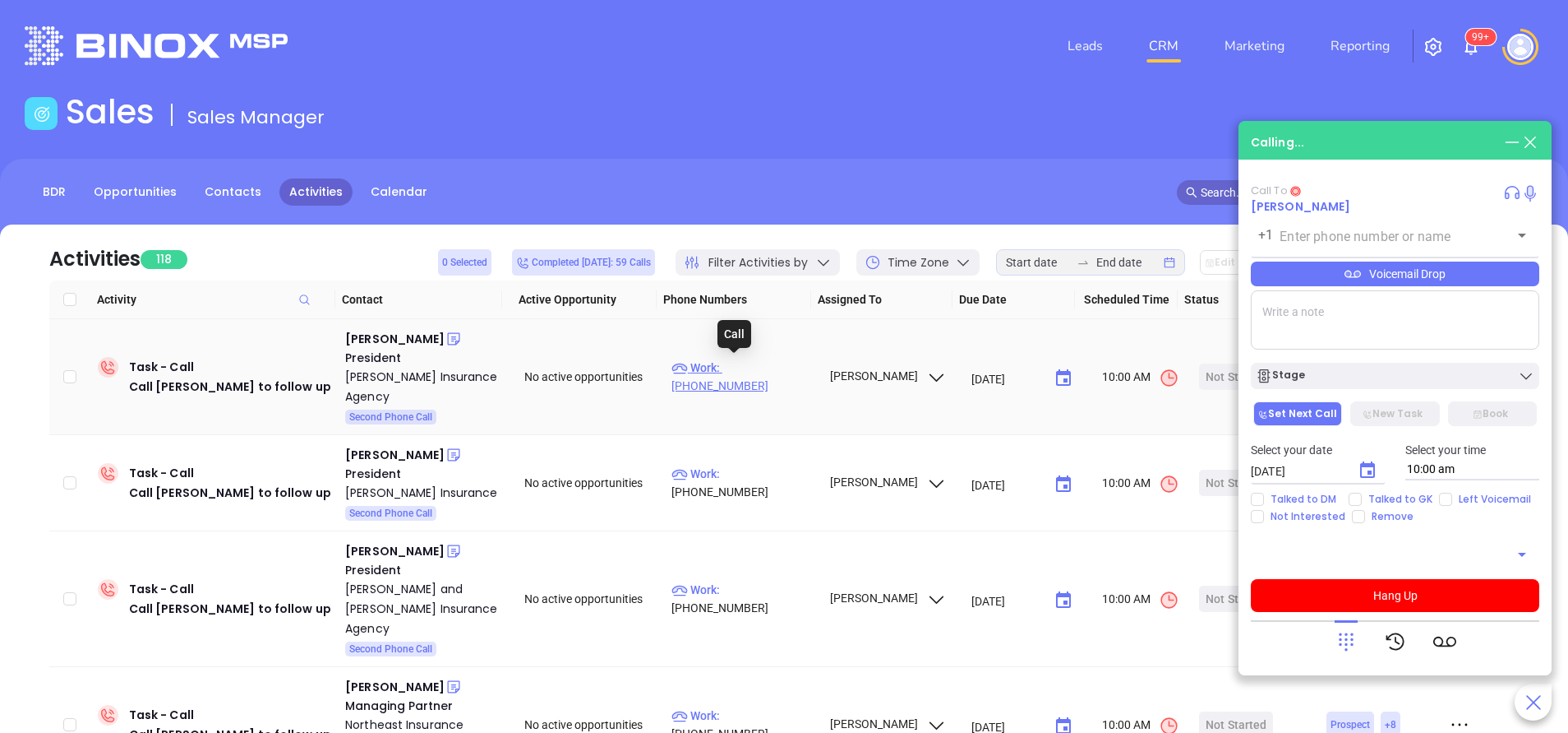
type input "(508) 435-6388"
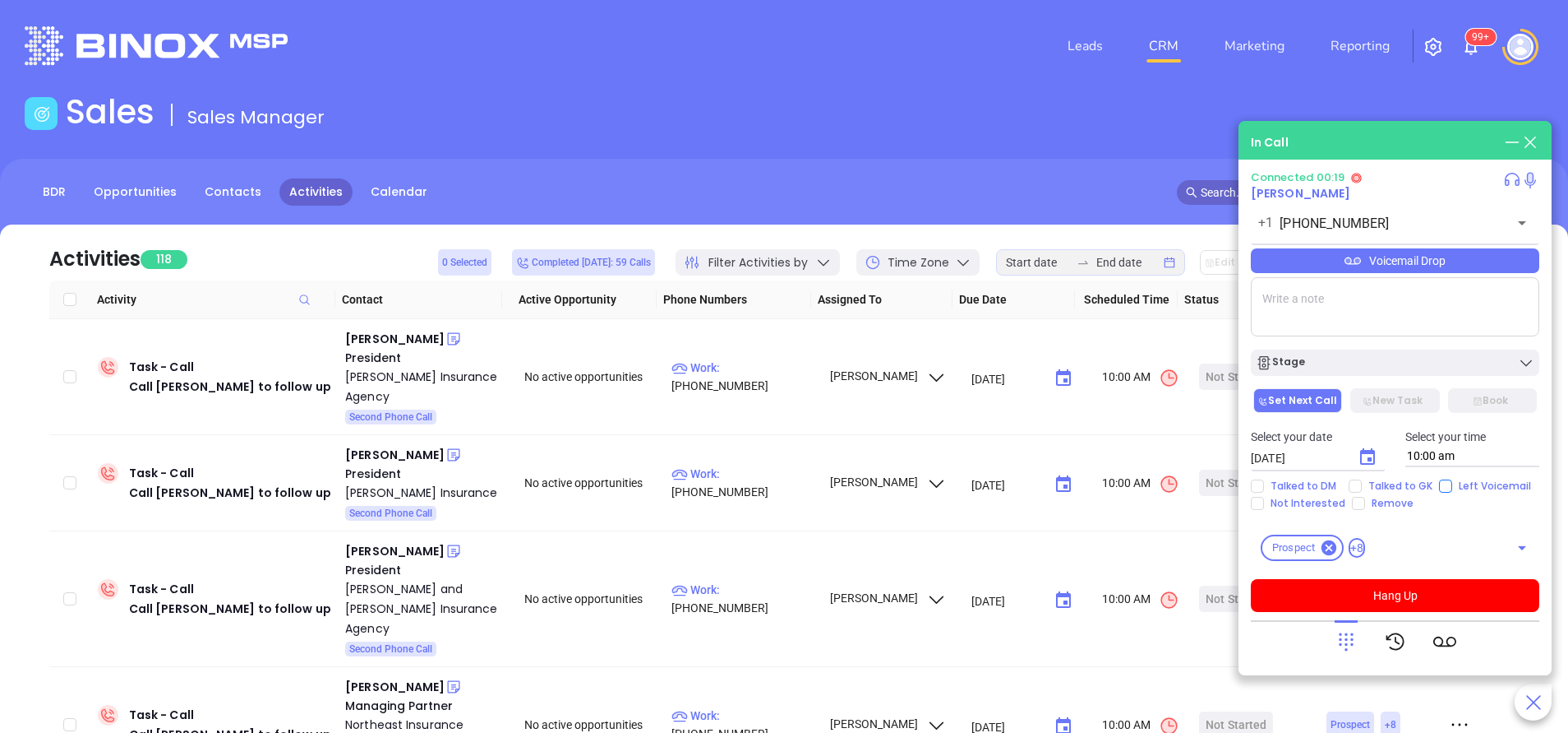
click at [1439, 490] on input "Left Voicemail" at bounding box center [1445, 485] width 13 height 13
checkbox input "true"
click at [1347, 640] on icon at bounding box center [1346, 641] width 23 height 23
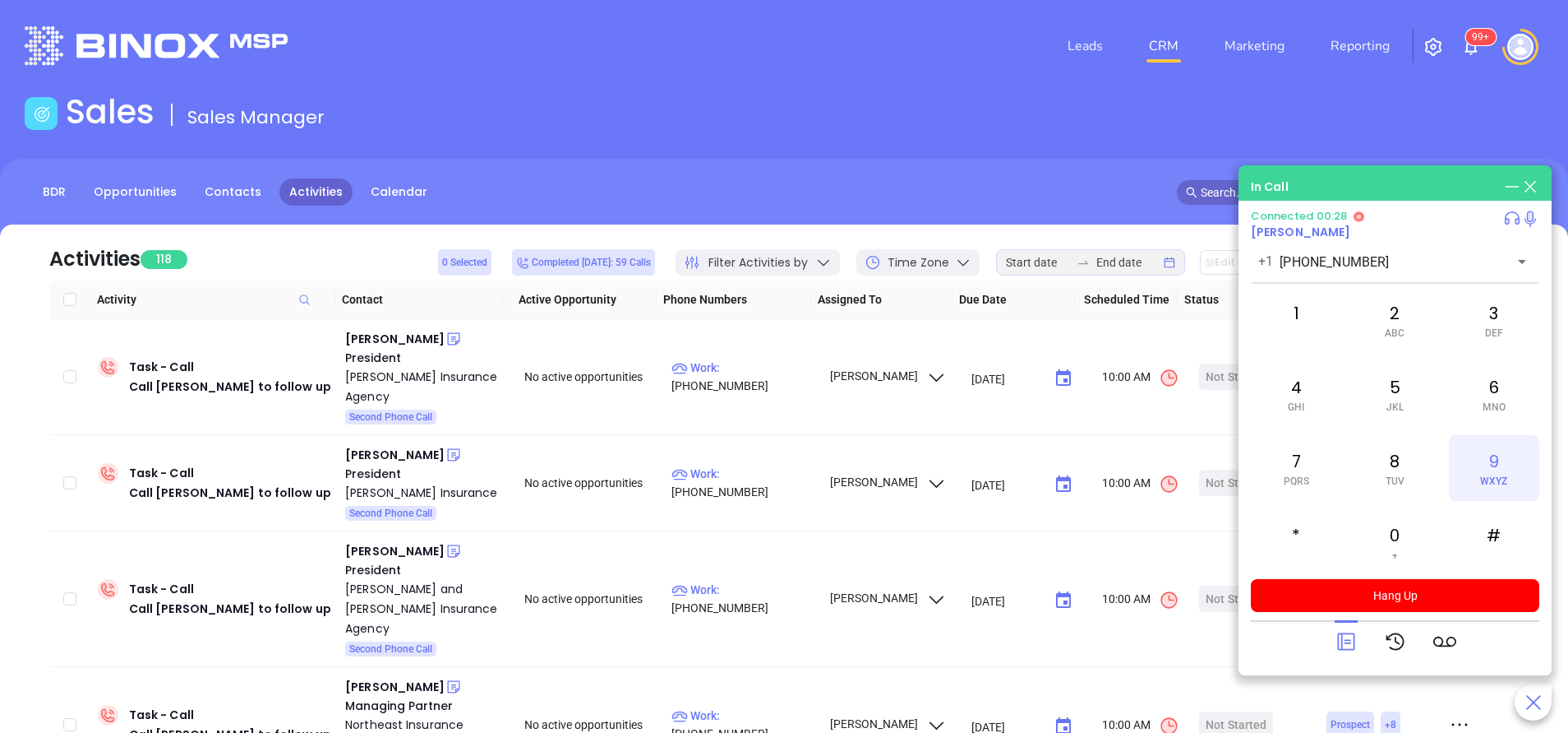
click at [1498, 455] on div "9 WXYZ" at bounding box center [1494, 467] width 91 height 66
click at [1352, 632] on icon at bounding box center [1346, 641] width 23 height 23
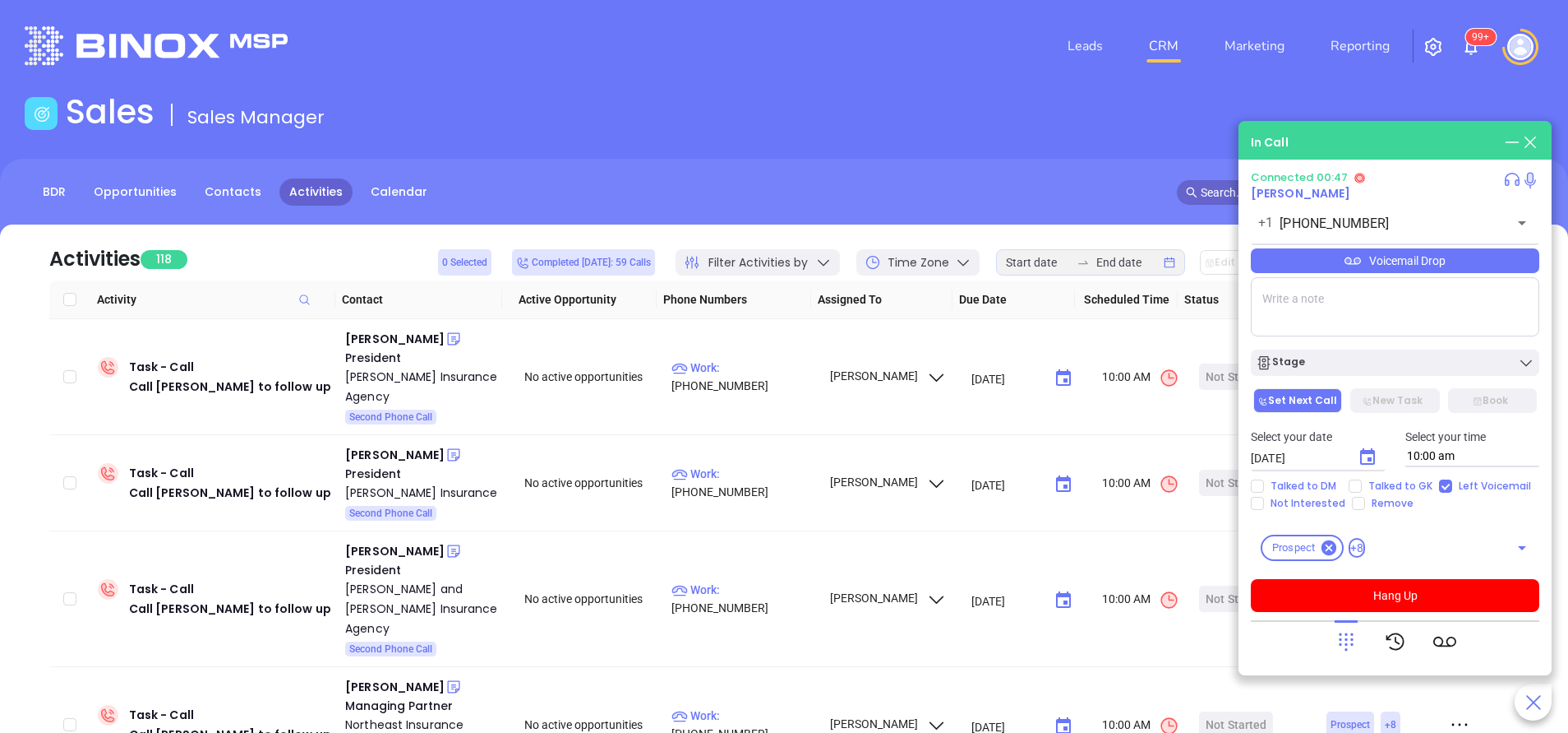
click at [1367, 331] on textarea at bounding box center [1395, 307] width 288 height 59
type textarea "ext. 104"
click at [1394, 583] on button "Hang Up" at bounding box center [1395, 595] width 288 height 33
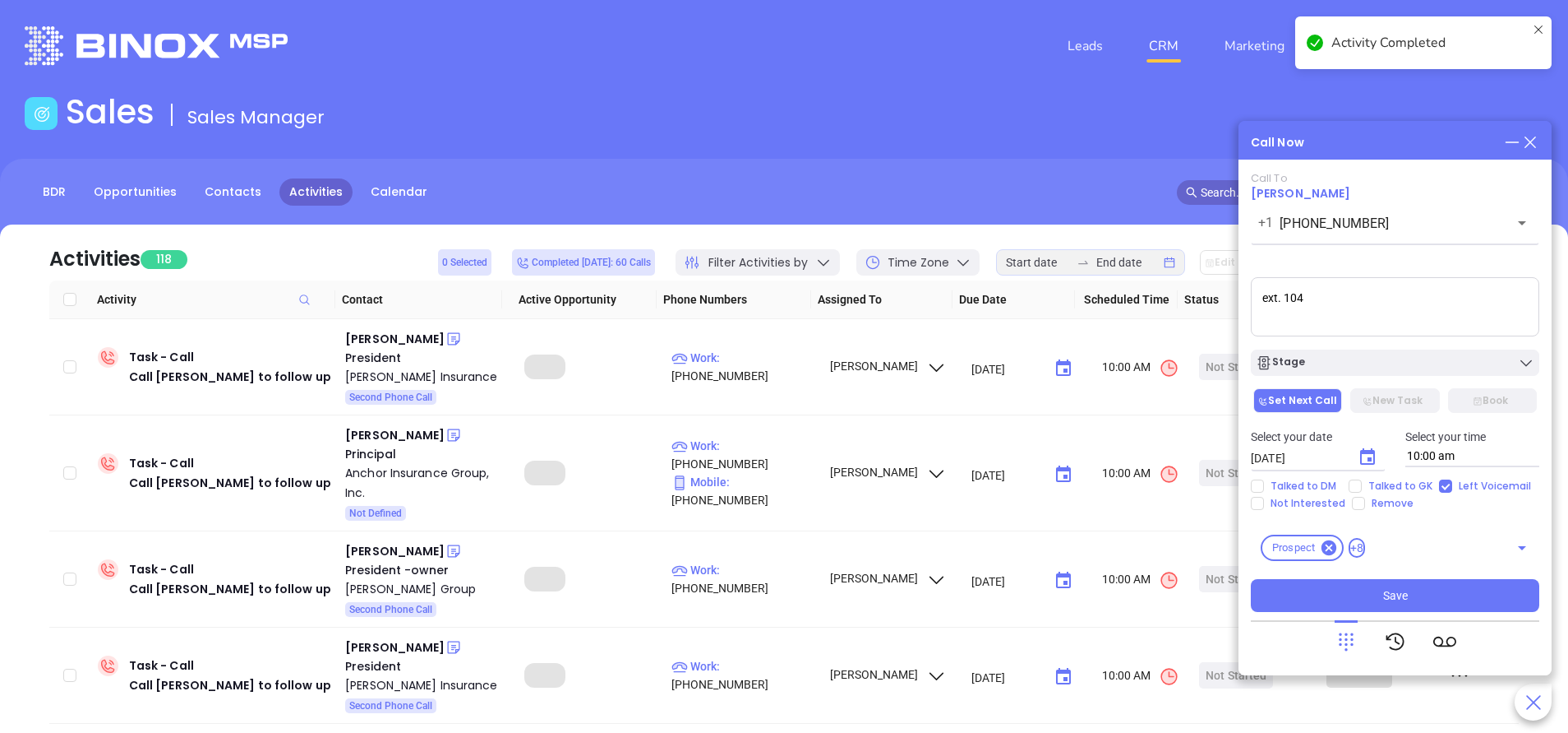
click at [1404, 596] on span "Save" at bounding box center [1395, 595] width 25 height 18
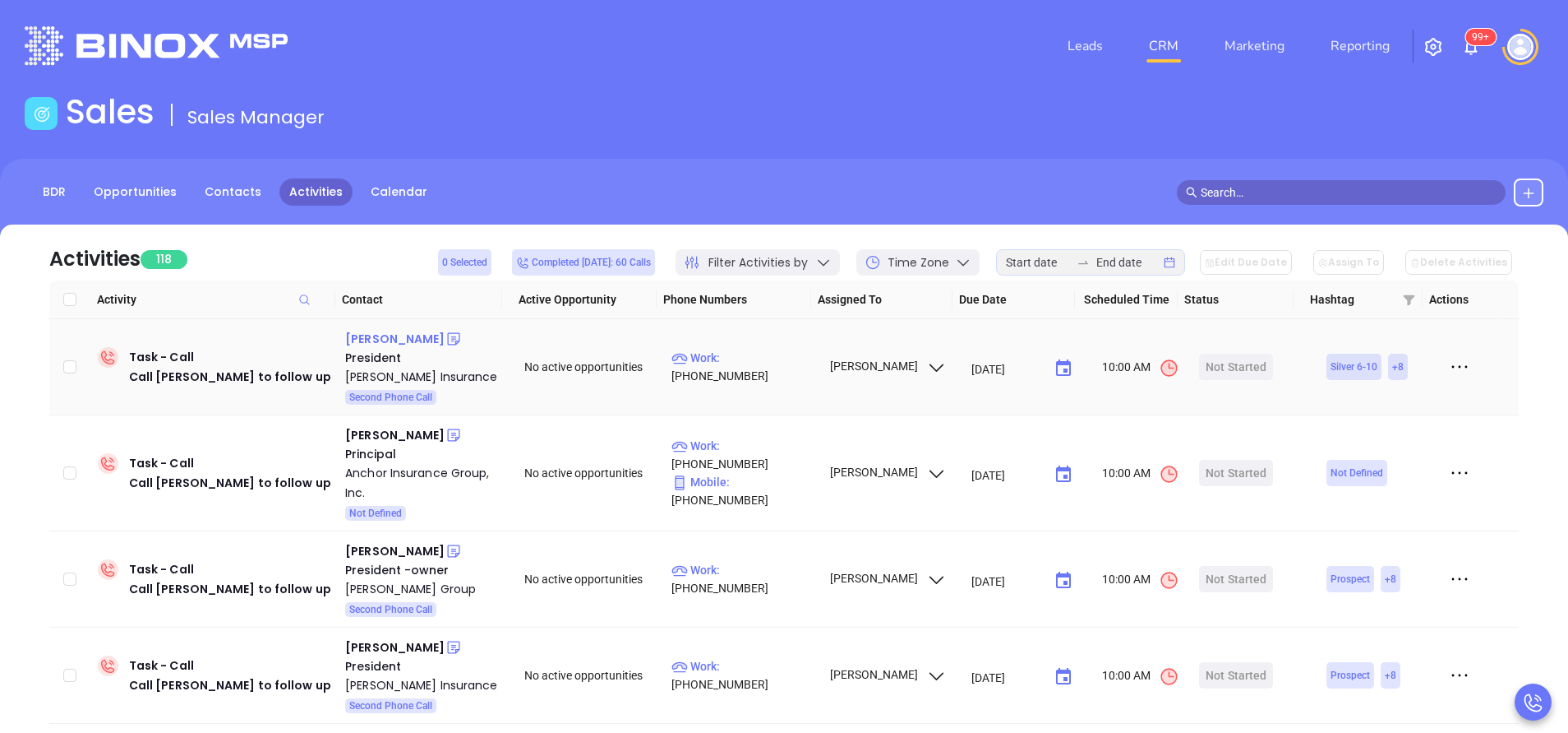
click at [408, 336] on div "Bryan Benevento" at bounding box center [395, 339] width 100 height 20
click at [741, 366] on p "Work : (781) 599-3411" at bounding box center [743, 366] width 143 height 37
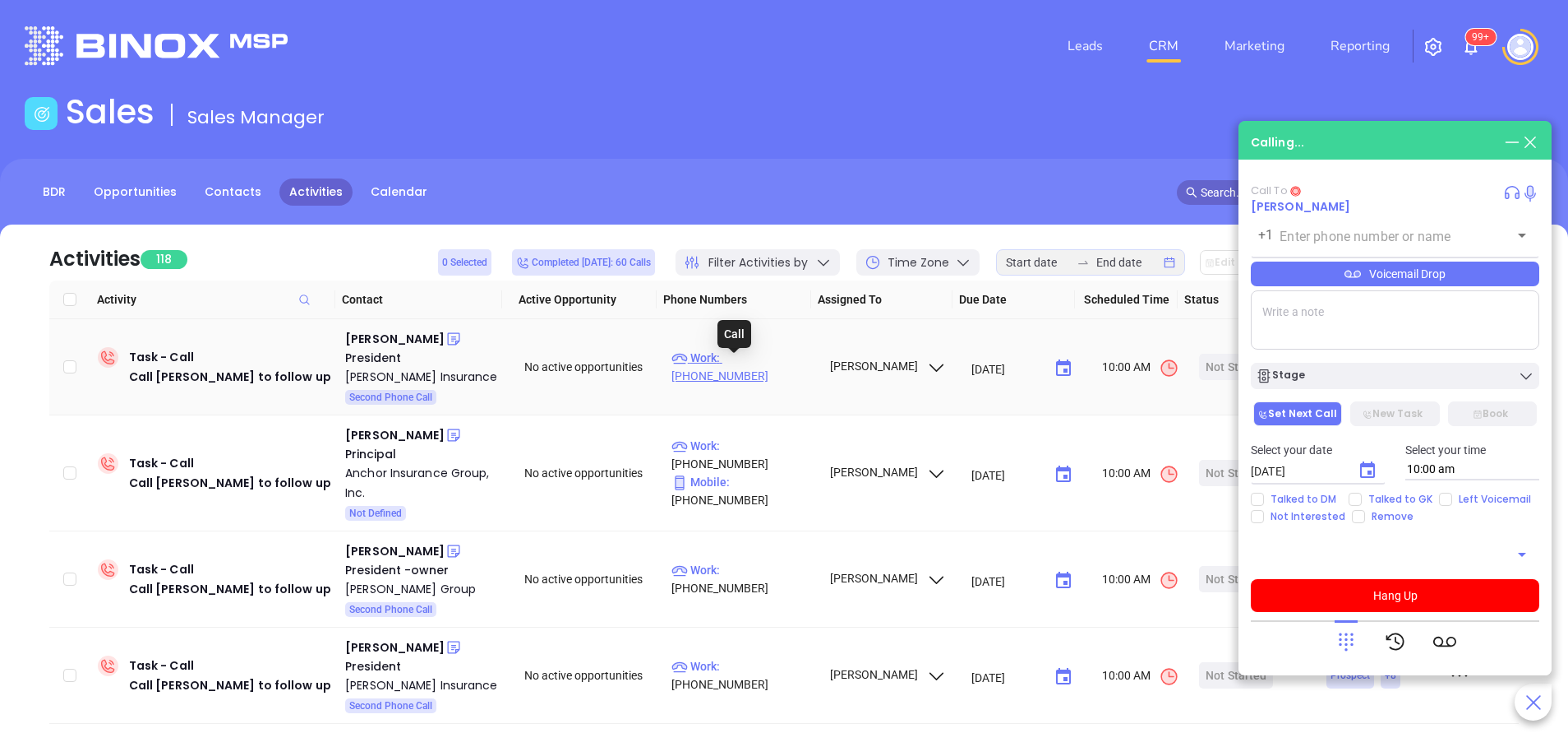
type input "(781) 599-3411"
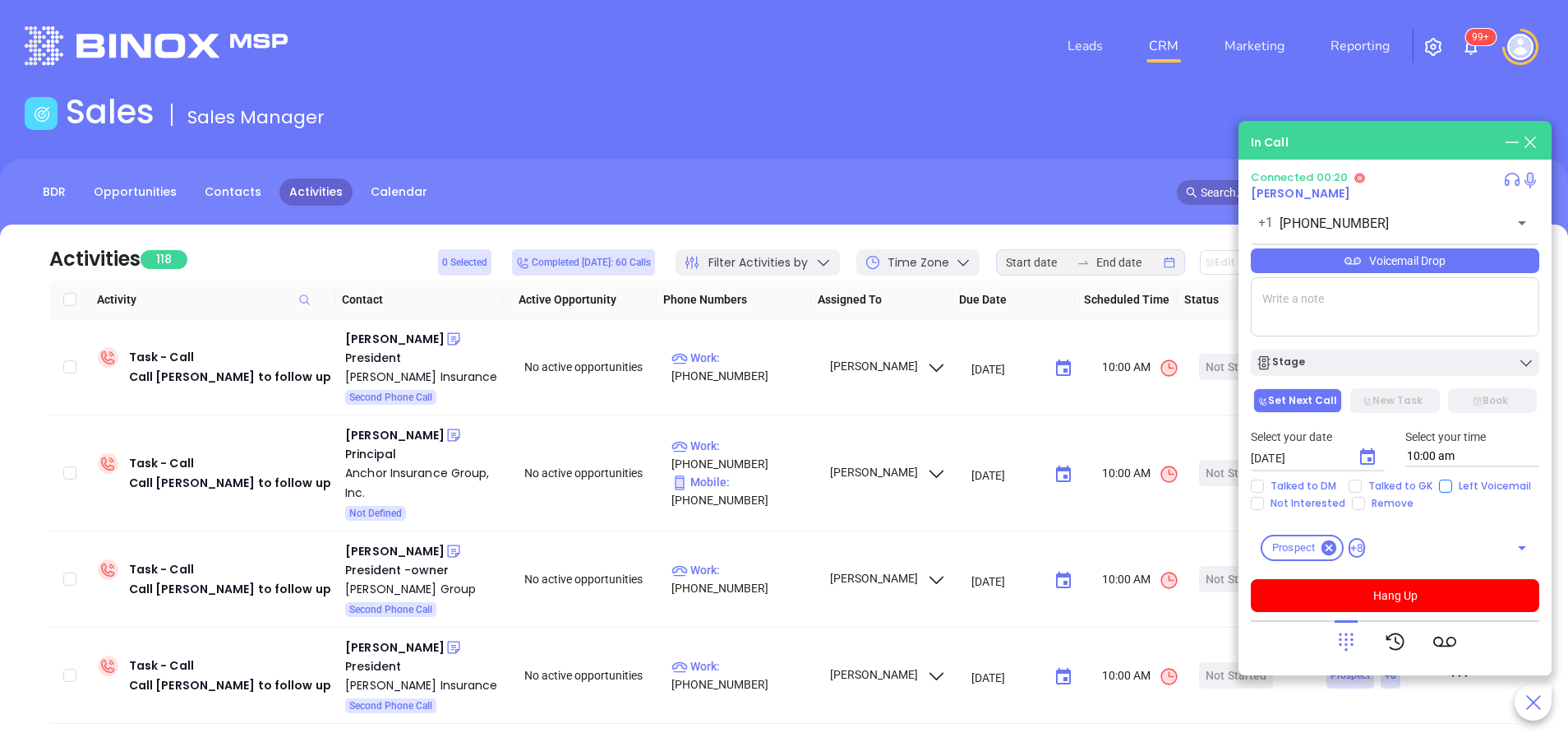
click at [1439, 483] on input "Left Voicemail" at bounding box center [1445, 485] width 13 height 13
checkbox input "true"
click at [1341, 635] on icon at bounding box center [1346, 641] width 23 height 23
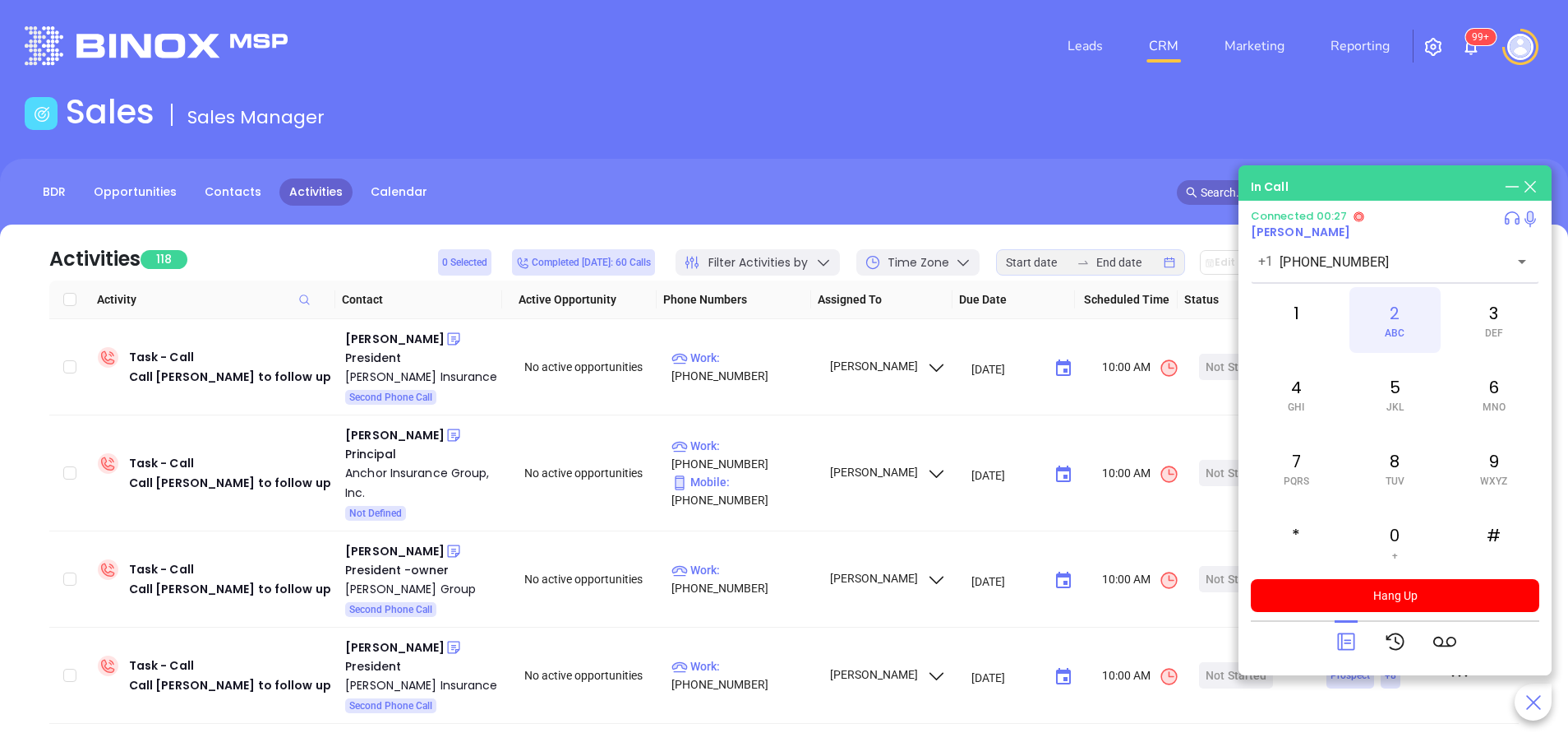
click at [1395, 322] on div "2 ABC" at bounding box center [1395, 319] width 91 height 66
click at [1282, 308] on div "1" at bounding box center [1296, 319] width 91 height 66
click at [1282, 396] on div "4 GHI" at bounding box center [1296, 393] width 91 height 66
click at [1349, 642] on icon at bounding box center [1345, 641] width 17 height 17
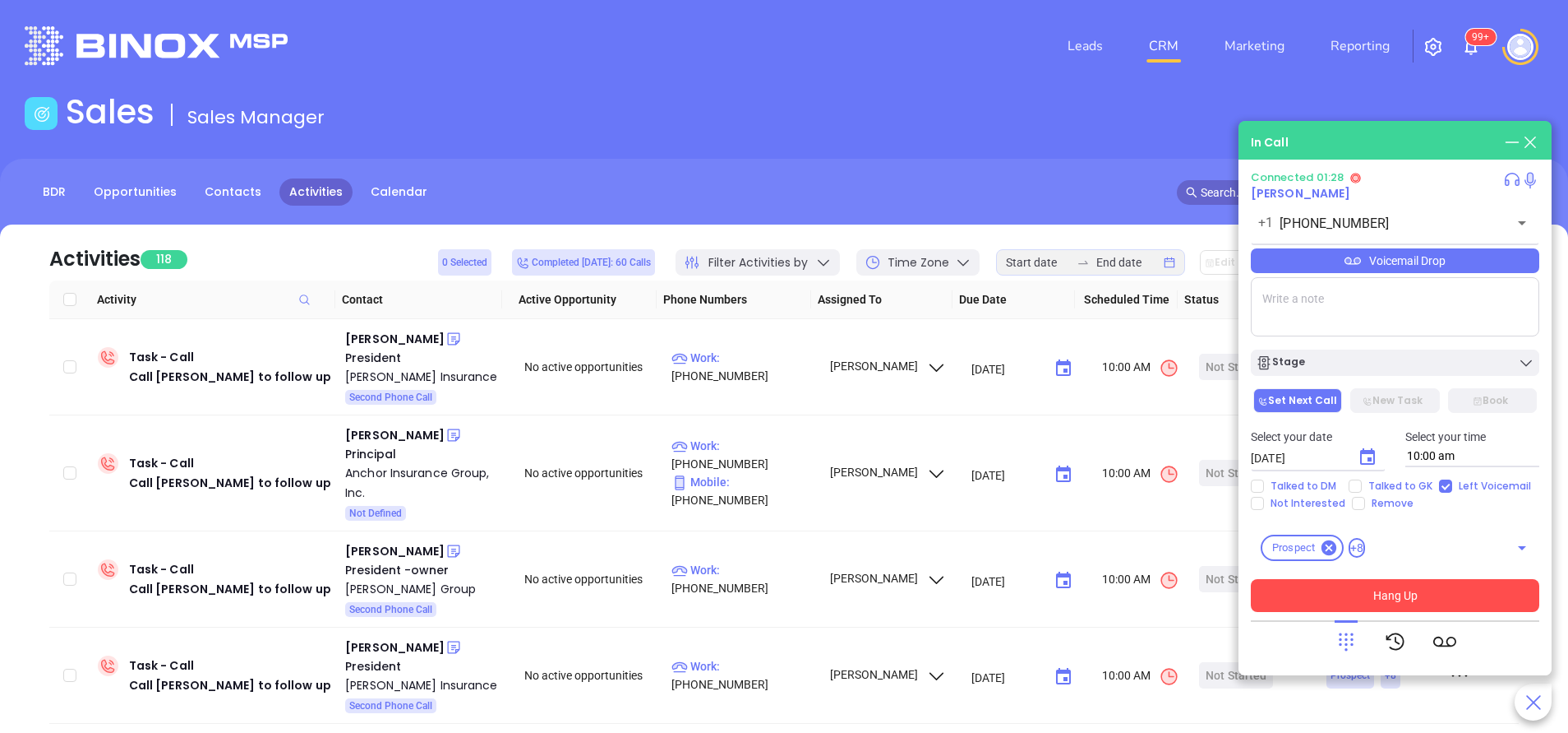
click at [1398, 592] on button "Hang Up" at bounding box center [1395, 595] width 288 height 33
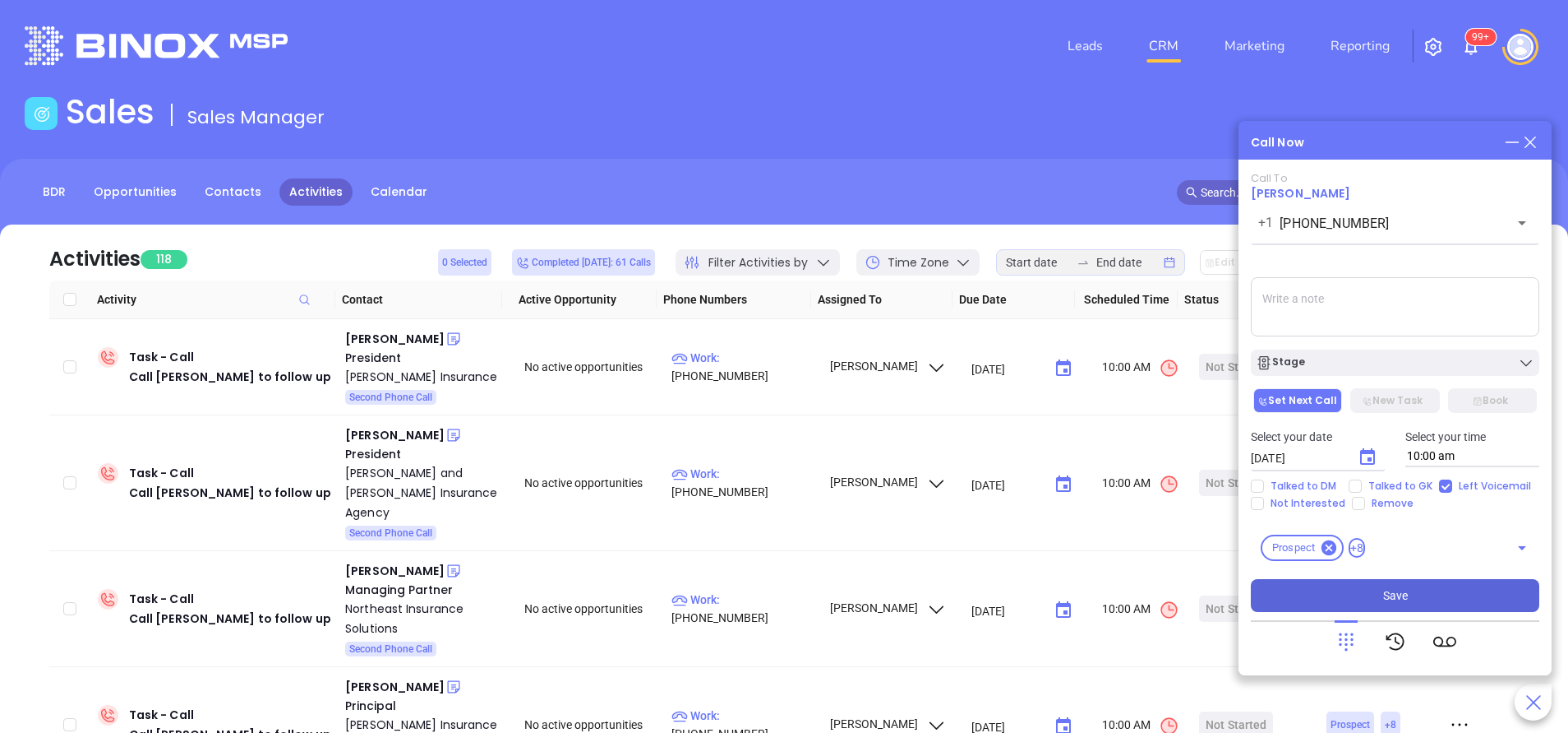
click at [1439, 592] on button "Save" at bounding box center [1395, 595] width 288 height 33
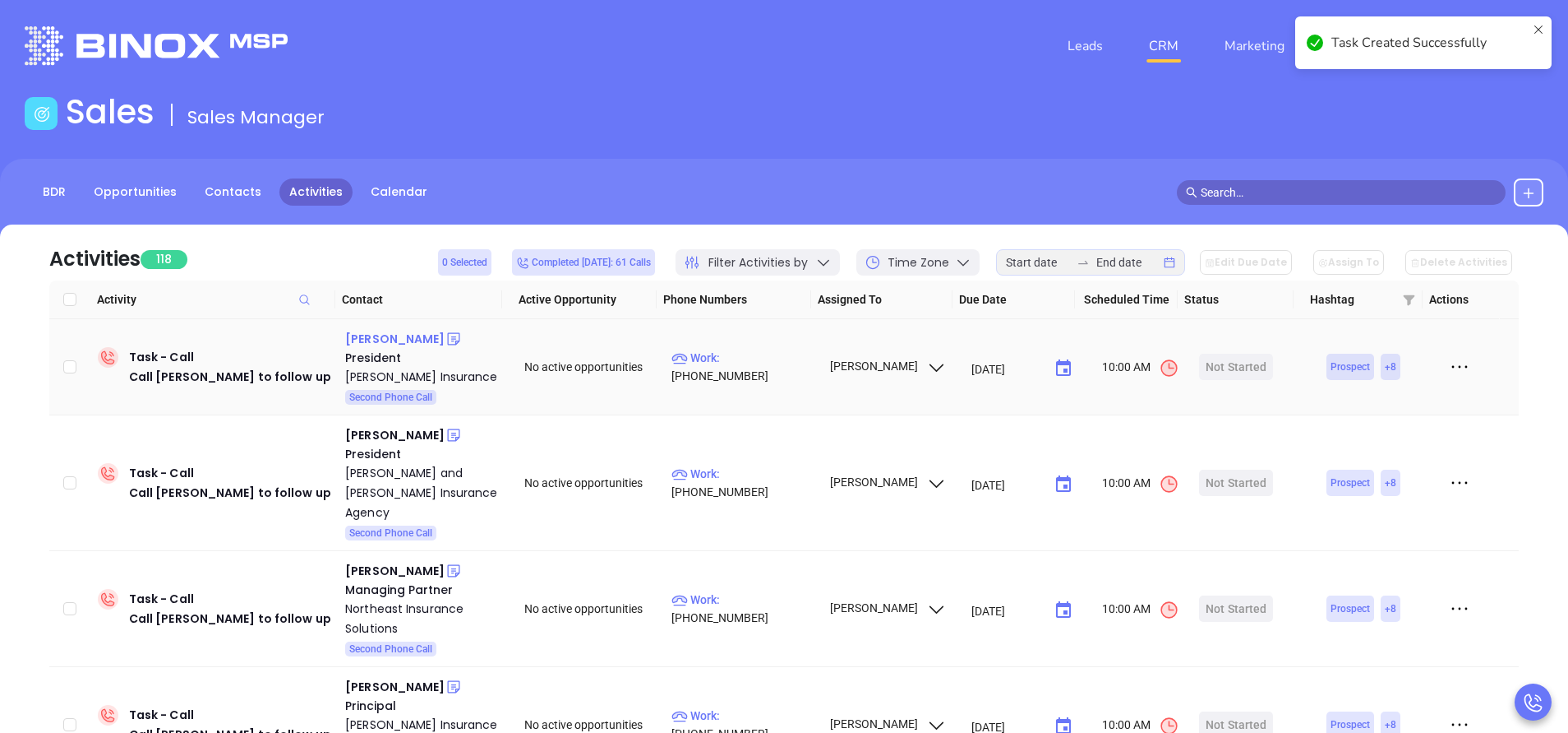
click at [395, 339] on div "Joe Pacheco" at bounding box center [395, 339] width 100 height 20
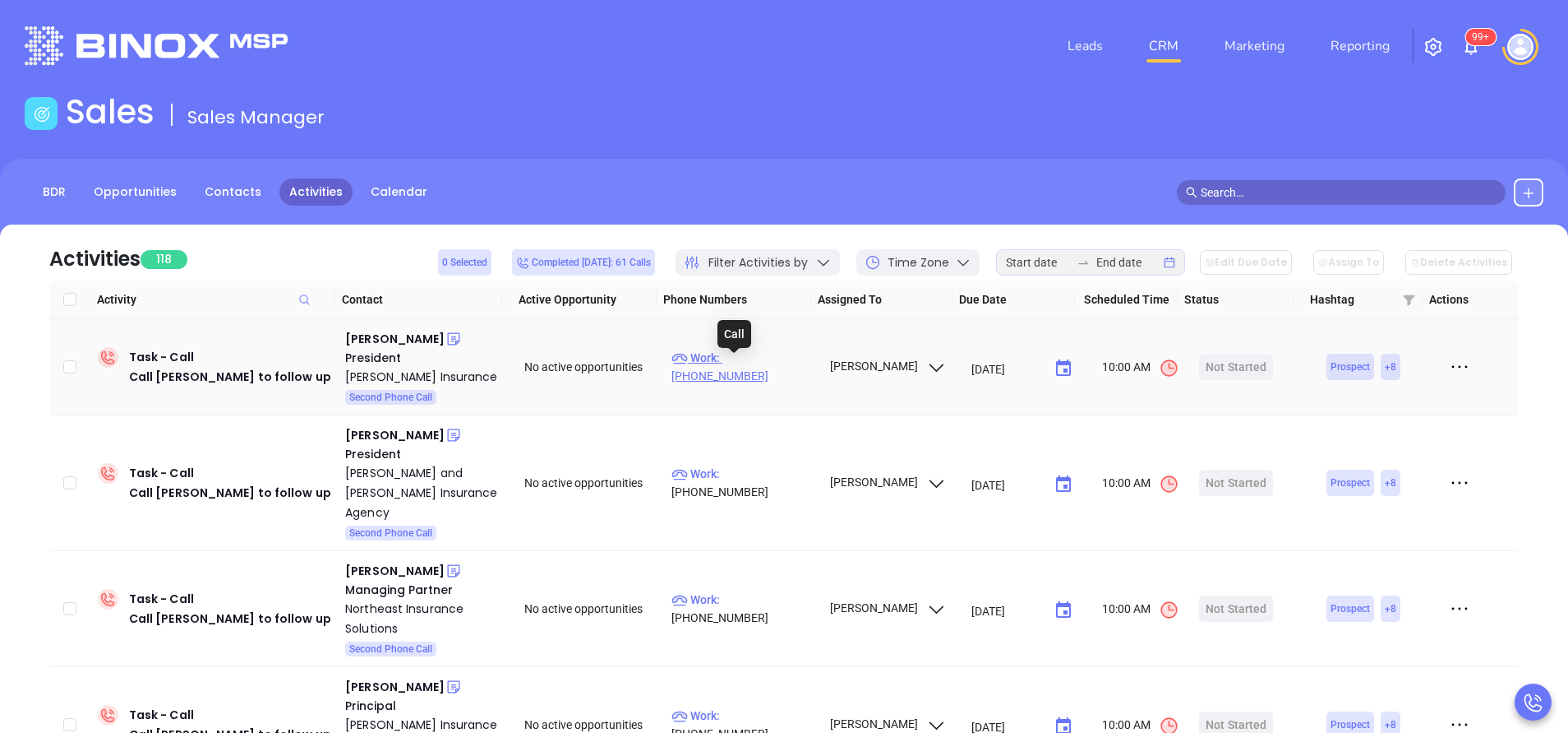
click at [776, 361] on p "Work : (508) 675-2361" at bounding box center [743, 366] width 143 height 37
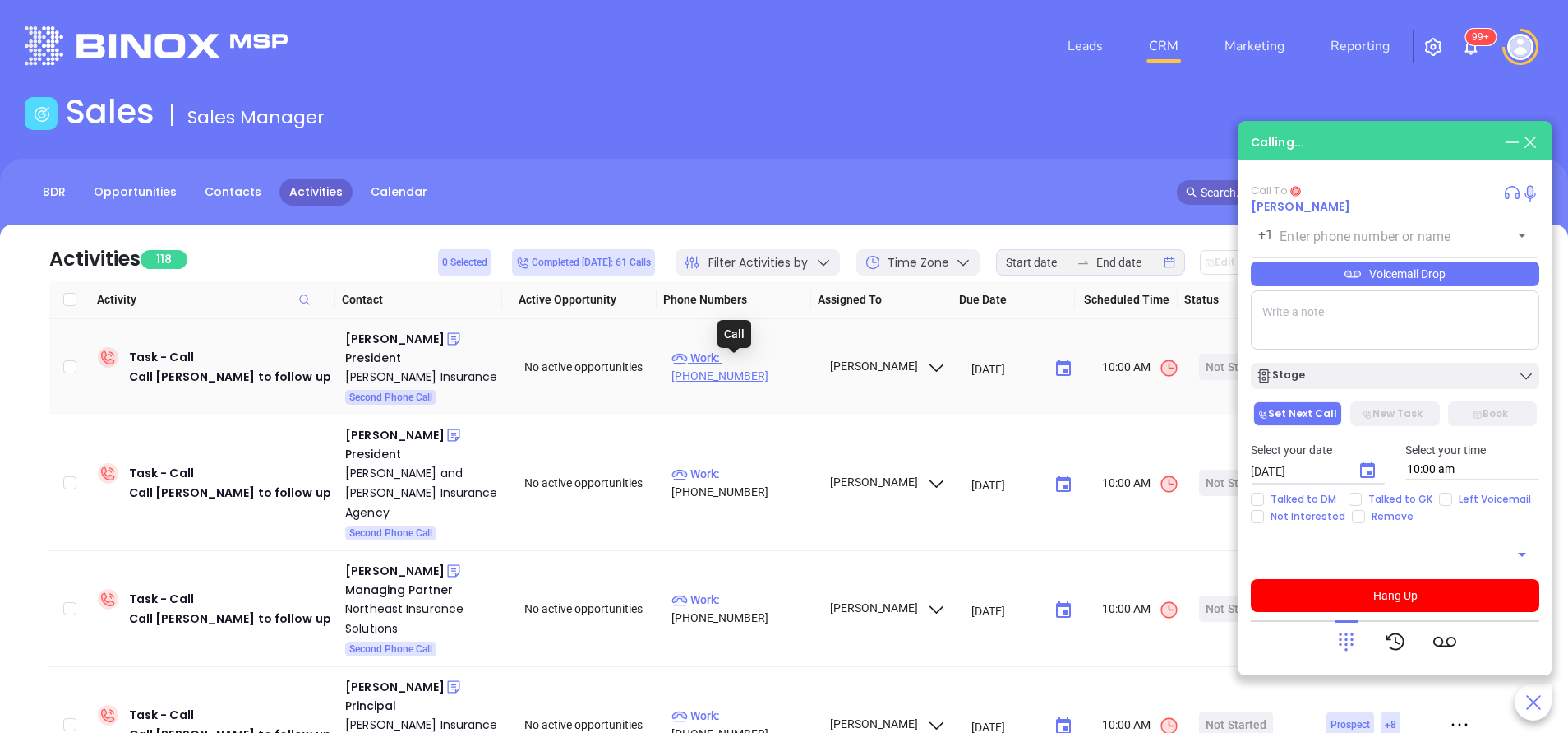
type input "(508) 675-2361"
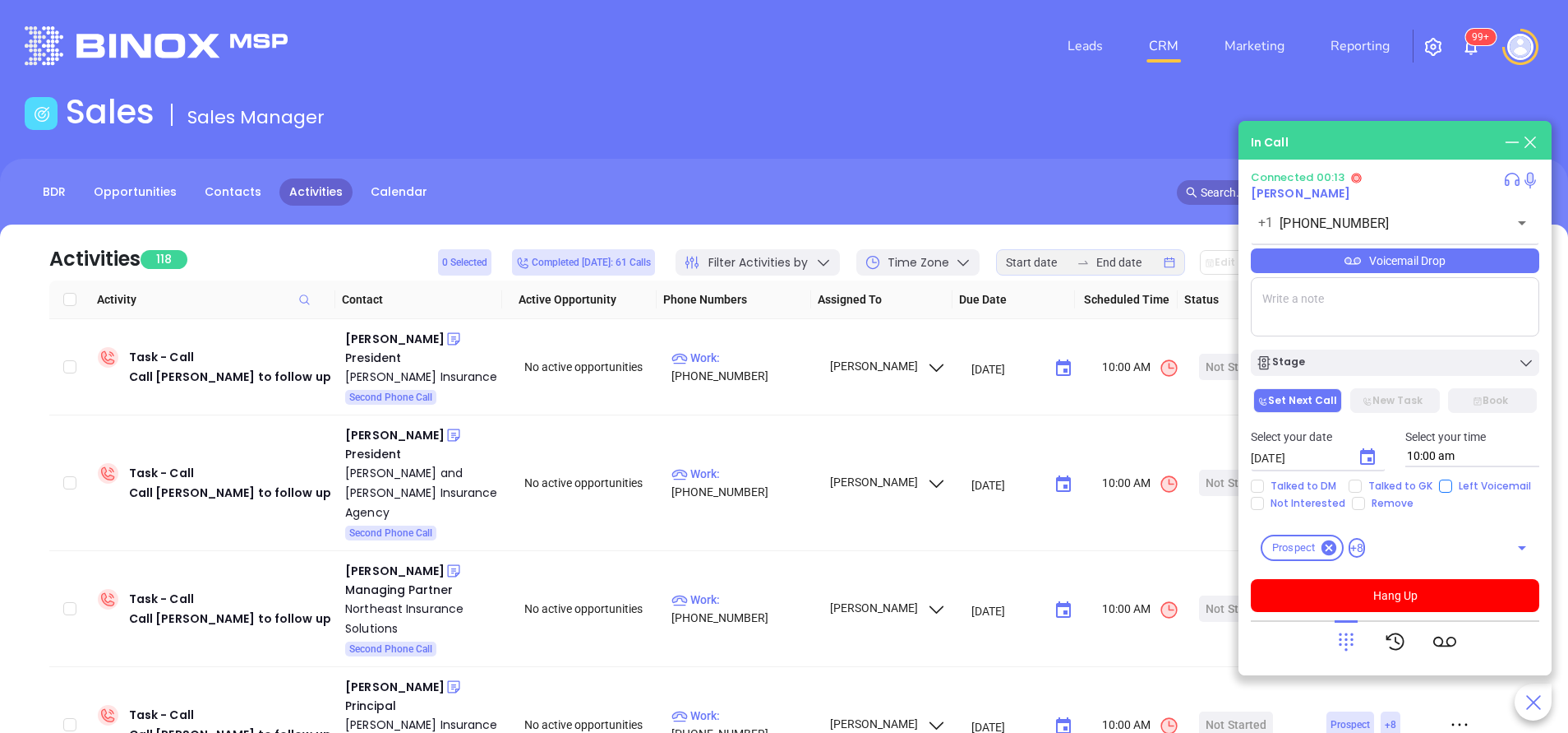
click at [1445, 484] on input "Left Voicemail" at bounding box center [1445, 485] width 13 height 13
checkbox input "true"
click at [1382, 596] on button "Hang Up" at bounding box center [1395, 595] width 288 height 33
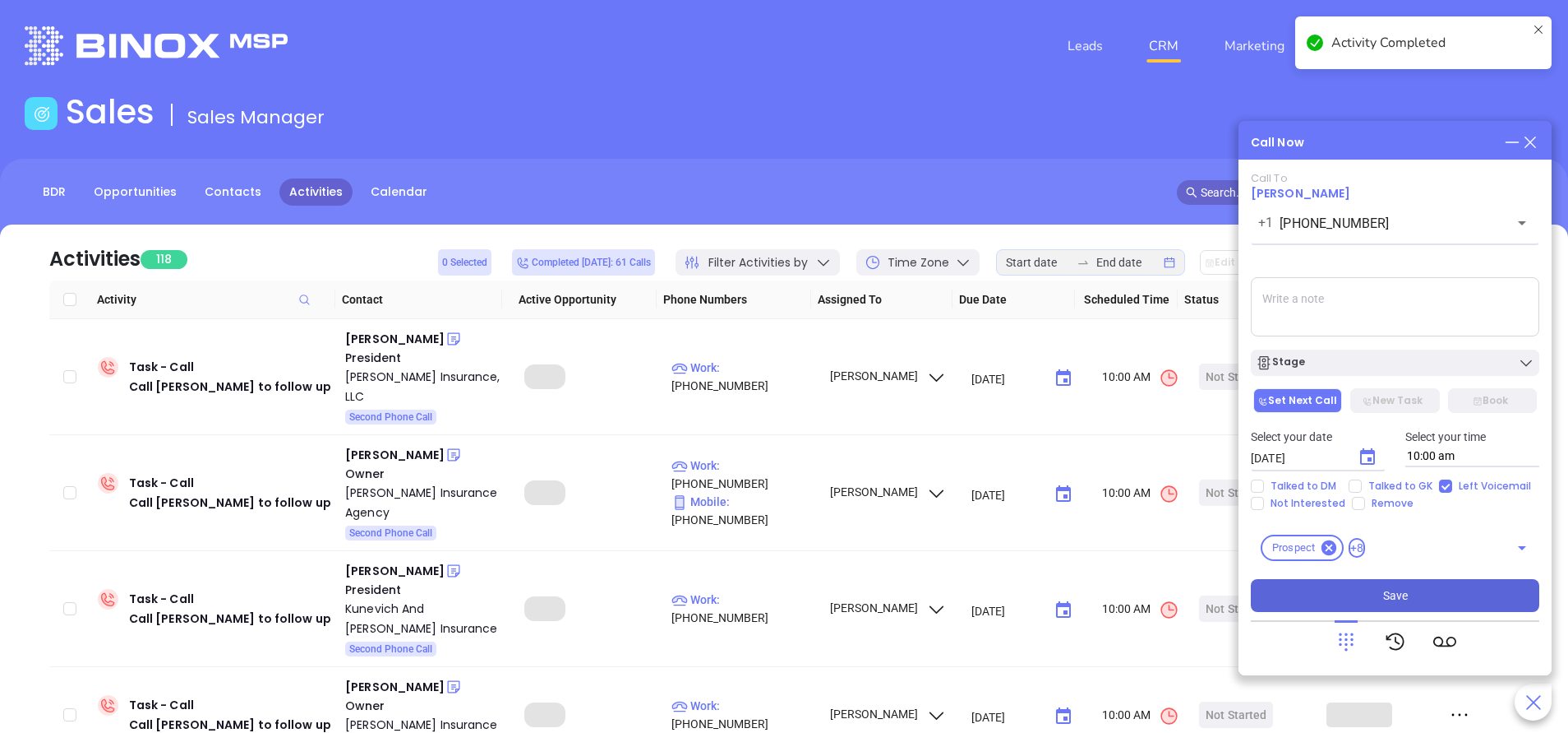
click at [1382, 596] on button "Save" at bounding box center [1395, 595] width 288 height 33
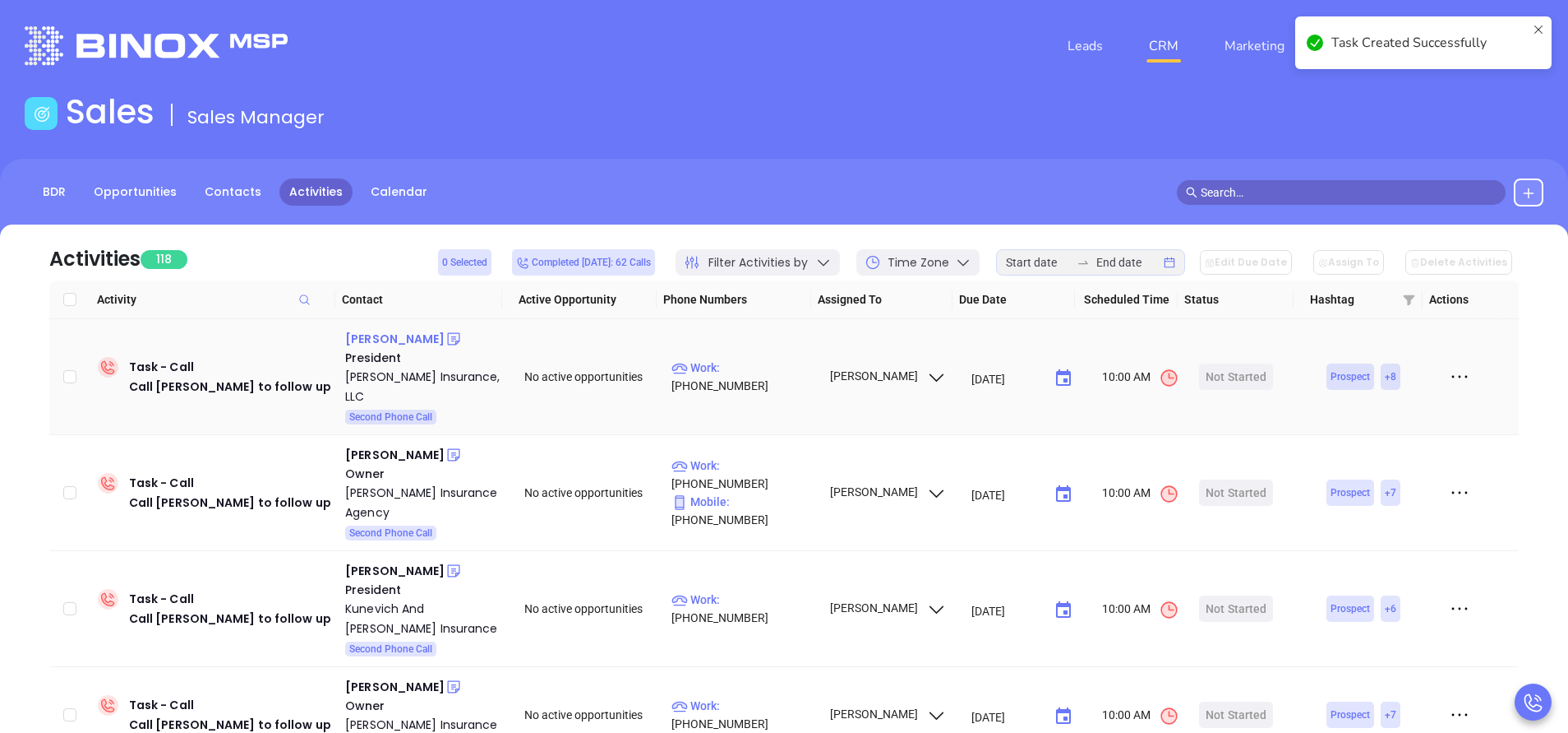
click at [402, 332] on div "Beth Pearson" at bounding box center [395, 339] width 100 height 20
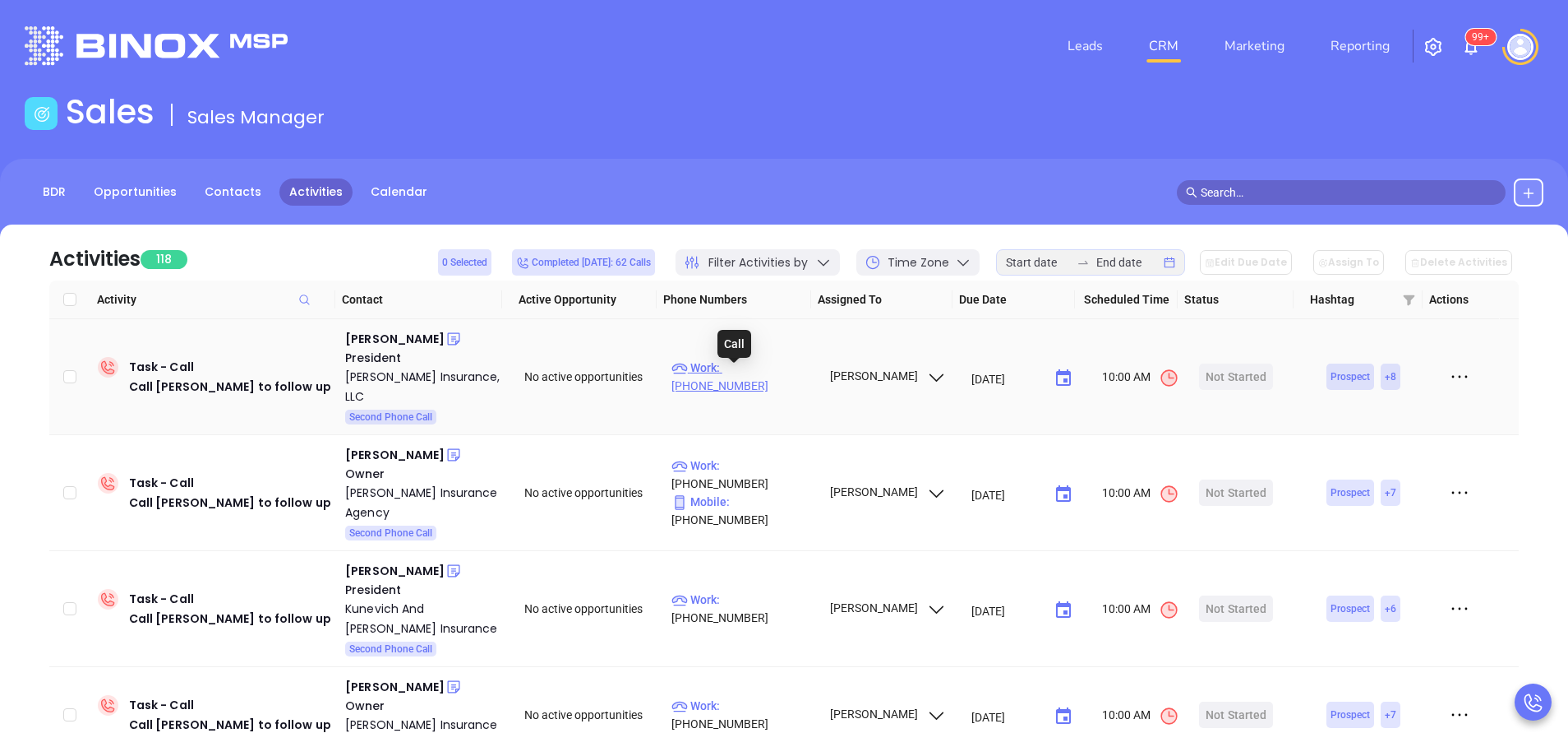
click at [778, 367] on p "Work : (413) 464-9390" at bounding box center [743, 376] width 143 height 37
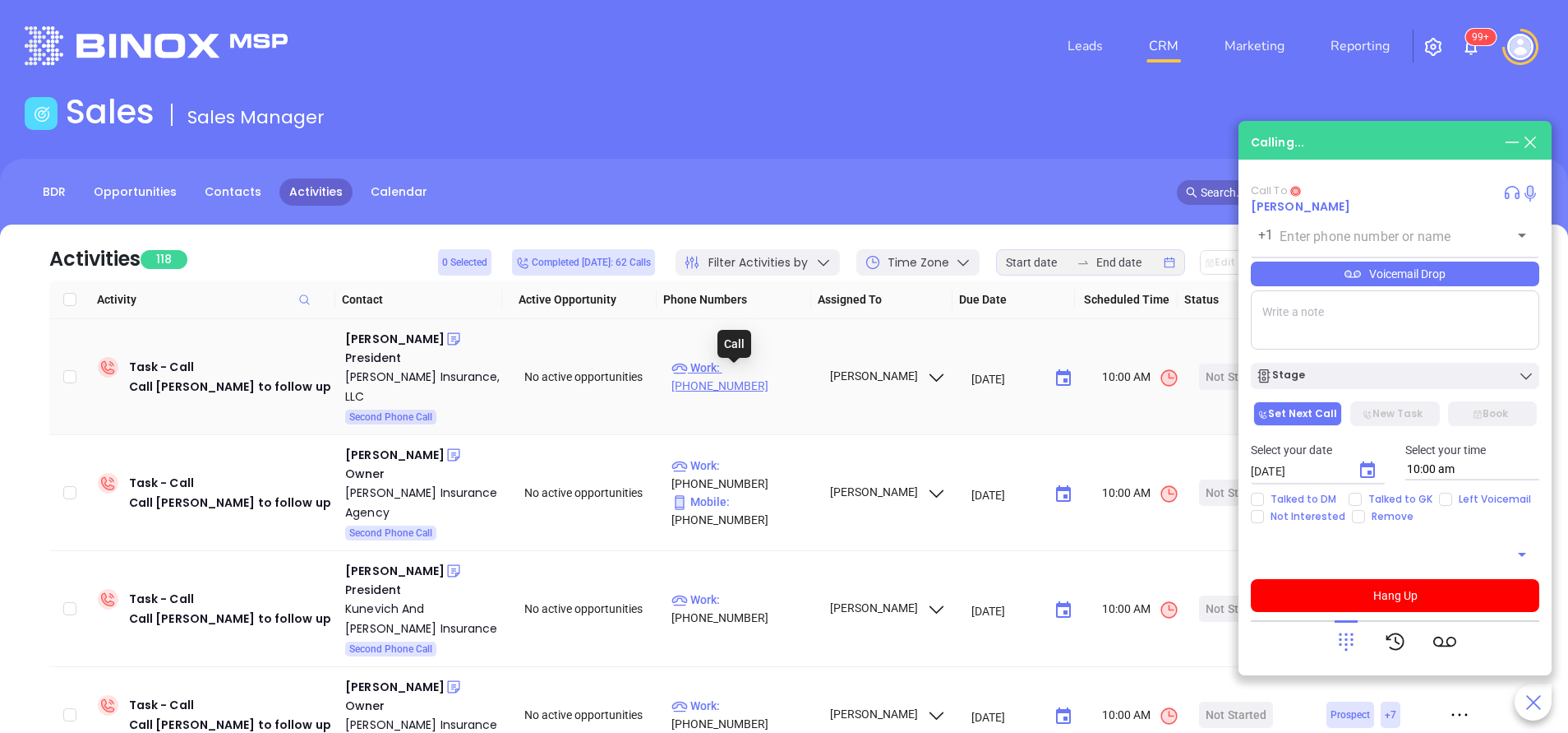
type input "(413) 464-9390"
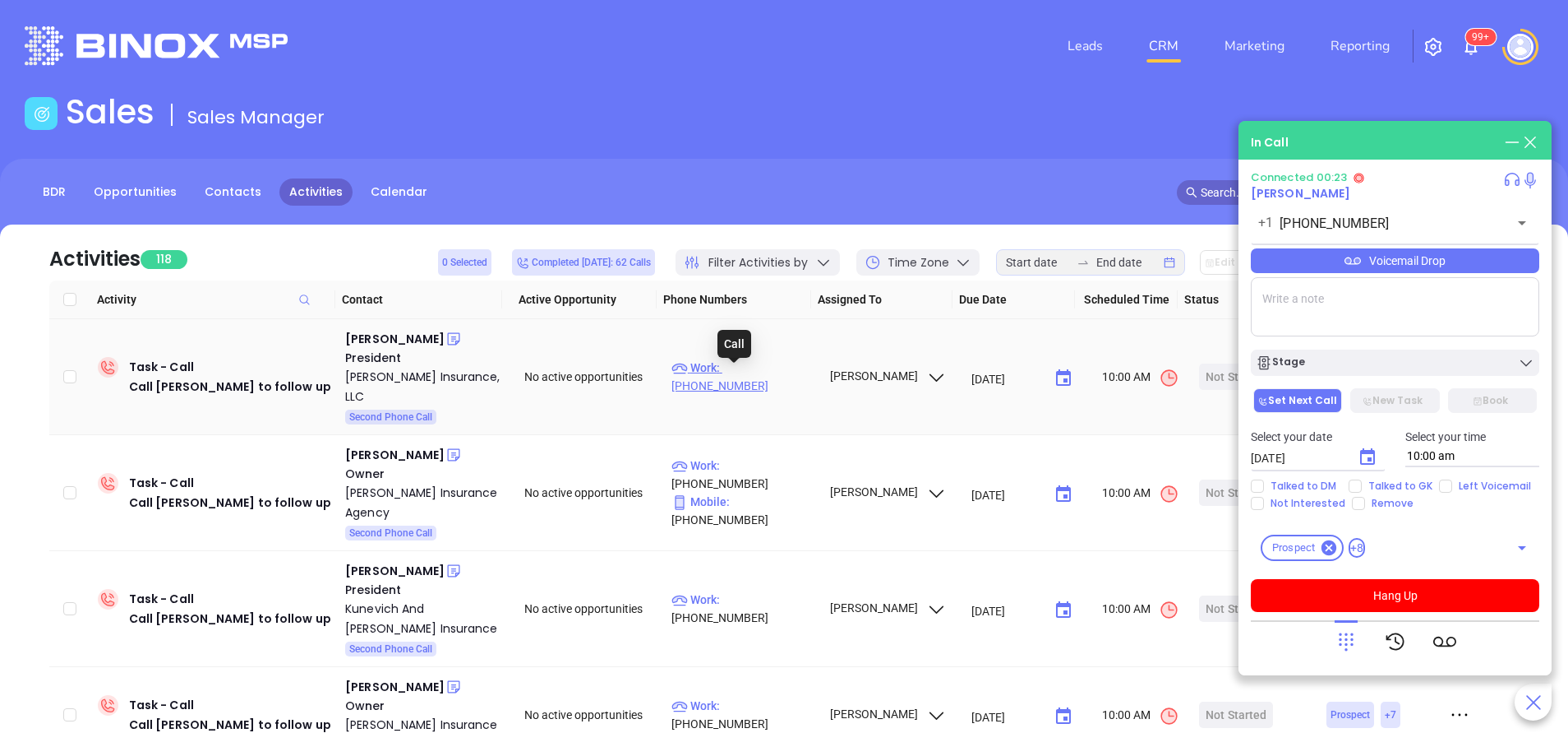
click at [778, 367] on p "Work : (413) 464-9390" at bounding box center [743, 376] width 143 height 37
click at [1441, 484] on input "Left Voicemail" at bounding box center [1445, 485] width 13 height 13
checkbox input "true"
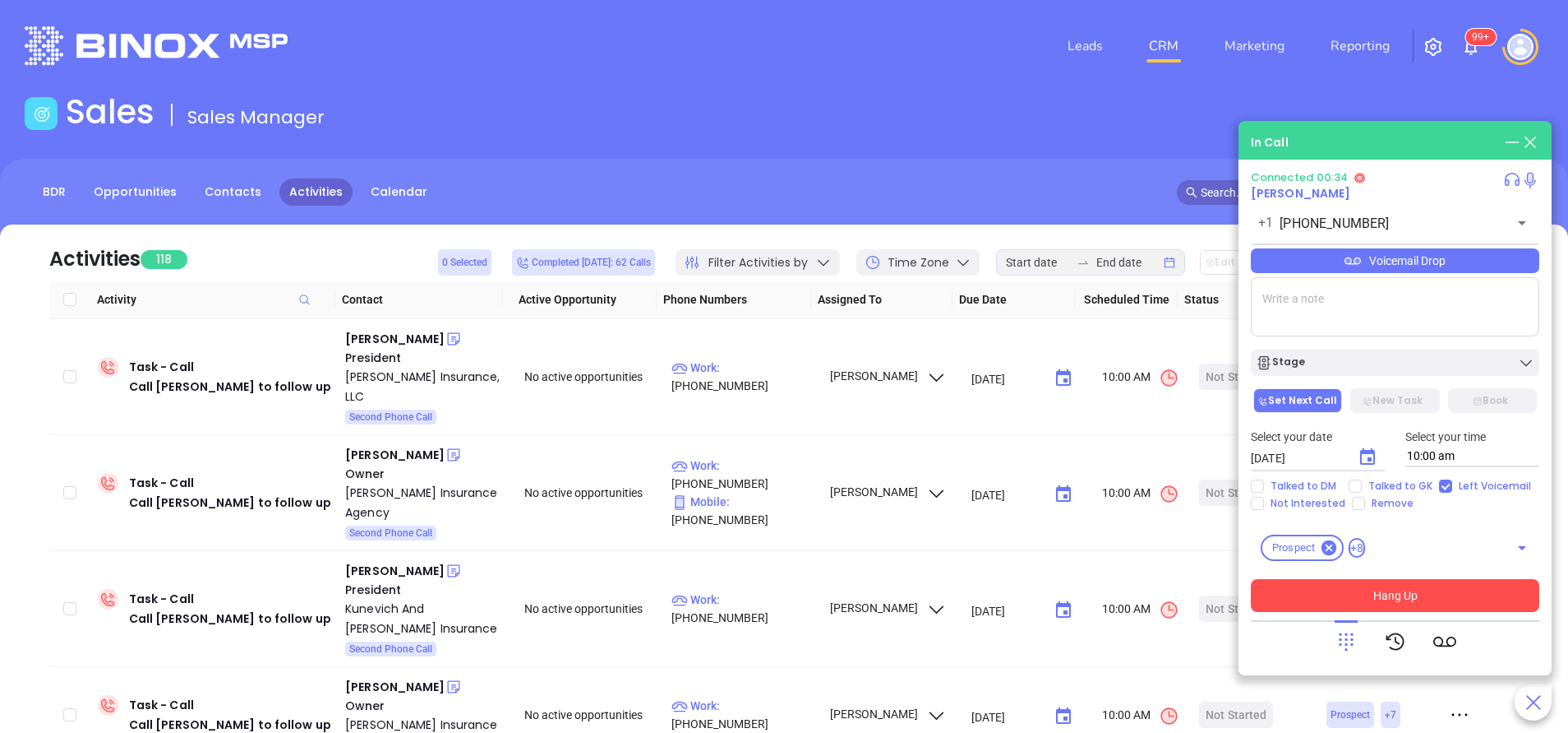
click at [1372, 588] on button "Hang Up" at bounding box center [1395, 595] width 288 height 33
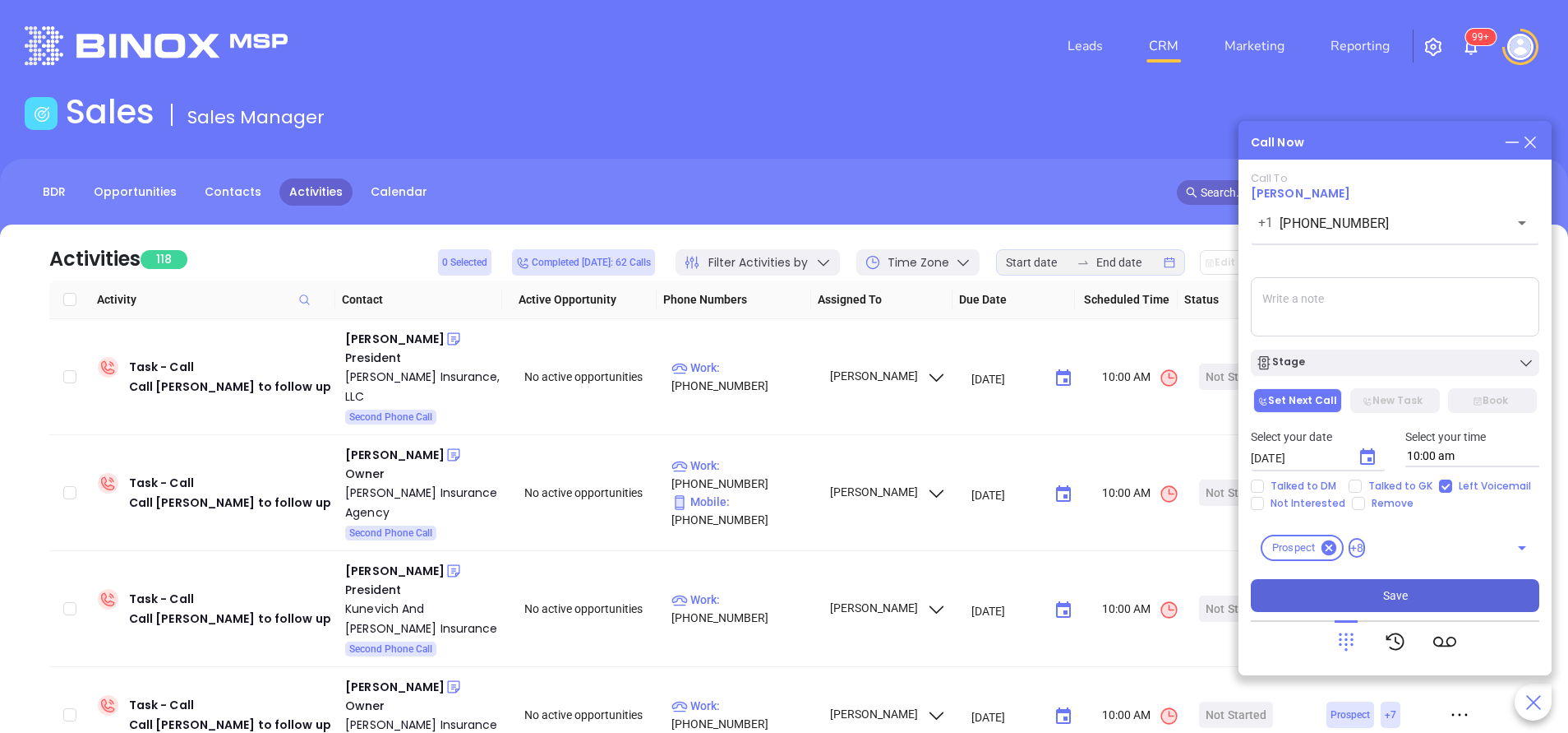
click at [1372, 588] on button "Save" at bounding box center [1395, 595] width 288 height 33
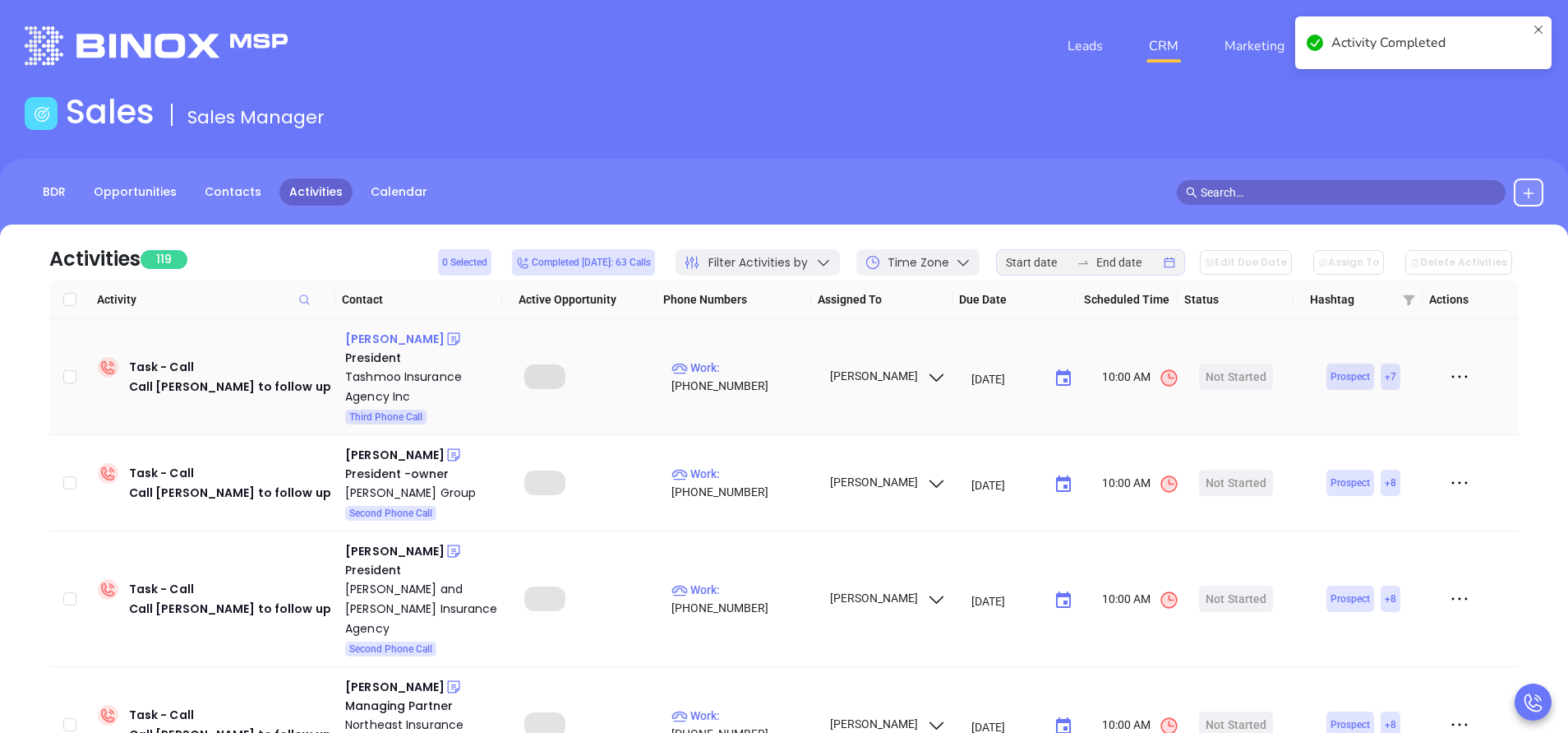
click at [398, 337] on div "Joseph Gervais" at bounding box center [395, 339] width 100 height 20
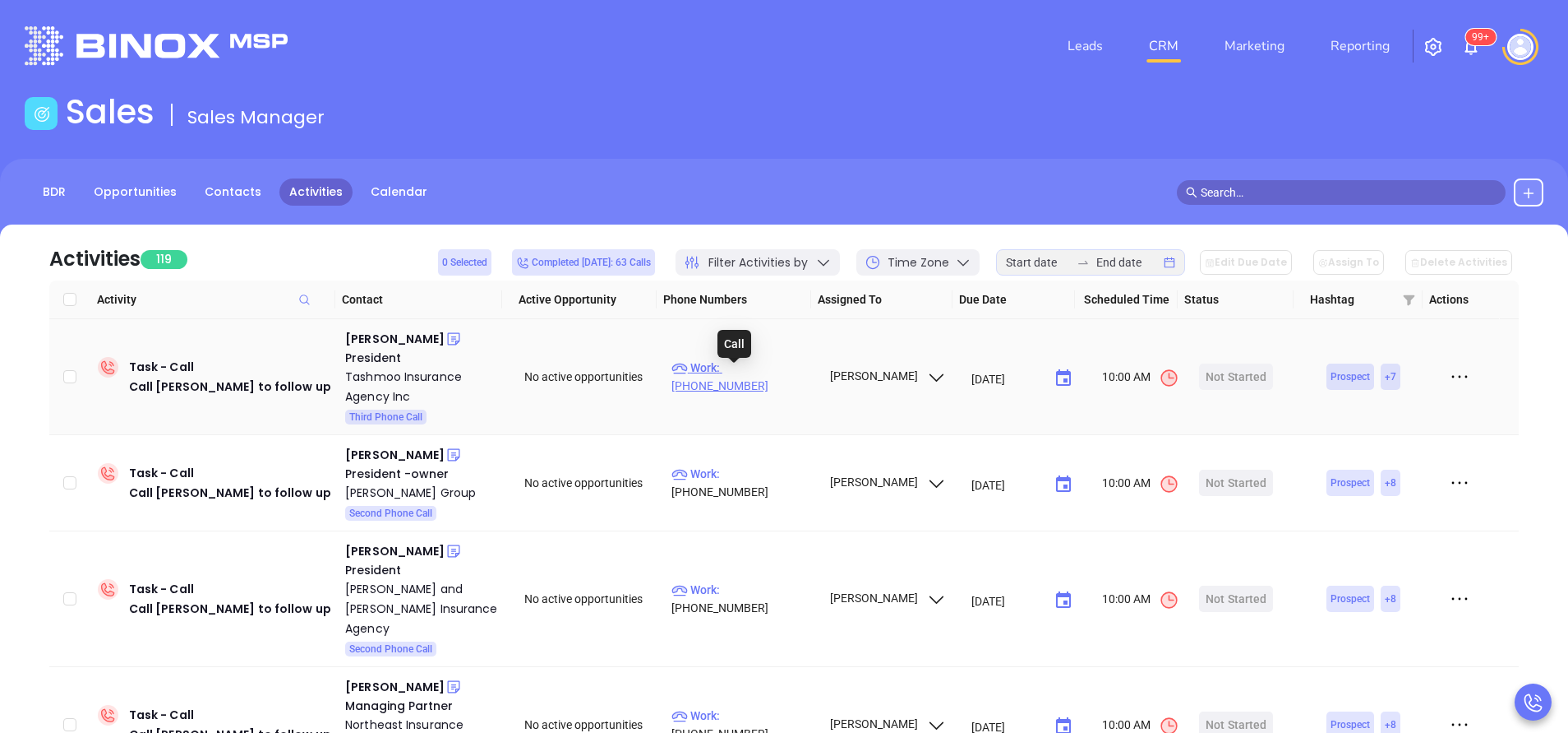
click at [787, 381] on p "Work : (508) 627-9001" at bounding box center [743, 376] width 143 height 37
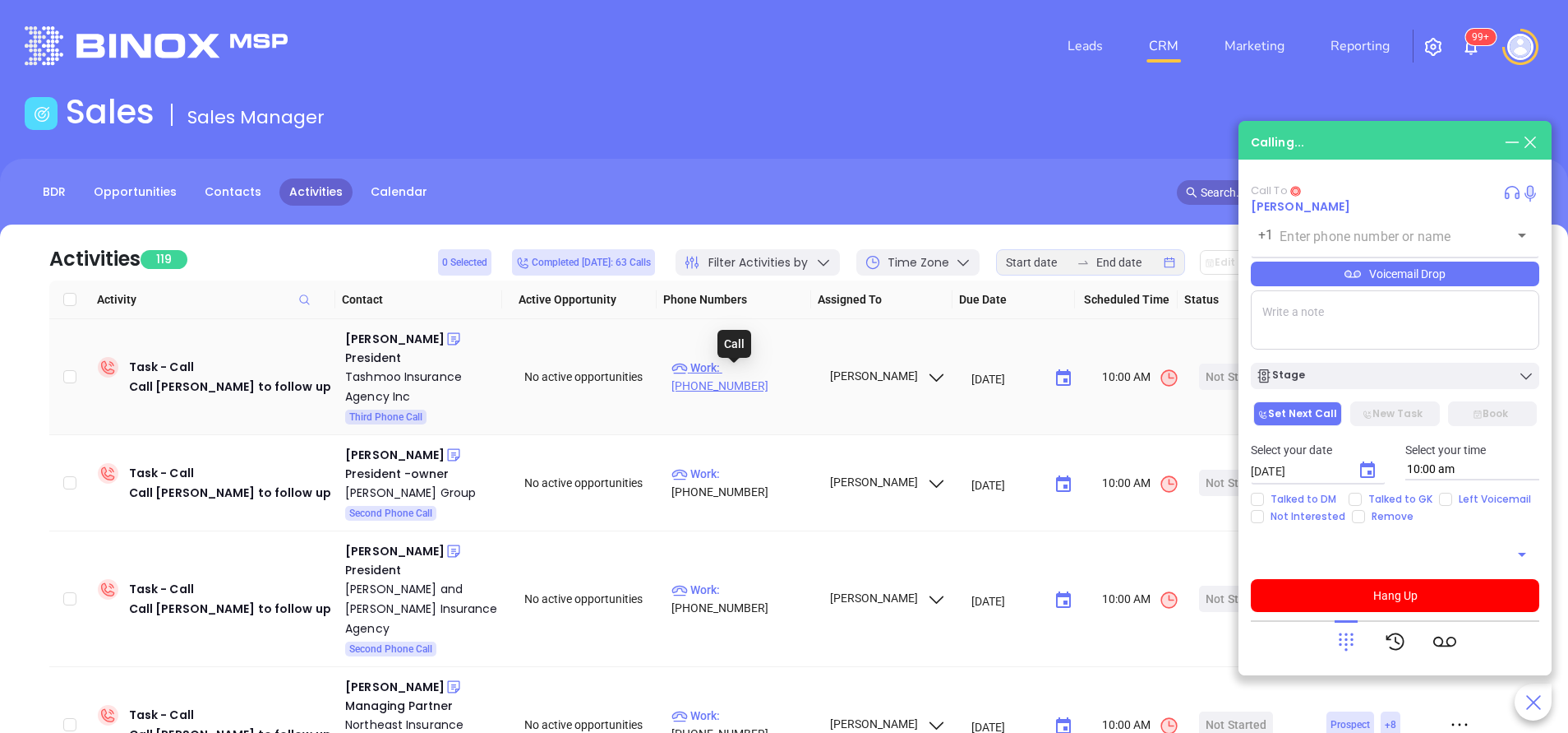
type input "(508) 627-9001"
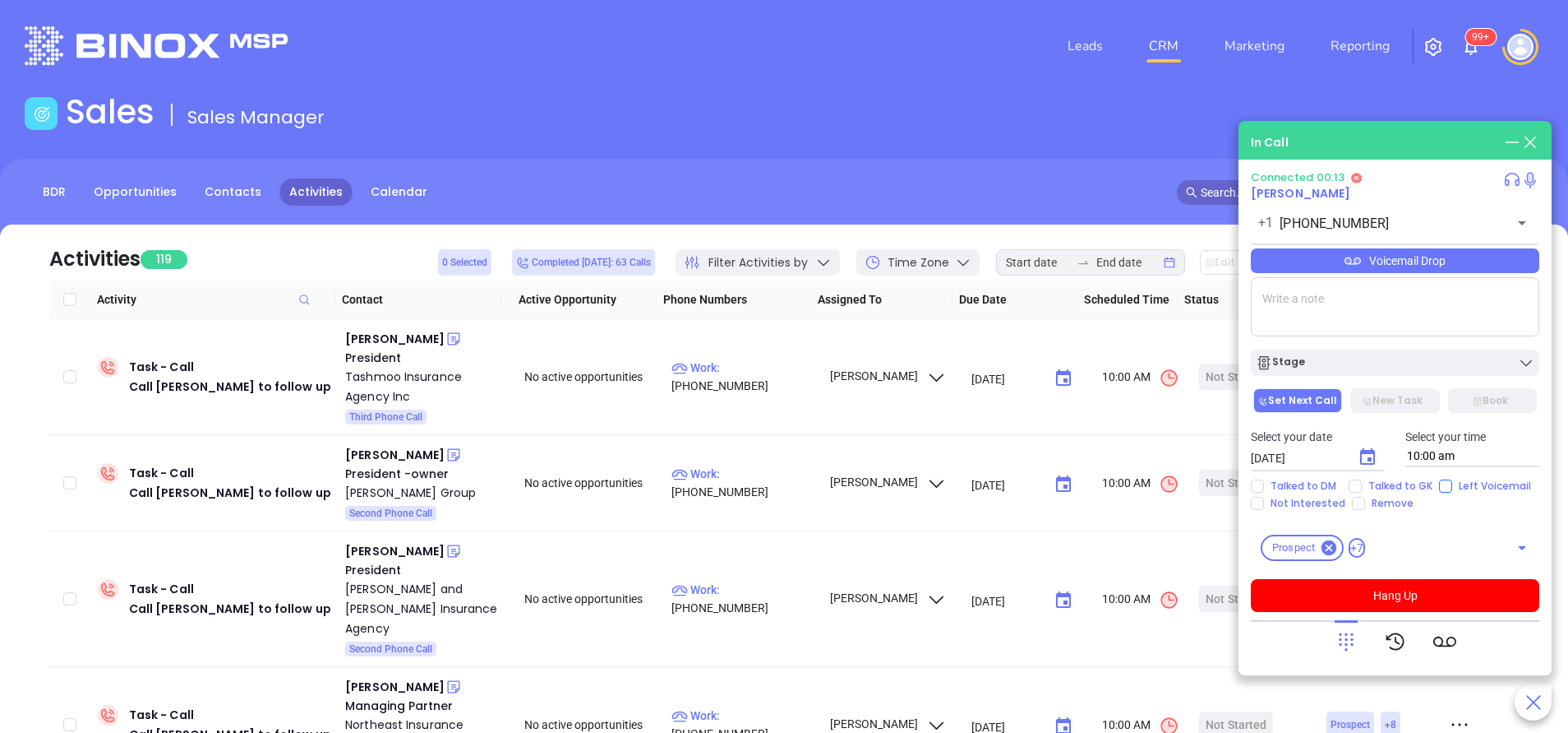
click at [1439, 486] on input "Left Voicemail" at bounding box center [1445, 485] width 13 height 13
checkbox input "true"
click at [1377, 599] on button "Hang Up" at bounding box center [1395, 595] width 288 height 33
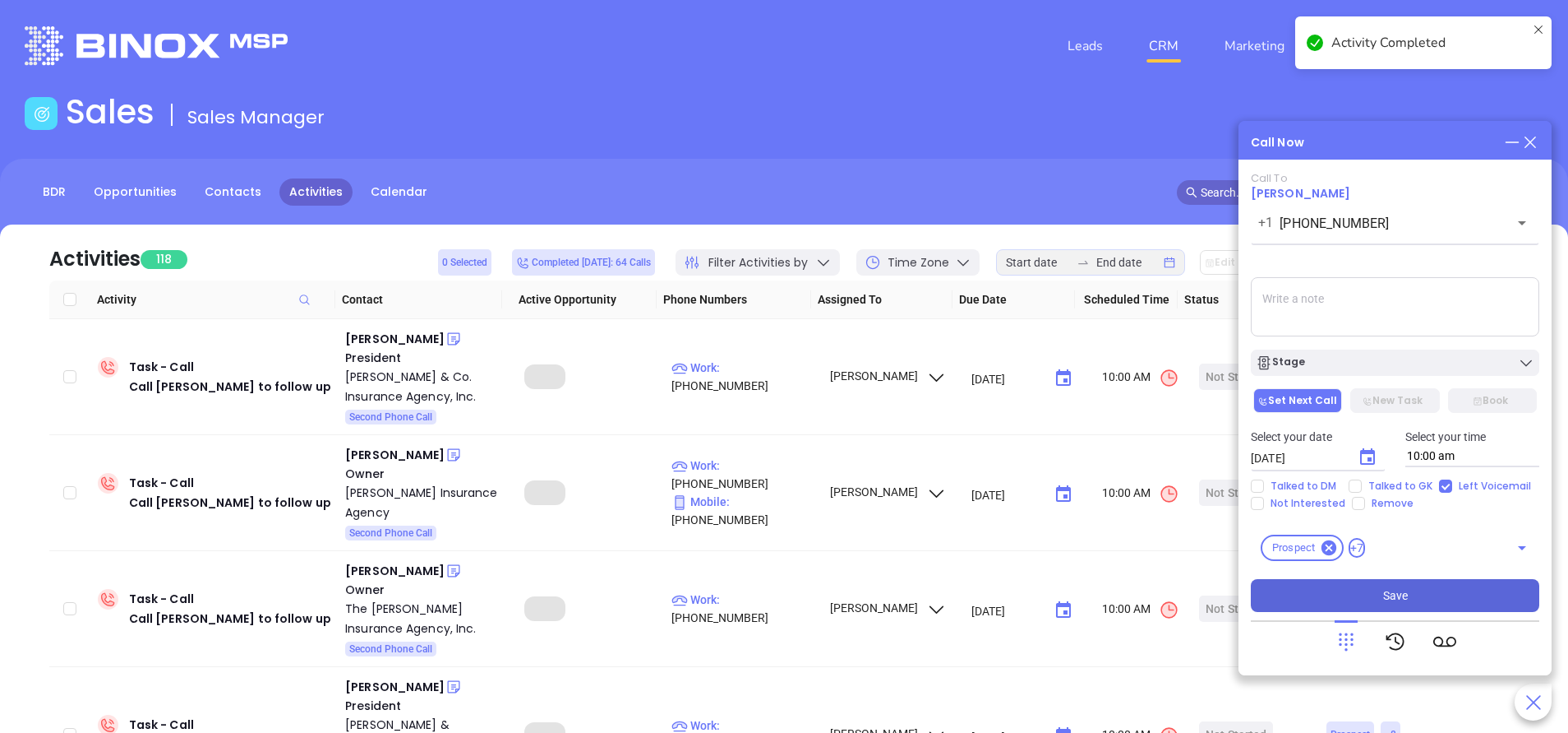
click at [1377, 599] on button "Save" at bounding box center [1395, 595] width 288 height 33
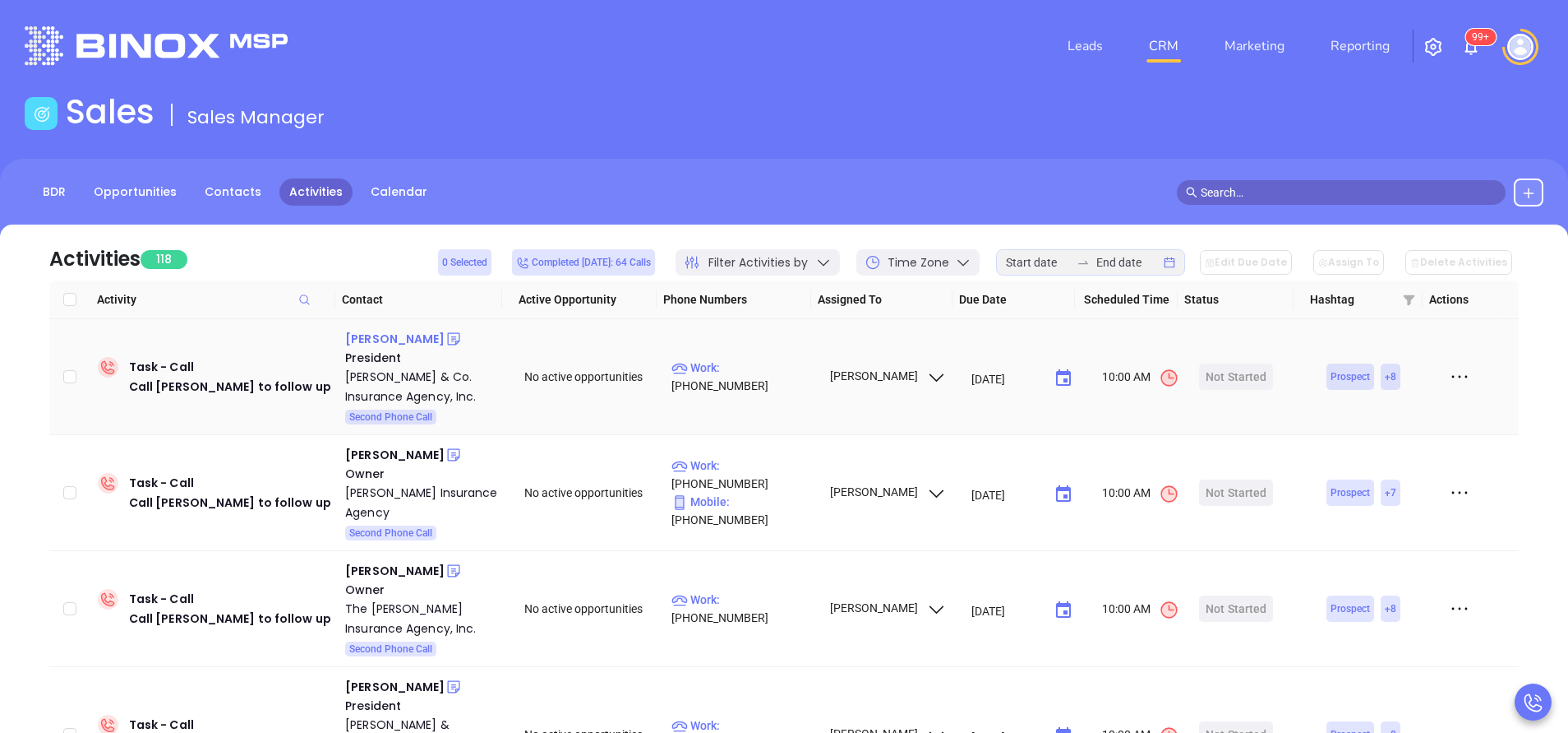
click at [407, 341] on div "Daniel O'Connor" at bounding box center [395, 339] width 100 height 20
click at [772, 377] on p "Work : (508) 943-3333" at bounding box center [743, 376] width 143 height 37
type input "(508) 943-3333"
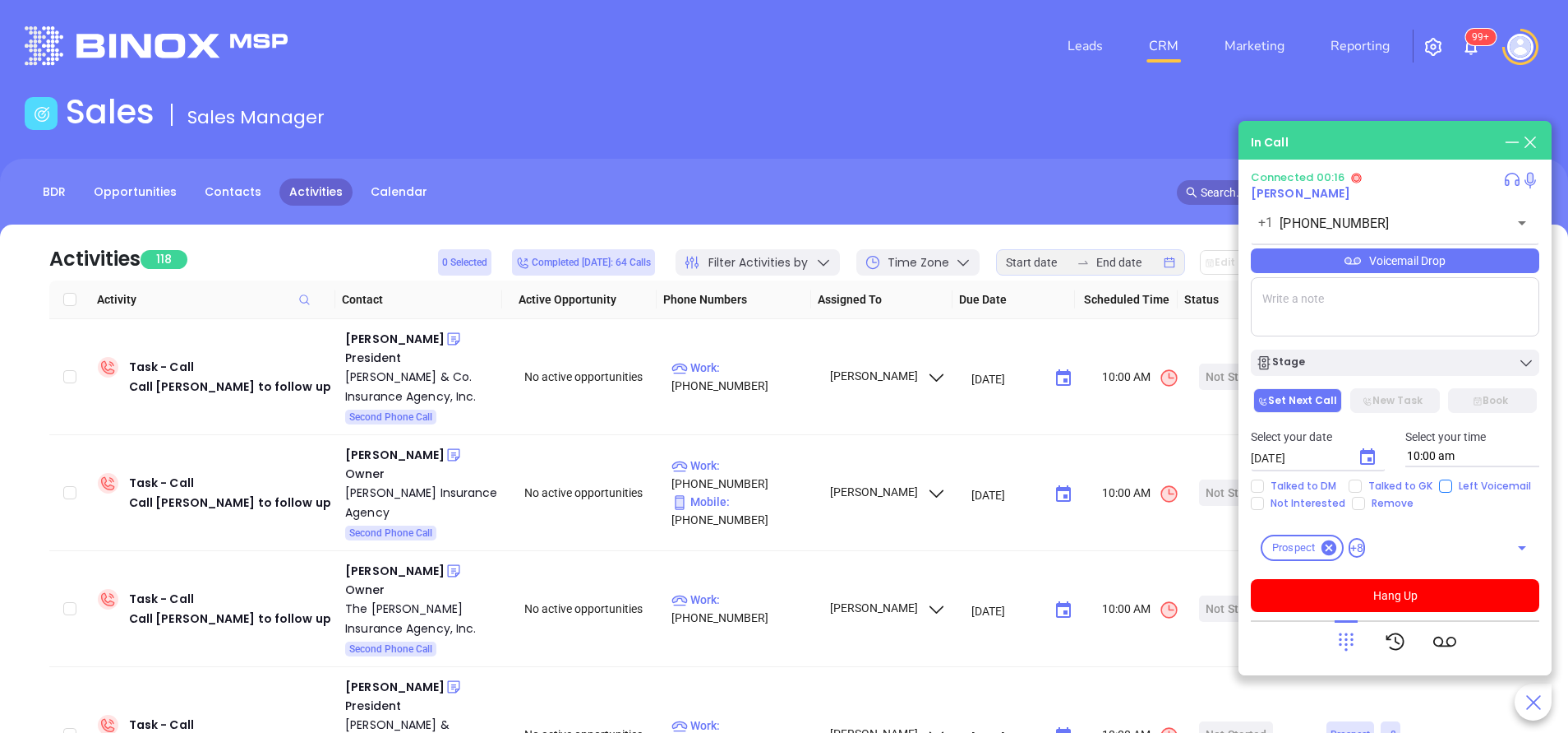
click at [1444, 487] on input "Left Voicemail" at bounding box center [1445, 485] width 13 height 13
checkbox input "true"
click at [1405, 583] on button "Hang Up" at bounding box center [1395, 595] width 288 height 33
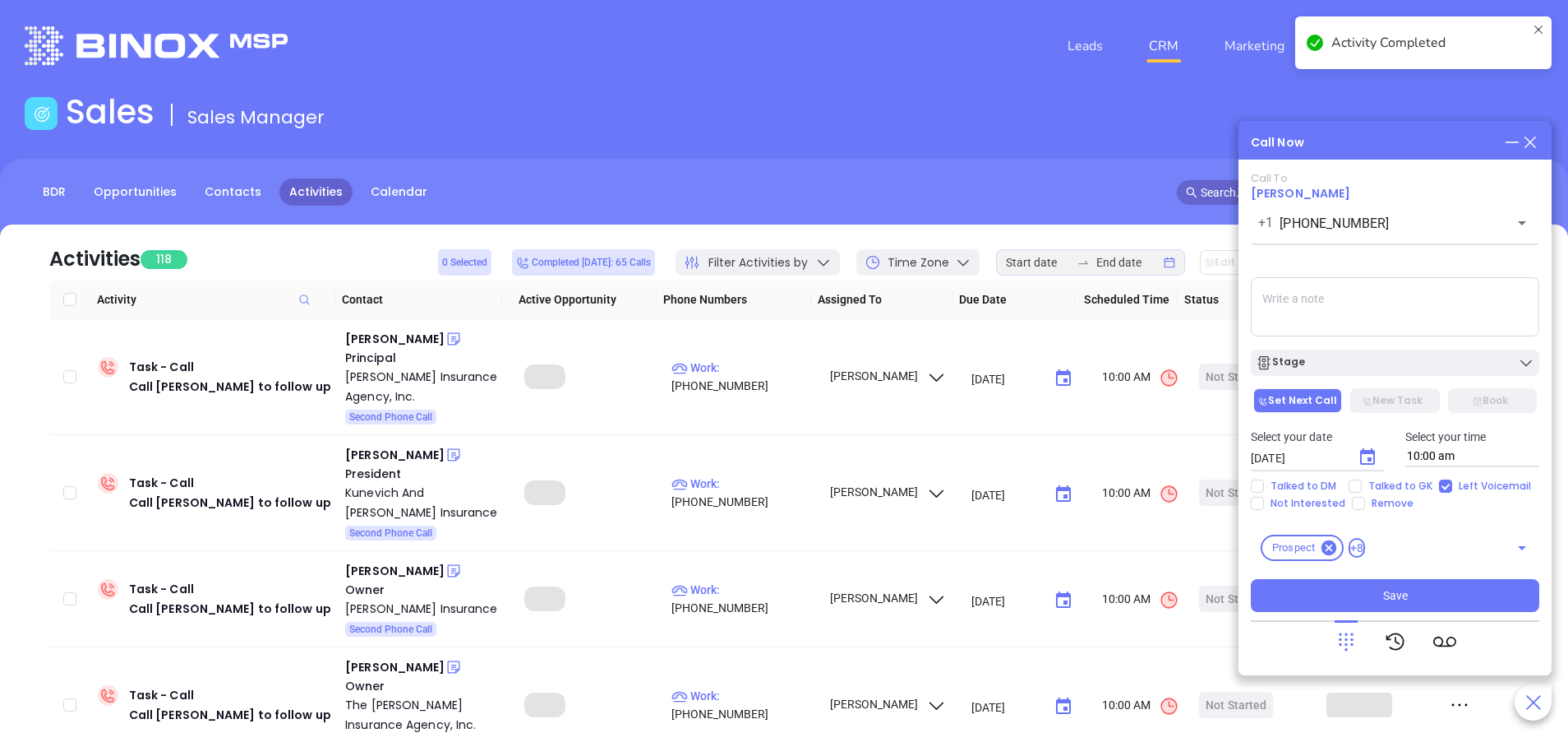
click at [1372, 592] on button "Save" at bounding box center [1395, 595] width 288 height 33
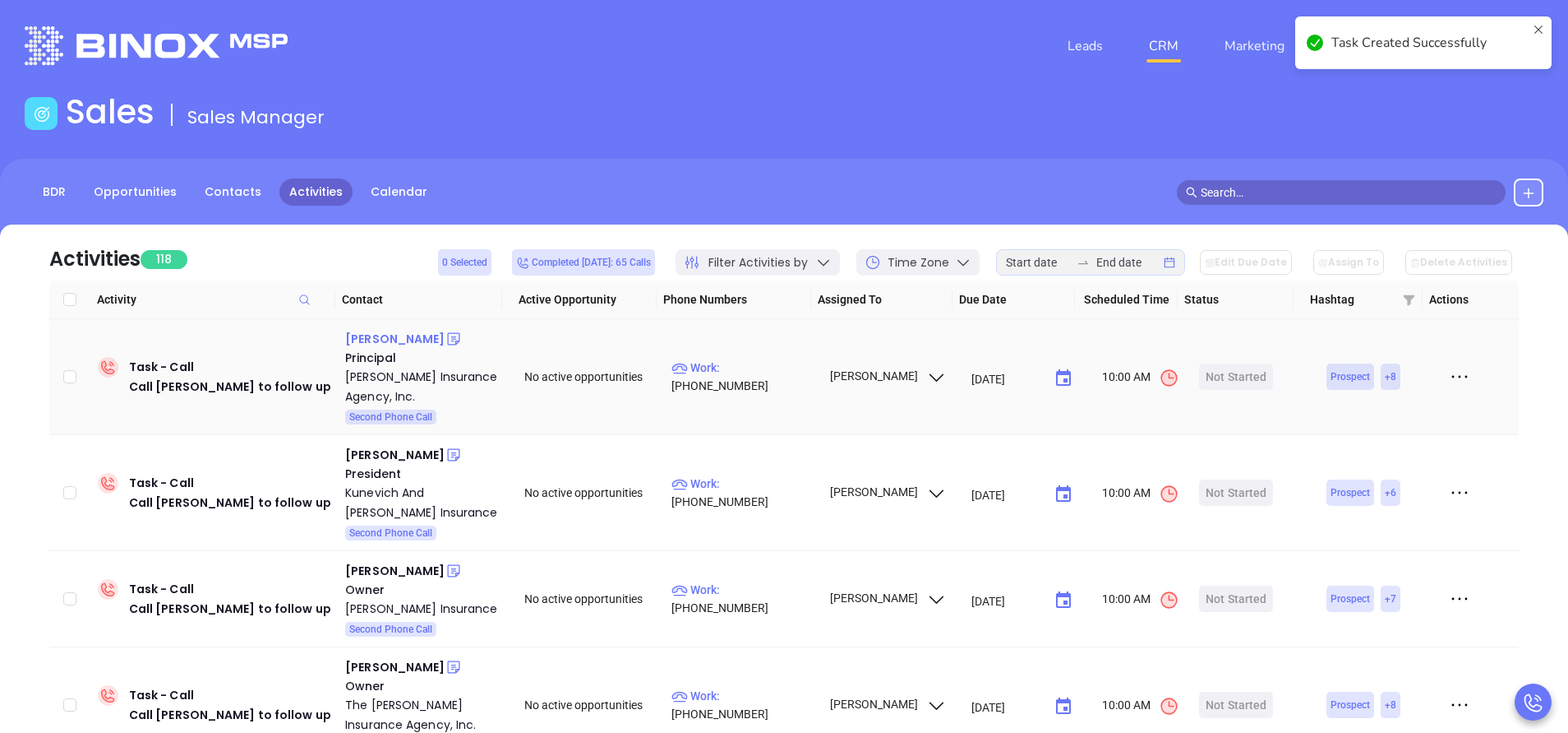
click at [420, 339] on div "Richard M. Hollis" at bounding box center [395, 339] width 100 height 20
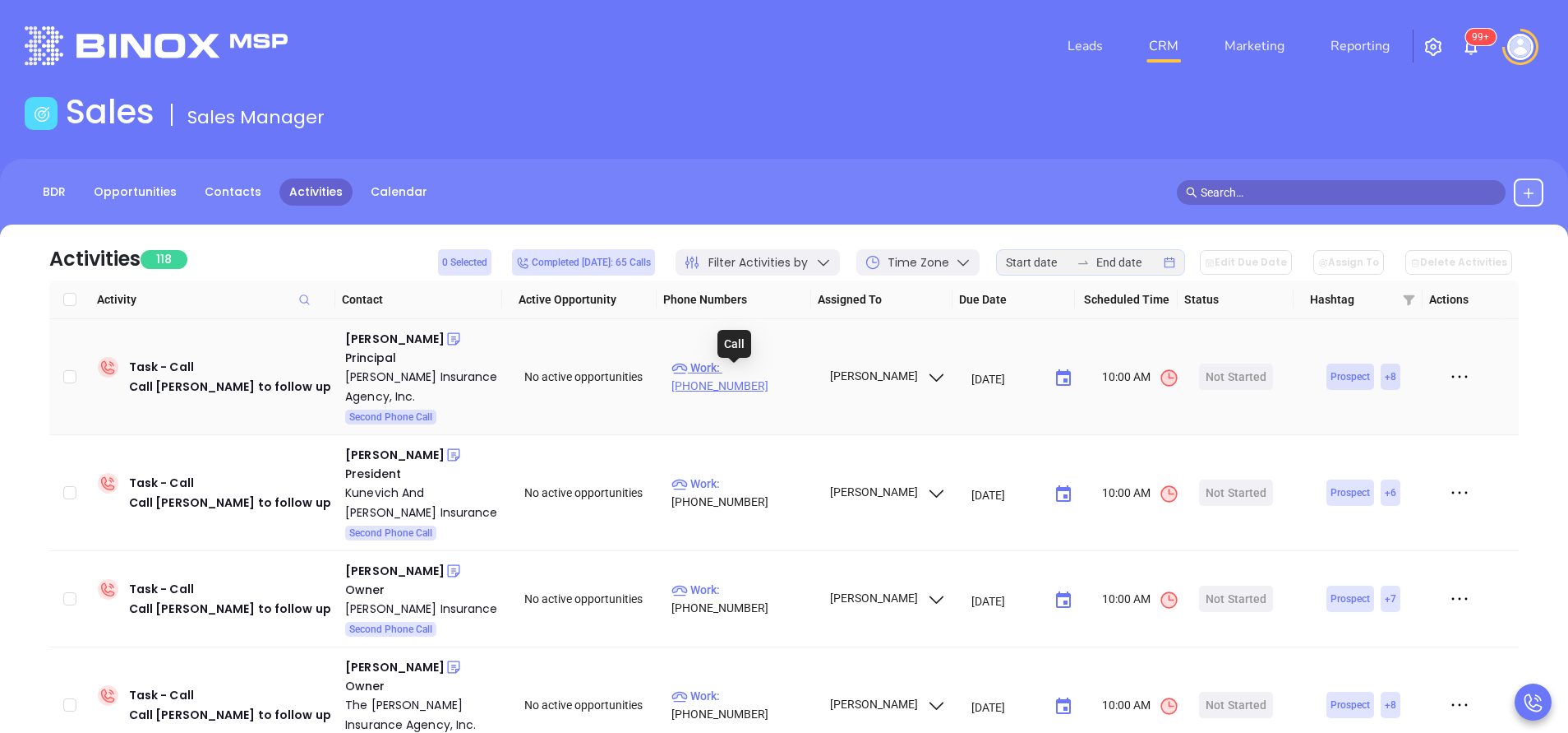
click at [779, 373] on p "Work : (508) 295-9500" at bounding box center [743, 376] width 143 height 37
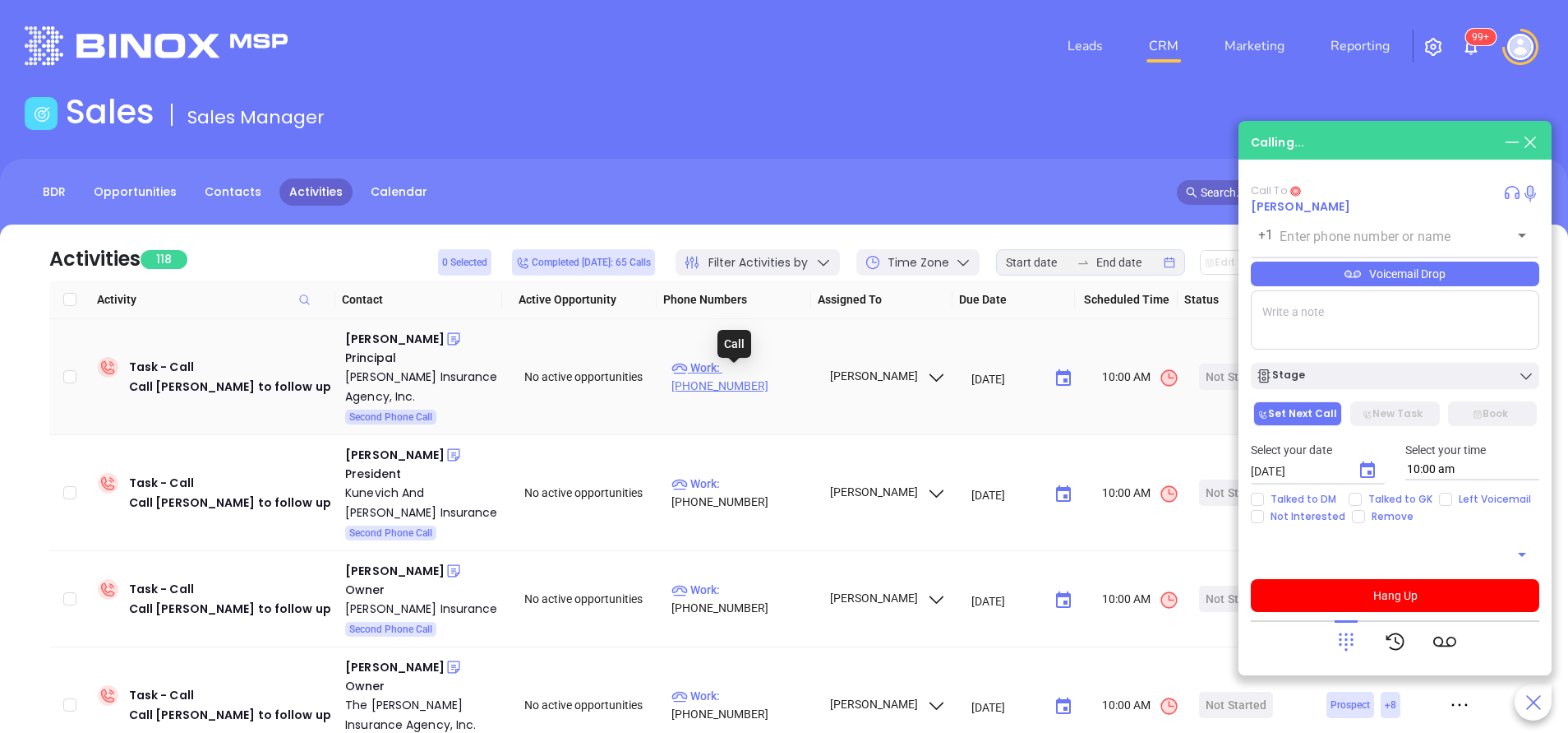
type input "(508) 295-9500"
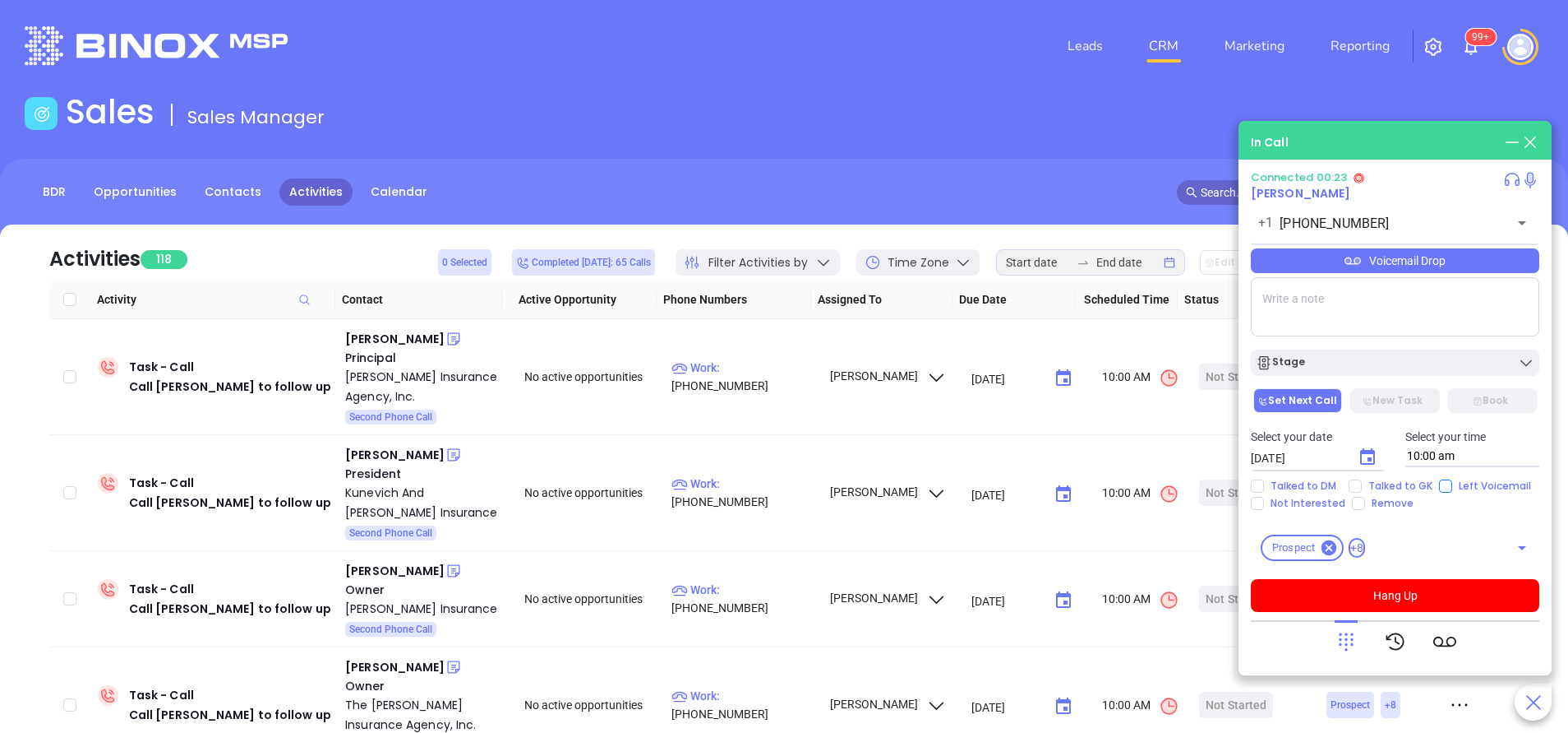
click at [1439, 484] on input "Left Voicemail" at bounding box center [1445, 485] width 13 height 13
checkbox input "true"
click at [1426, 592] on button "Hang Up" at bounding box center [1395, 595] width 288 height 33
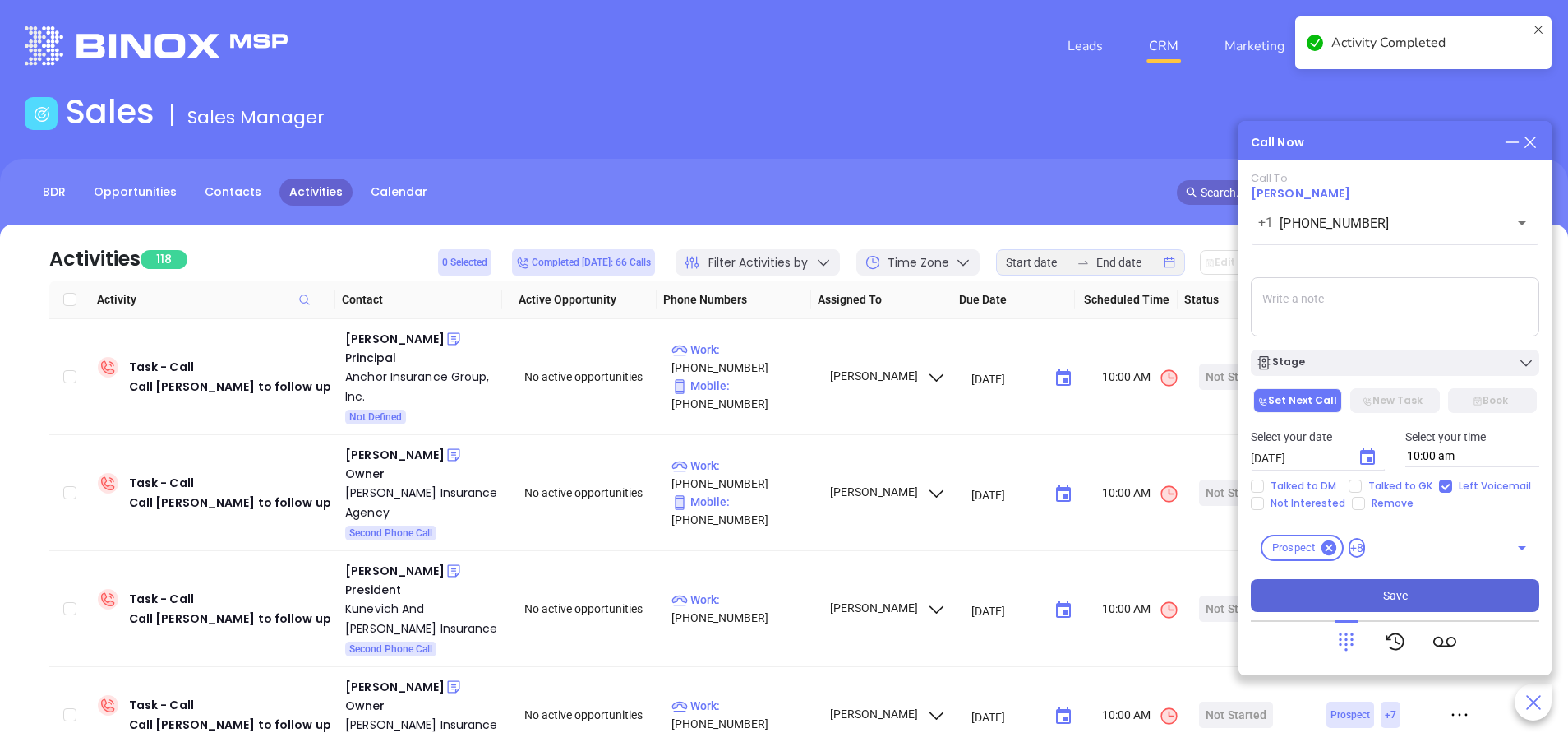
click at [1393, 598] on span "Save" at bounding box center [1395, 595] width 25 height 18
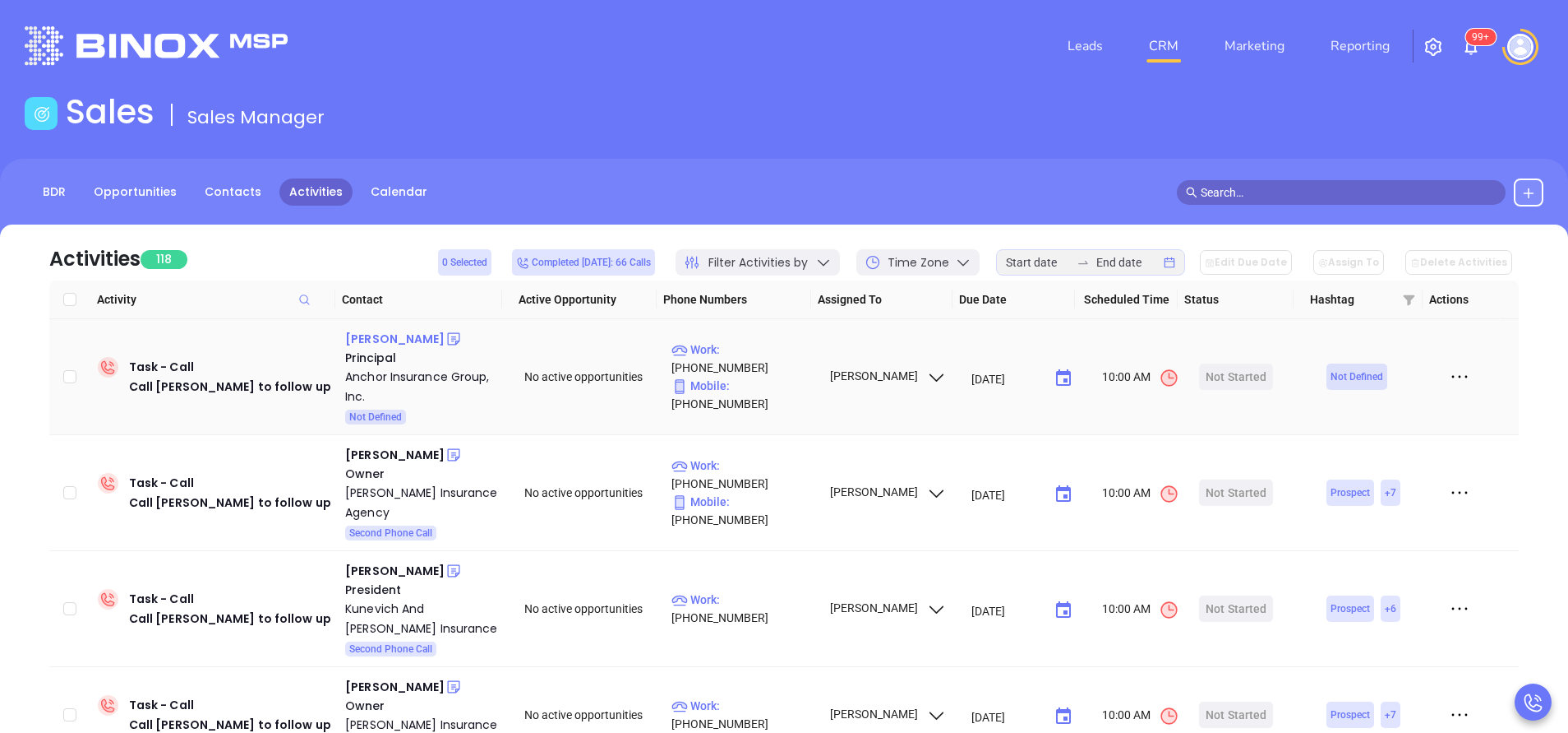
click at [385, 334] on div "Jill Mcelroy" at bounding box center [395, 339] width 100 height 20
click at [394, 450] on div "David Perkins" at bounding box center [395, 454] width 100 height 20
click at [758, 483] on p "Work : (508) 758-9604" at bounding box center [743, 474] width 143 height 37
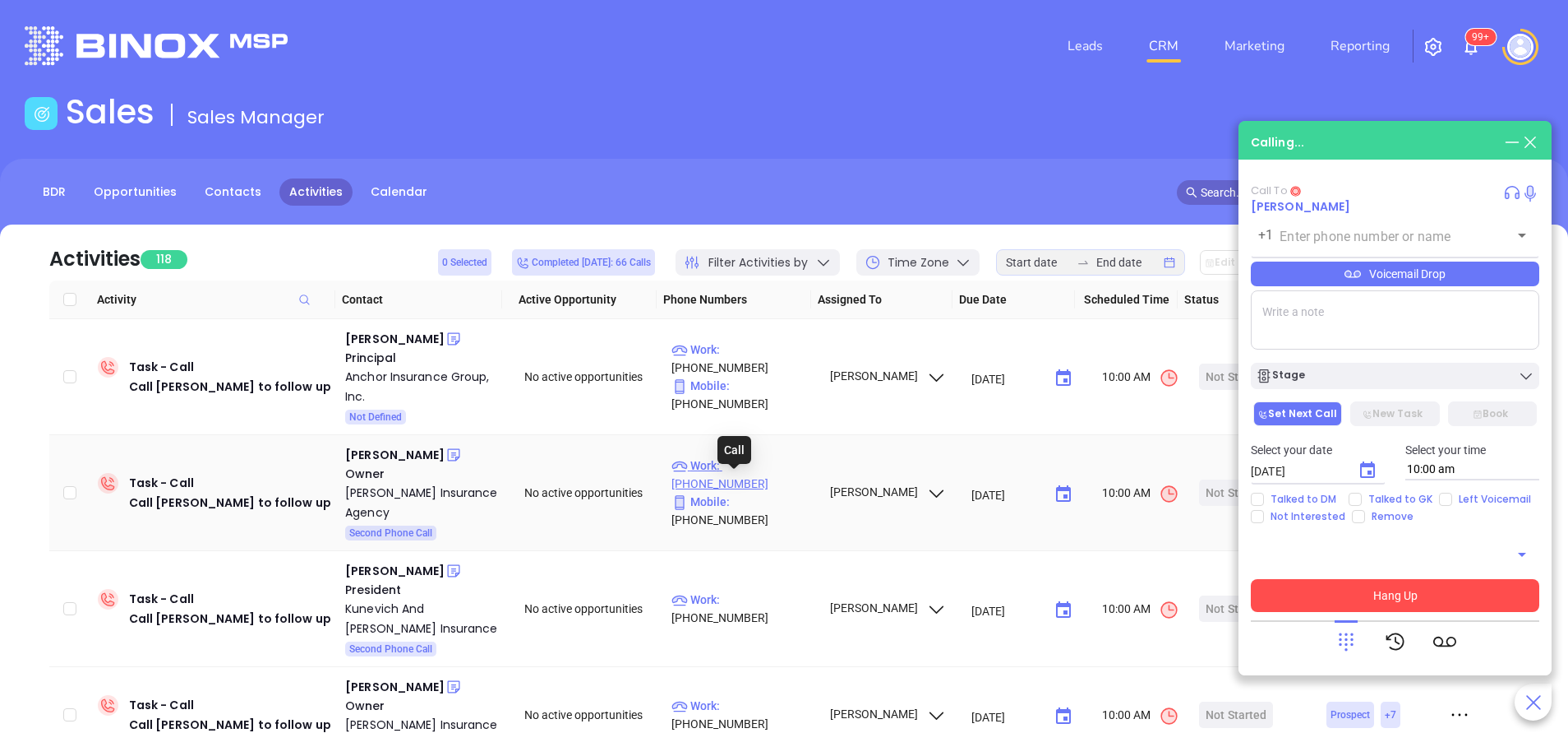
type input "(508) 758-9604"
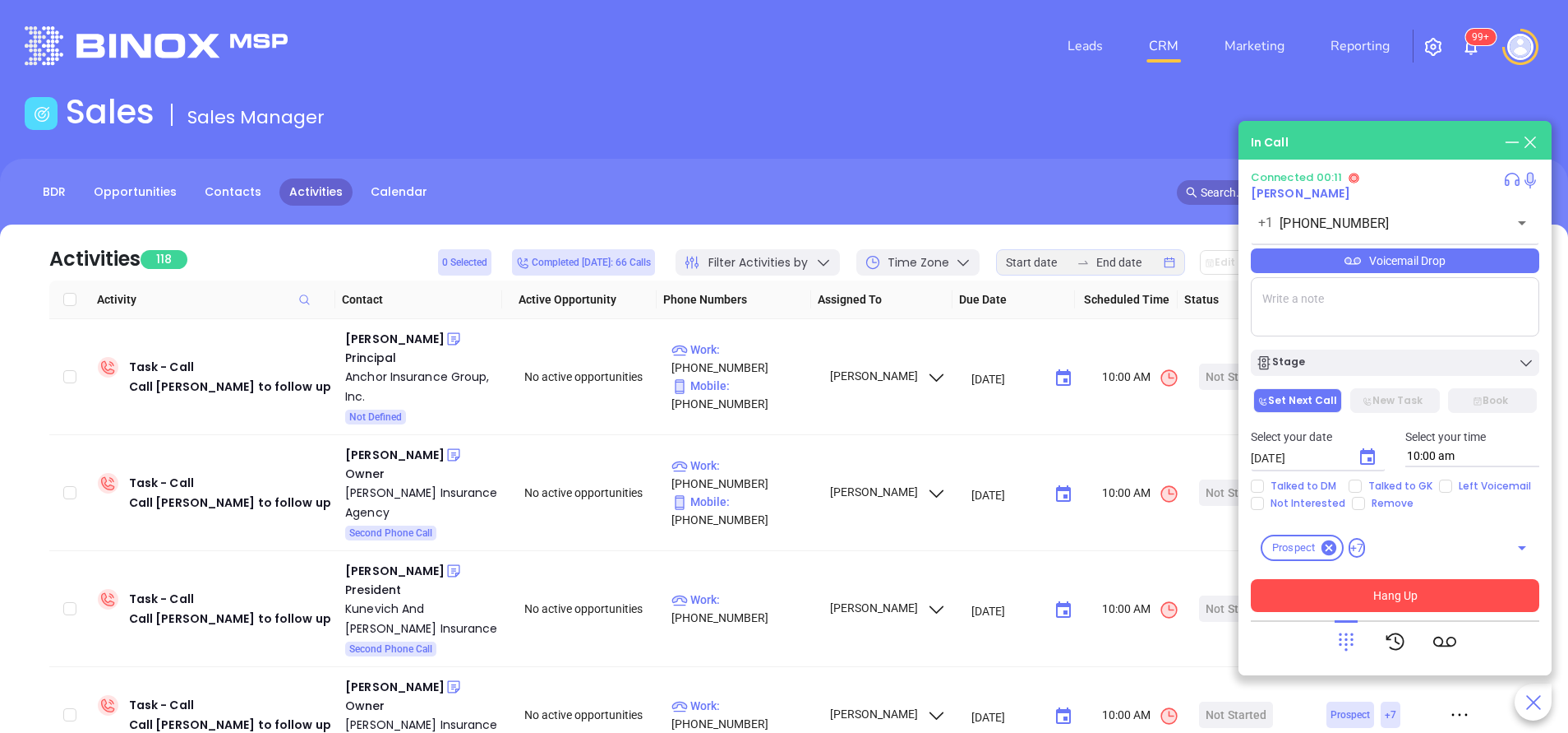
click at [1403, 595] on button "Hang Up" at bounding box center [1395, 595] width 288 height 33
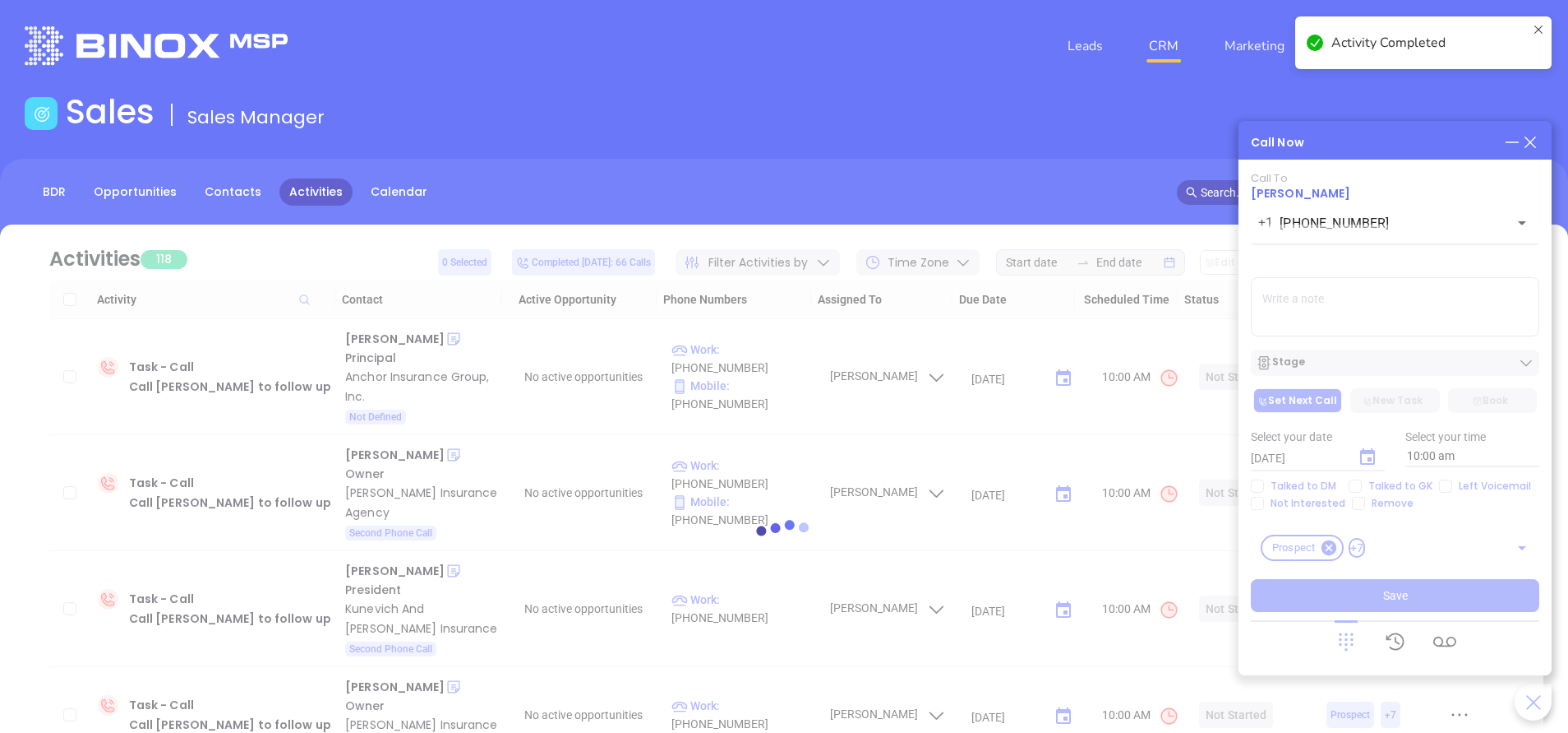
click at [1535, 145] on icon at bounding box center [1530, 142] width 18 height 18
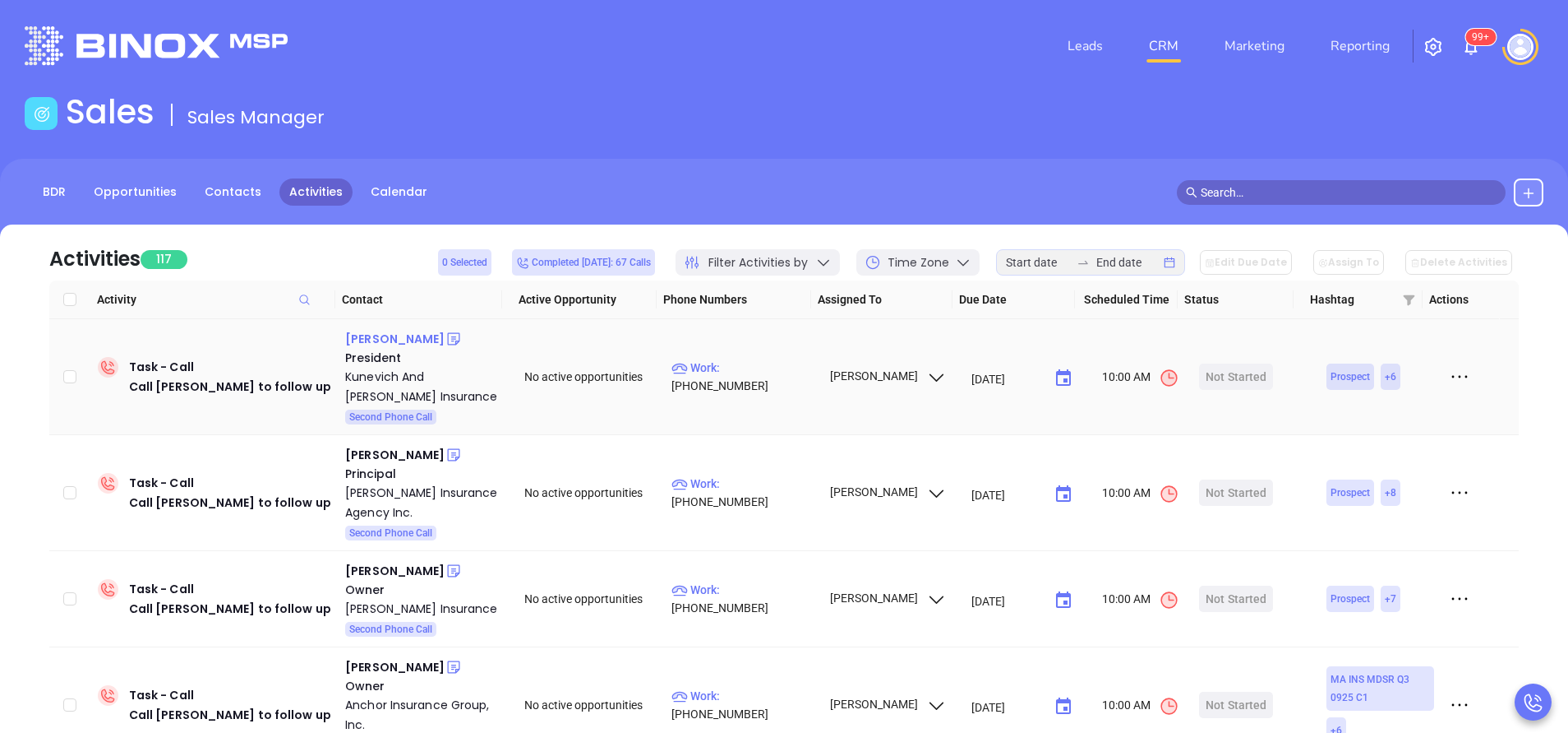
click at [381, 331] on div "Victor Lau" at bounding box center [395, 339] width 100 height 20
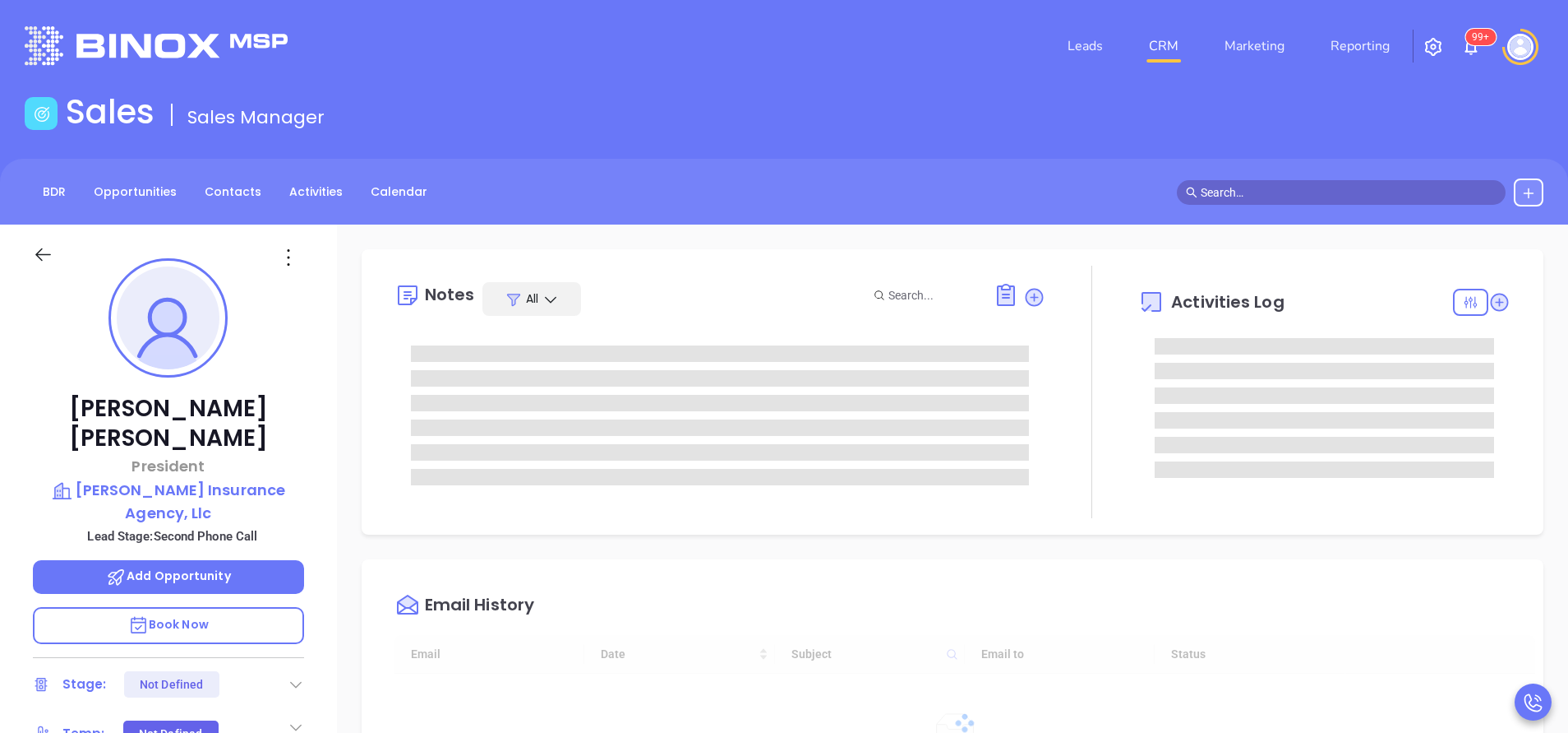
type input "[DATE]"
type input "[PERSON_NAME]"
type input "[DATE]"
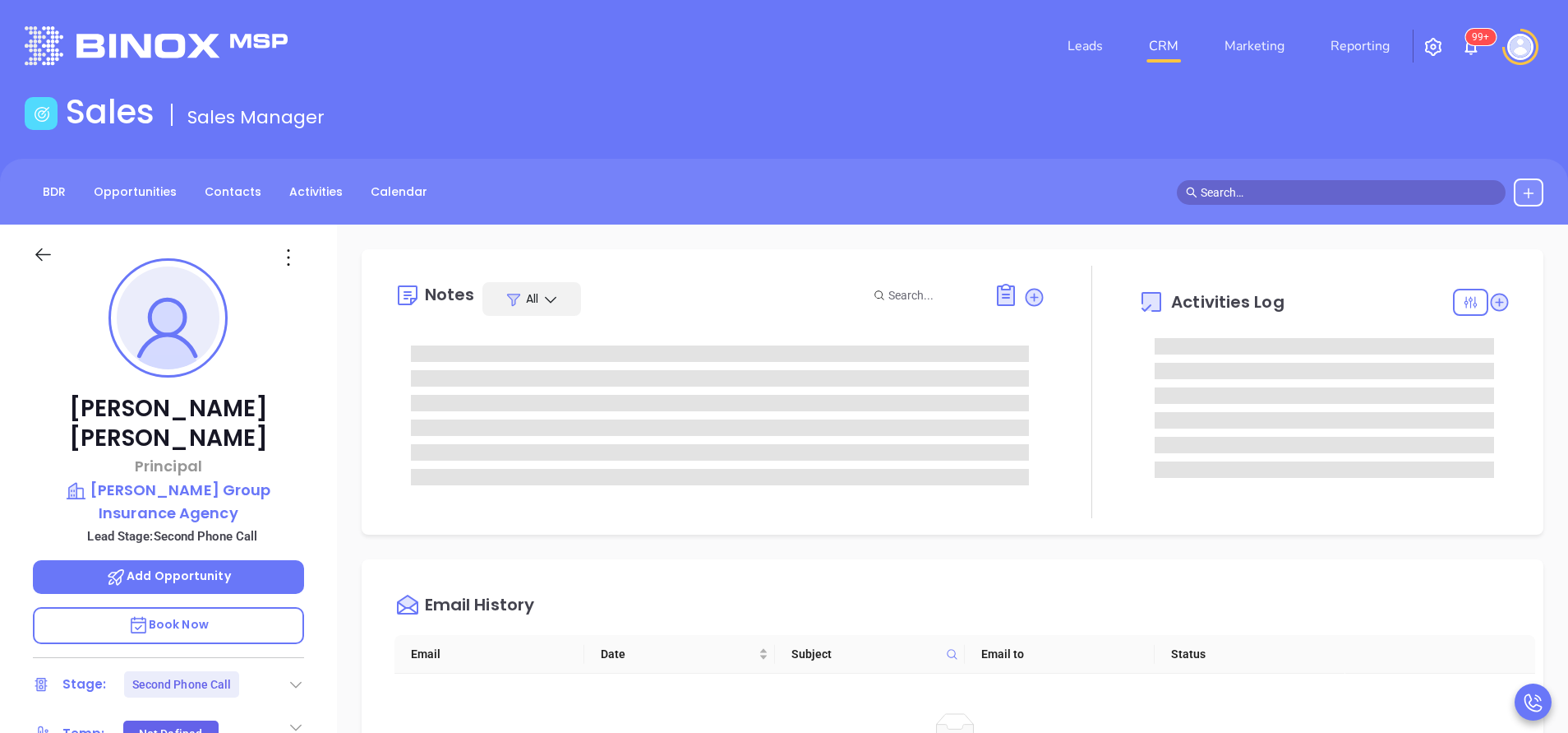
type input "[PERSON_NAME]"
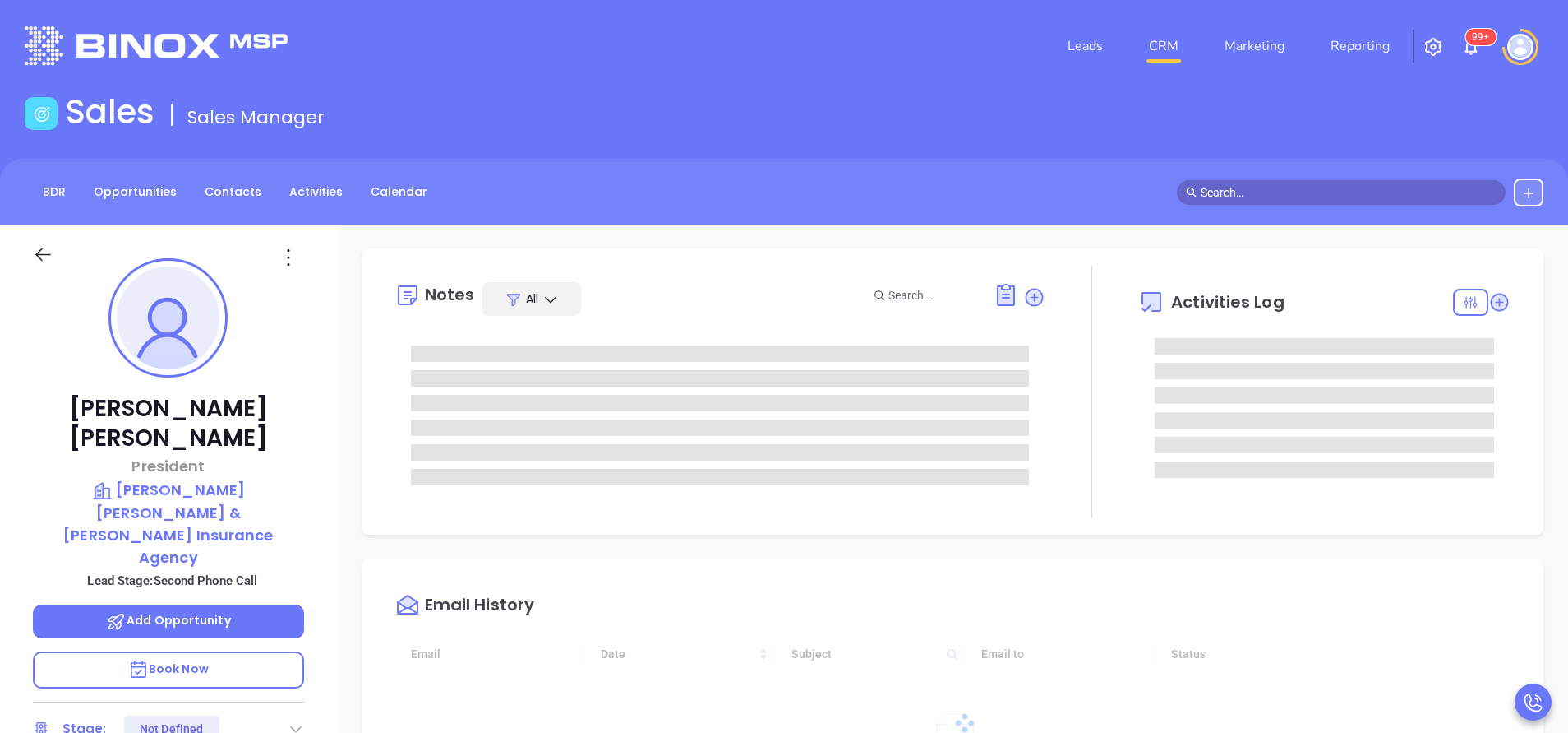
type input "[DATE]"
type input "[PERSON_NAME]"
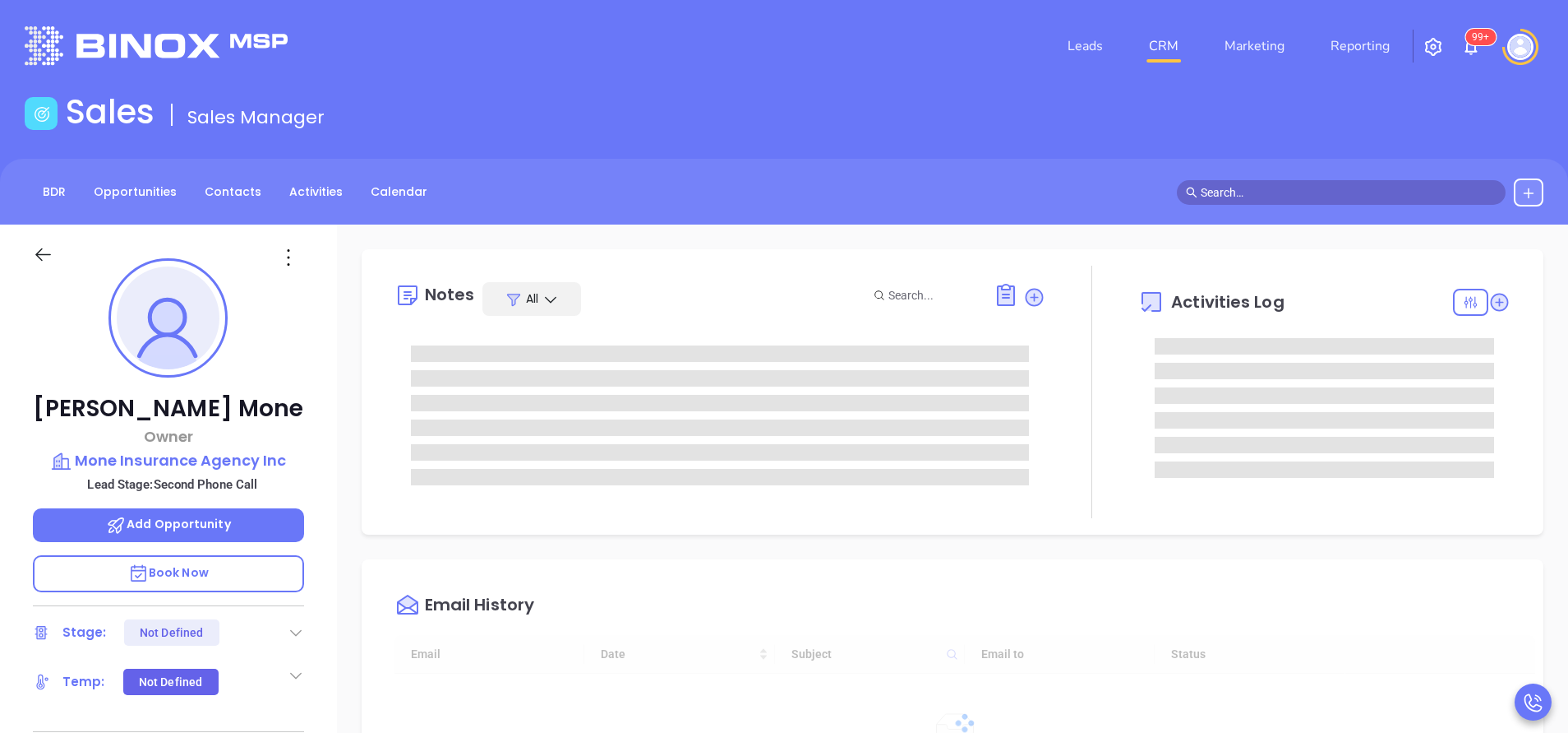
scroll to position [478, 0]
type input "[PERSON_NAME]"
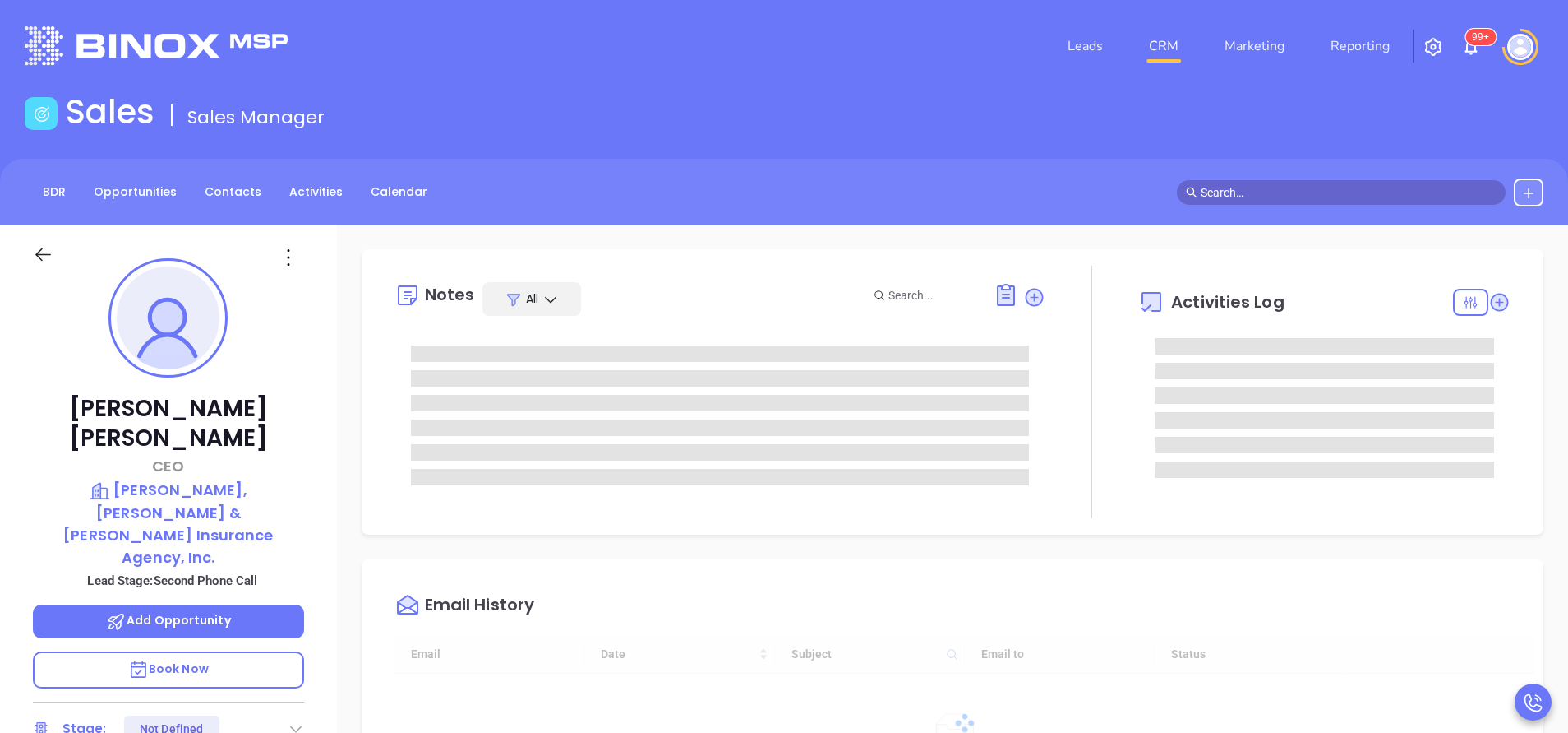
type input "[DATE]"
type input "[PERSON_NAME]"
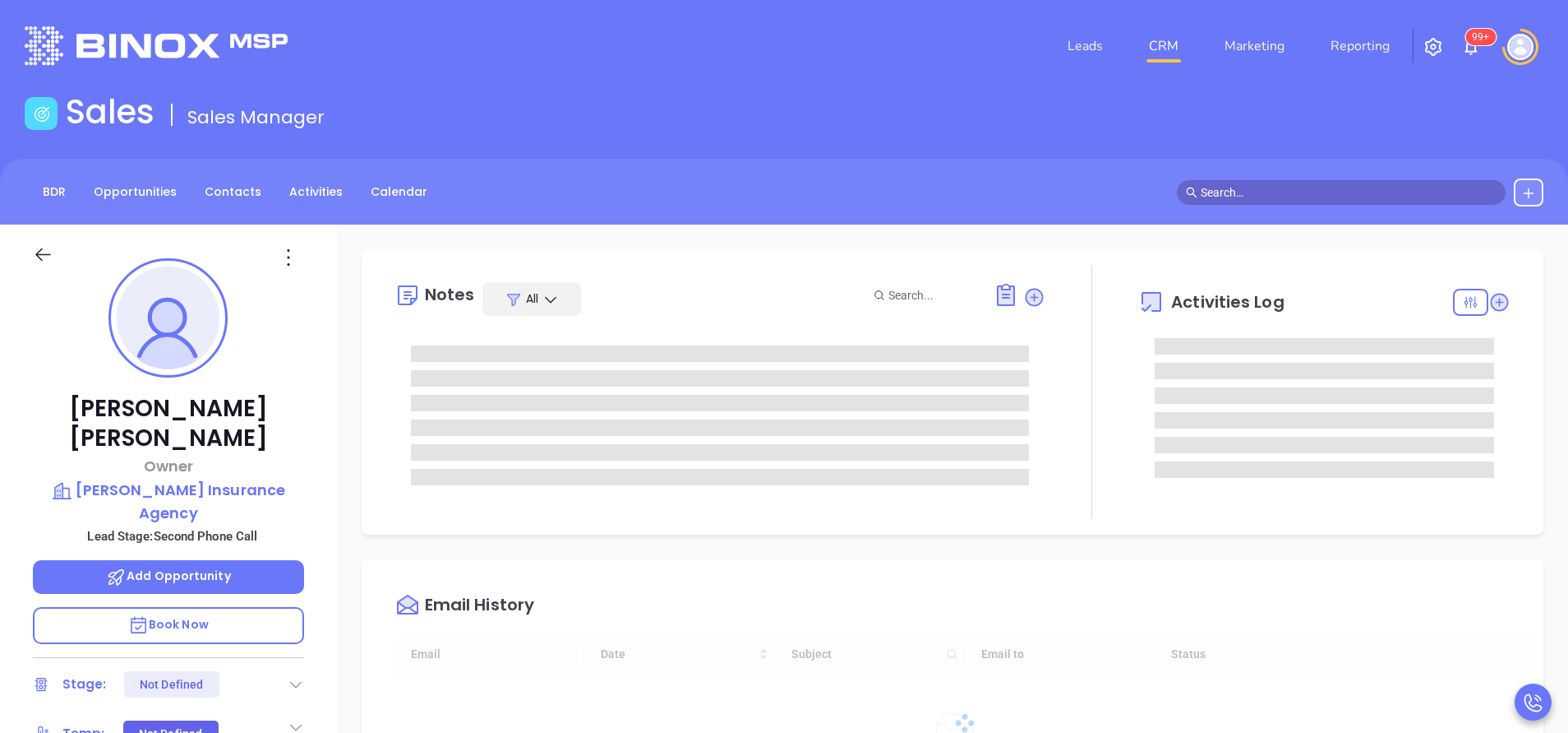
type input "[DATE]"
type input "[PERSON_NAME]"
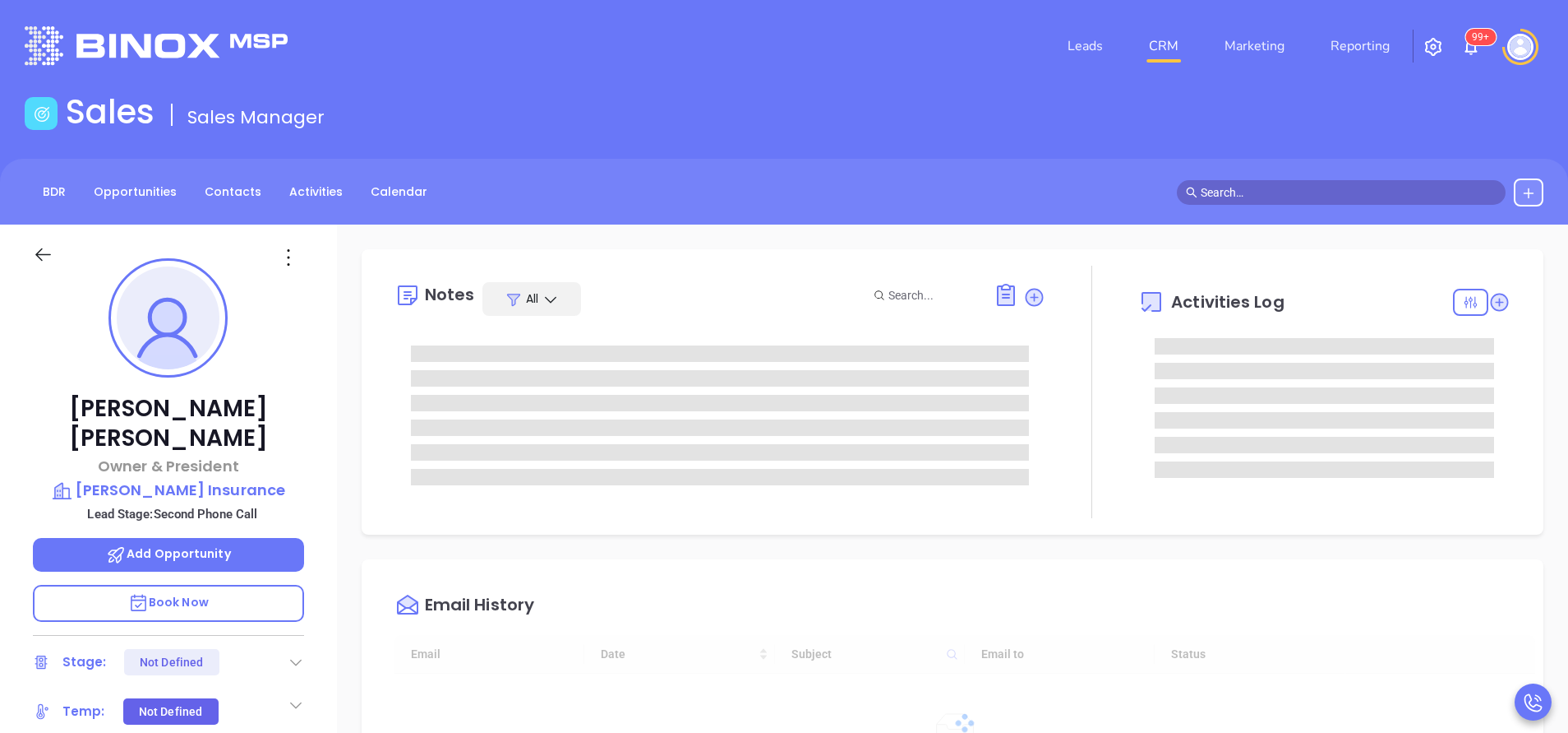
type input "10:00 am"
type input "[DATE]"
type input "[PERSON_NAME]"
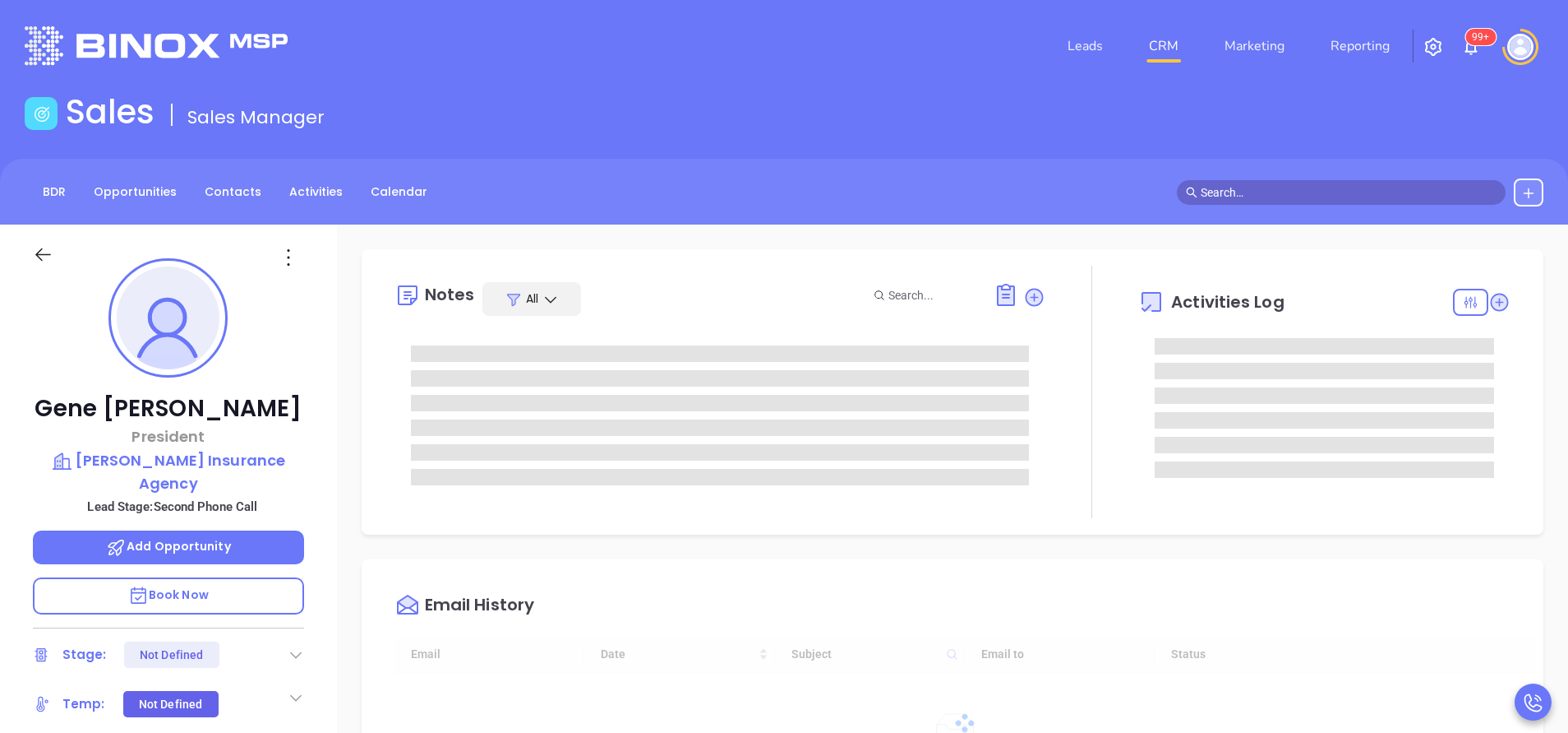
type input "[DATE]"
type input "[PERSON_NAME]"
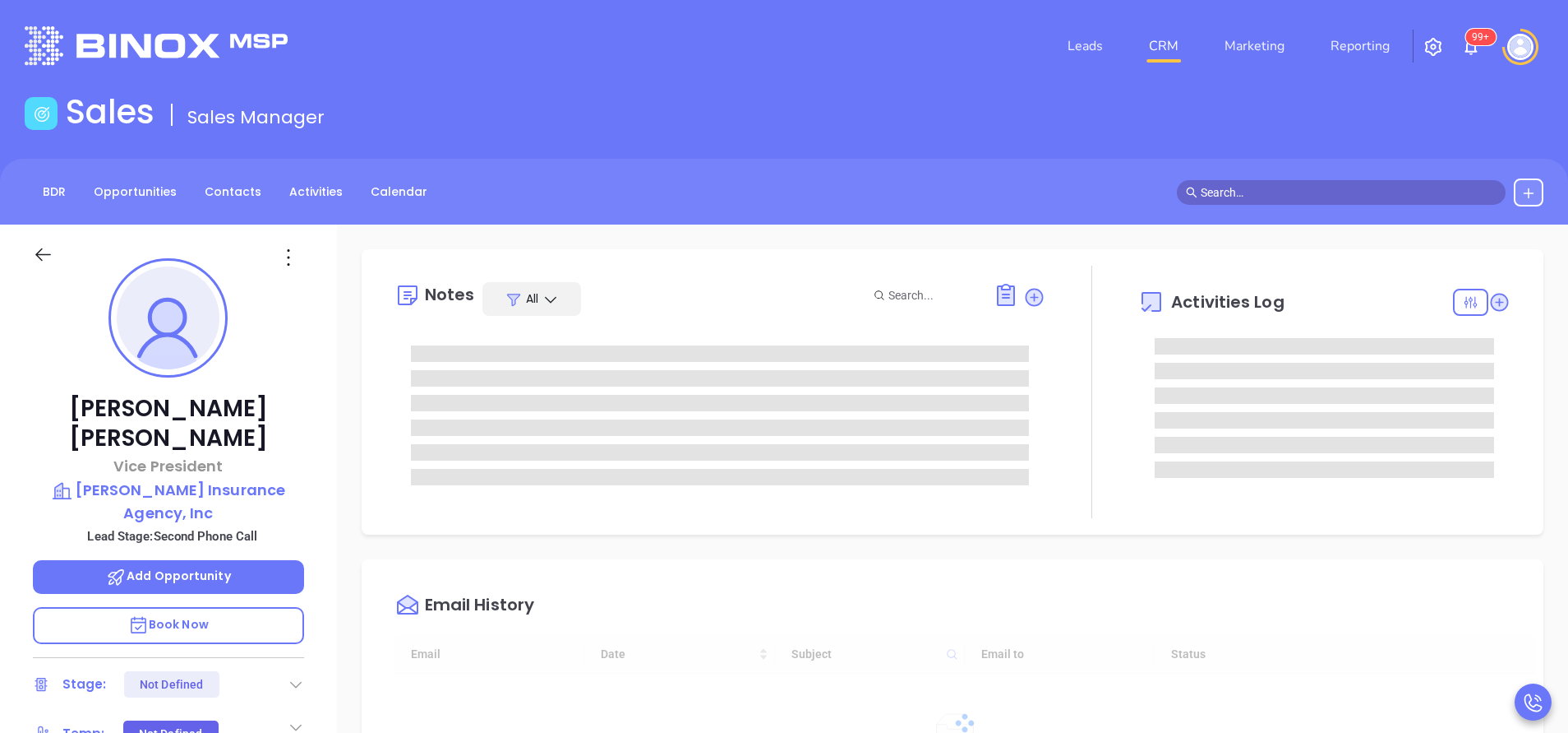
type input "[DATE]"
type input "[PERSON_NAME]"
type input "[DATE]"
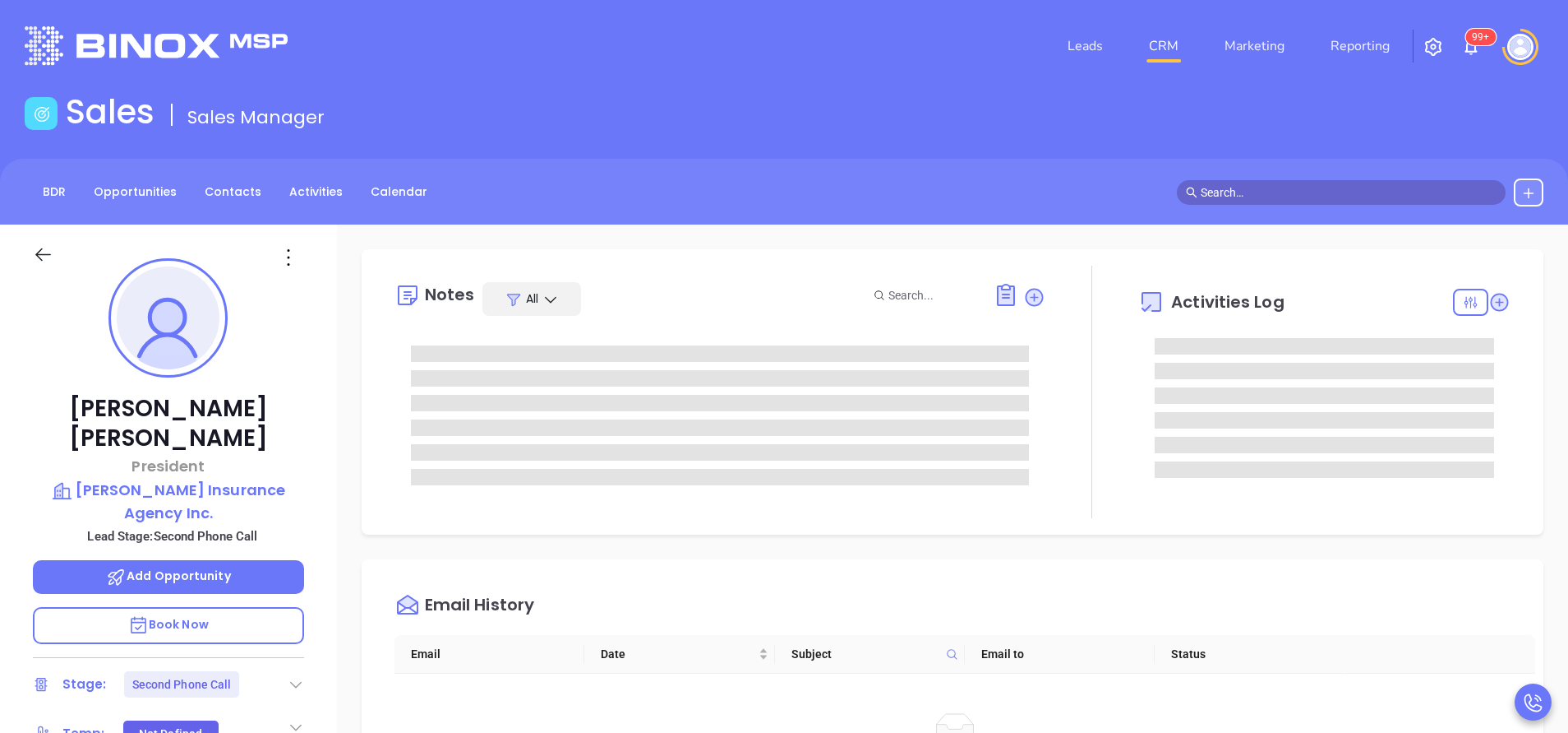
type input "[PERSON_NAME]"
type input "[DATE]"
type input "[PERSON_NAME]"
type input "[DATE]"
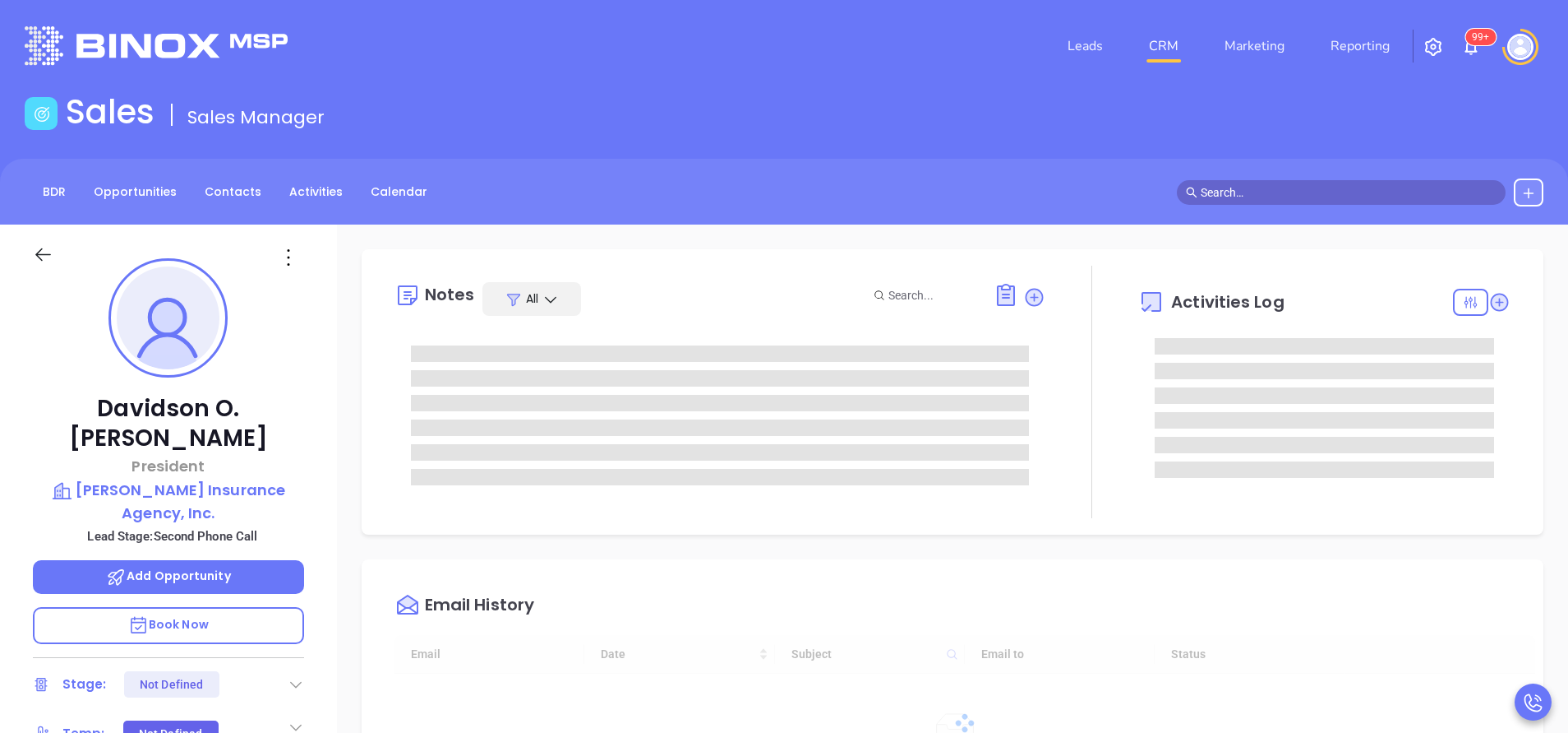
scroll to position [478, 0]
type input "[PERSON_NAME]"
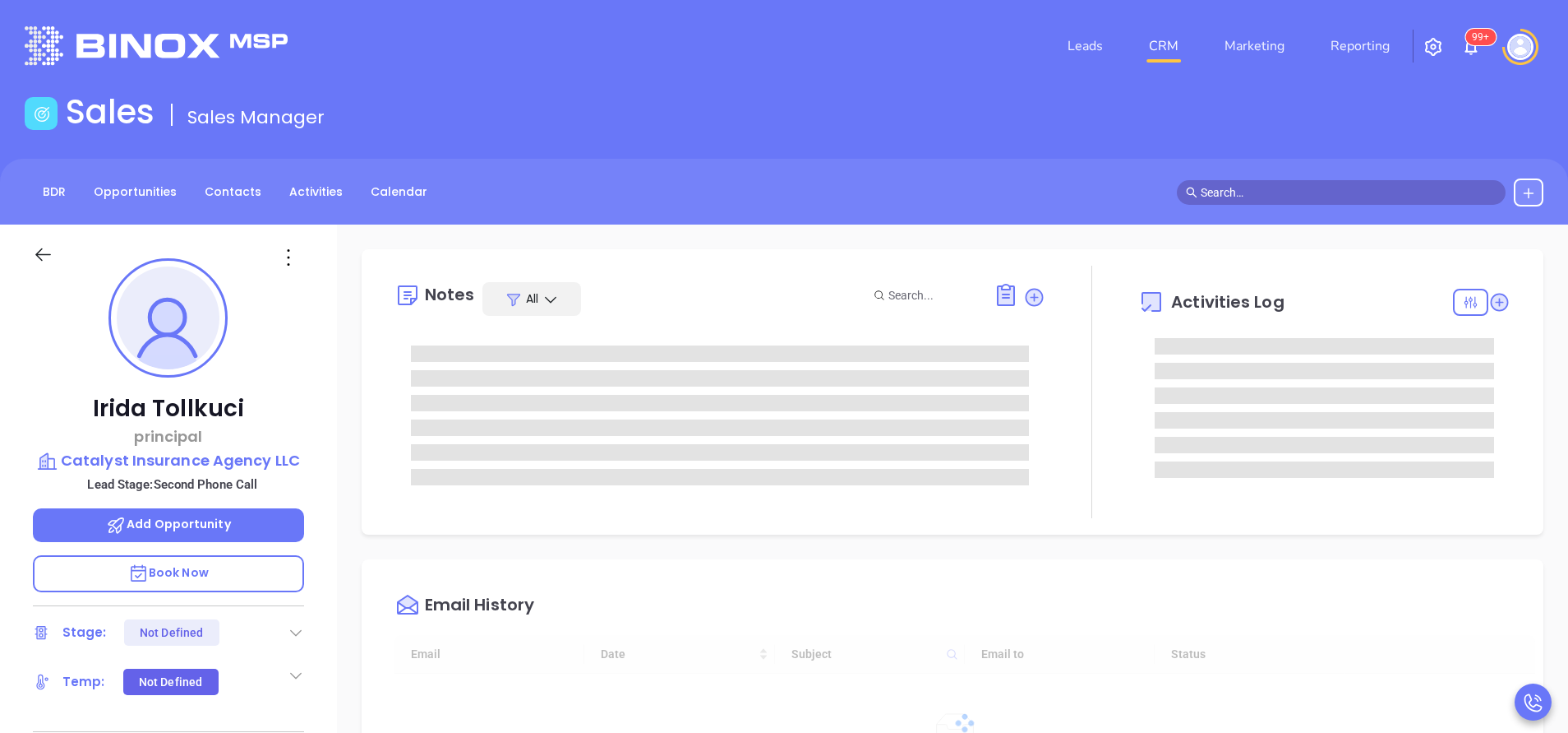
type input "[DATE]"
type input "[PERSON_NAME]"
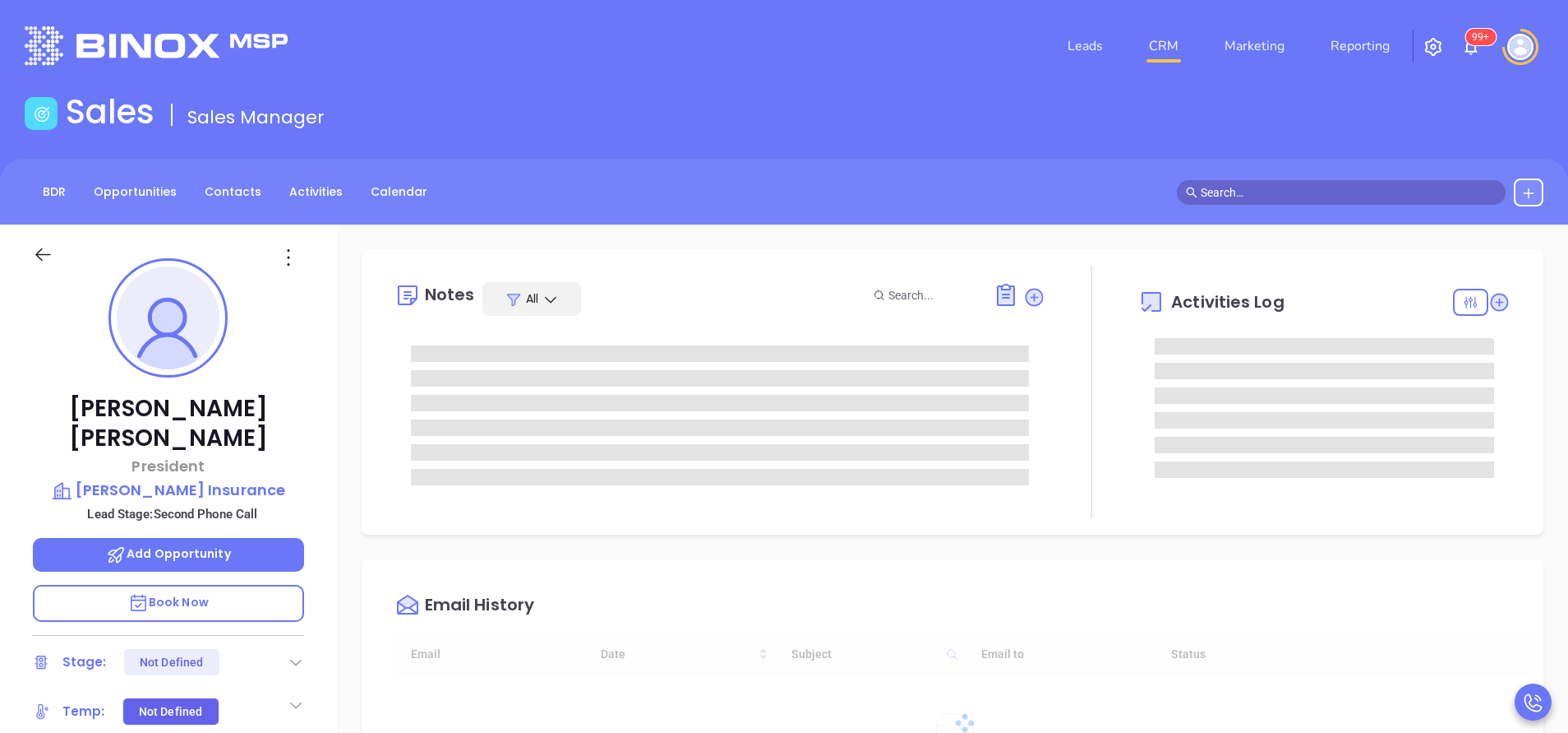
type input "[DATE]"
type input "[PERSON_NAME]"
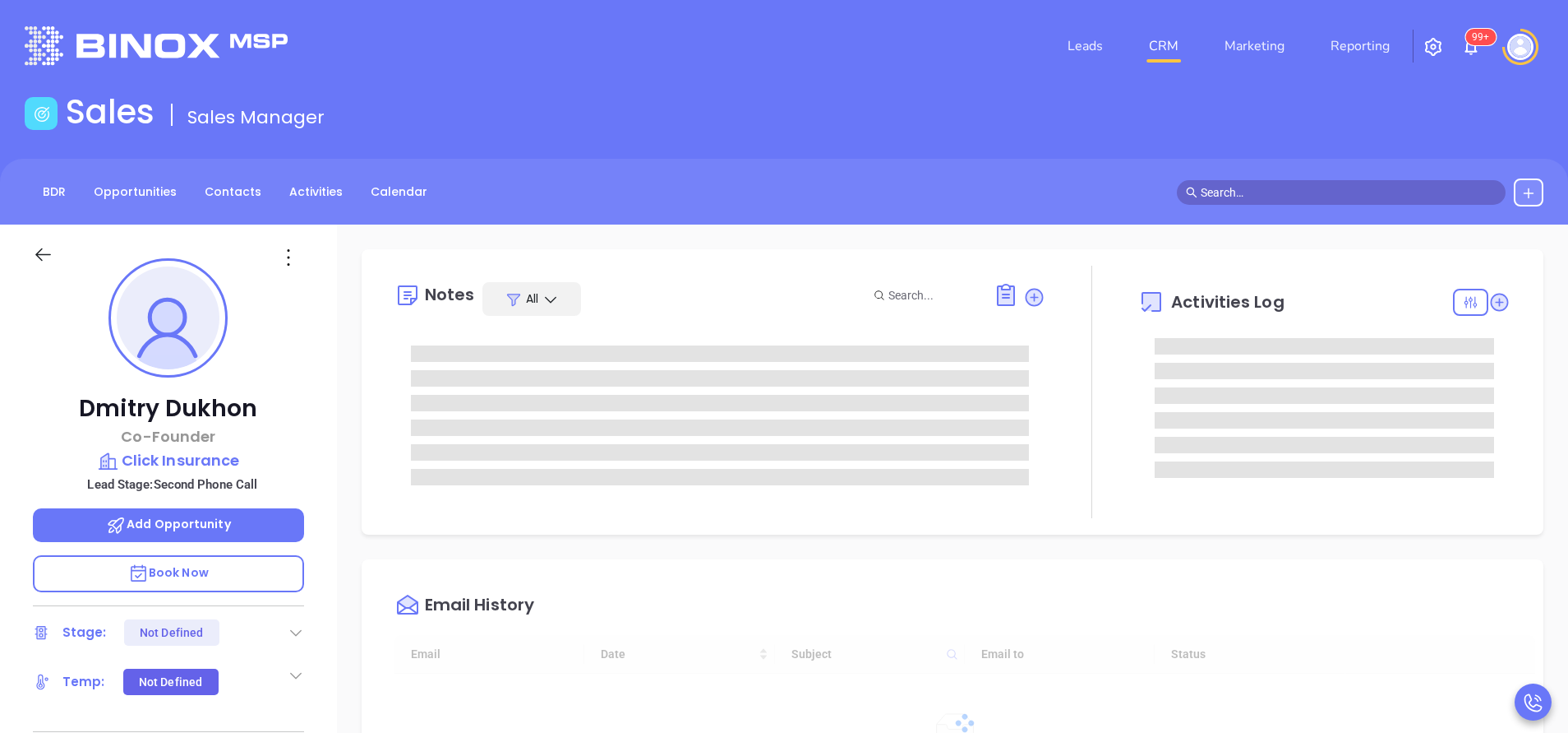
type input "[DATE]"
type input "[PERSON_NAME]"
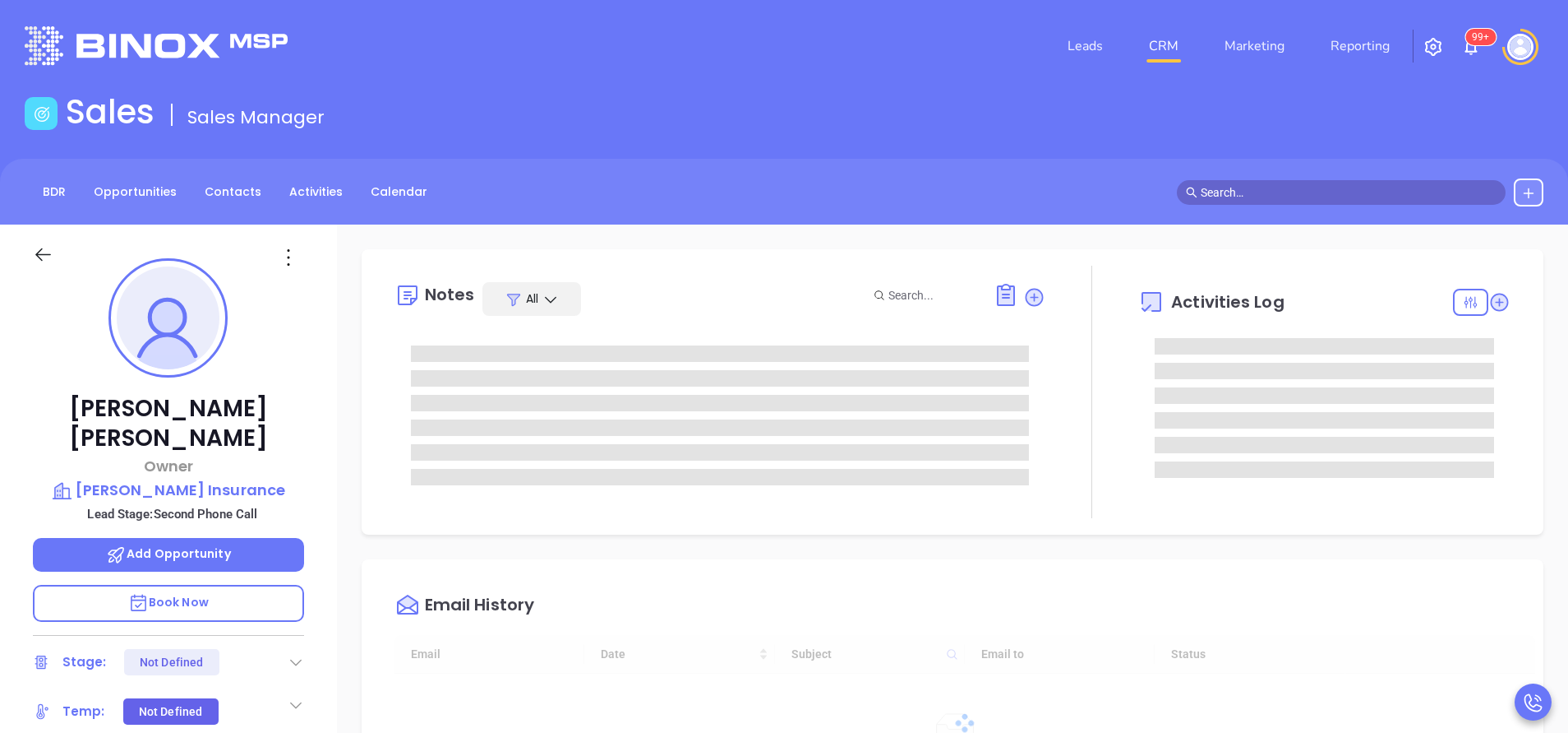
type input "[DATE]"
type input "[PERSON_NAME]"
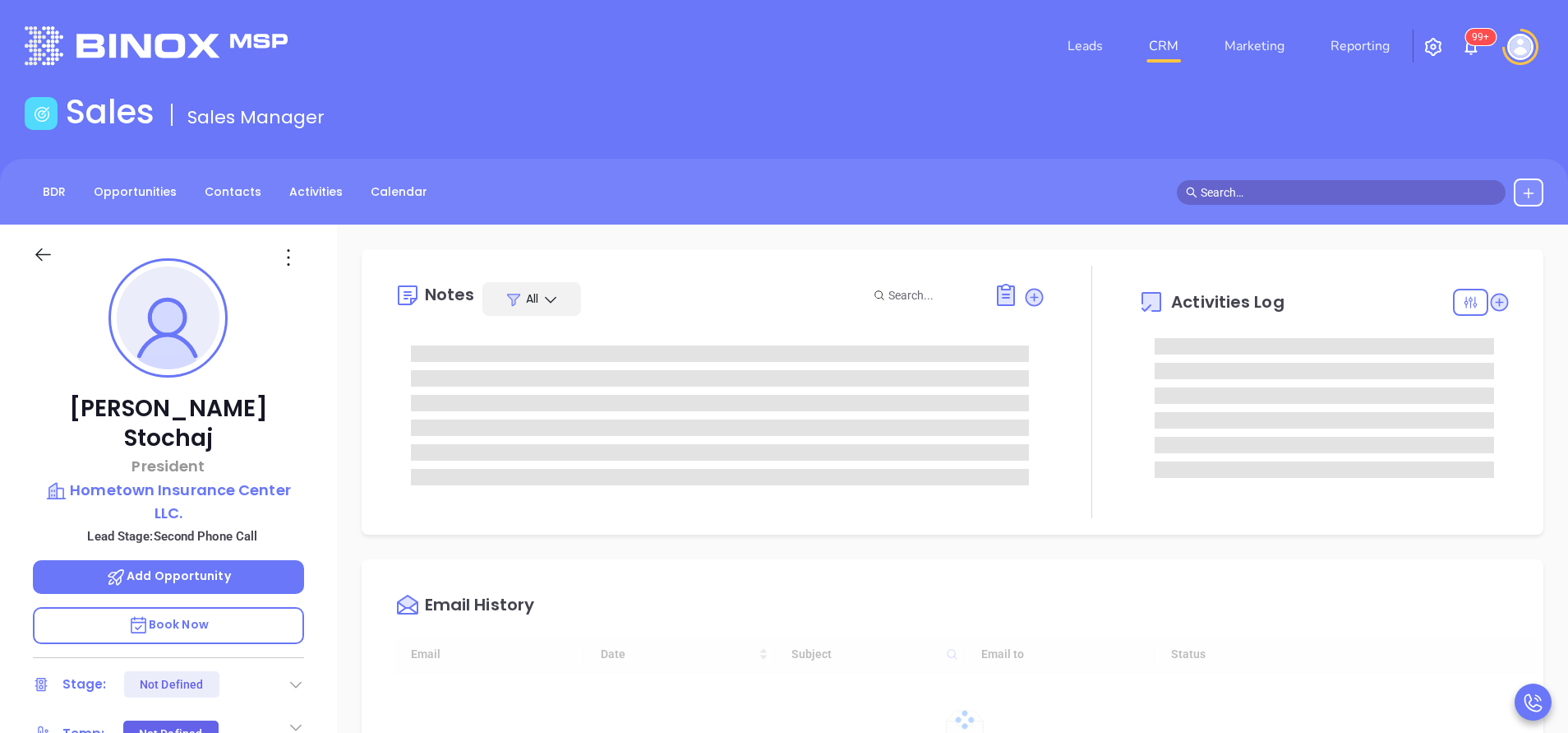
type input "[DATE]"
type input "[PERSON_NAME]"
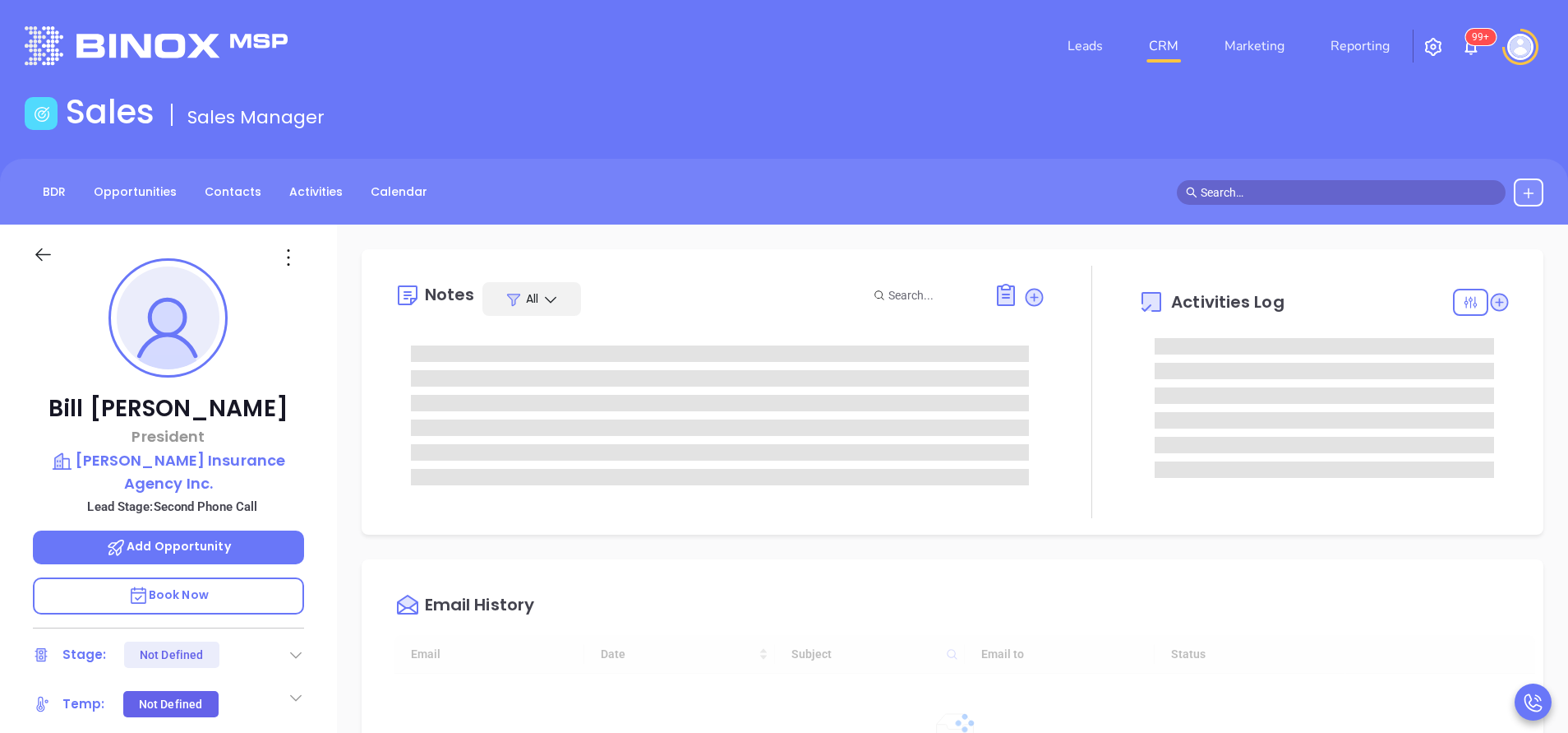
type input "[DATE]"
type input "[PERSON_NAME]"
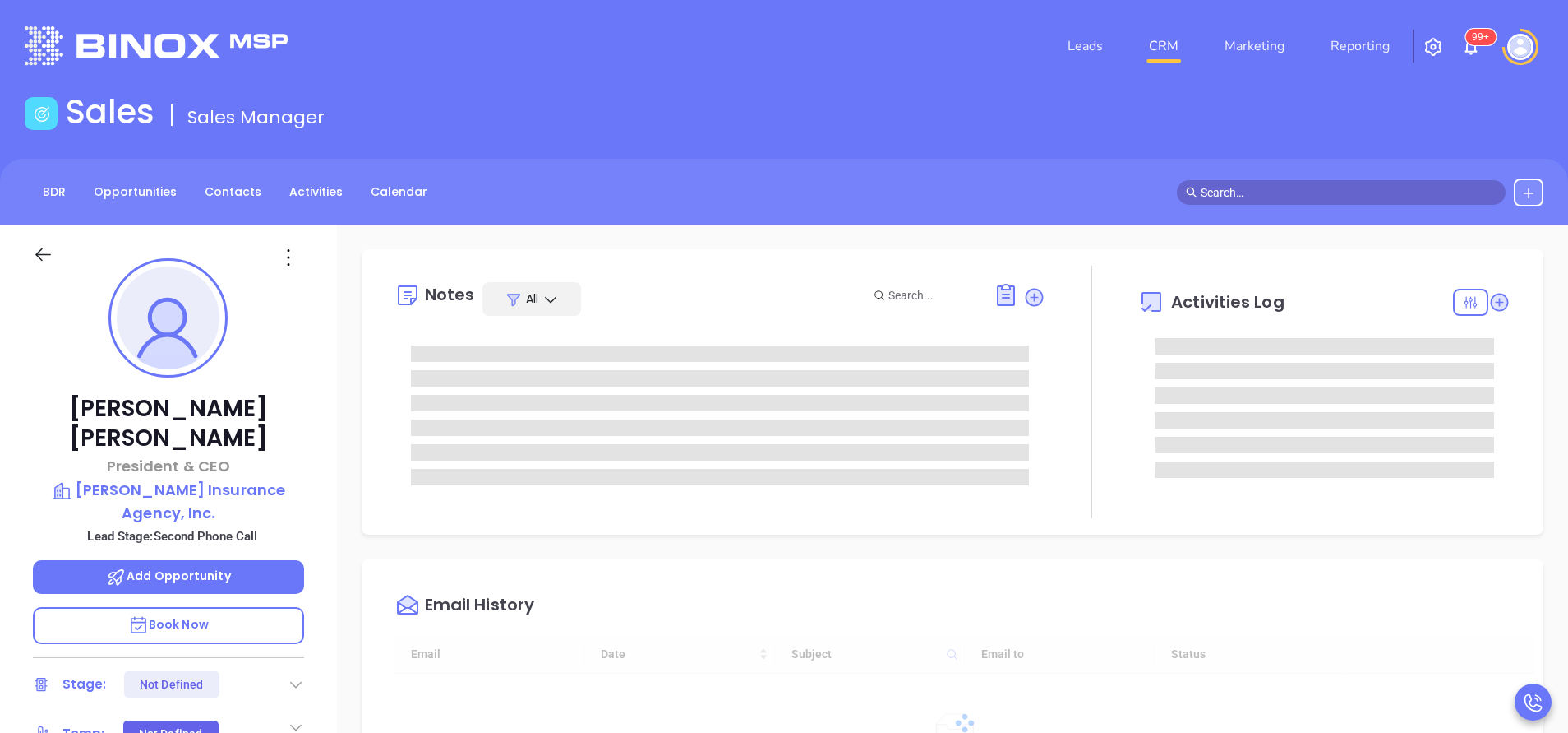
type input "[DATE]"
type input "[PERSON_NAME]"
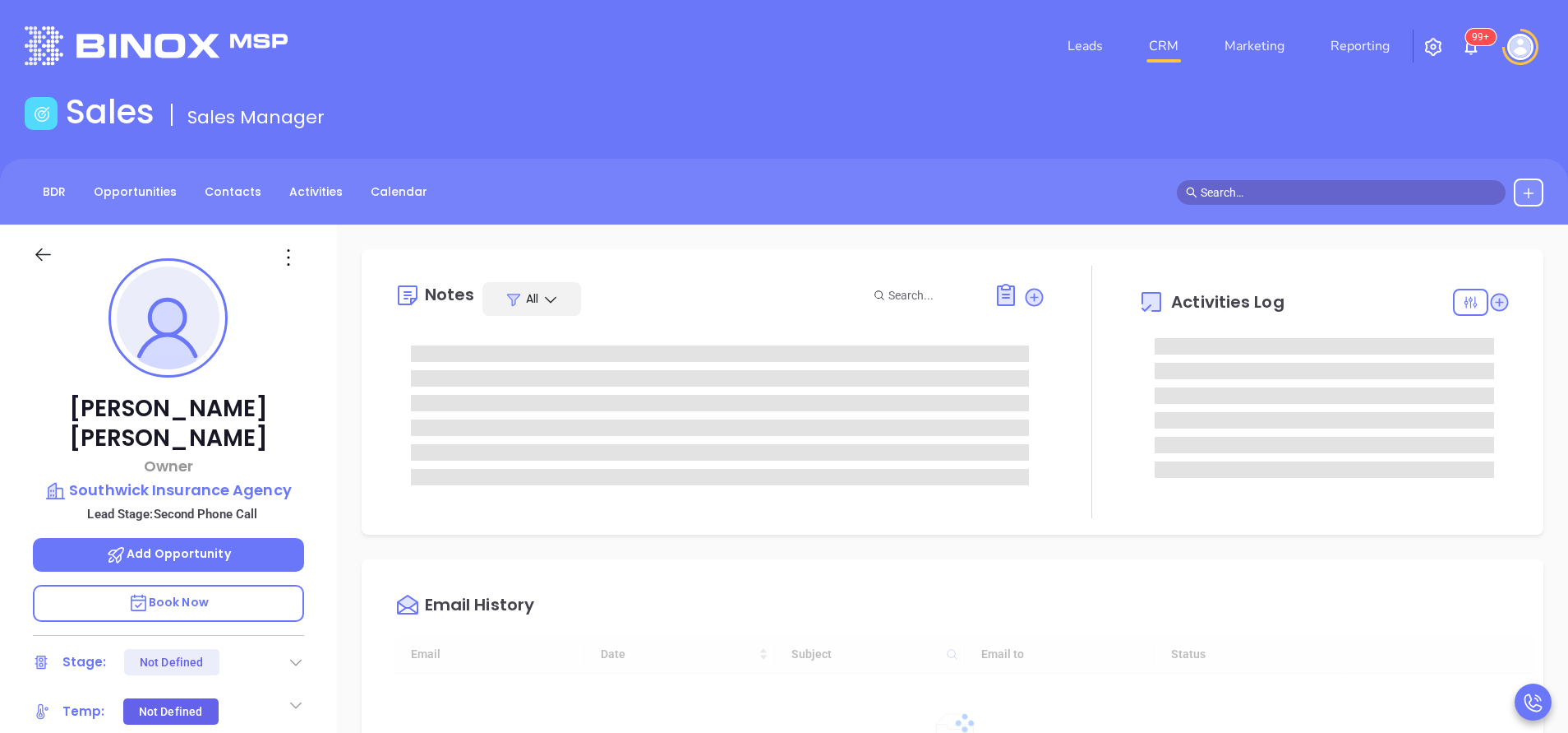
type input "[DATE]"
type input "[PERSON_NAME]"
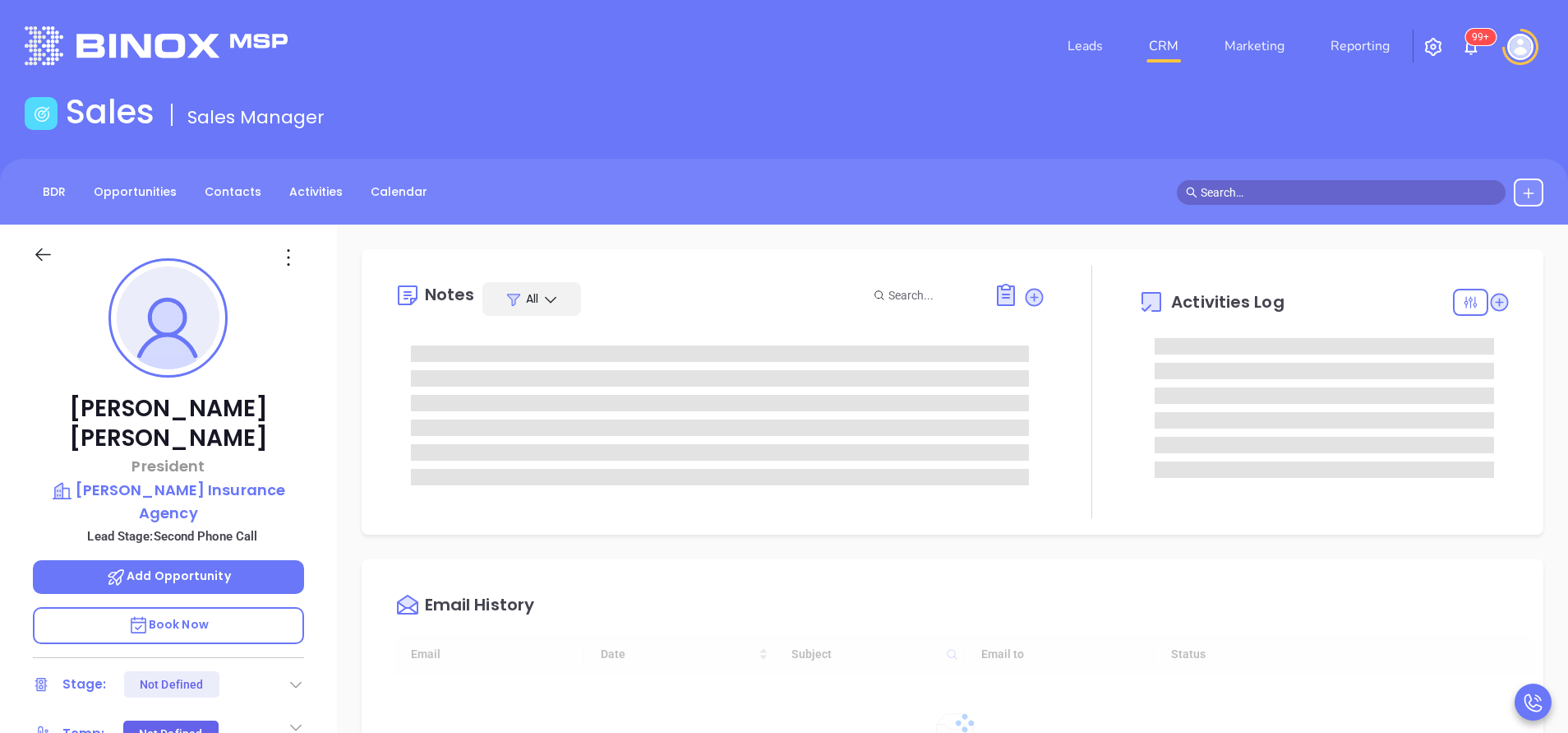
type input "[DATE]"
type input "[PERSON_NAME]"
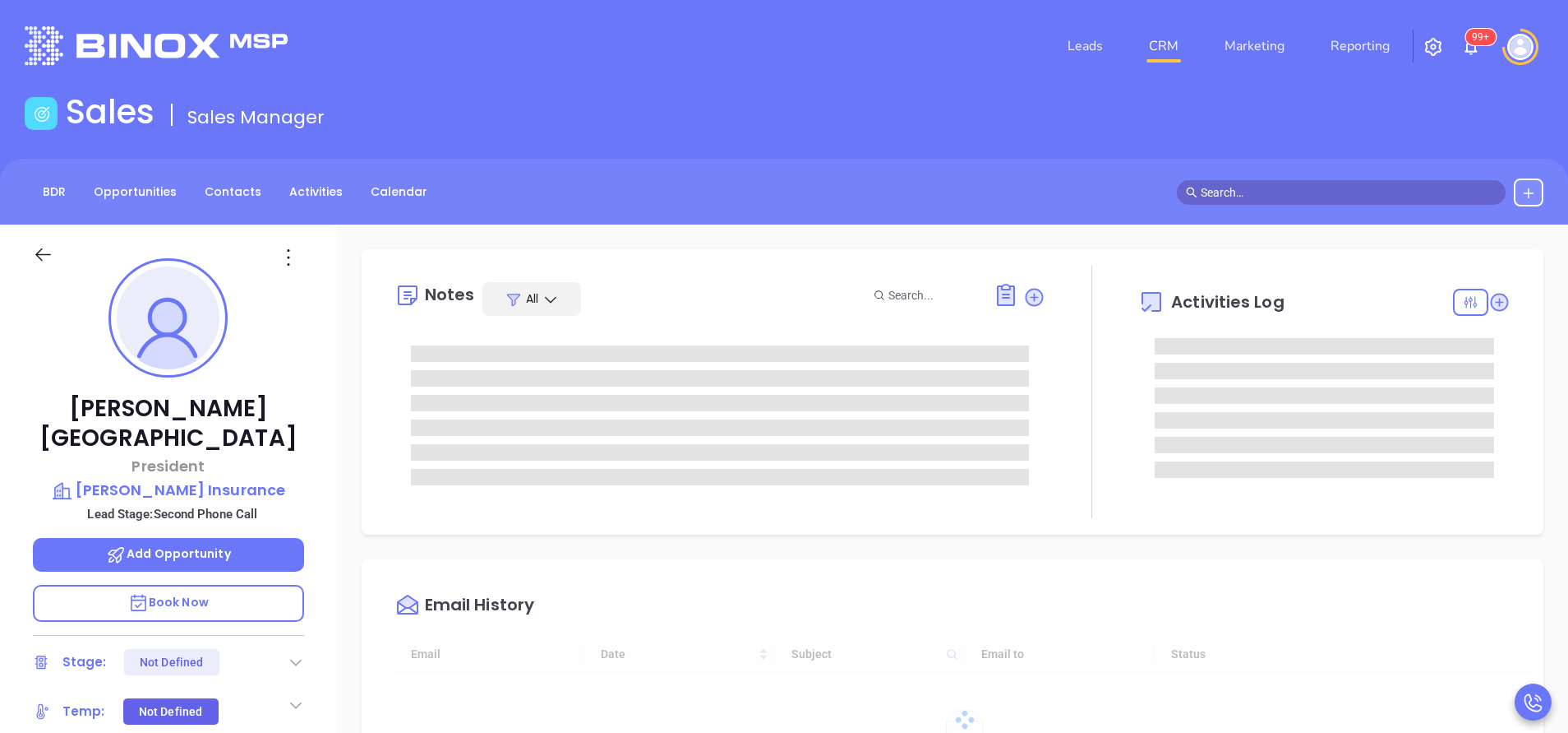
type input "[DATE]"
type input "[PERSON_NAME]"
type input "[DATE]"
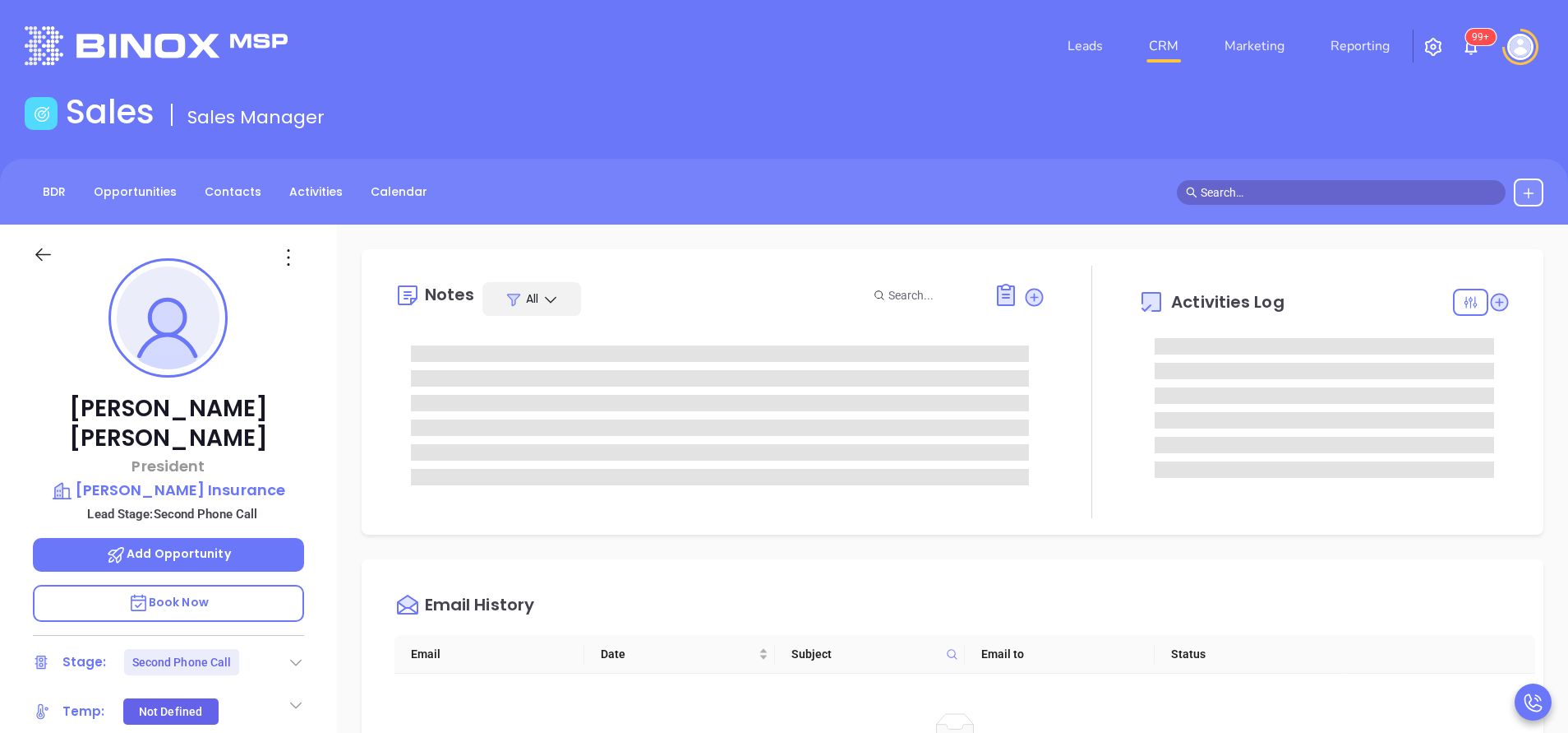
type input "[PERSON_NAME]"
type input "[DATE]"
type input "[PERSON_NAME]"
type input "10:00 am"
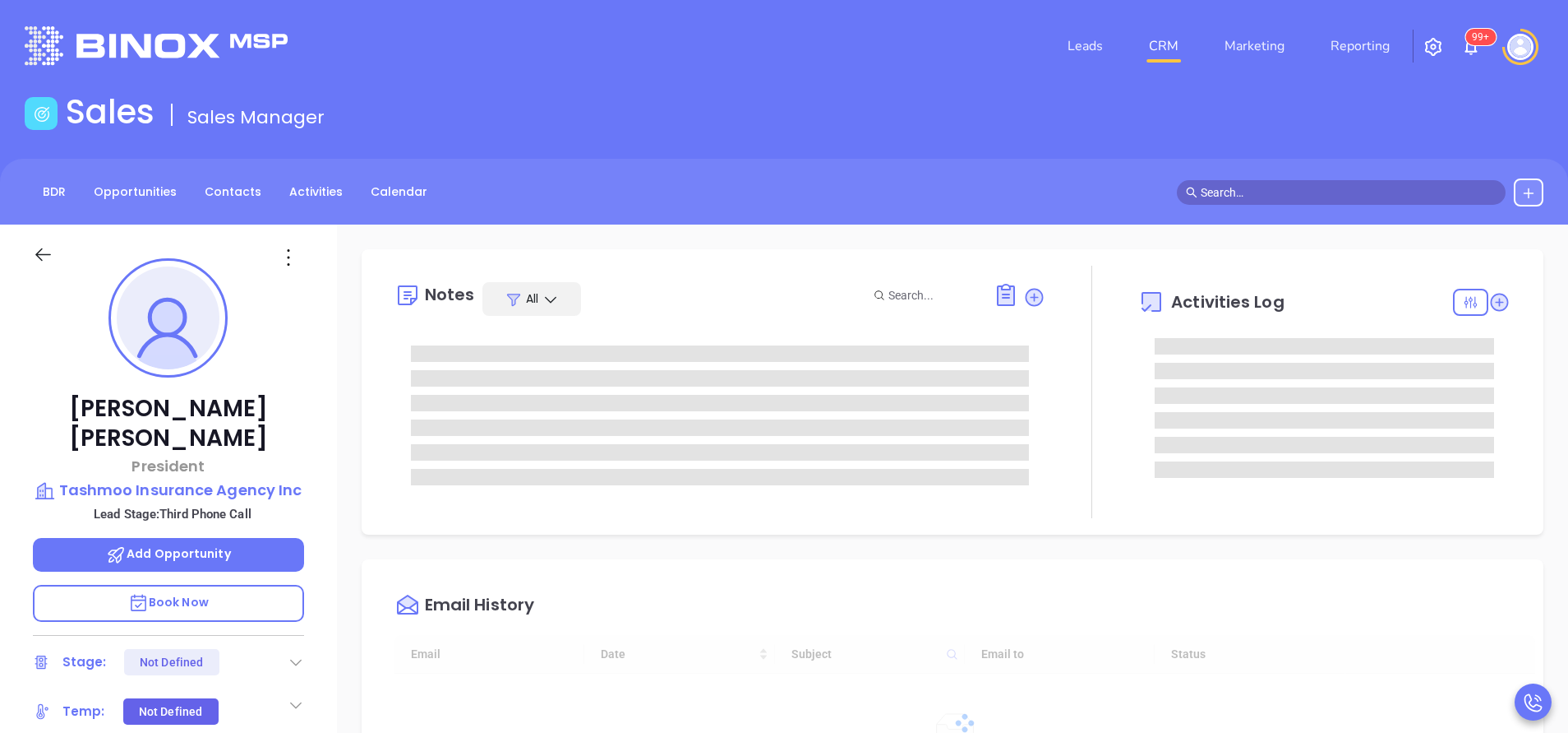
type input "[DATE]"
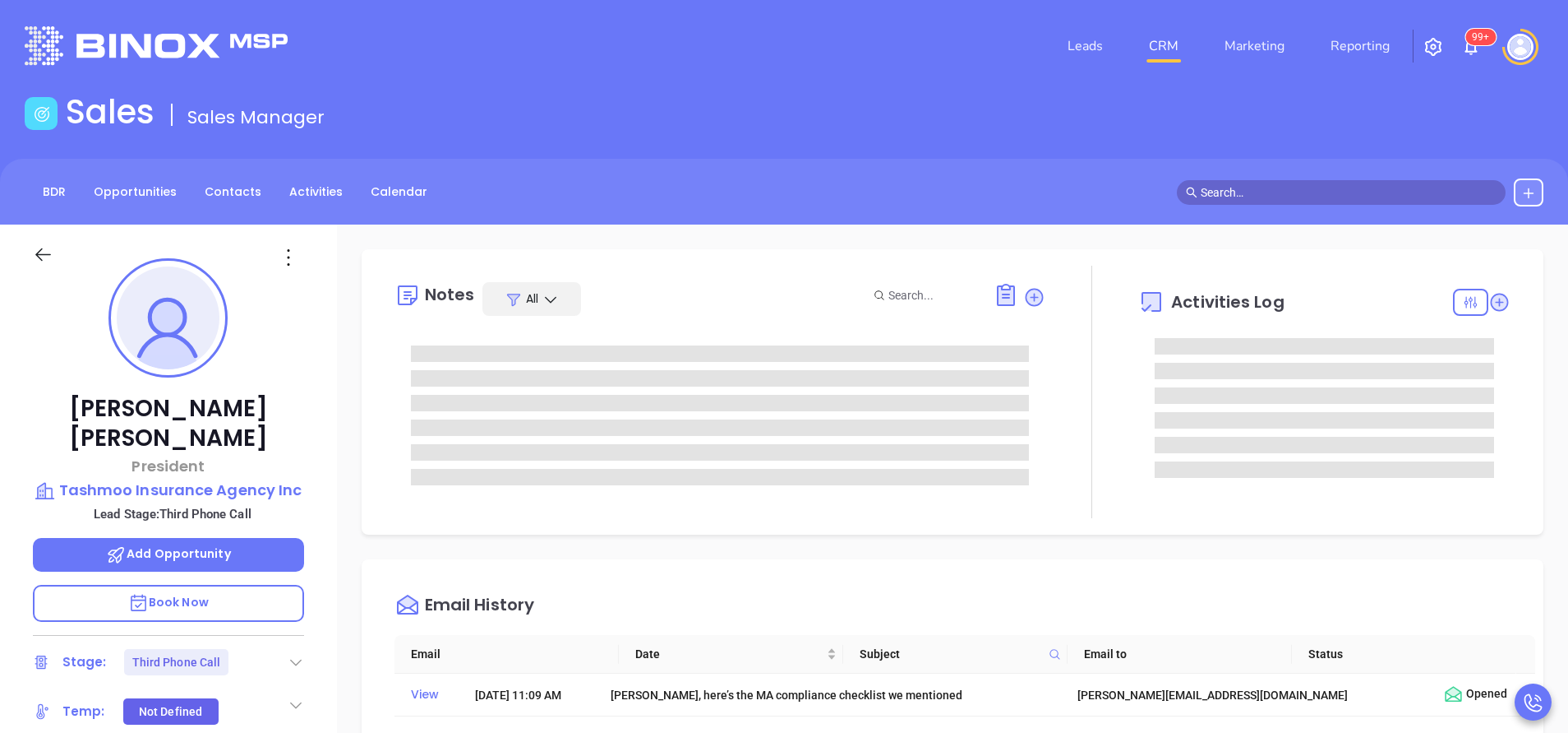
scroll to position [478, 0]
type input "[PERSON_NAME]"
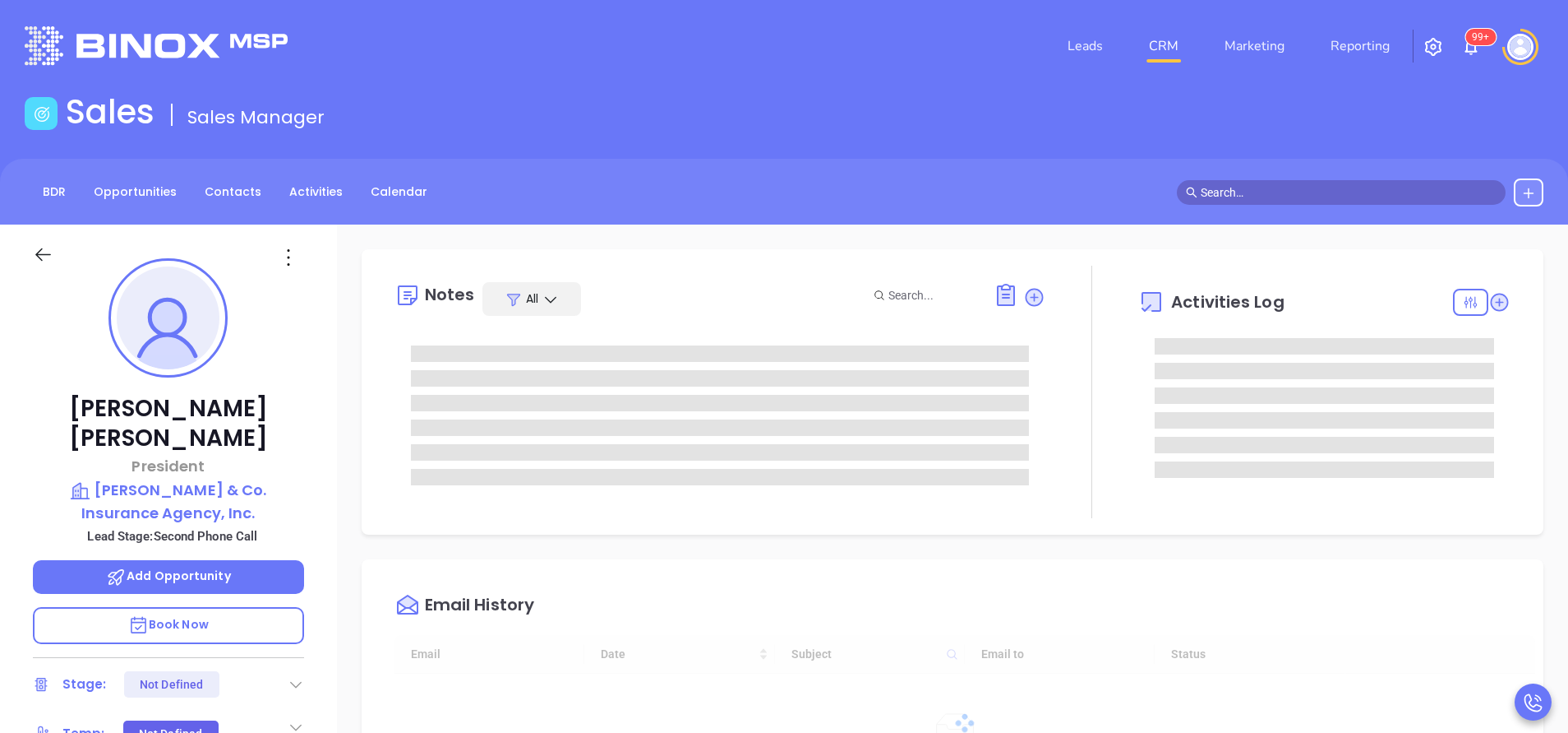
type input "[DATE]"
type input "[PERSON_NAME]"
type input "[DATE]"
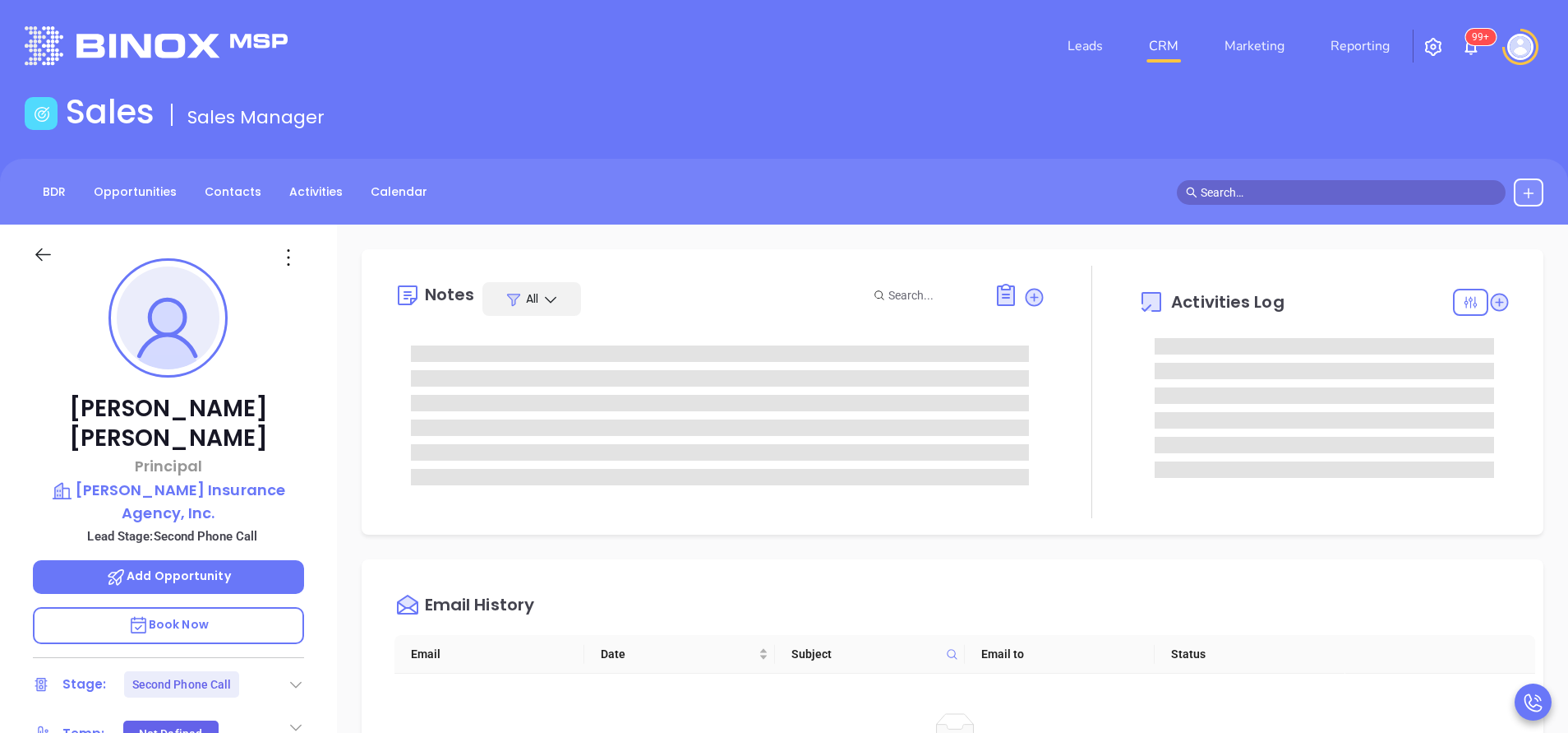
type input "[PERSON_NAME]"
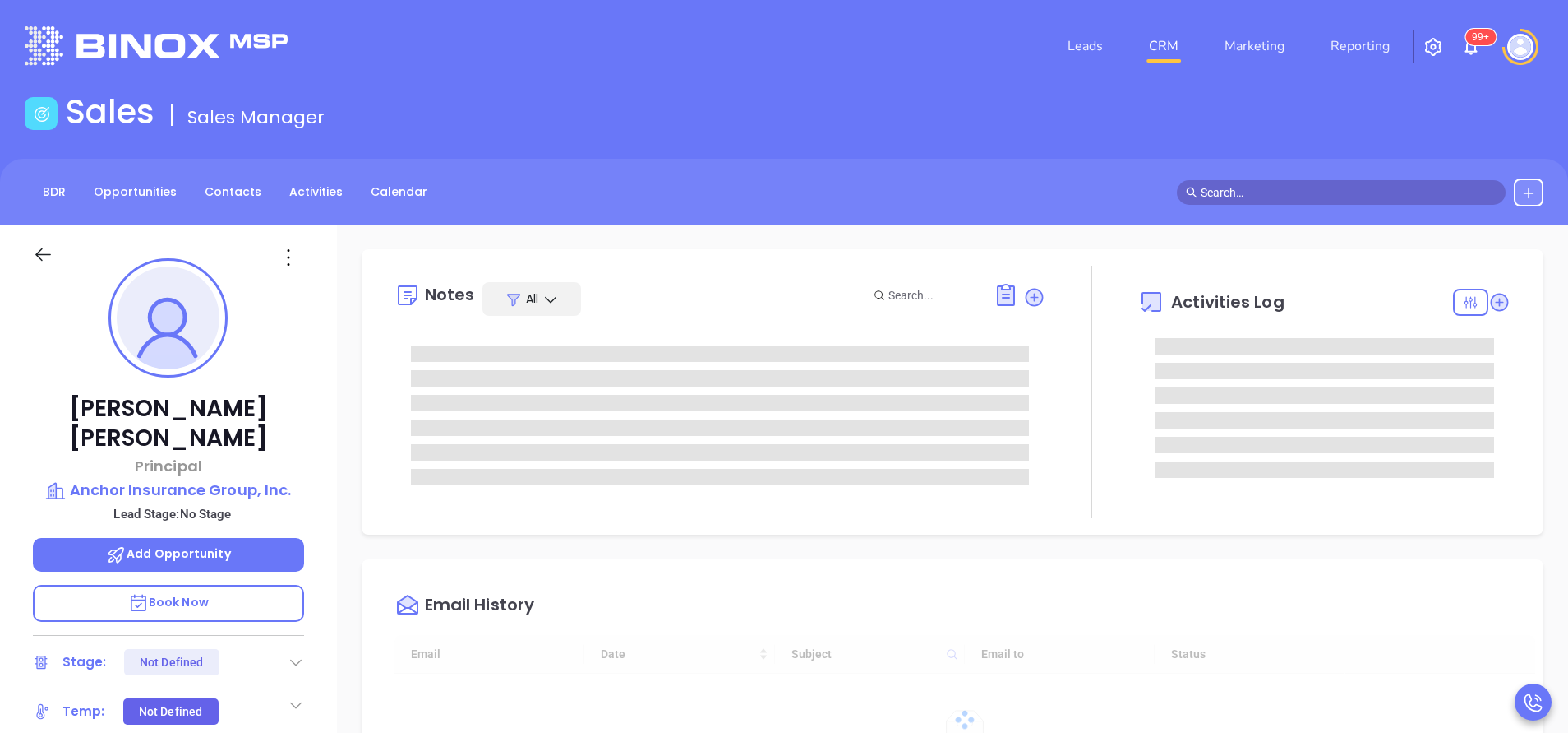
type input "10:00 am"
type input "[DATE]"
type input "[PERSON_NAME]"
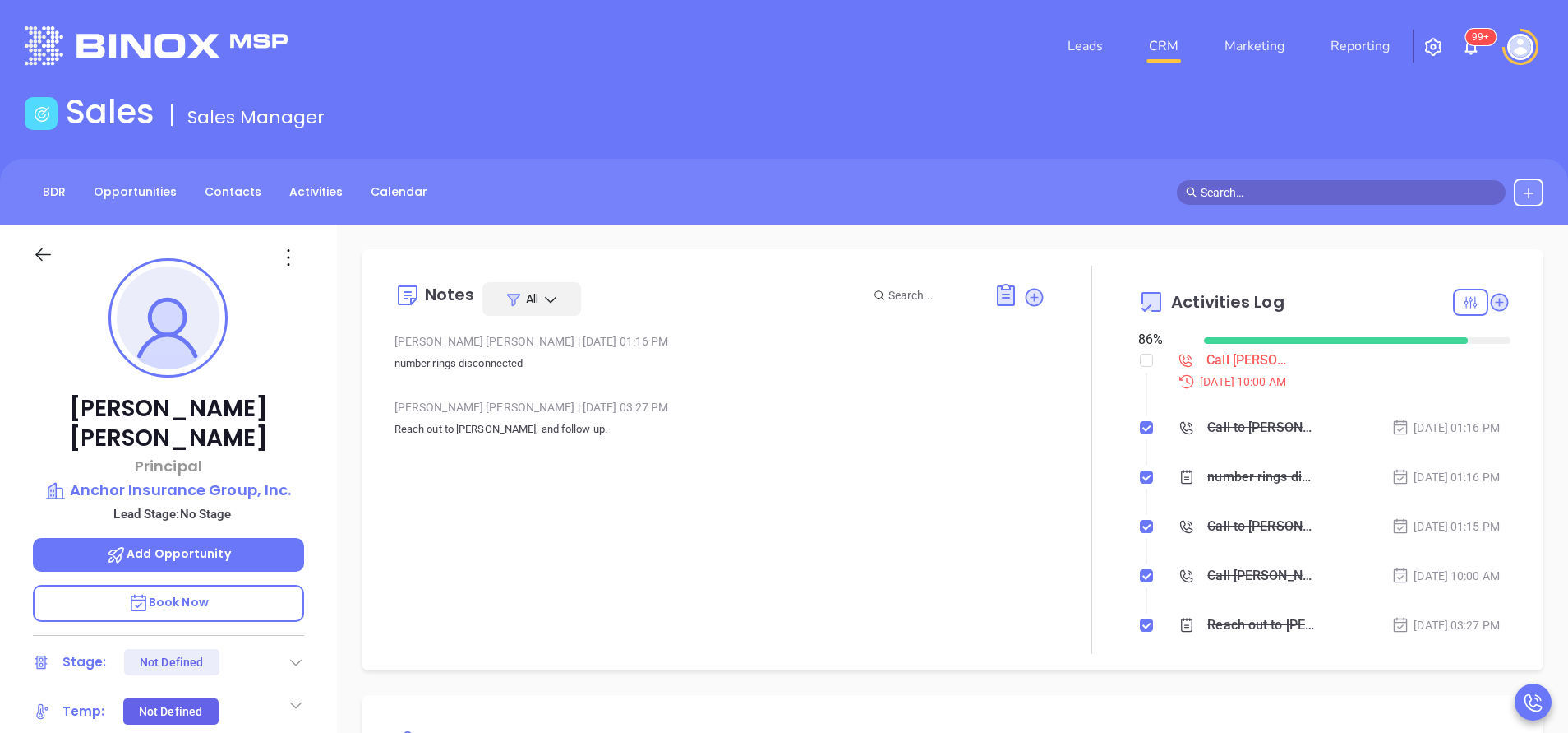
click at [1139, 351] on div at bounding box center [1145, 360] width 13 height 25
click at [1139, 360] on input "checkbox" at bounding box center [1145, 360] width 13 height 13
checkbox input "true"
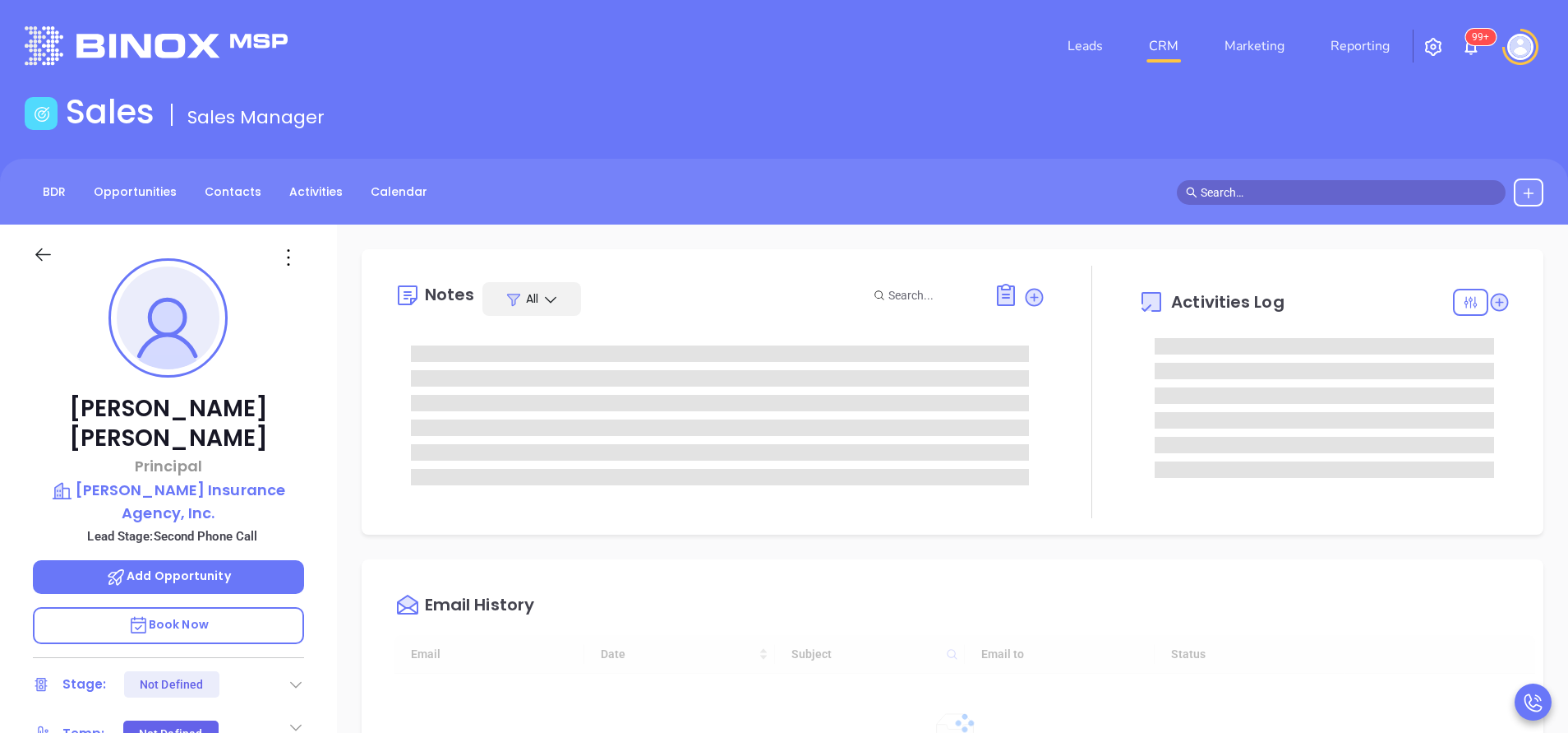
type input "[DATE]"
type input "[PERSON_NAME]"
type input "[DATE]"
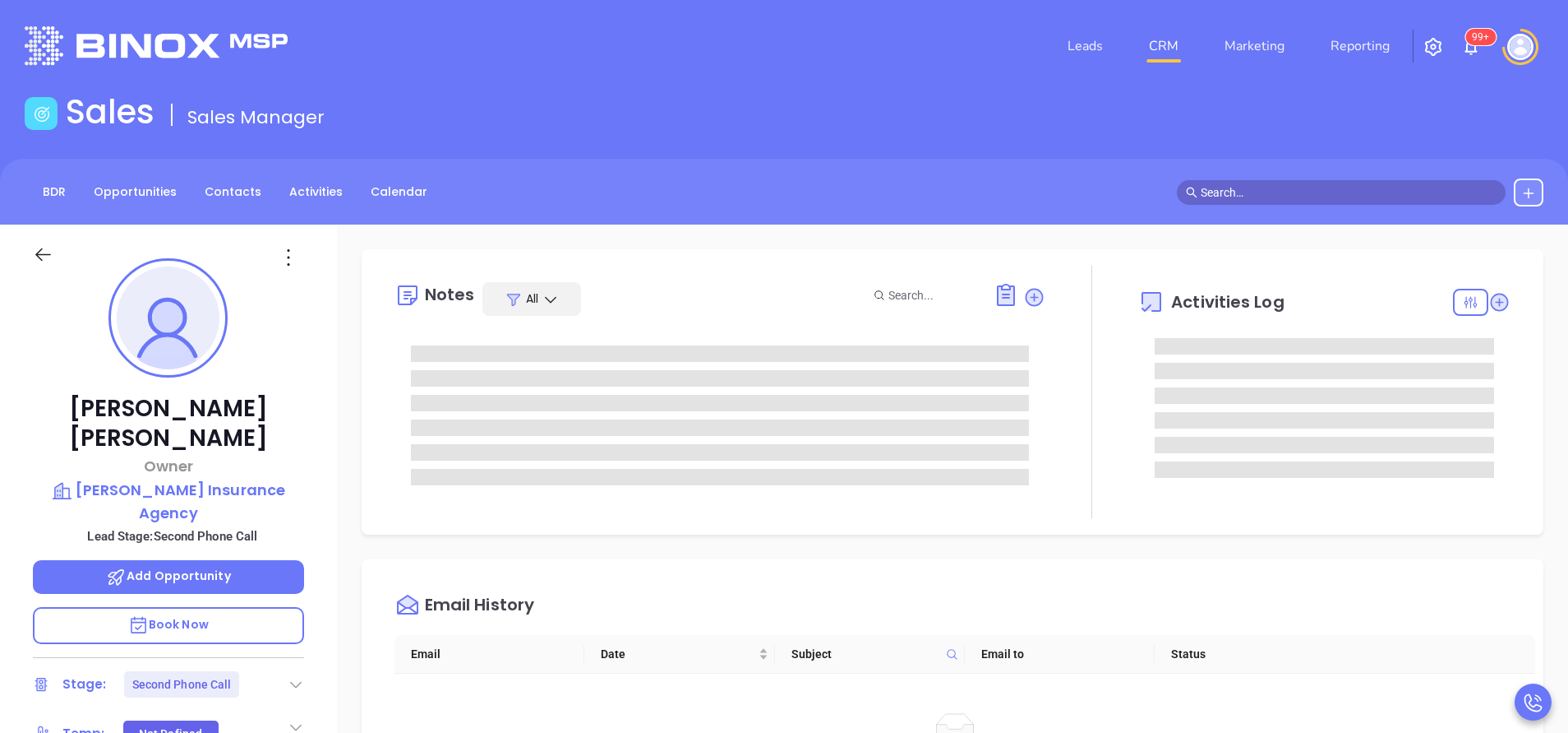
type input "[PERSON_NAME]"
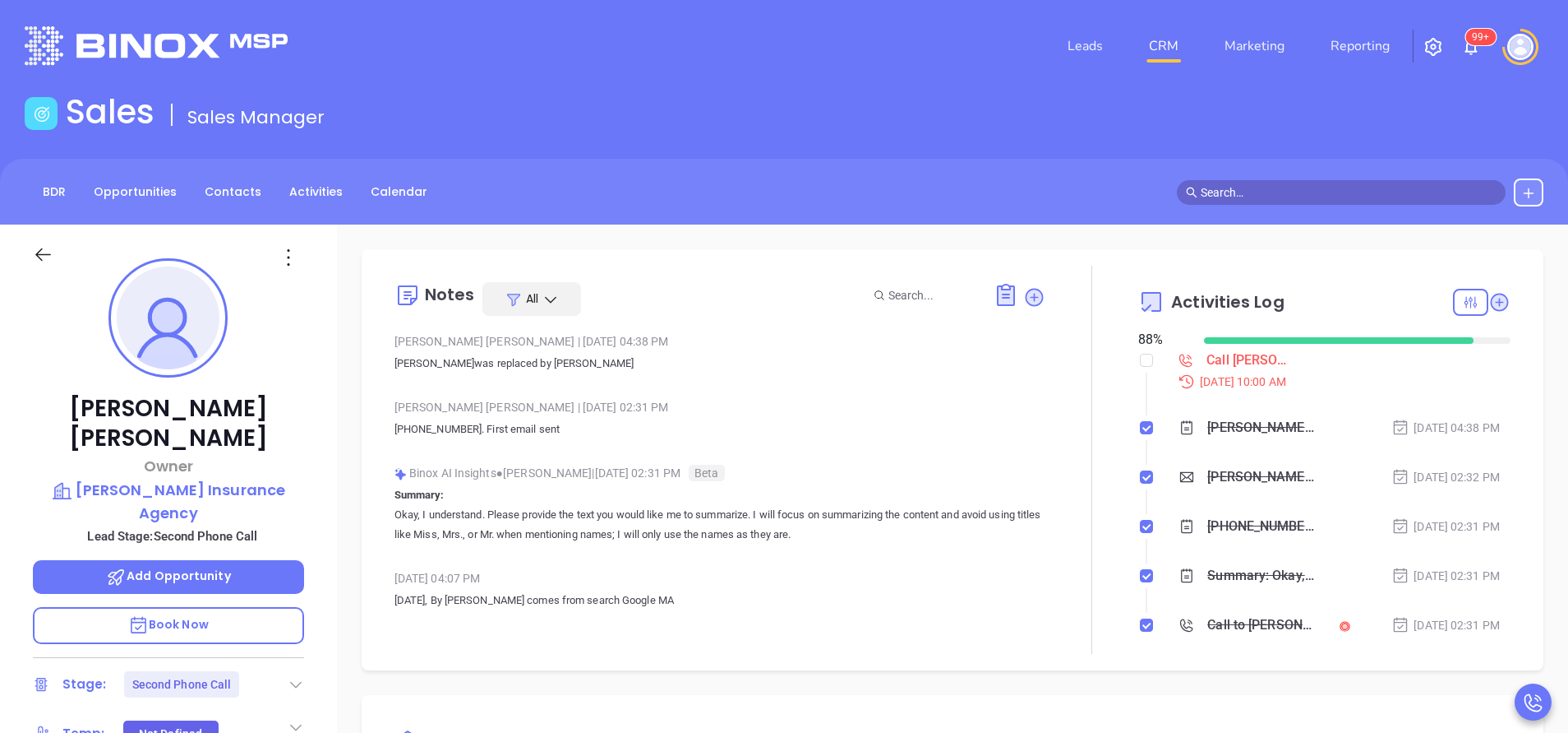
click at [389, 118] on div "Sales Sales Manager" at bounding box center [784, 115] width 1538 height 46
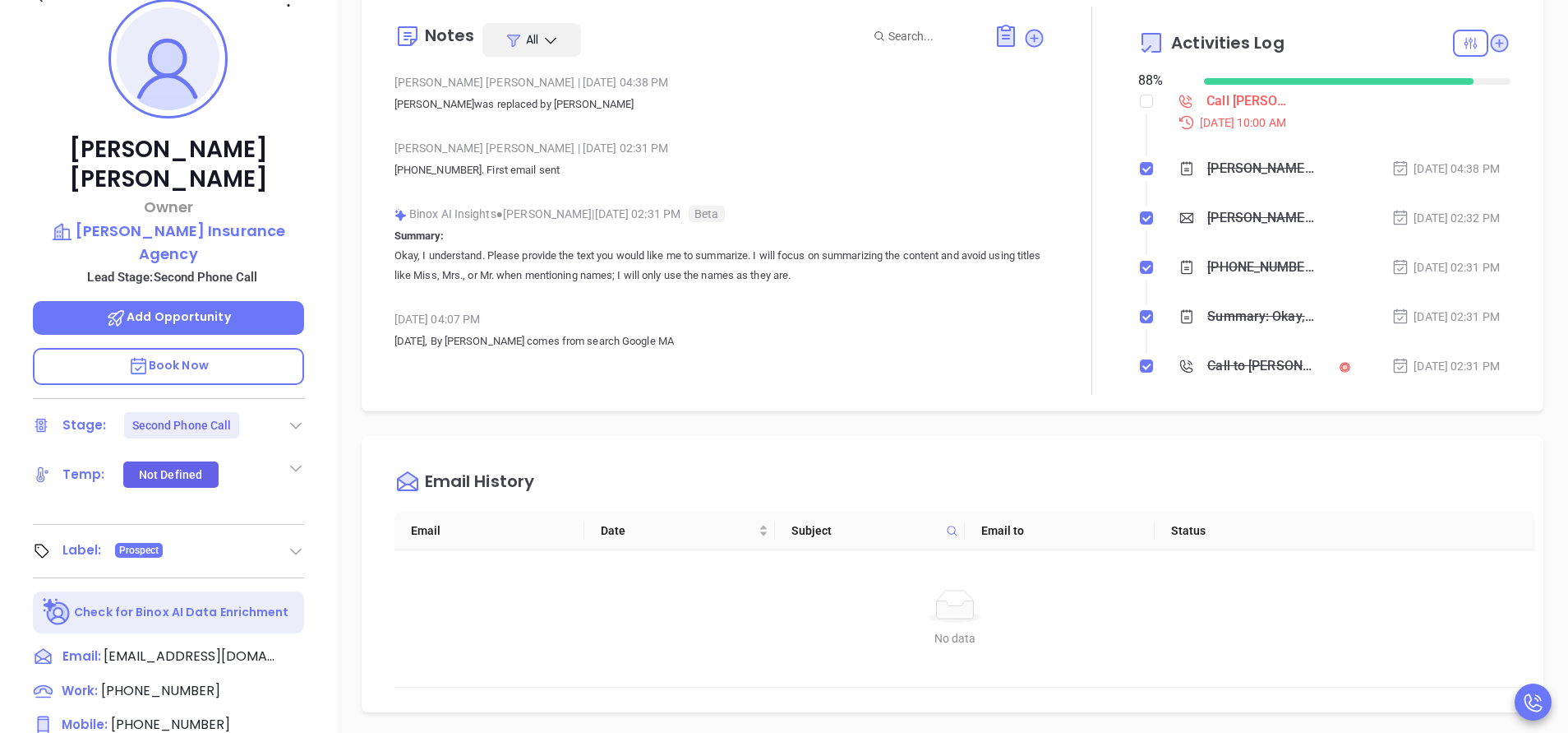
scroll to position [296, 0]
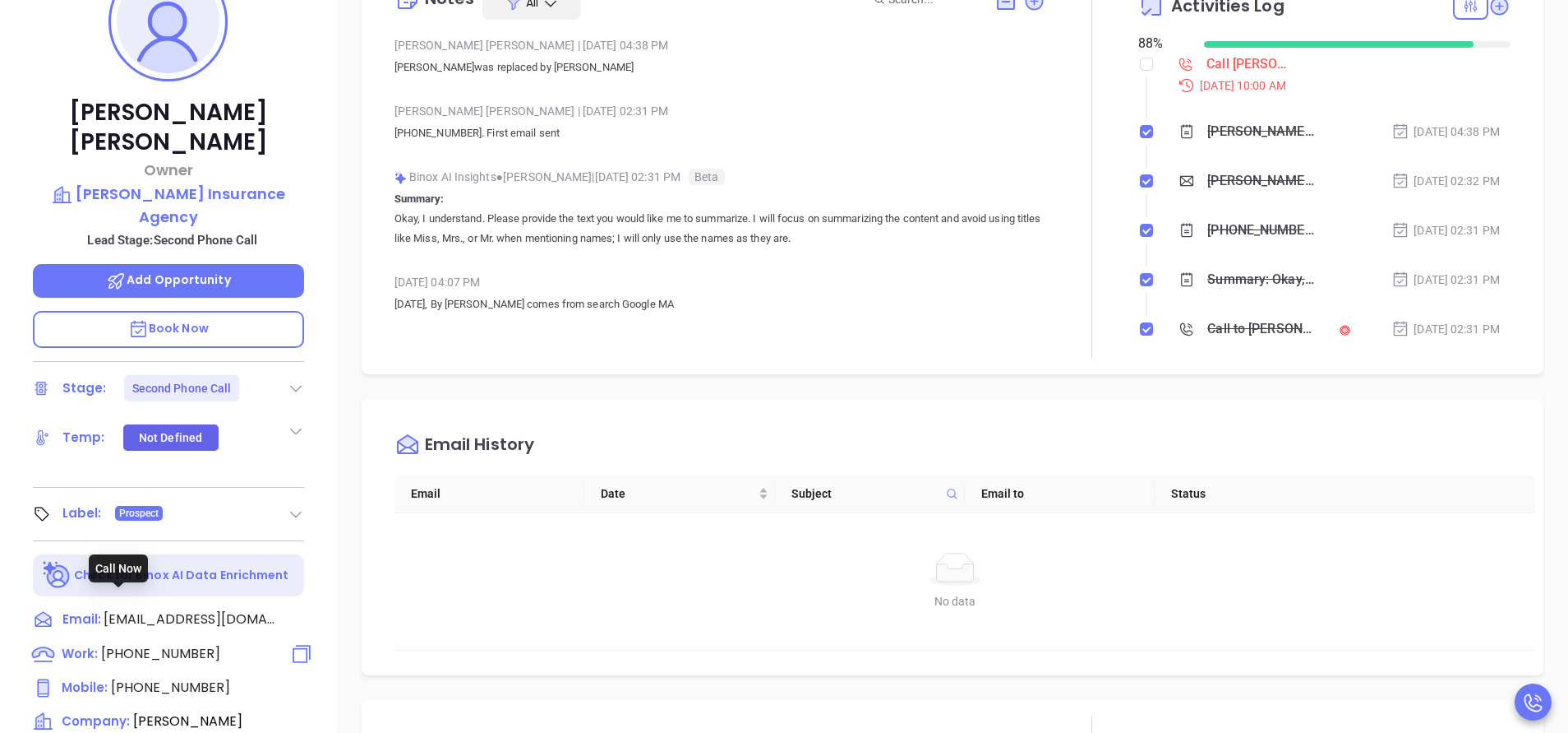
click at [169, 644] on span "[PHONE_NUMBER]" at bounding box center [160, 653] width 119 height 19
type input "[PHONE_NUMBER]"
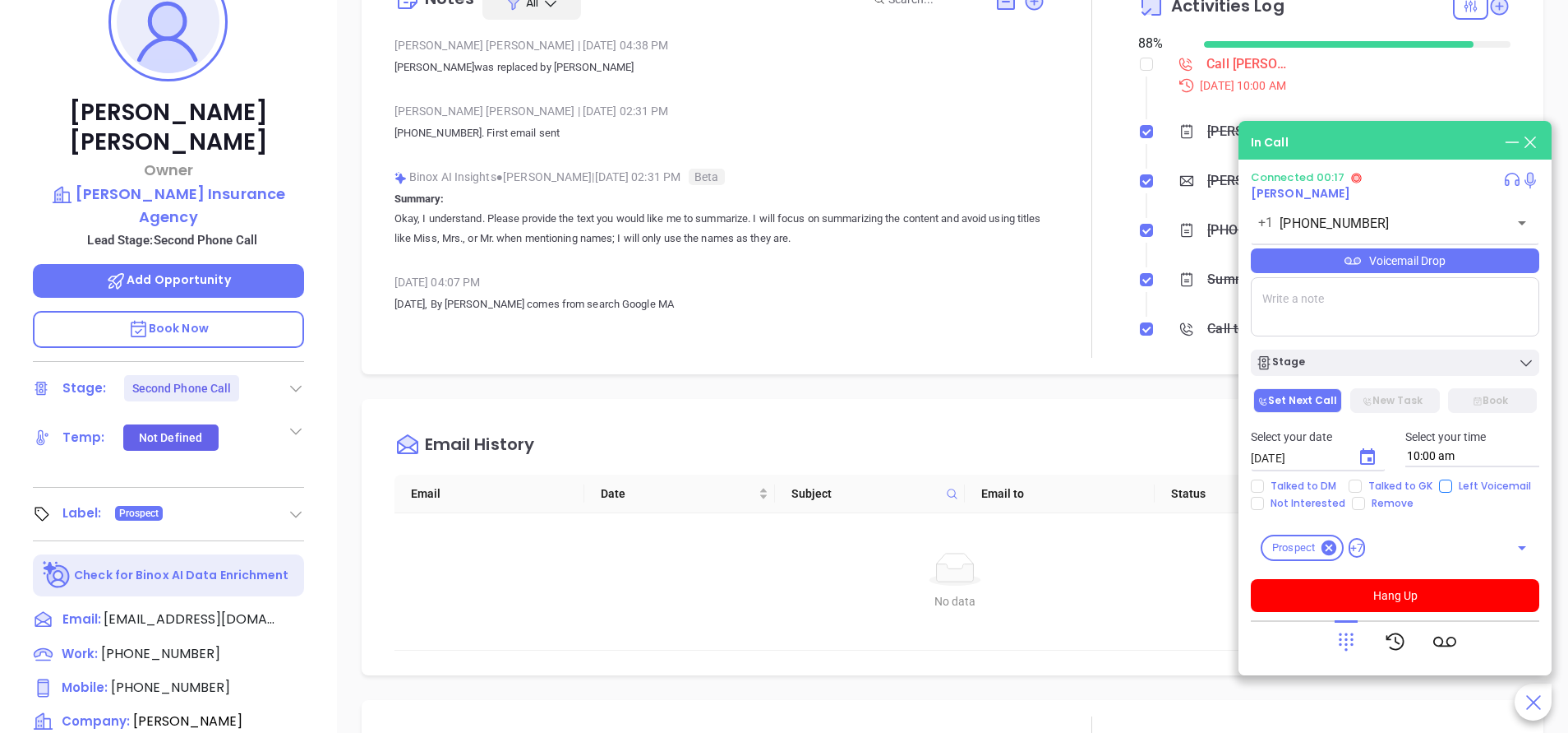
click at [1443, 480] on input "Left Voicemail" at bounding box center [1445, 485] width 13 height 13
checkbox input "true"
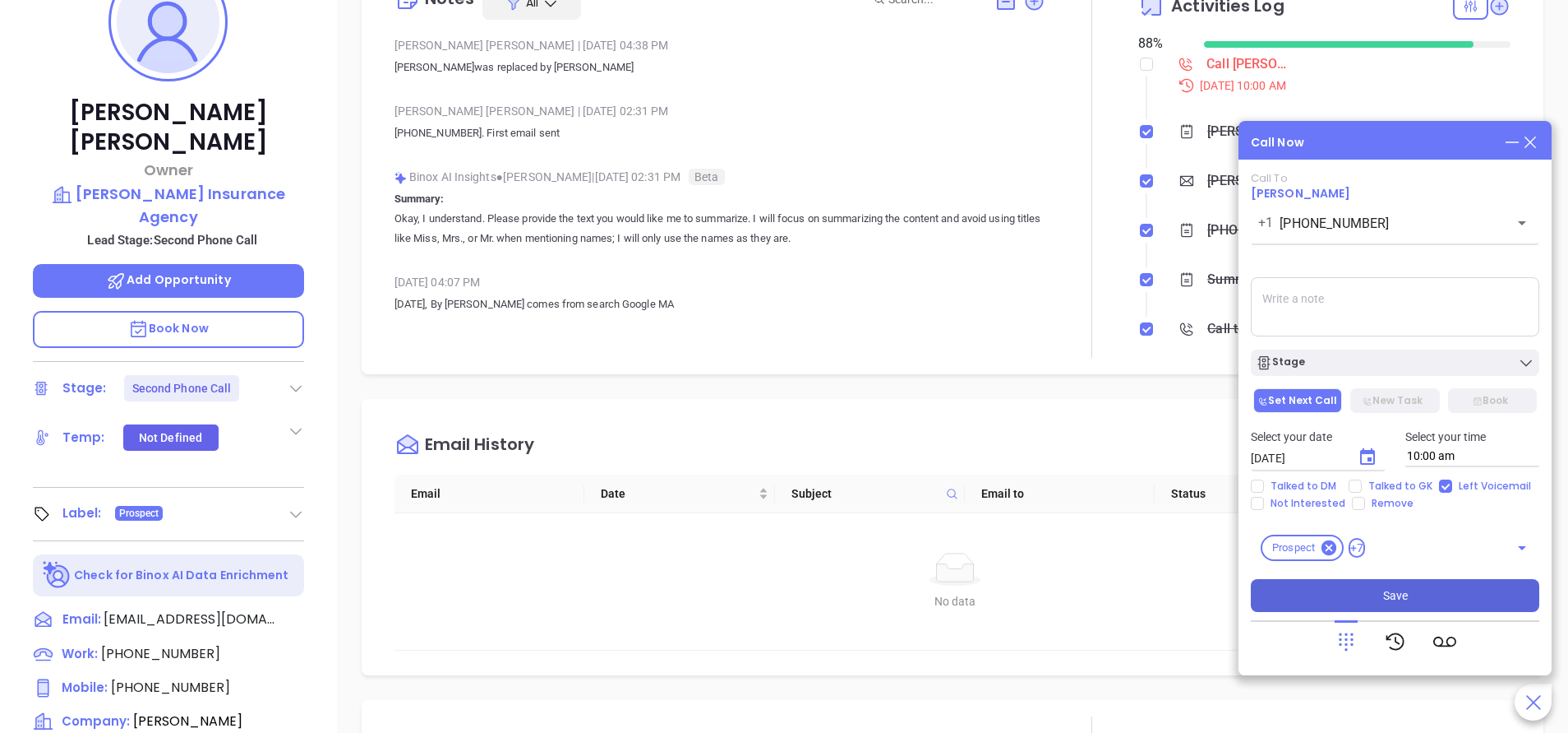
click at [1404, 586] on span "Save" at bounding box center [1395, 595] width 25 height 18
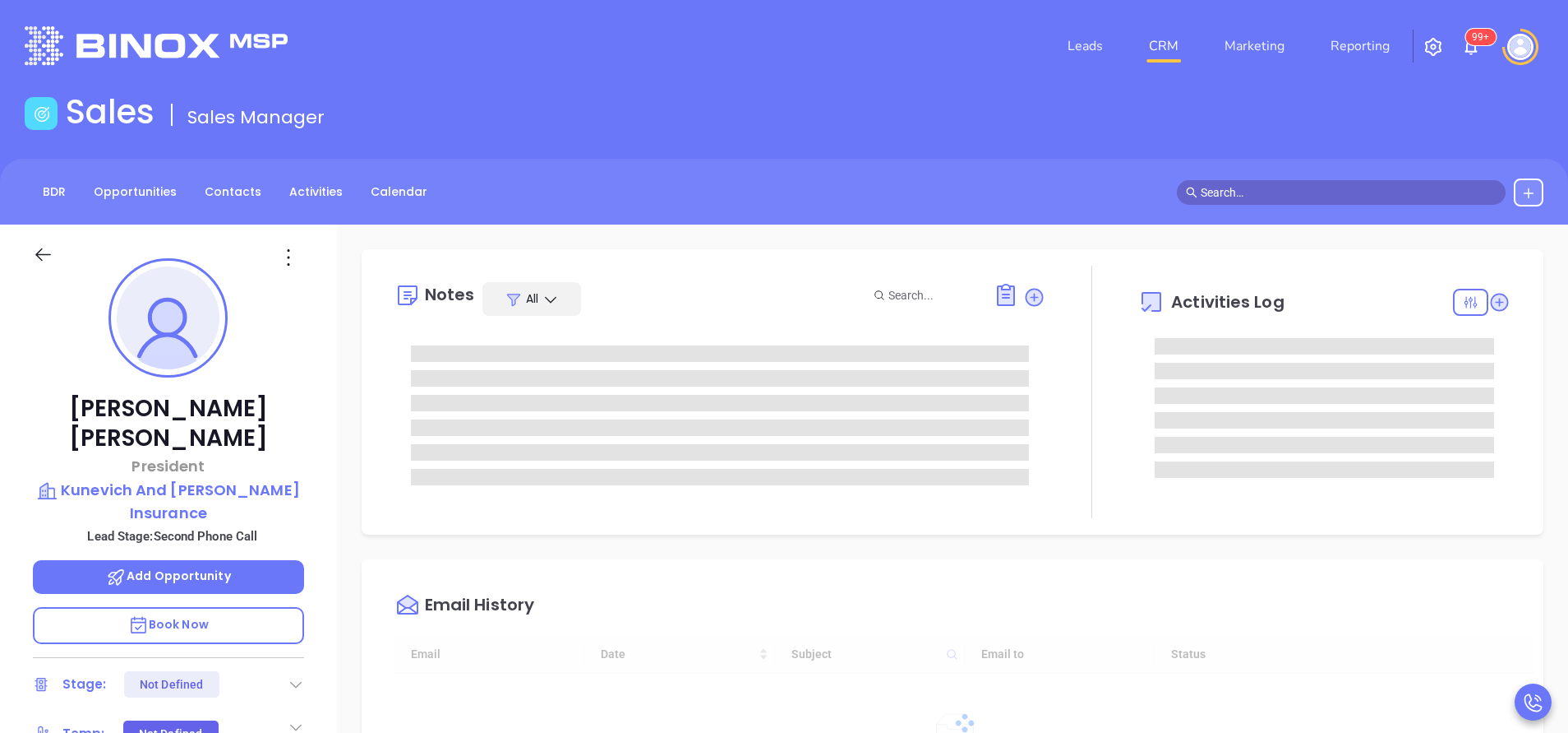
type input "[DATE]"
type input "[PERSON_NAME]"
